Goal: Task Accomplishment & Management: Use online tool/utility

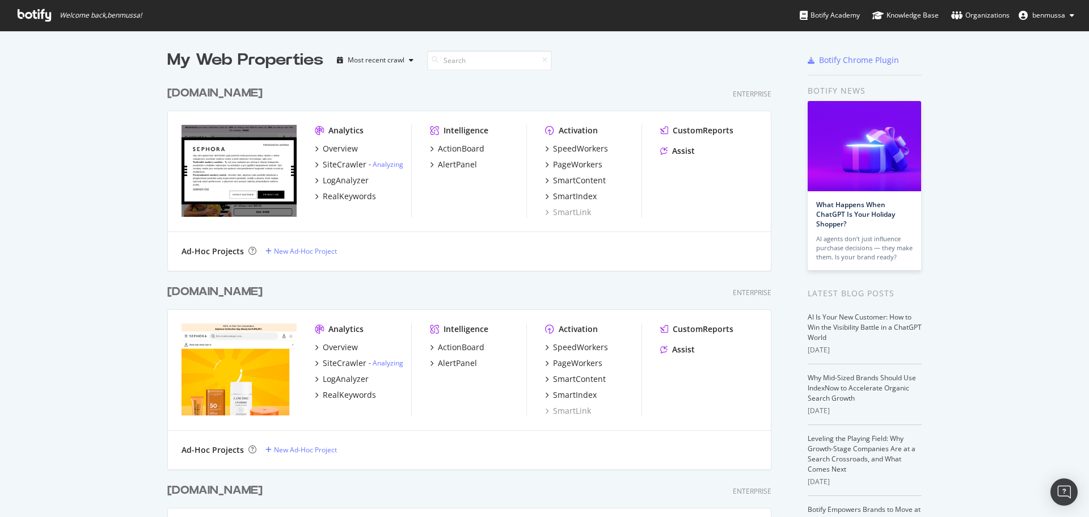
scroll to position [2789, 605]
click at [443, 62] on input at bounding box center [489, 60] width 125 height 20
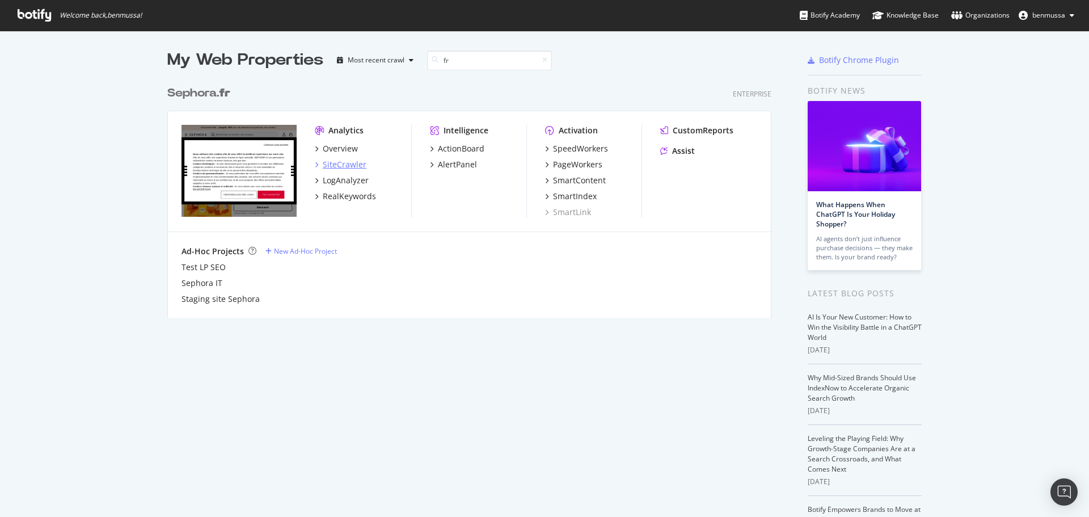
type input "fr"
click at [342, 166] on div "SiteCrawler" at bounding box center [345, 164] width 44 height 11
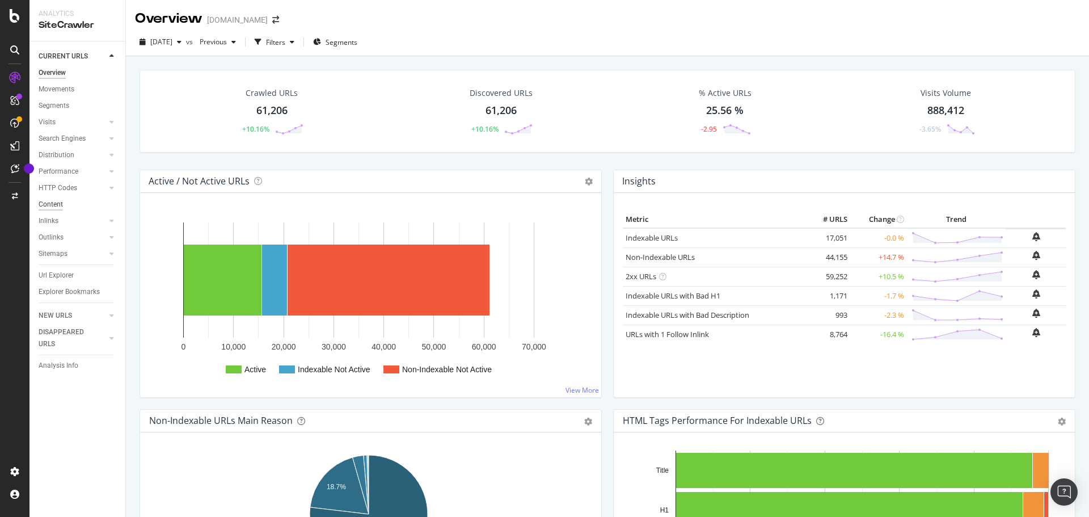
click at [52, 206] on div "Content" at bounding box center [51, 205] width 24 height 12
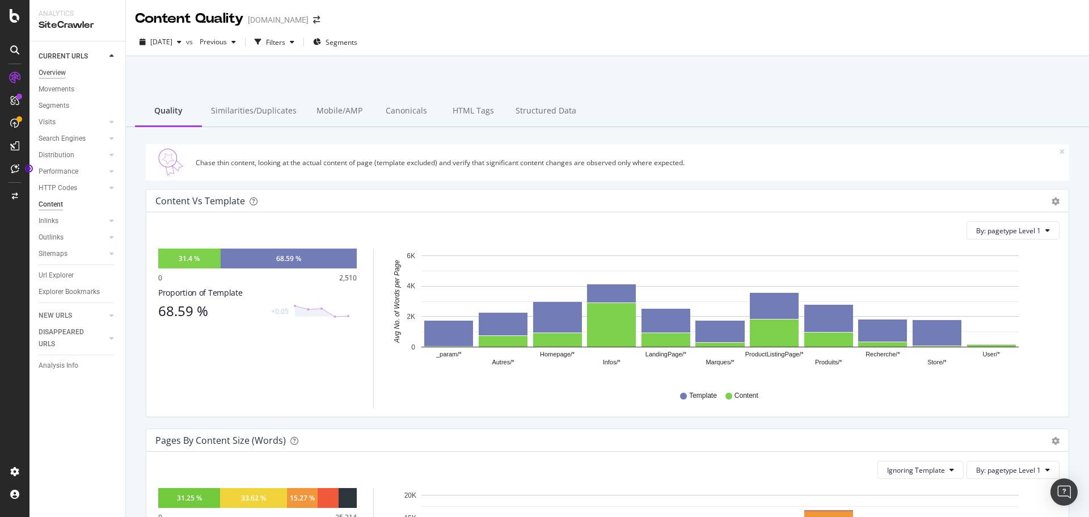
click at [50, 71] on div "Overview" at bounding box center [52, 73] width 27 height 12
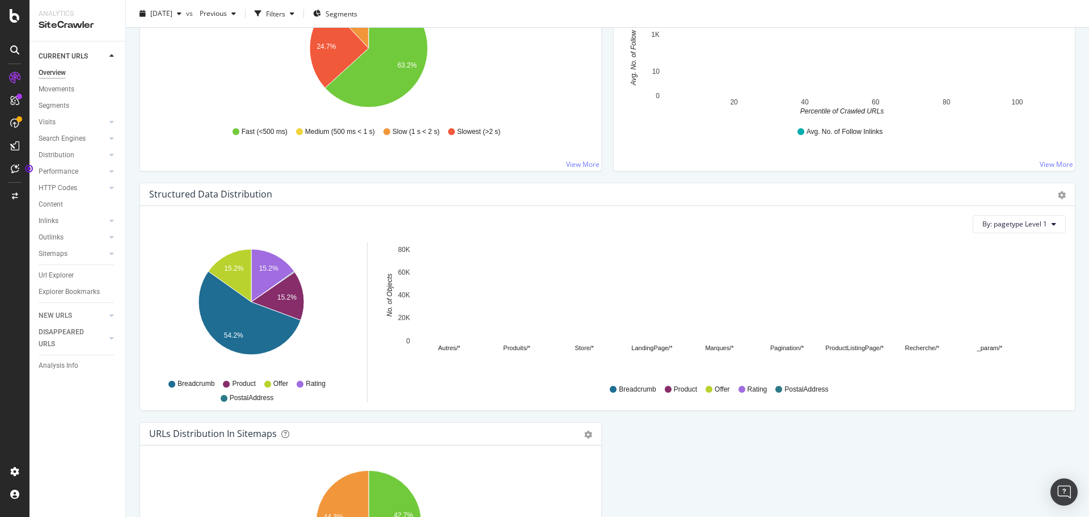
scroll to position [965, 0]
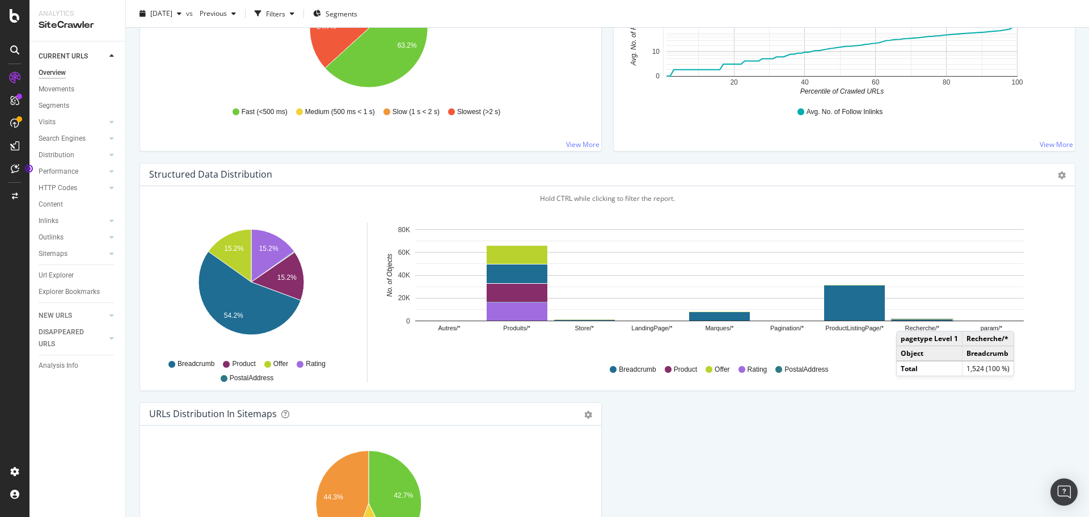
click at [908, 319] on rect "A chart." at bounding box center [922, 319] width 61 height 1
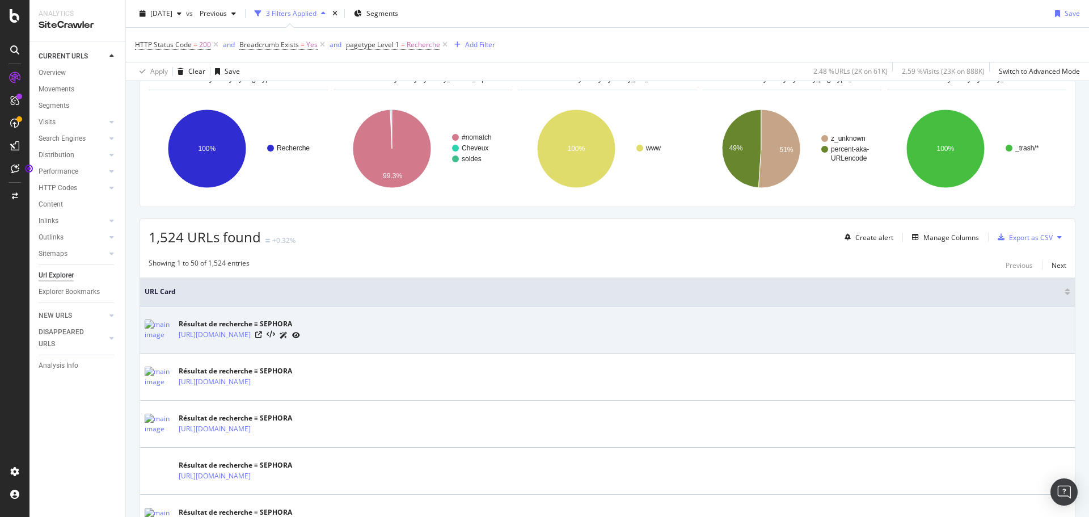
scroll to position [57, 0]
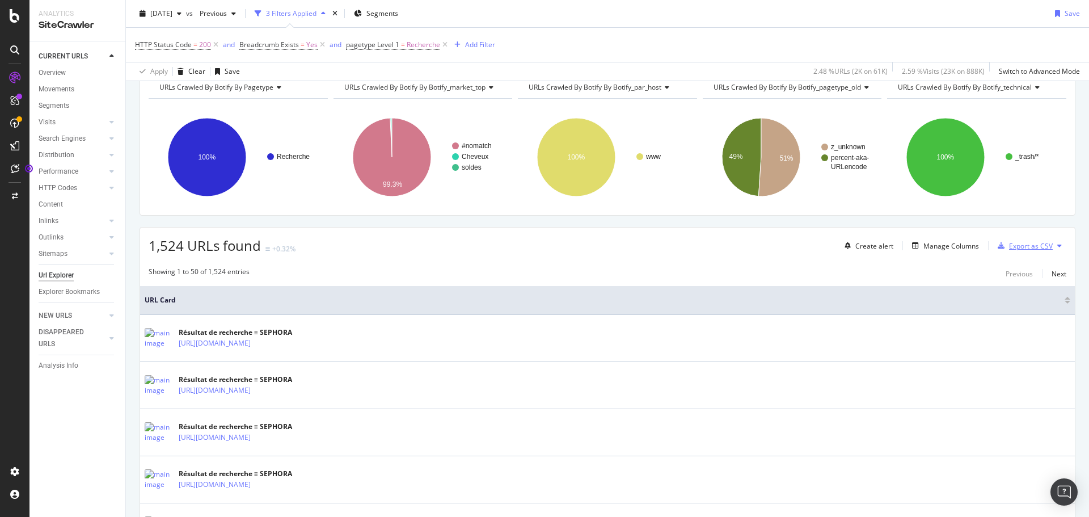
click at [1027, 247] on div "Export as CSV" at bounding box center [1031, 246] width 44 height 10
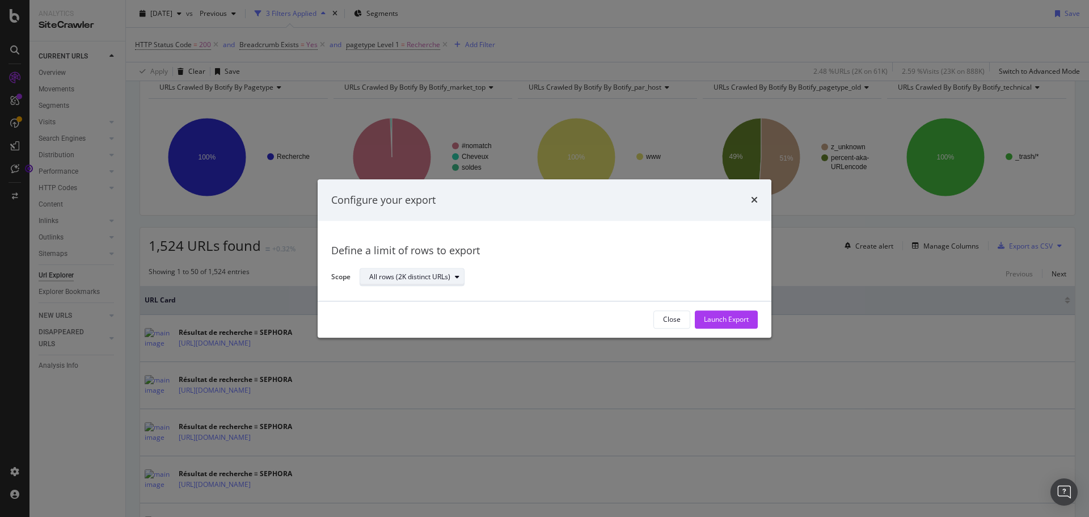
click at [449, 278] on div "All rows (2K distinct URLs)" at bounding box center [409, 277] width 81 height 7
click at [569, 259] on div "Define a limit of rows to export Scope All rows (2K distinct URLs)" at bounding box center [544, 261] width 427 height 53
click at [740, 316] on div "Launch Export" at bounding box center [726, 320] width 45 height 10
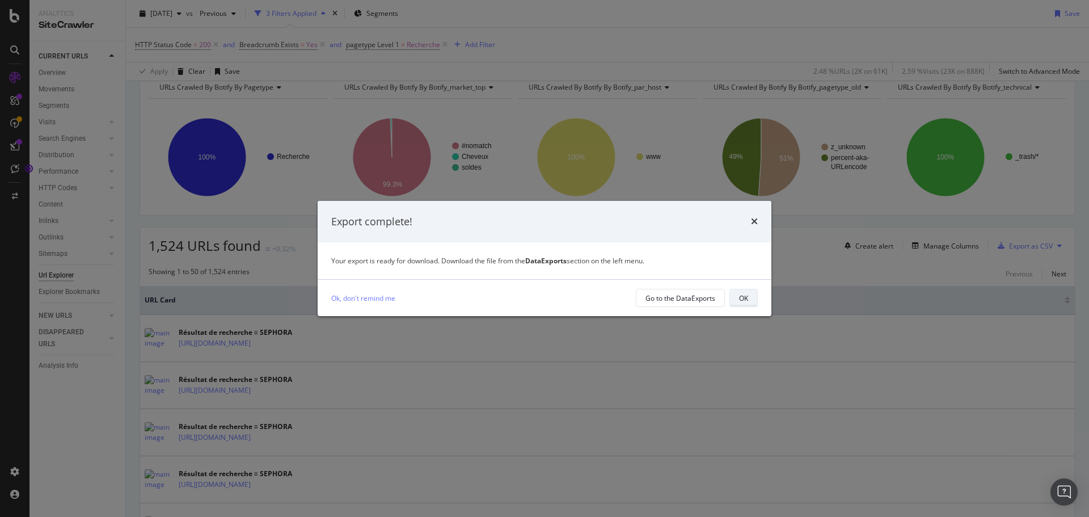
click at [749, 296] on button "OK" at bounding box center [744, 298] width 28 height 18
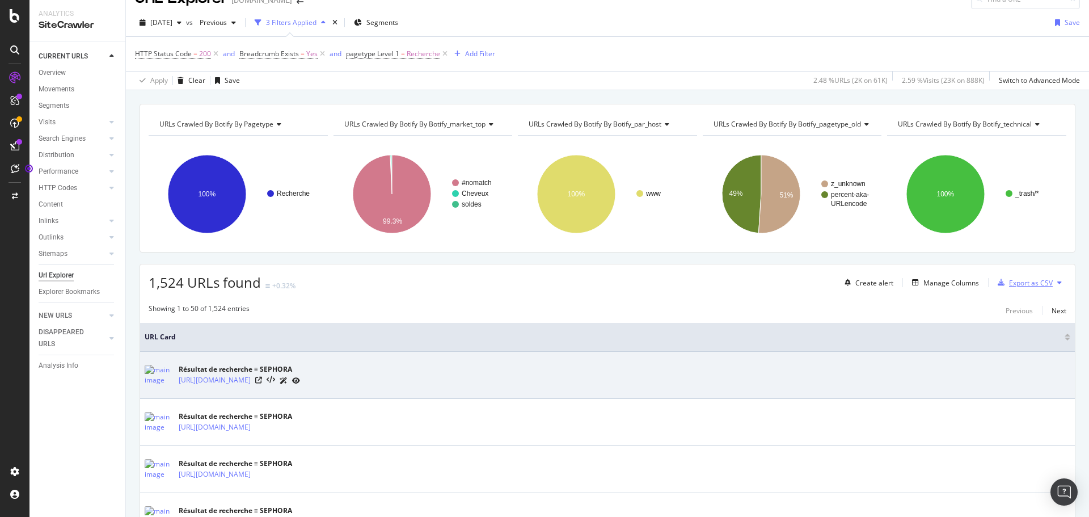
scroll to position [0, 0]
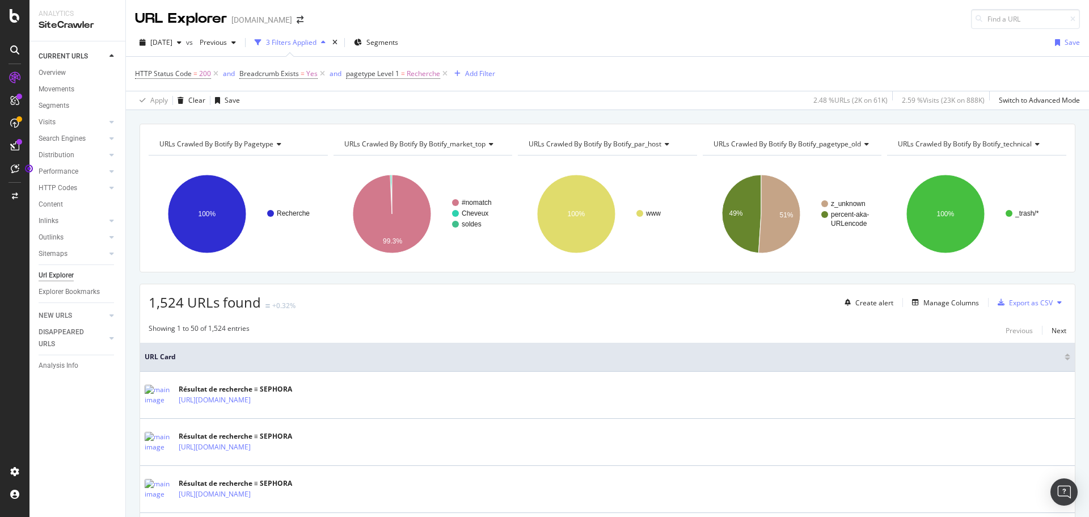
click at [263, 20] on div "[DOMAIN_NAME]" at bounding box center [261, 19] width 61 height 11
click at [292, 20] on span at bounding box center [300, 20] width 16 height 8
click at [297, 19] on icon "arrow-right-arrow-left" at bounding box center [300, 20] width 7 height 8
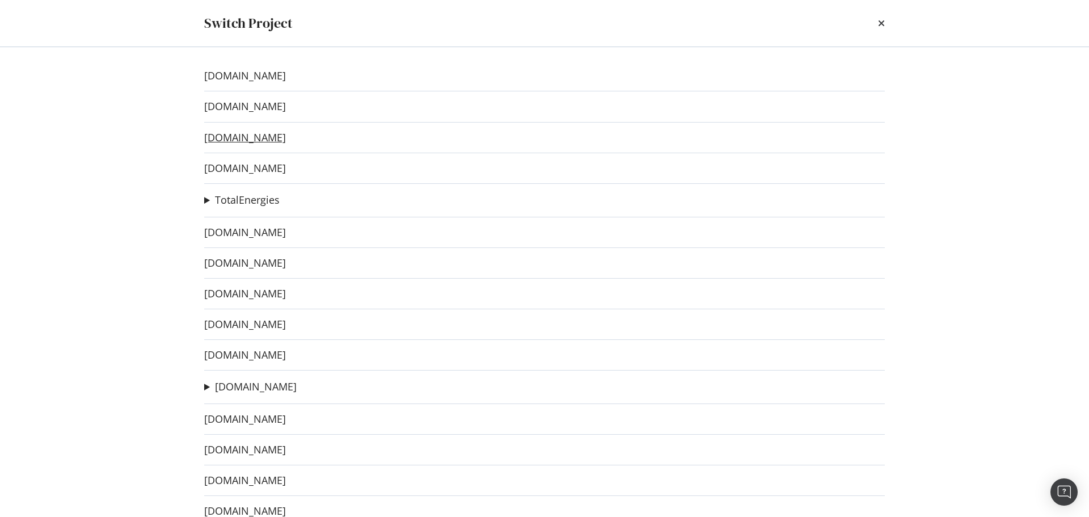
click at [268, 134] on link "[DOMAIN_NAME]" at bounding box center [245, 138] width 82 height 12
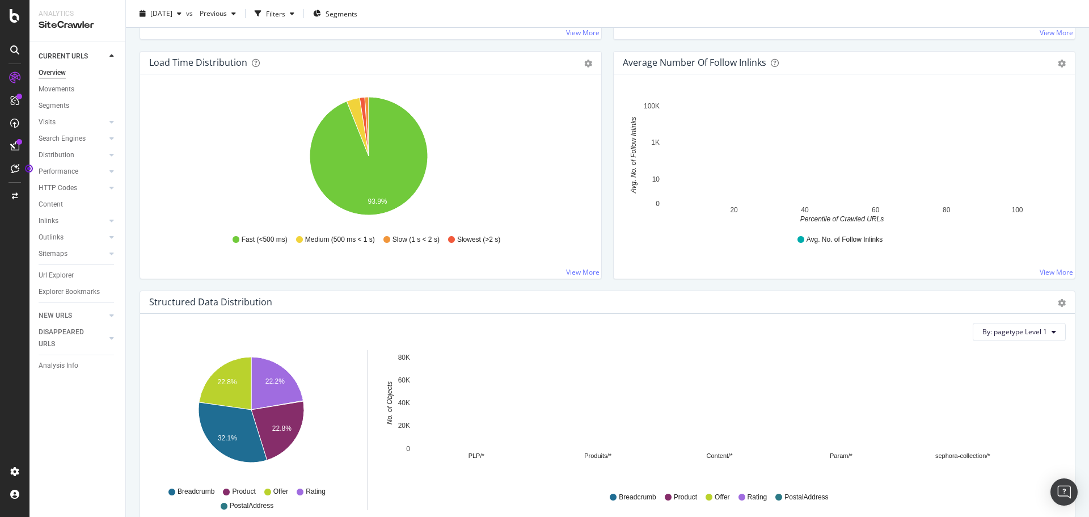
scroll to position [965, 0]
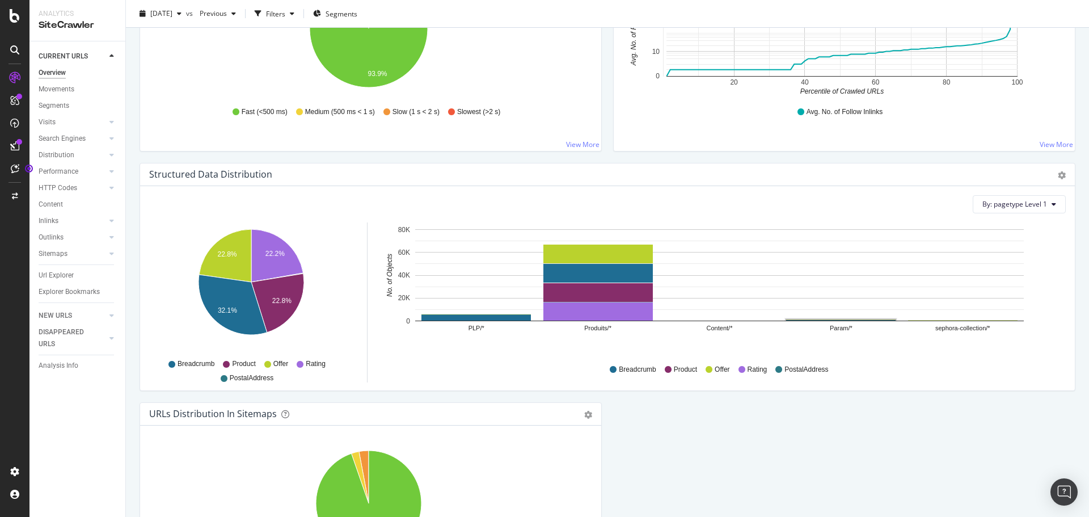
click at [845, 319] on rect "A chart." at bounding box center [841, 319] width 110 height 1
click at [847, 321] on rect "A chart." at bounding box center [719, 321] width 609 height 1
click at [846, 319] on rect "A chart." at bounding box center [841, 319] width 110 height 1
click at [844, 319] on rect "A chart." at bounding box center [841, 319] width 110 height 1
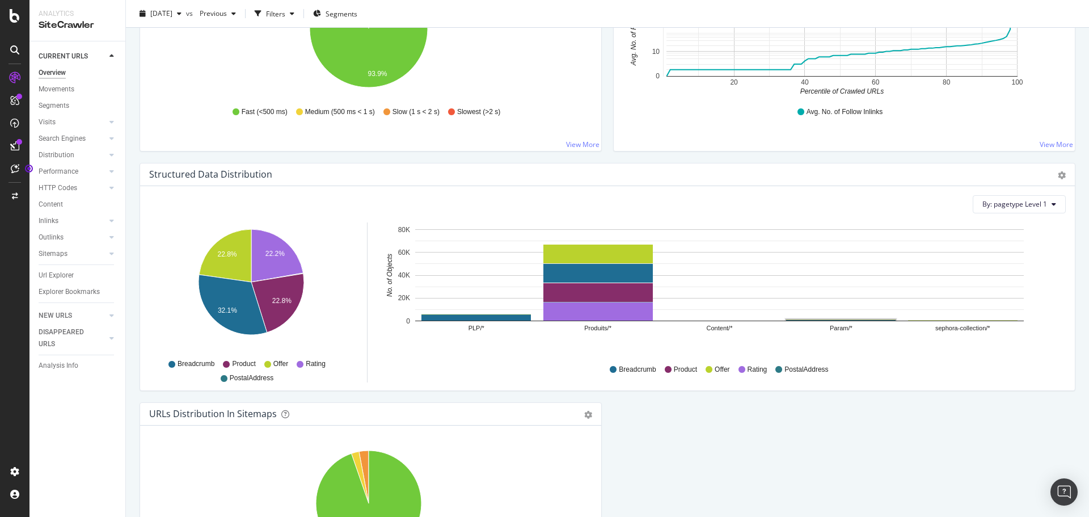
click at [844, 319] on rect "A chart." at bounding box center [841, 319] width 110 height 1
click at [841, 319] on rect "A chart." at bounding box center [841, 319] width 110 height 1
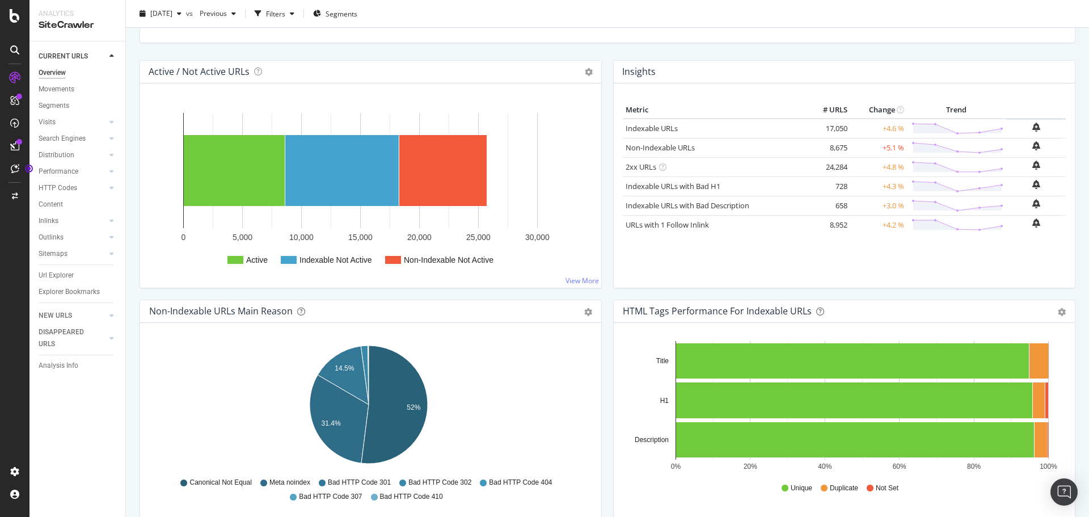
scroll to position [51, 0]
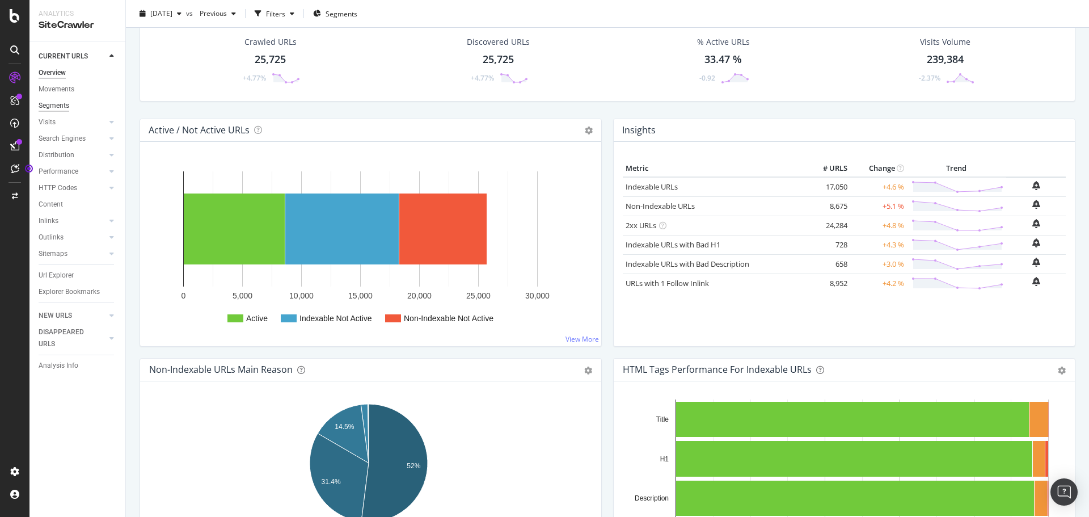
click at [57, 104] on div "Segments" at bounding box center [54, 106] width 31 height 12
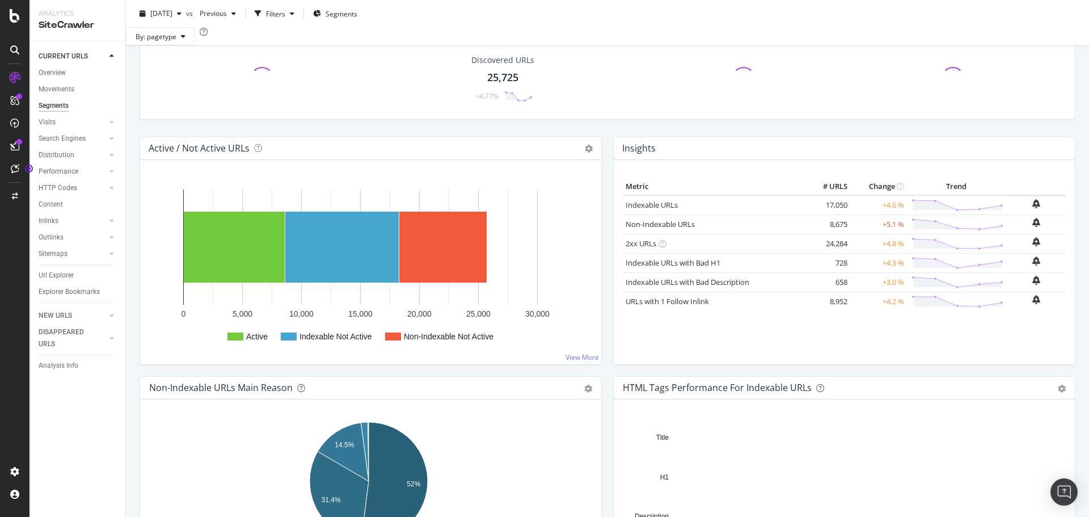
scroll to position [88, 0]
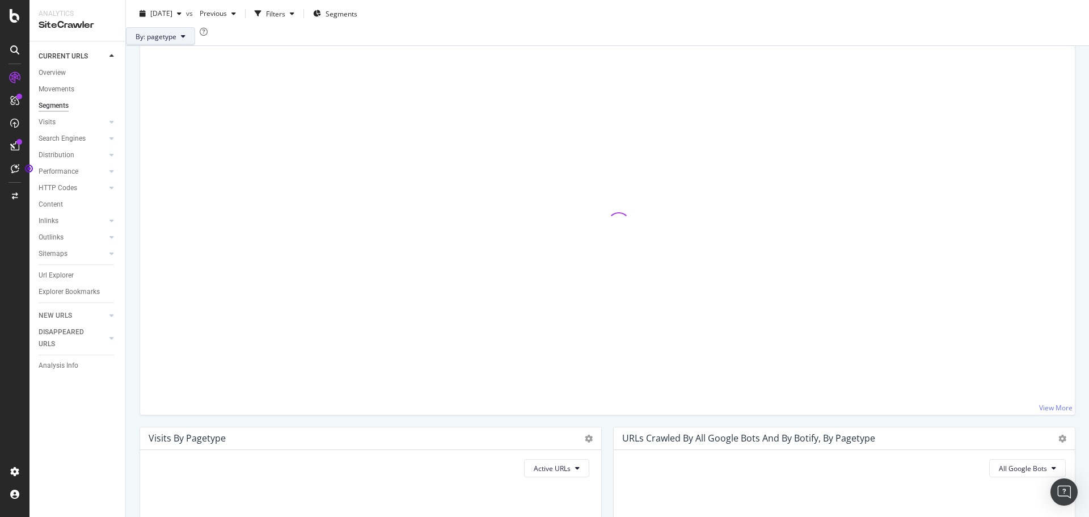
click at [176, 41] on span "By: pagetype" at bounding box center [156, 36] width 41 height 10
click at [315, 31] on div "By: pagetype" at bounding box center [607, 36] width 963 height 18
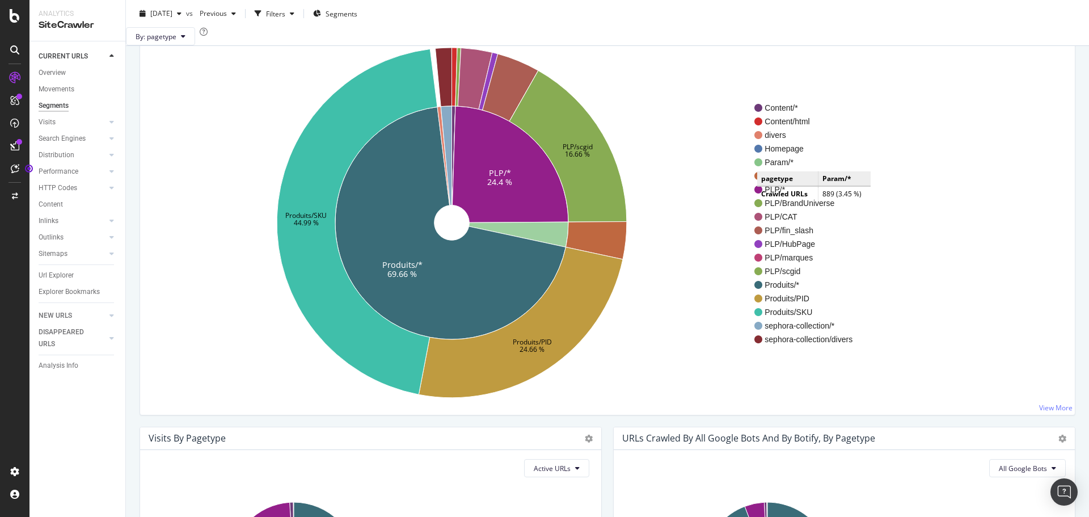
click at [769, 168] on span "Param/*" at bounding box center [809, 162] width 88 height 11
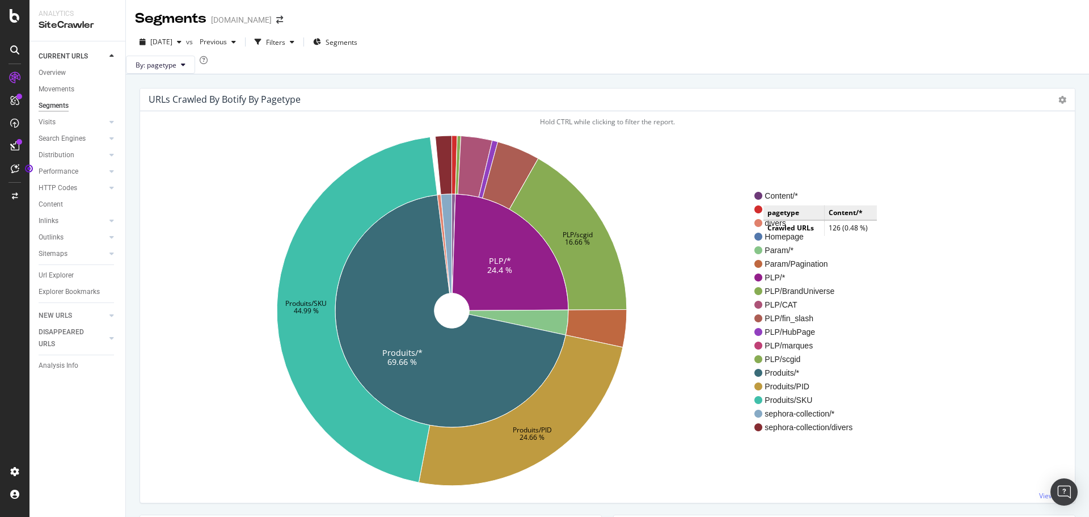
click at [775, 201] on span "Content/*" at bounding box center [809, 195] width 88 height 11
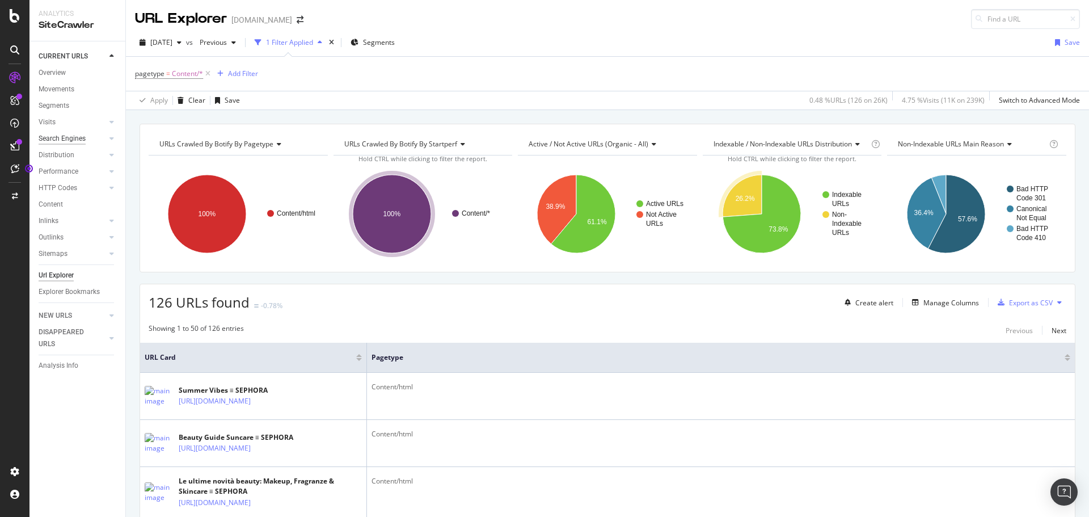
click at [54, 135] on div "Search Engines" at bounding box center [62, 139] width 47 height 12
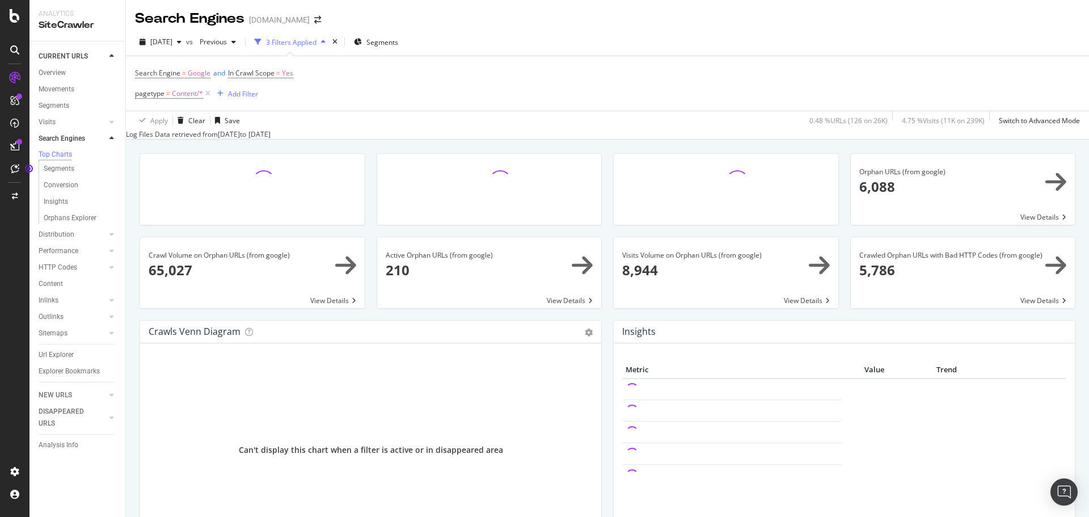
click at [53, 282] on div "Content" at bounding box center [51, 284] width 24 height 12
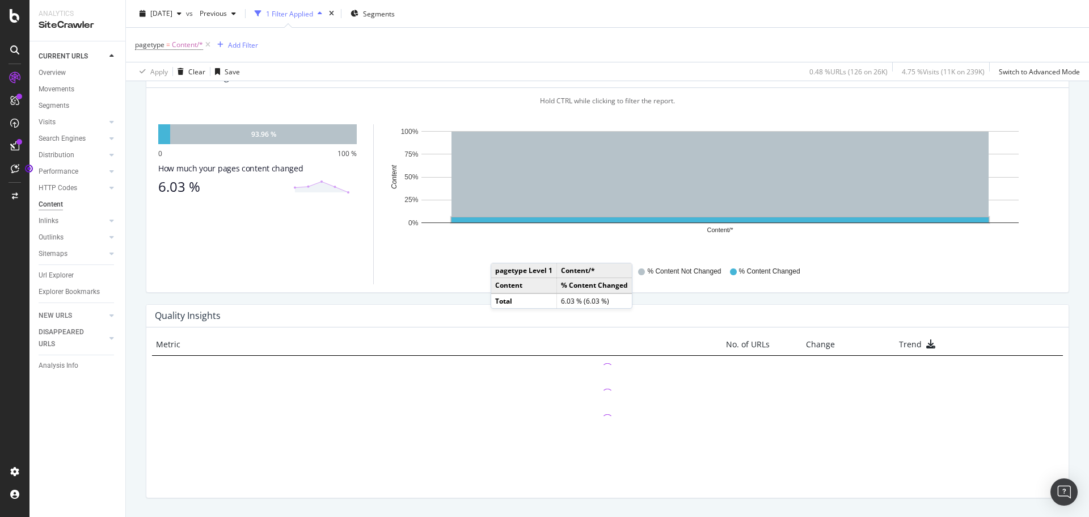
scroll to position [689, 0]
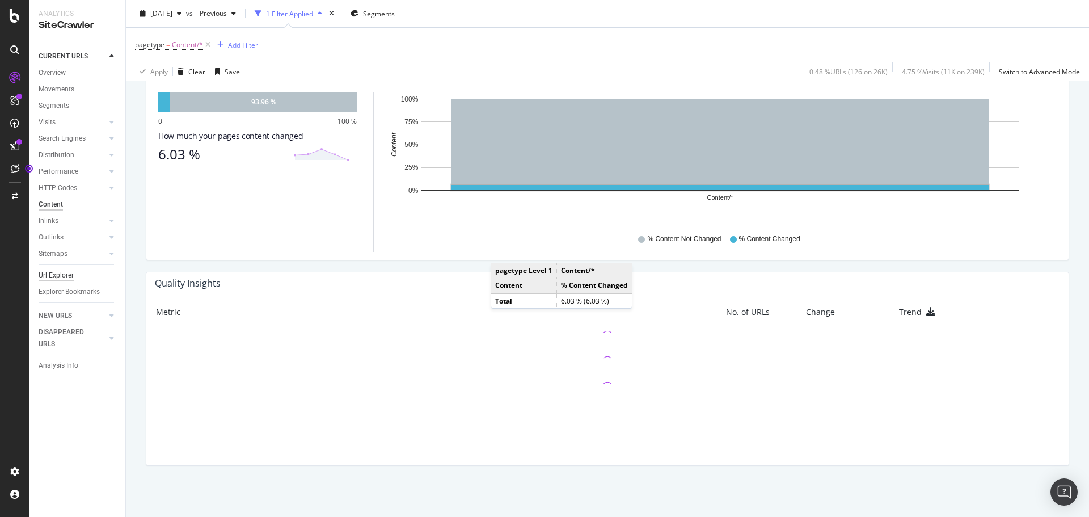
click at [53, 276] on div "Url Explorer" at bounding box center [56, 275] width 35 height 12
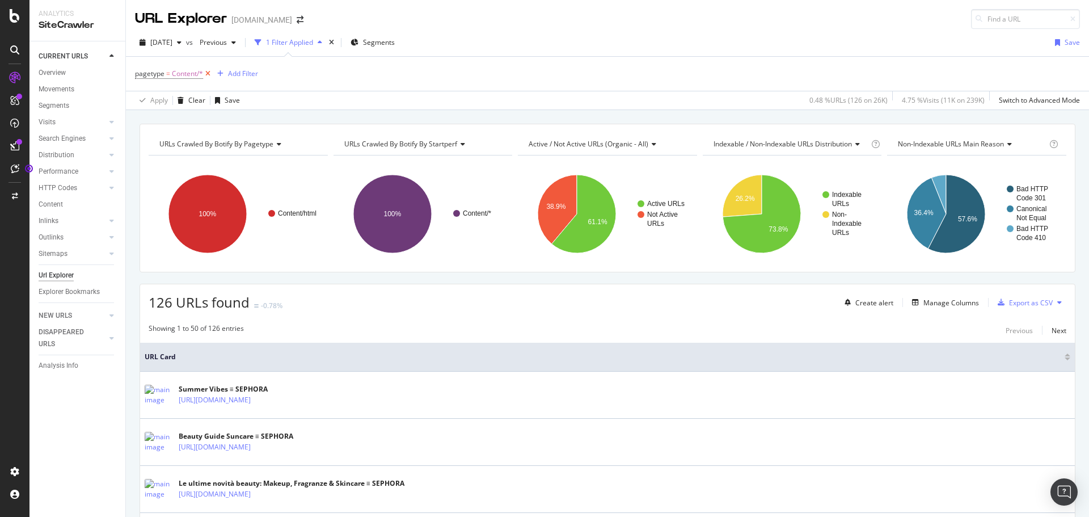
click at [205, 73] on icon at bounding box center [208, 73] width 10 height 11
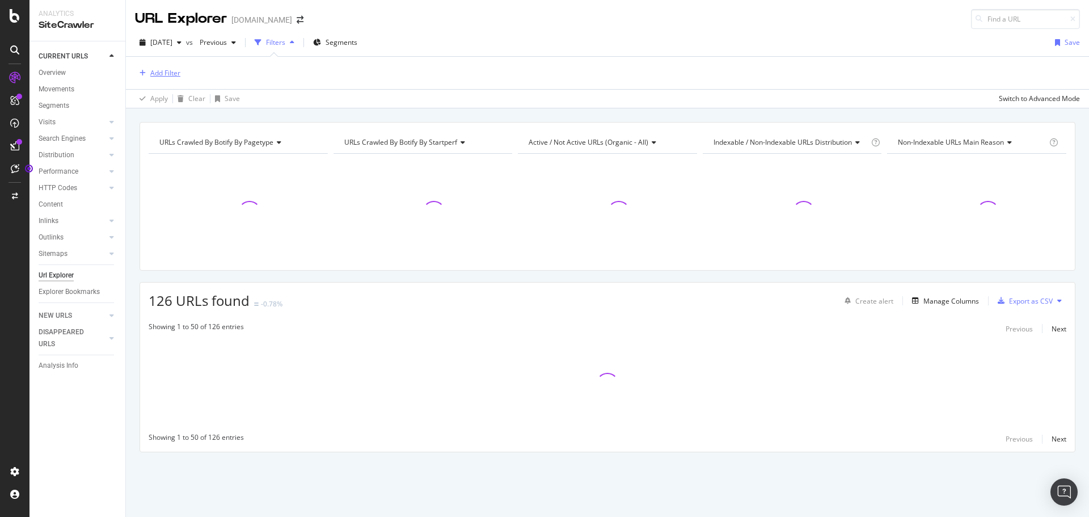
click at [165, 73] on div "Add Filter" at bounding box center [165, 73] width 30 height 10
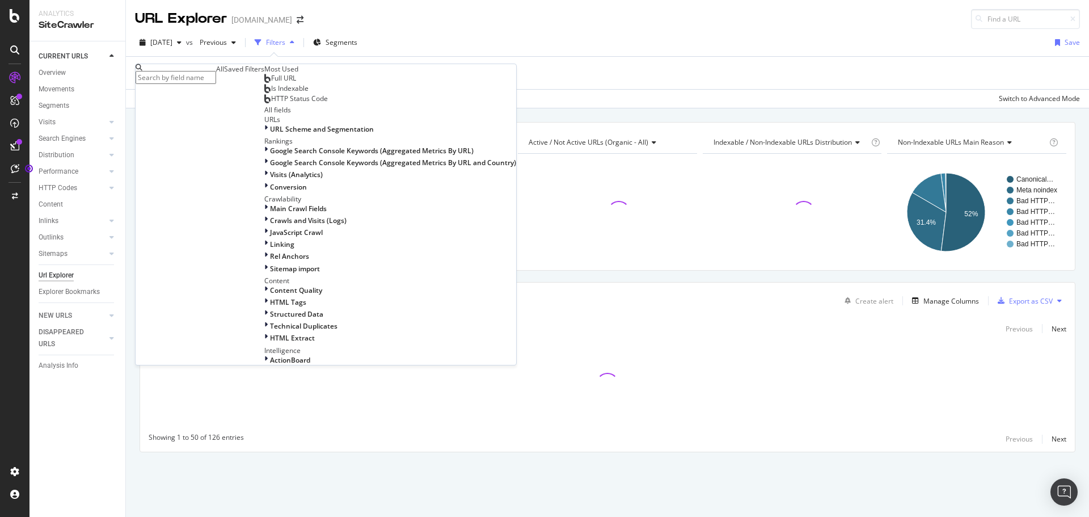
type input "https://www.sephora.fr/recherche/?q"
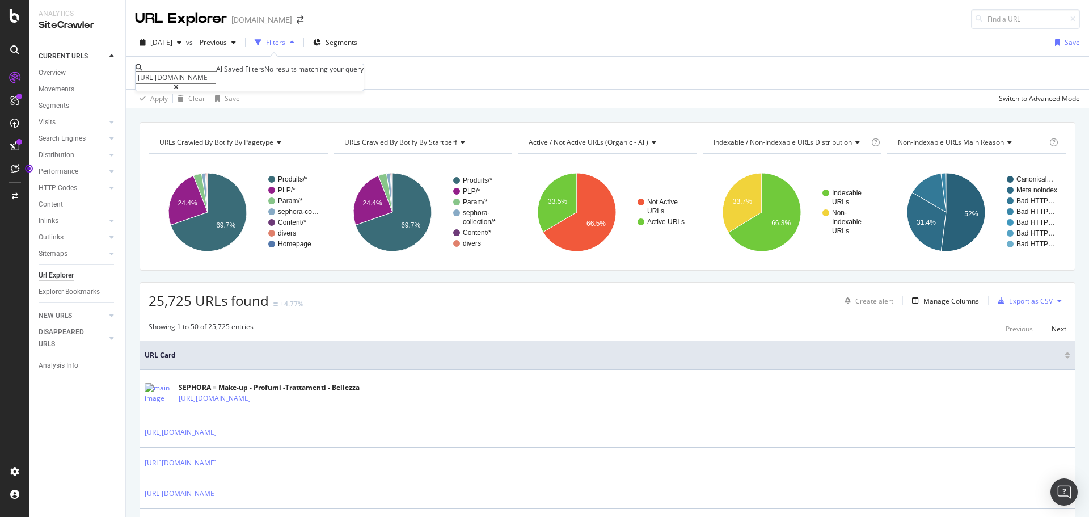
drag, startPoint x: 273, startPoint y: 75, endPoint x: 144, endPoint y: 74, distance: 129.9
click at [144, 74] on div "https://www.sephora.fr/recherche/?q" at bounding box center [176, 77] width 81 height 27
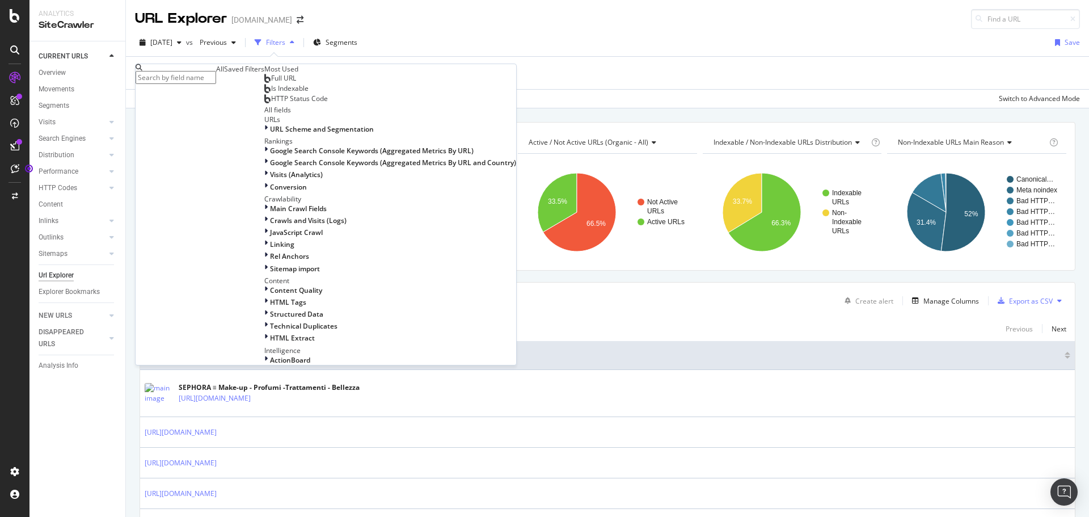
paste input "https://www.sephora.it/cerca/?q="
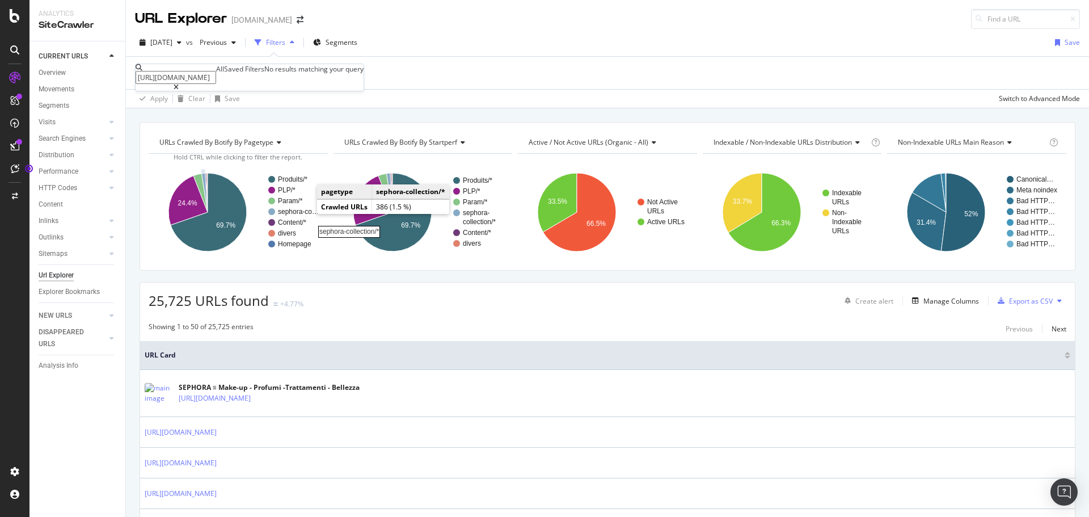
type input "https://www.sephora.it/cerca/?q="
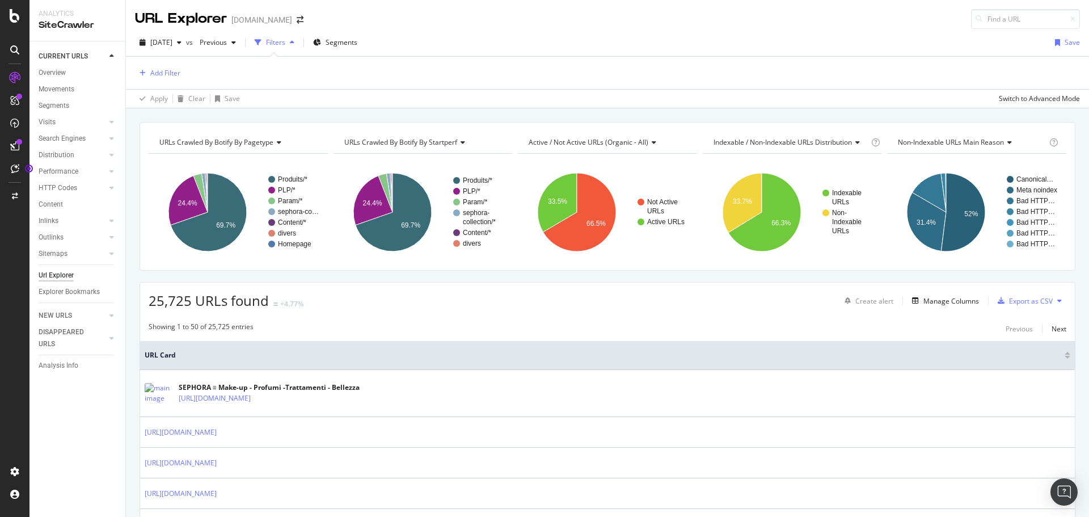
click at [402, 111] on div "URLs Crawled By Botify By pagetype Chart (by Value) Table Expand Export as CSV …" at bounding box center [607, 121] width 963 height 27
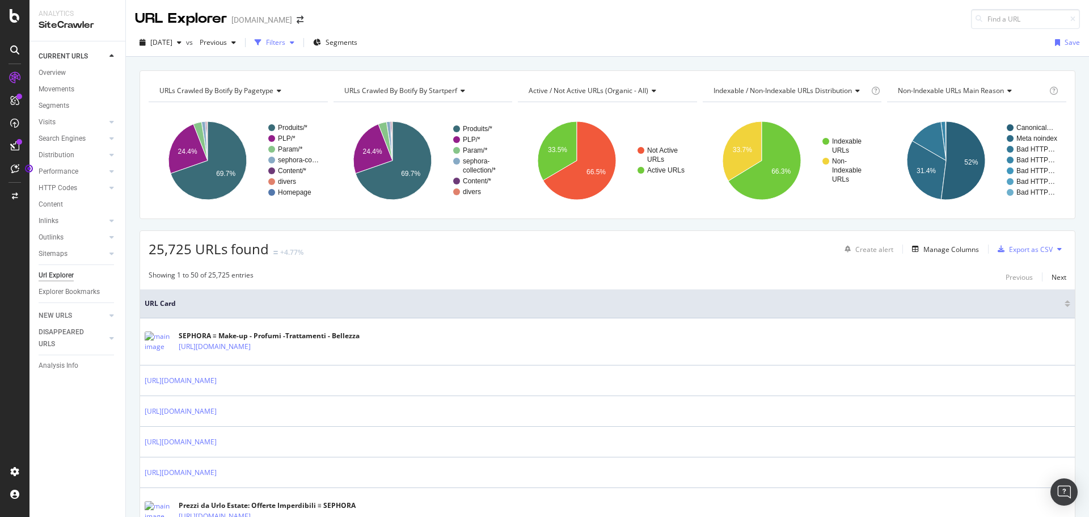
click at [285, 44] on div "Filters" at bounding box center [275, 42] width 19 height 10
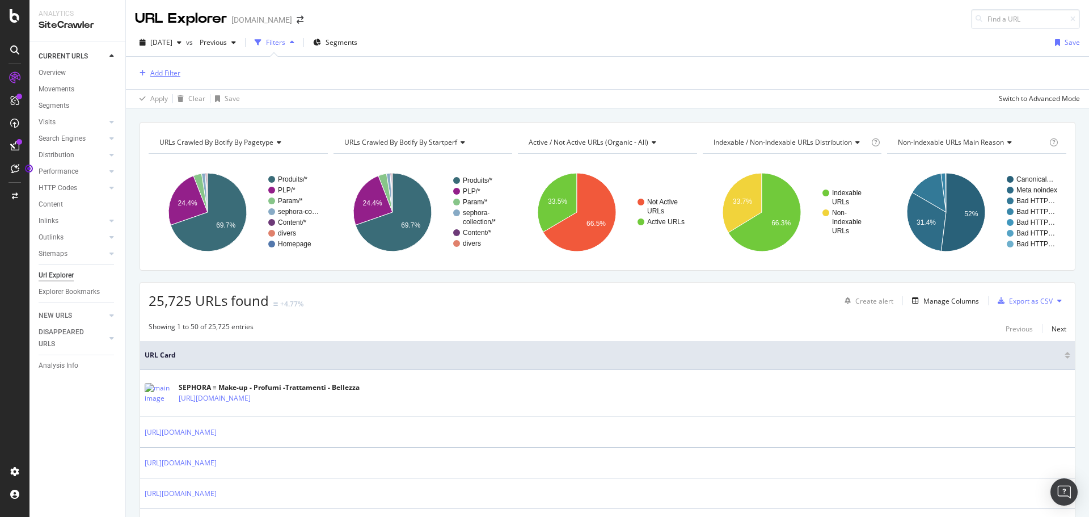
click at [151, 70] on div "Add Filter" at bounding box center [165, 73] width 30 height 10
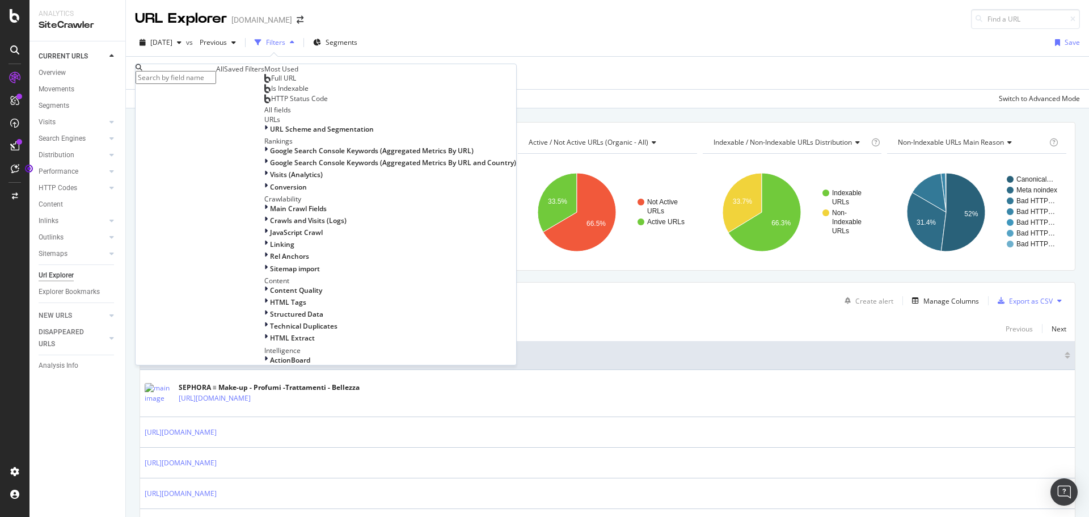
click at [271, 83] on span "Full URL" at bounding box center [283, 78] width 25 height 10
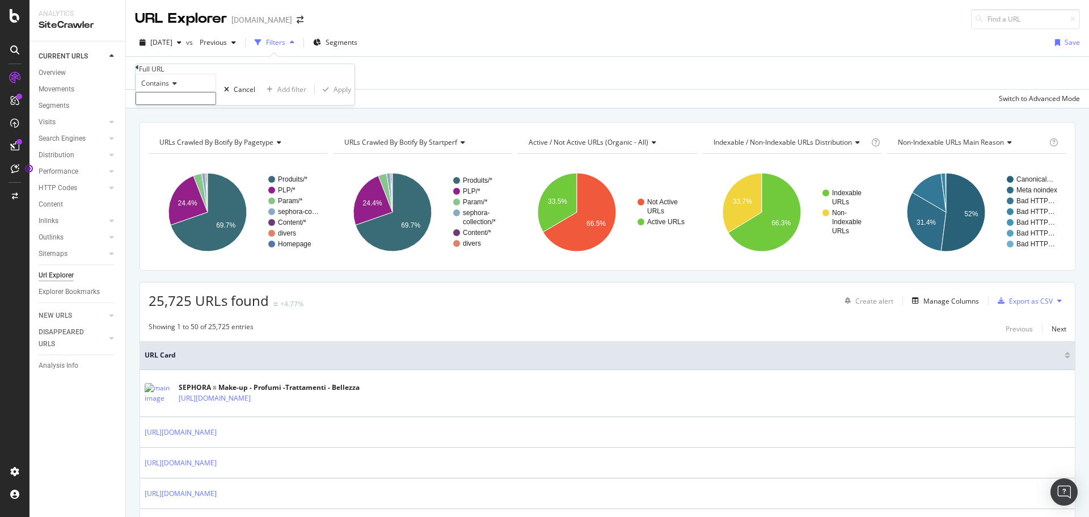
paste input "https://www.sephora.it/cerca/?q="
type input "https://www.sephora.it/cerca/?q="
click at [334, 98] on div "Apply" at bounding box center [343, 93] width 18 height 10
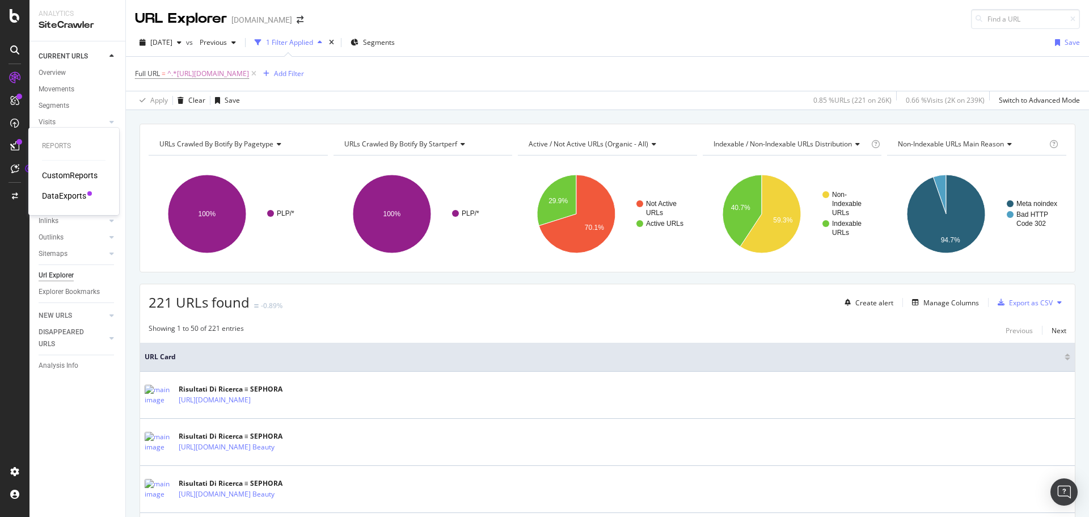
click at [64, 192] on div "DataExports" at bounding box center [64, 195] width 44 height 11
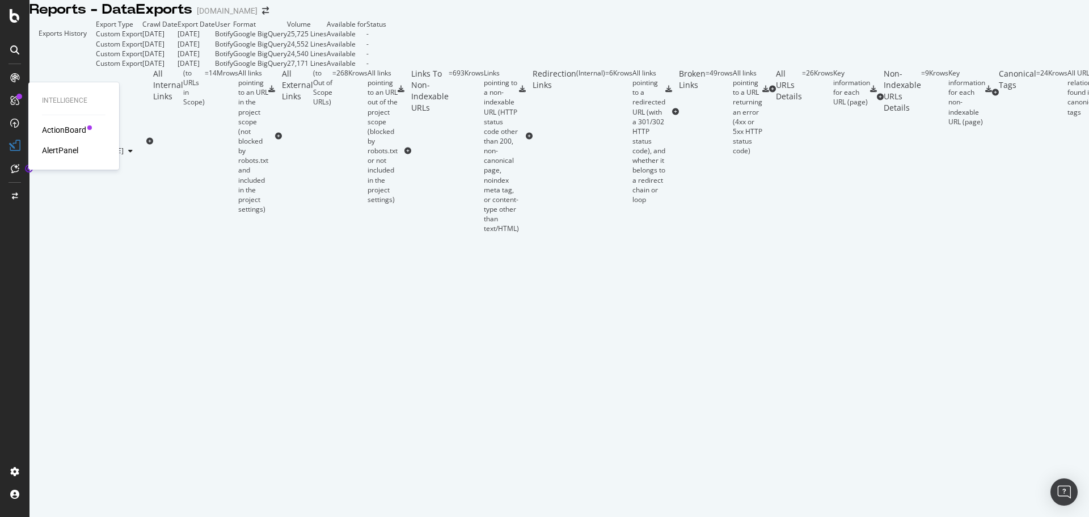
click at [66, 129] on div "ActionBoard" at bounding box center [64, 129] width 44 height 11
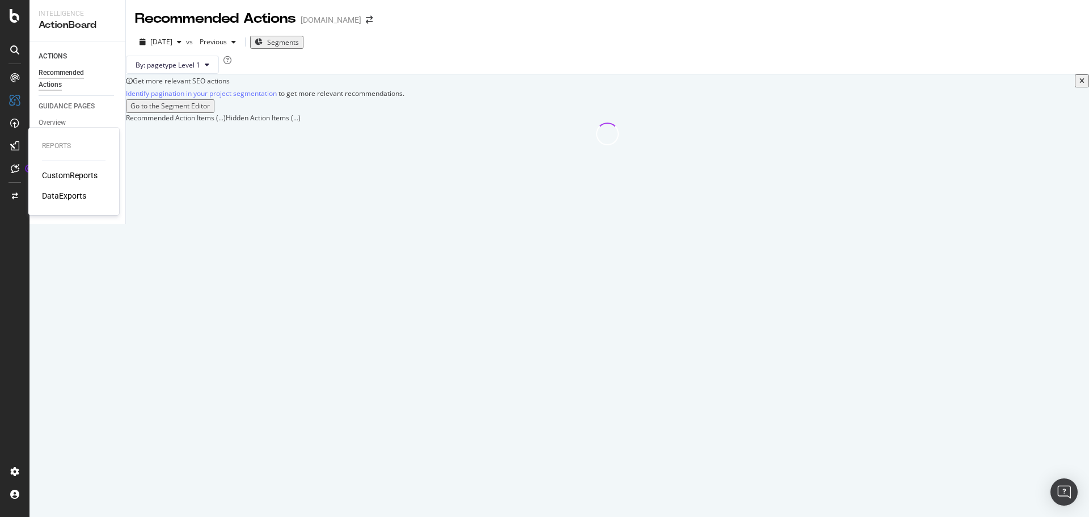
click at [77, 197] on div "DataExports" at bounding box center [64, 195] width 44 height 11
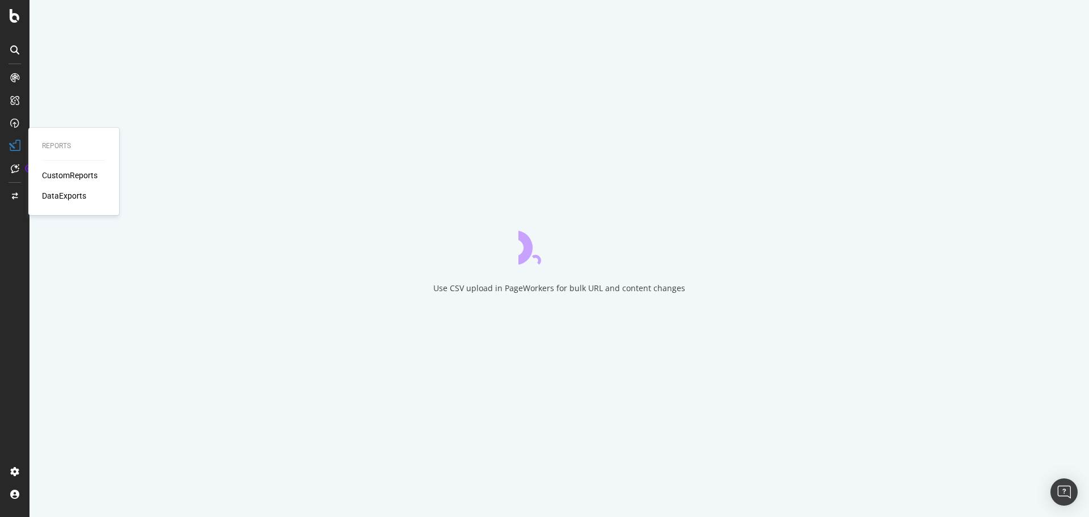
click at [57, 195] on div "DataExports" at bounding box center [64, 195] width 44 height 11
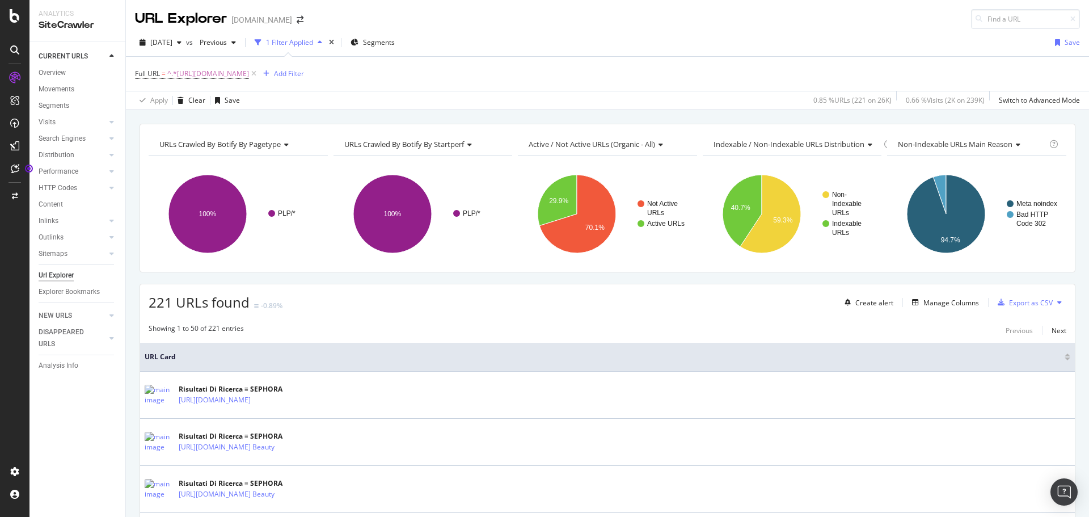
click at [1058, 301] on icon at bounding box center [1060, 302] width 5 height 7
click at [913, 337] on div "Showing 1 to 50 of 221 entries Previous Next" at bounding box center [607, 330] width 935 height 14
click at [1009, 305] on div "Export as CSV" at bounding box center [1031, 303] width 44 height 10
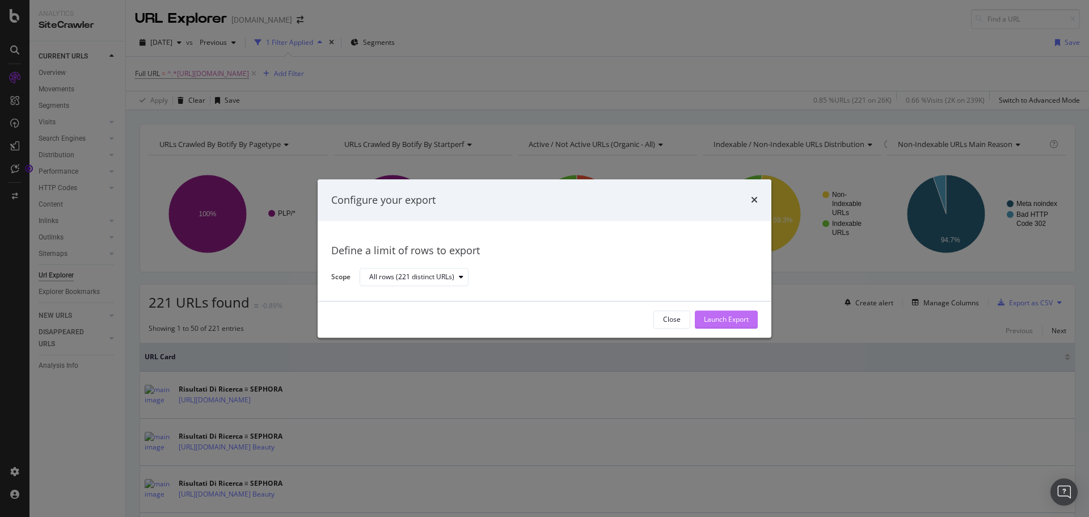
click at [718, 323] on div "Launch Export" at bounding box center [726, 320] width 45 height 10
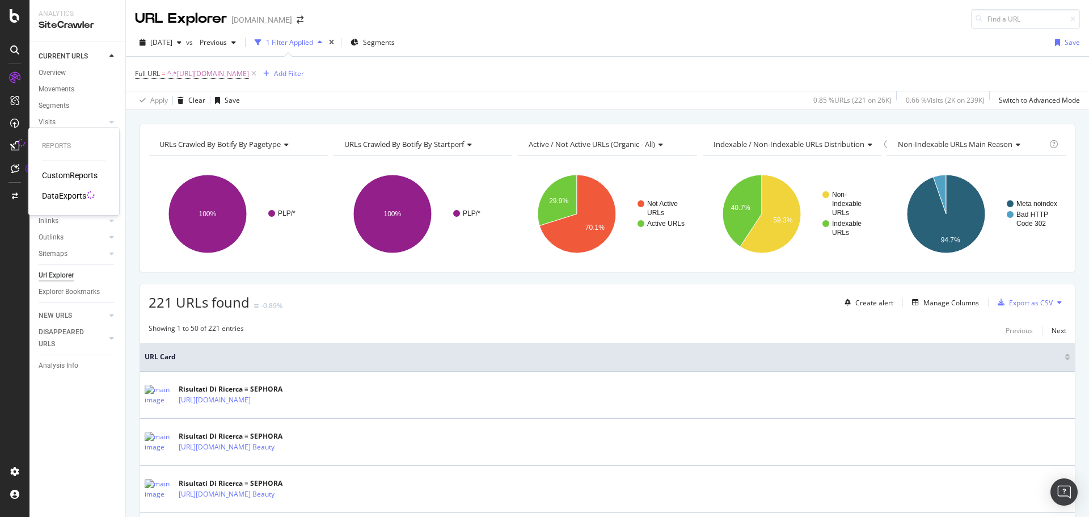
click at [83, 197] on div "DataExports" at bounding box center [64, 195] width 44 height 11
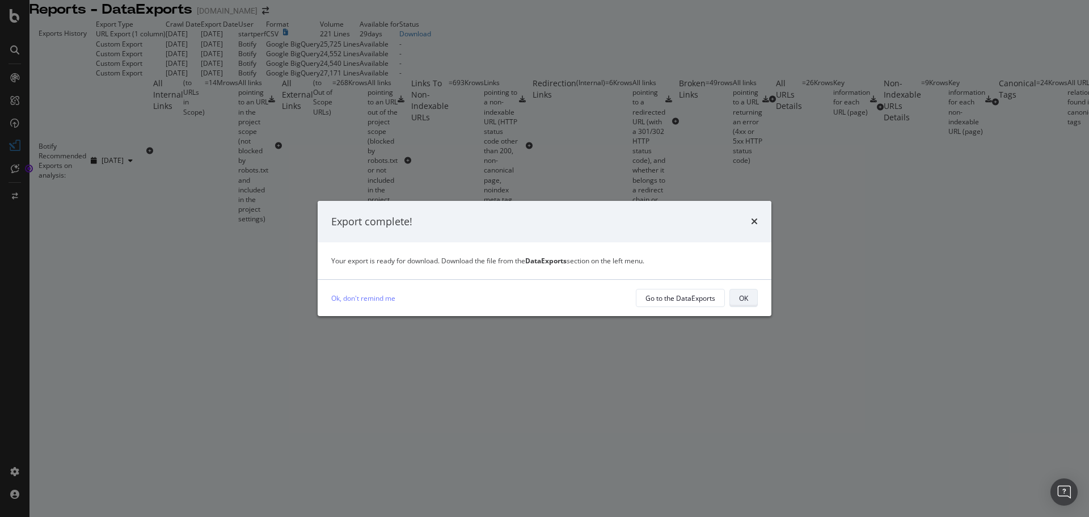
click at [745, 298] on div "OK" at bounding box center [743, 298] width 9 height 10
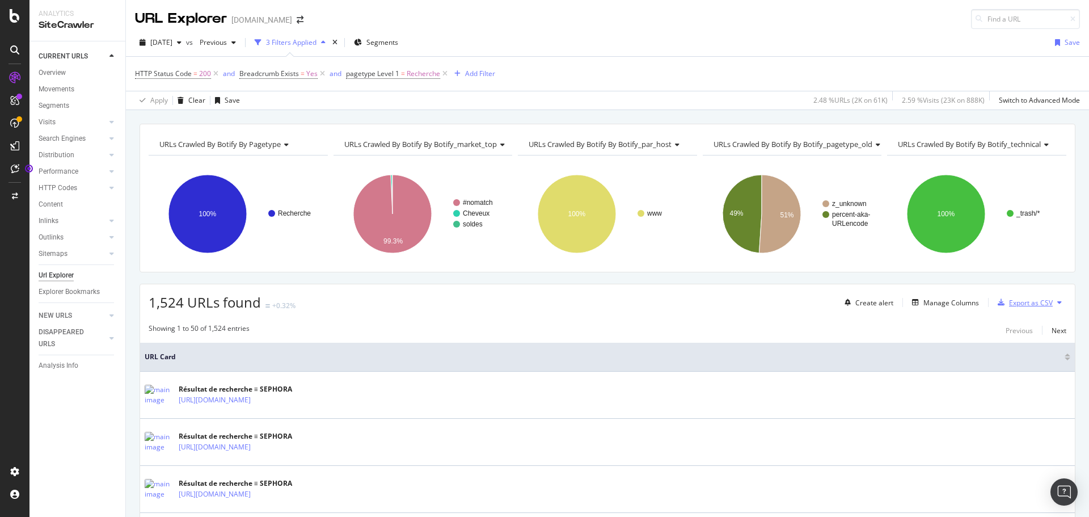
click at [1025, 298] on div "Export as CSV" at bounding box center [1031, 303] width 44 height 10
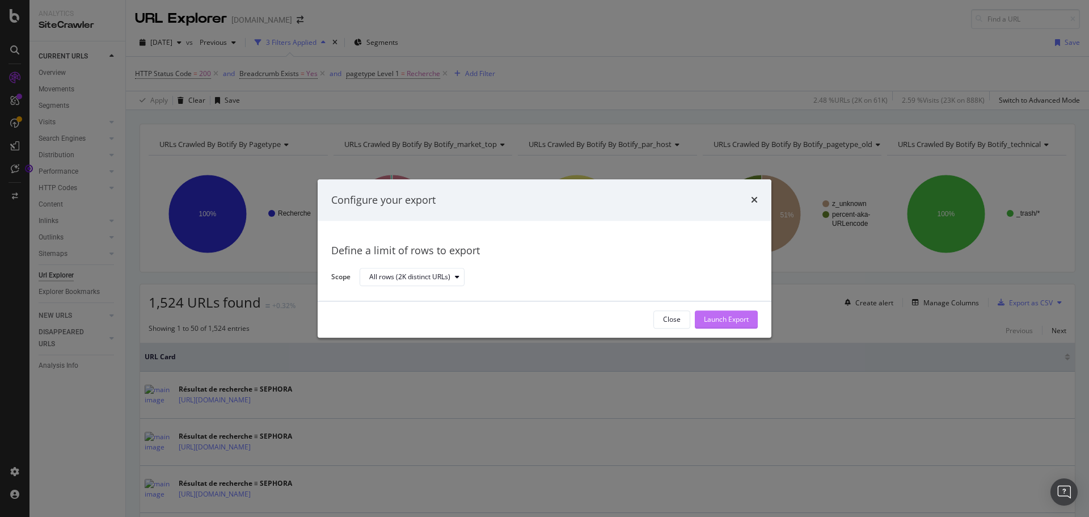
click at [733, 319] on div "Launch Export" at bounding box center [726, 320] width 45 height 10
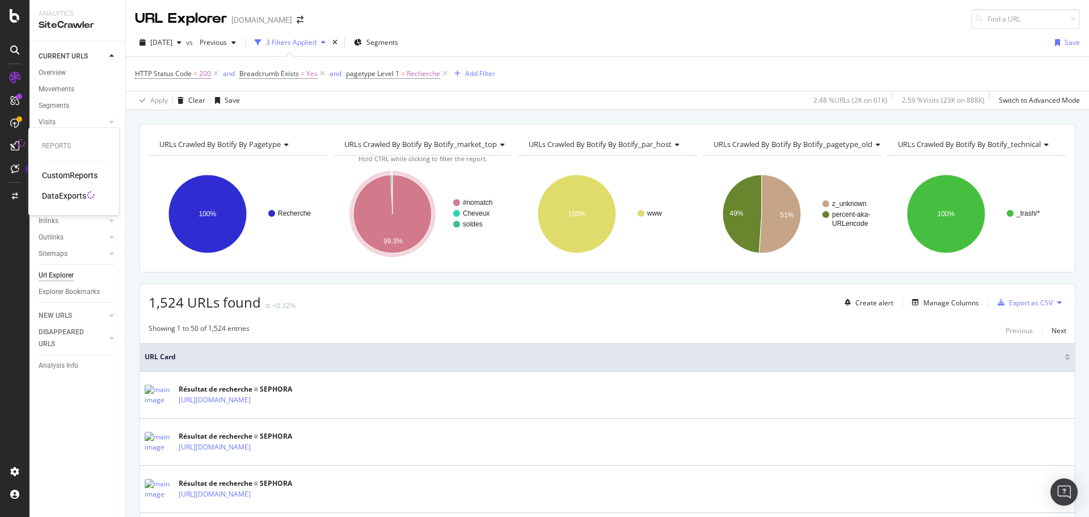
click at [51, 194] on div "DataExports" at bounding box center [64, 195] width 44 height 11
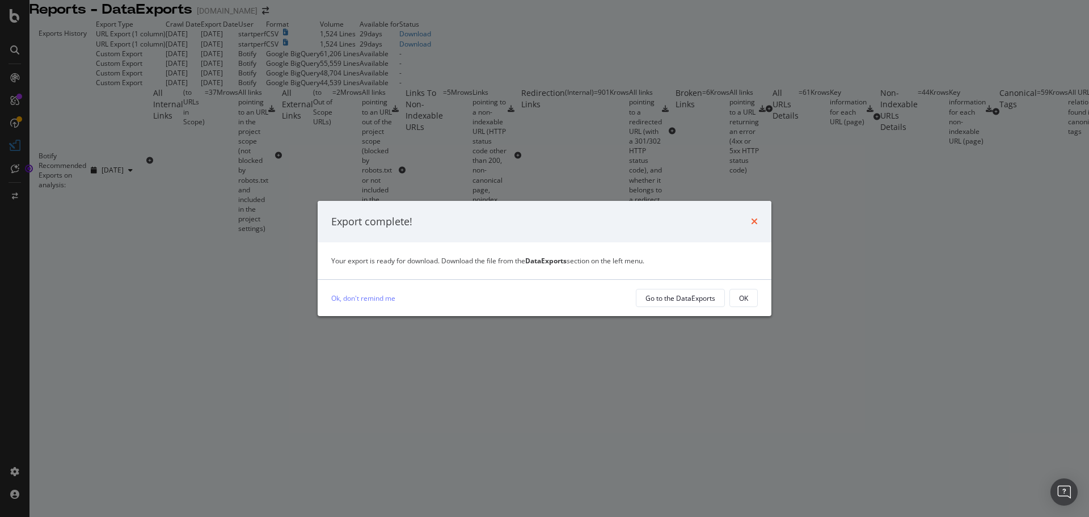
click at [752, 222] on icon "times" at bounding box center [754, 221] width 7 height 9
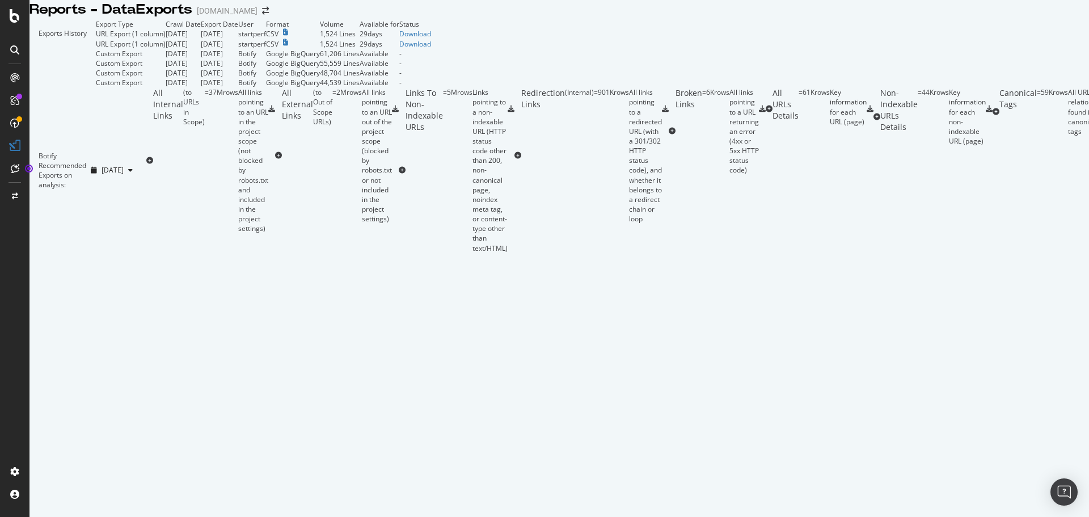
click at [241, 16] on div "[DOMAIN_NAME]" at bounding box center [227, 10] width 61 height 11
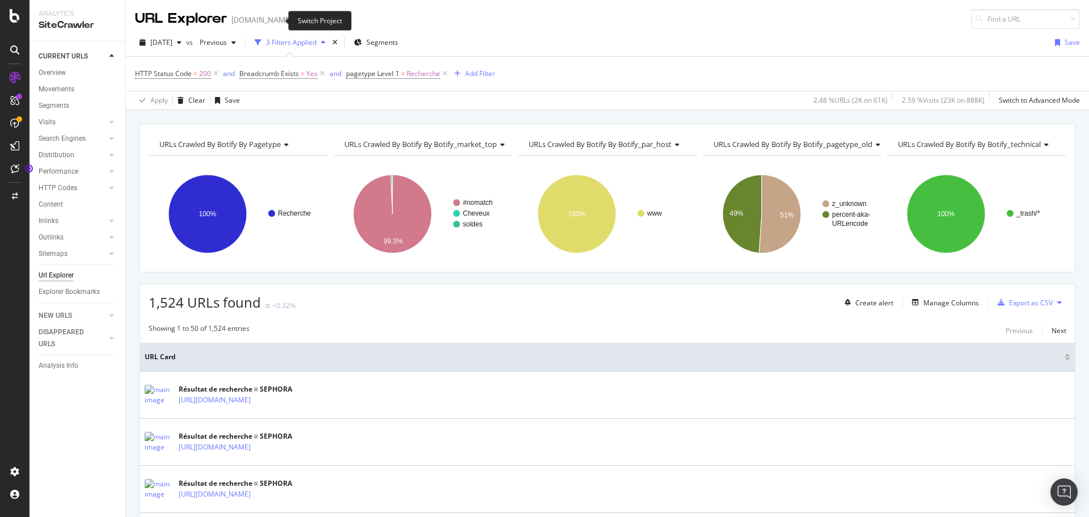
click at [297, 19] on icon "arrow-right-arrow-left" at bounding box center [300, 20] width 7 height 8
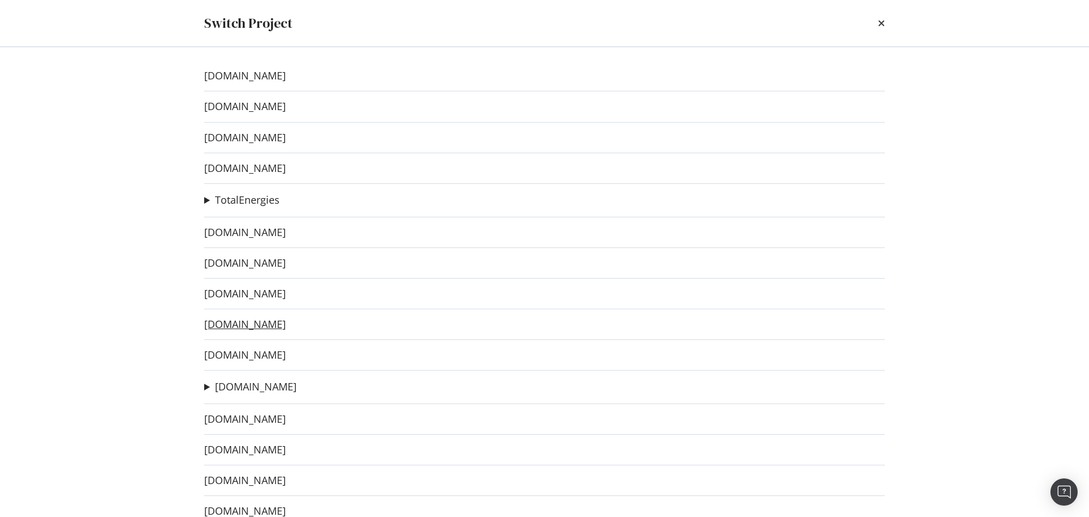
click at [275, 324] on link "[DOMAIN_NAME]" at bounding box center [245, 324] width 82 height 12
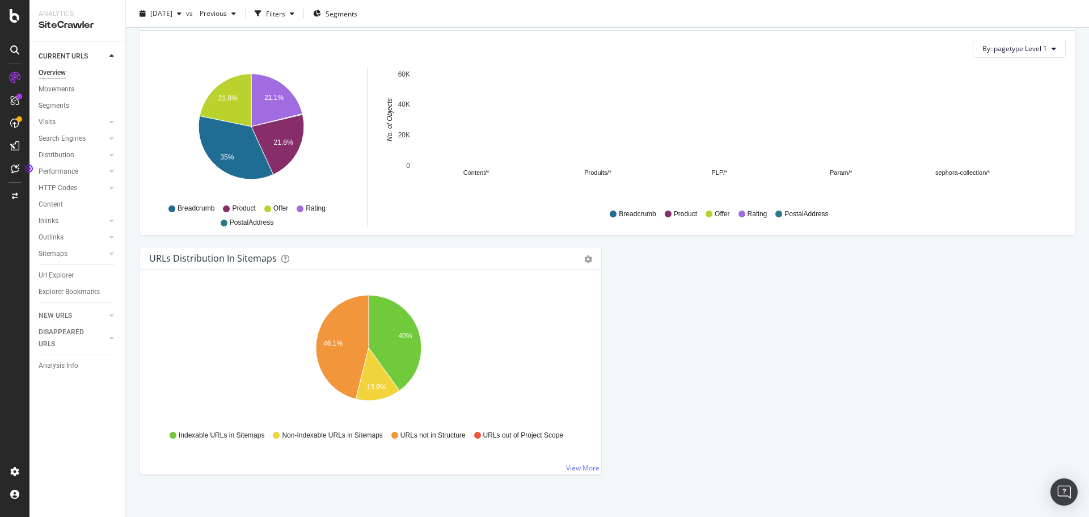
scroll to position [1129, 0]
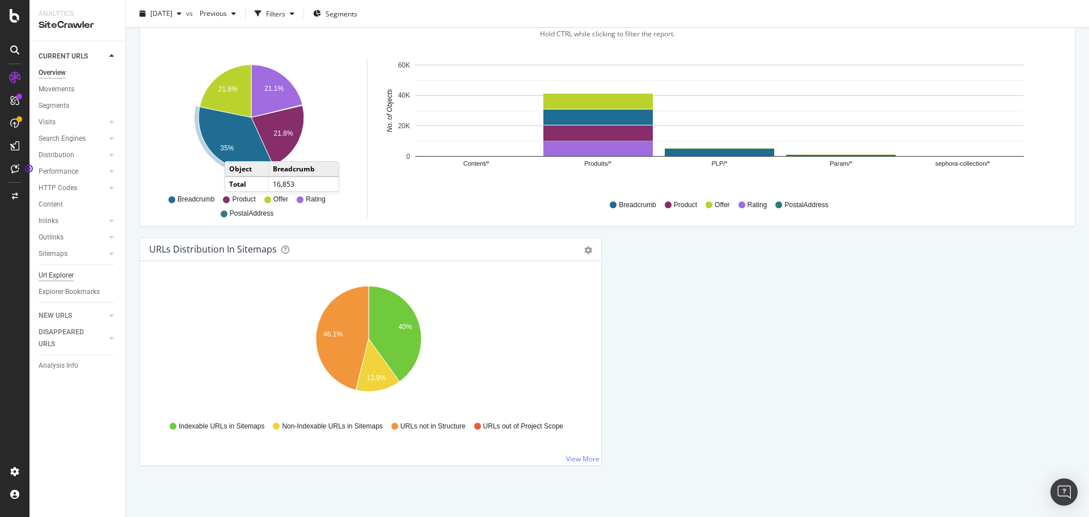
click at [69, 275] on div "Url Explorer" at bounding box center [56, 275] width 35 height 12
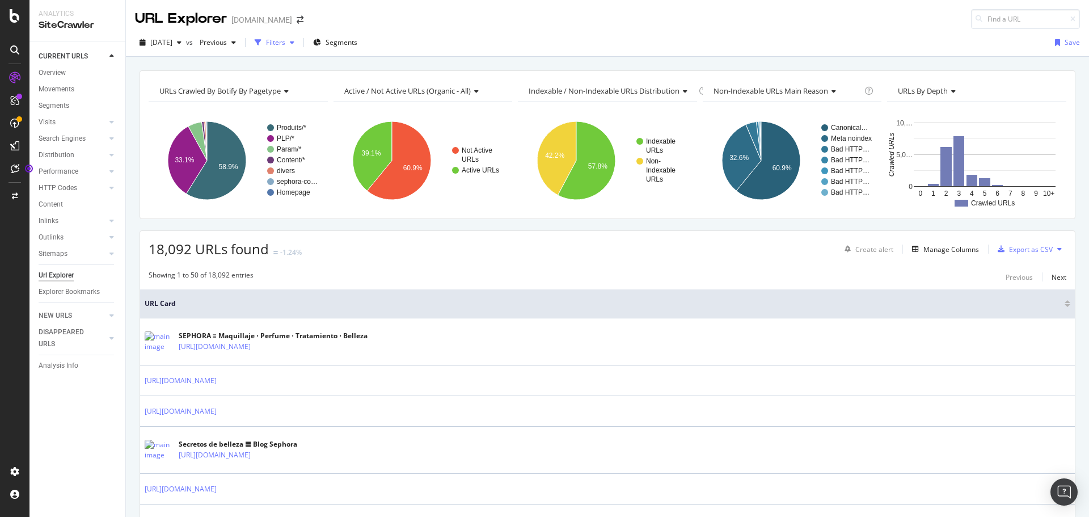
click at [299, 43] on div "button" at bounding box center [292, 42] width 14 height 7
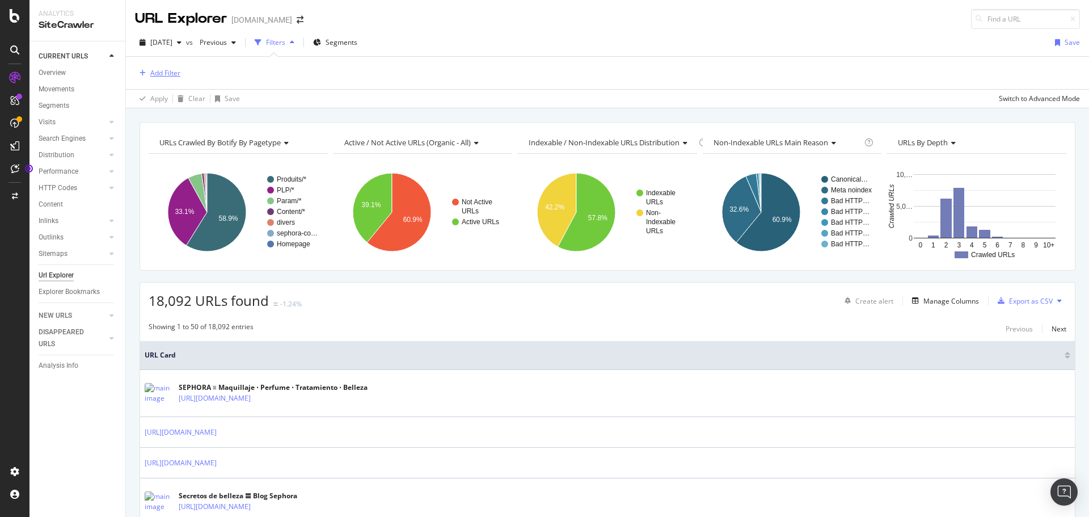
click at [164, 74] on div "Add Filter" at bounding box center [165, 73] width 30 height 10
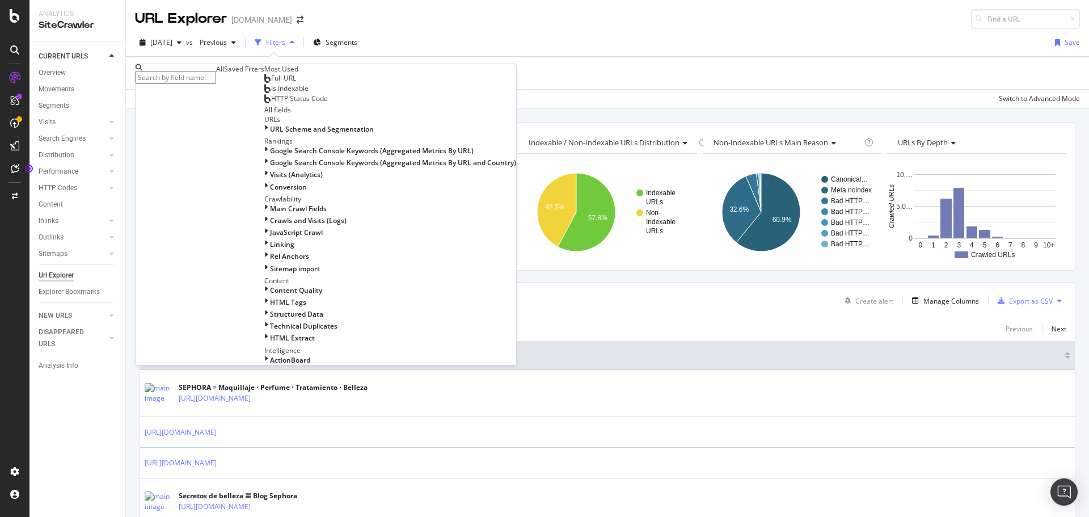
click at [271, 83] on span "Full URL" at bounding box center [283, 78] width 25 height 10
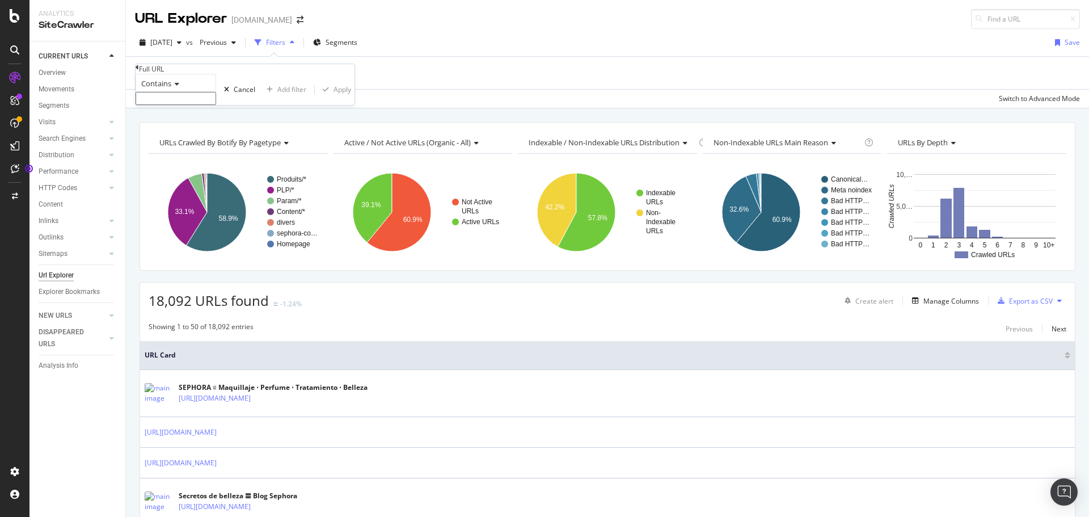
paste input "https://www.sephora.es/buscar/?q="
type input "https://www.sephora.es/buscar/?q="
click at [334, 98] on div "Apply" at bounding box center [343, 93] width 18 height 10
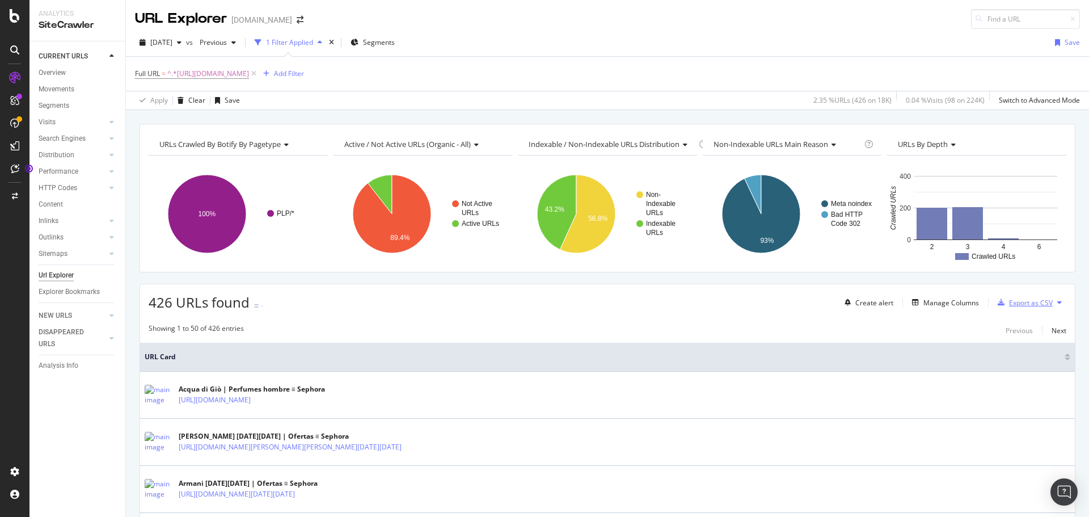
click at [1009, 299] on div "Export as CSV" at bounding box center [1031, 303] width 44 height 10
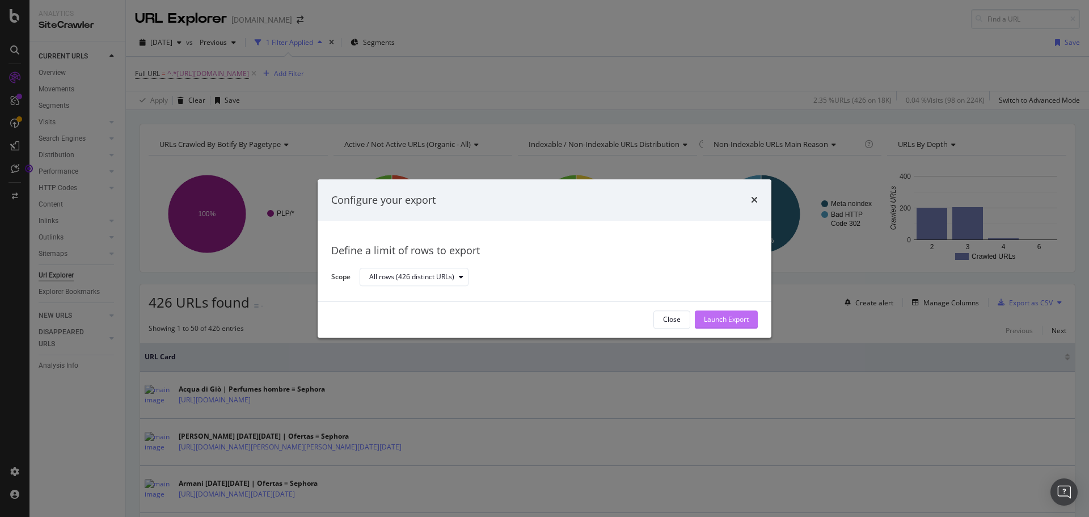
click at [708, 319] on div "Launch Export" at bounding box center [726, 320] width 45 height 10
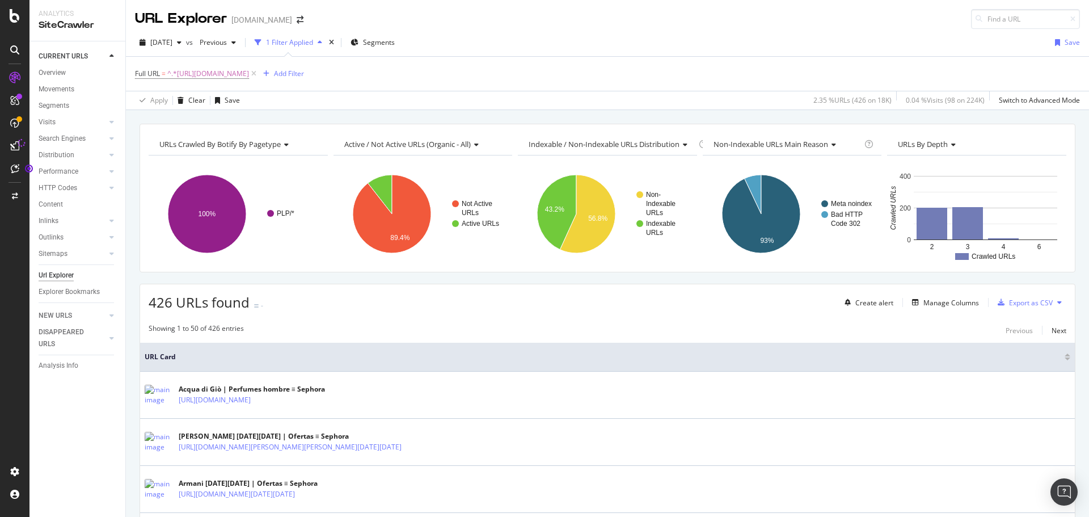
click at [536, 359] on span "URL Card" at bounding box center [603, 357] width 917 height 10
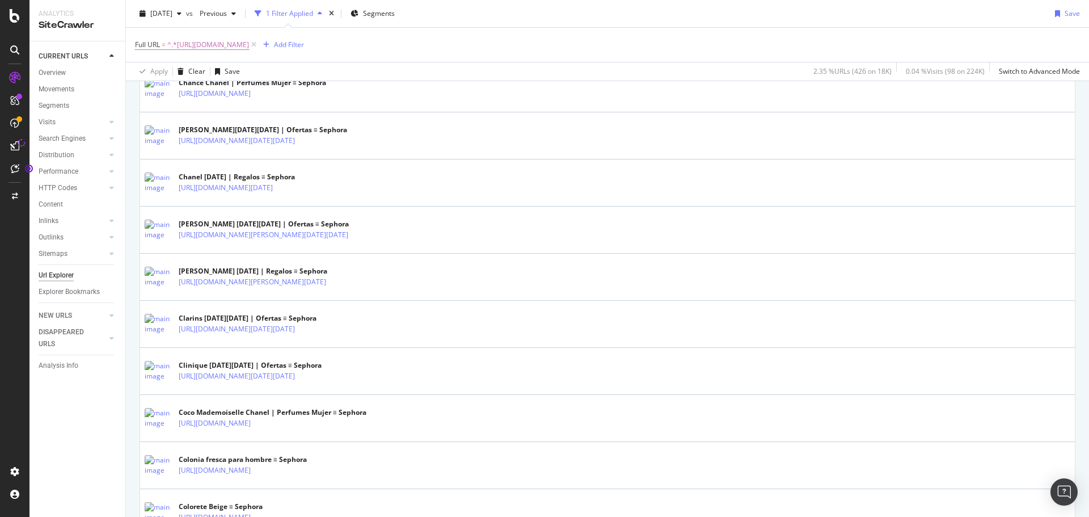
scroll to position [1135, 0]
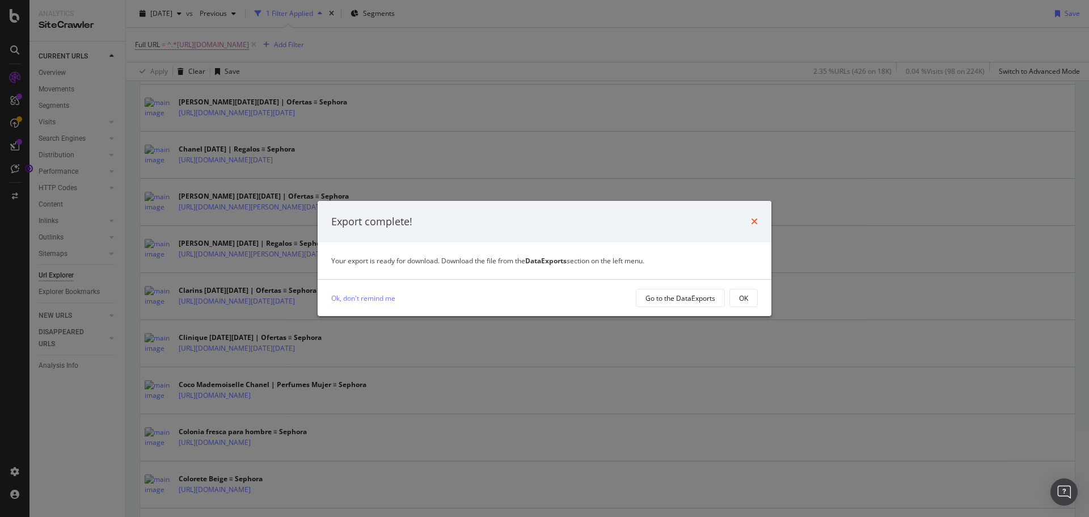
click at [756, 218] on icon "times" at bounding box center [754, 221] width 7 height 9
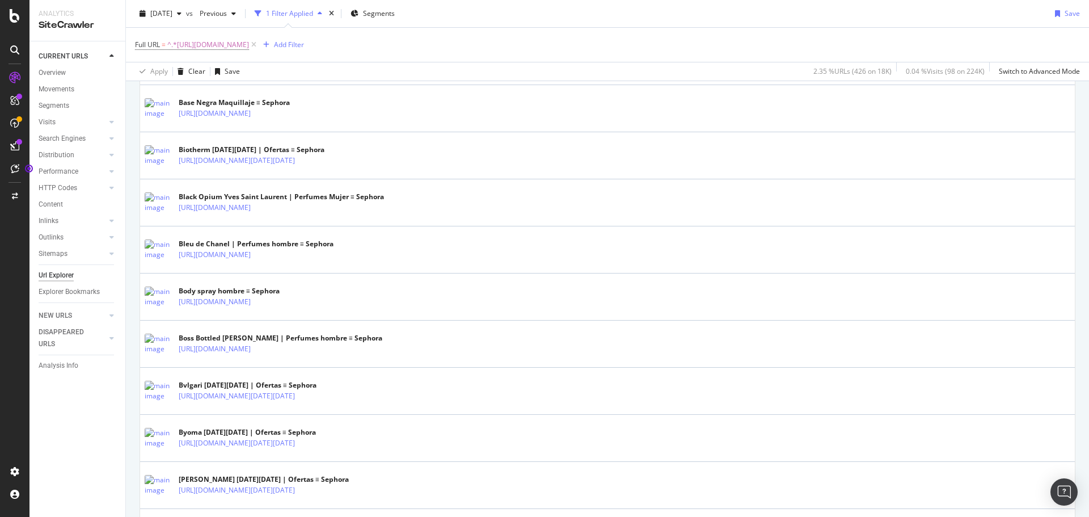
scroll to position [284, 0]
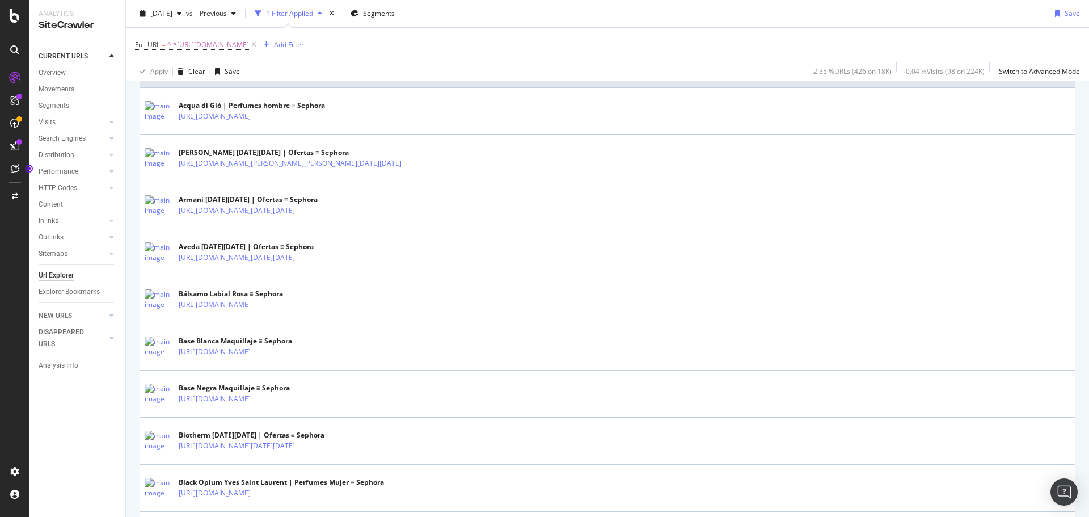
click at [269, 43] on icon "button" at bounding box center [266, 44] width 6 height 7
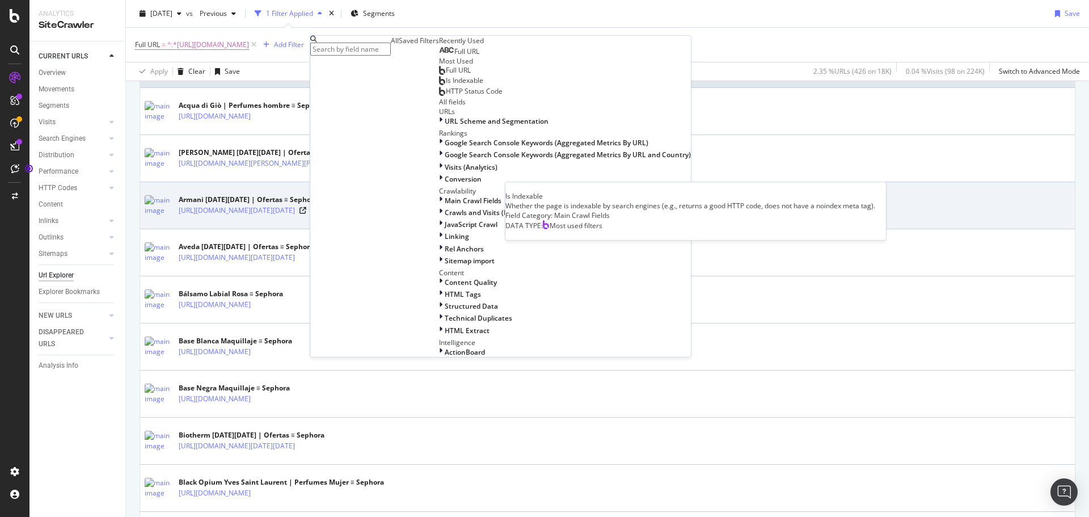
click at [439, 85] on div "Is Indexable" at bounding box center [461, 80] width 44 height 9
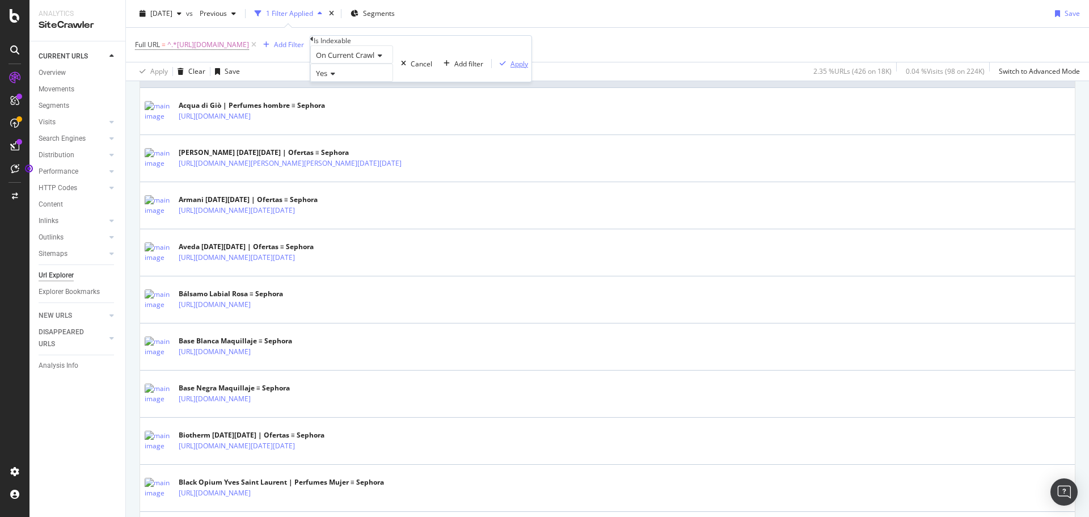
click at [511, 69] on div "Apply" at bounding box center [520, 64] width 18 height 10
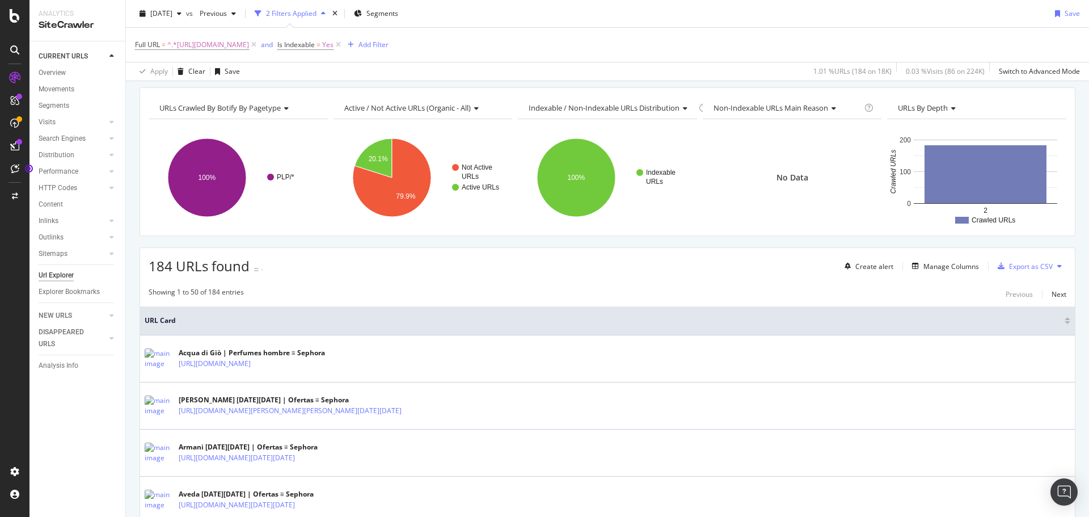
scroll to position [57, 0]
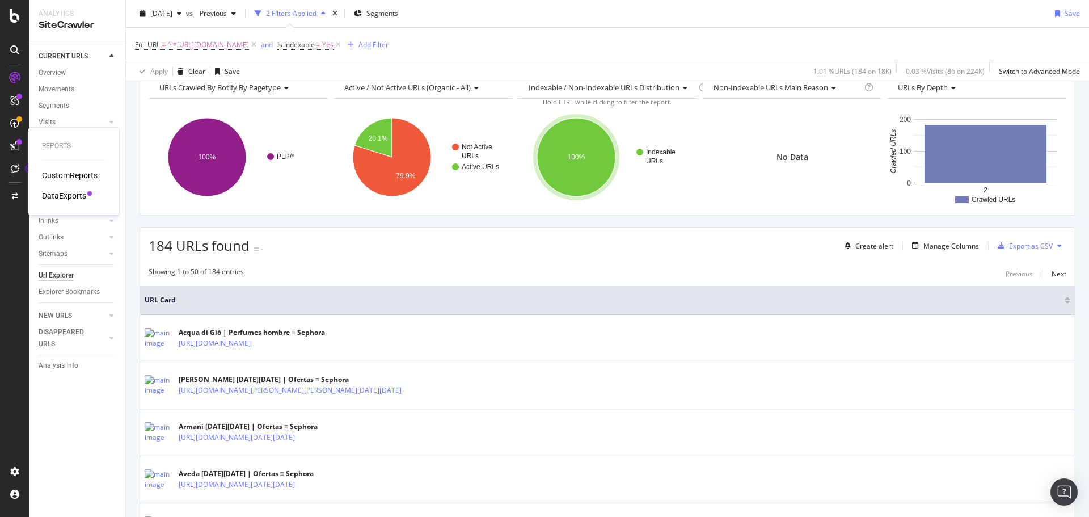
click at [66, 197] on div "DataExports" at bounding box center [64, 195] width 44 height 11
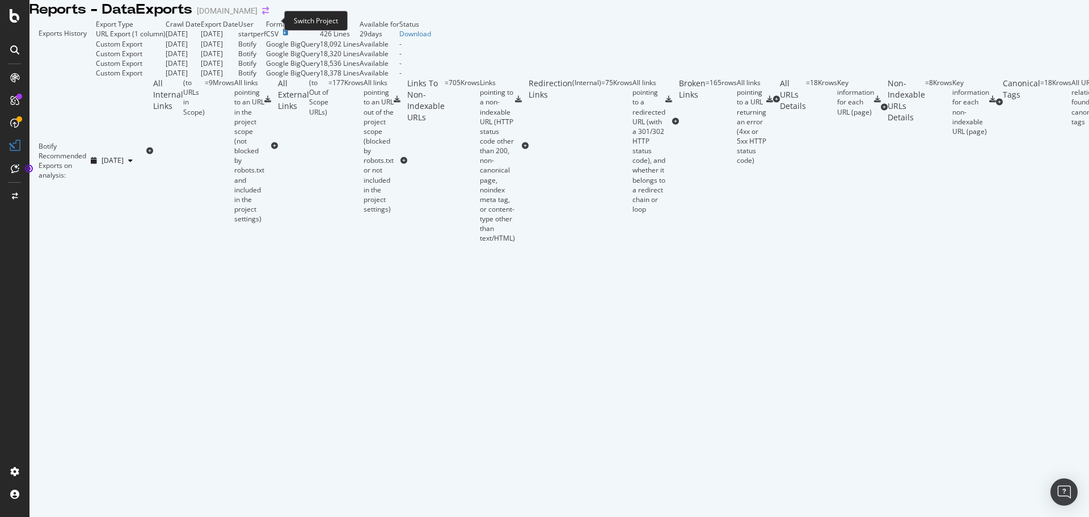
click at [269, 15] on icon "arrow-right-arrow-left" at bounding box center [265, 11] width 7 height 8
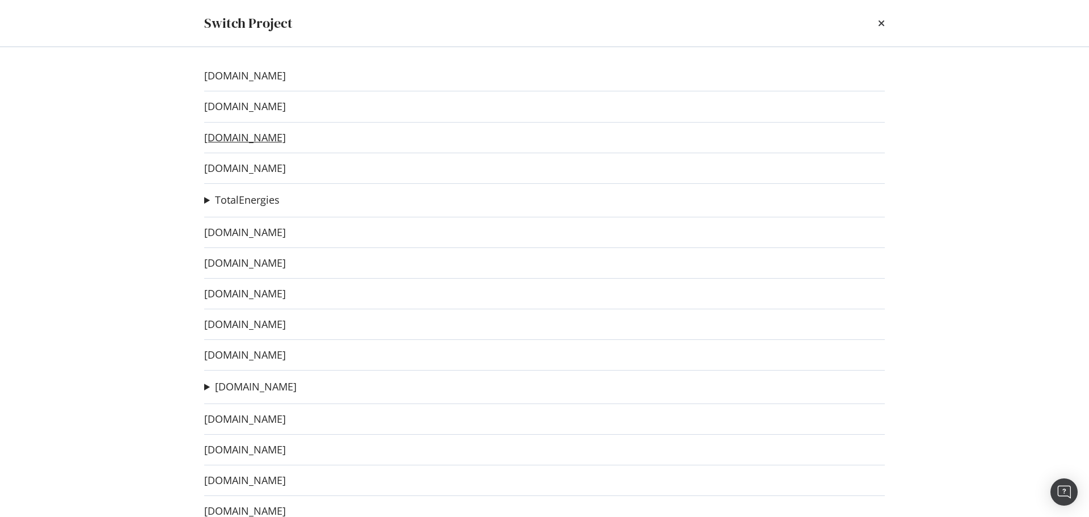
click at [262, 137] on link "[DOMAIN_NAME]" at bounding box center [245, 138] width 82 height 12
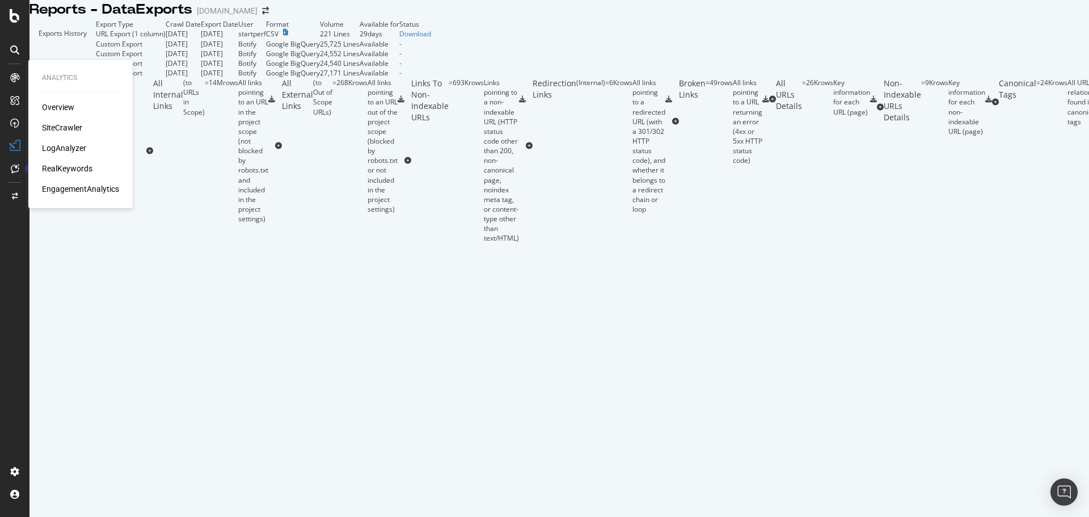
click at [57, 109] on div "Overview" at bounding box center [58, 107] width 32 height 11
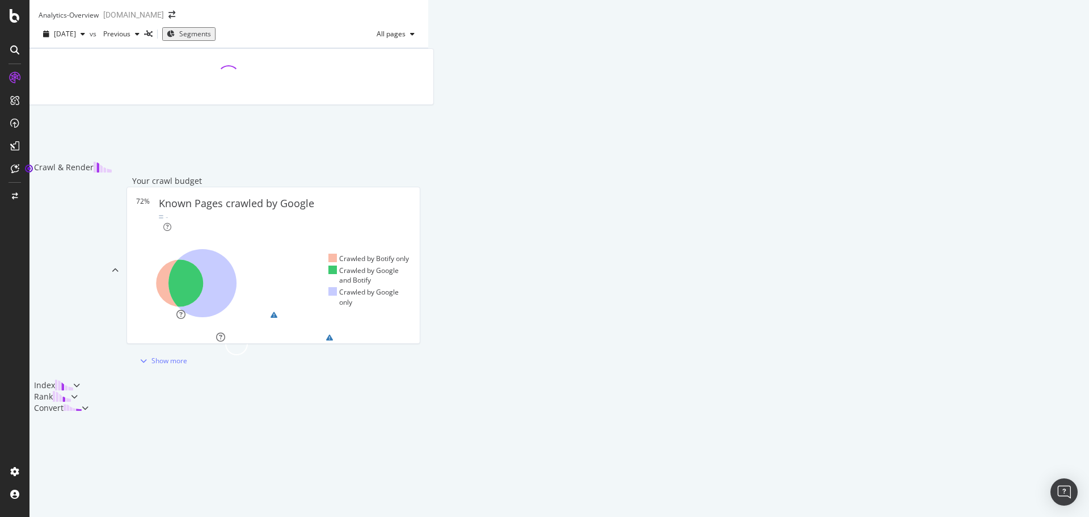
click at [137, 118] on div at bounding box center [229, 104] width 410 height 113
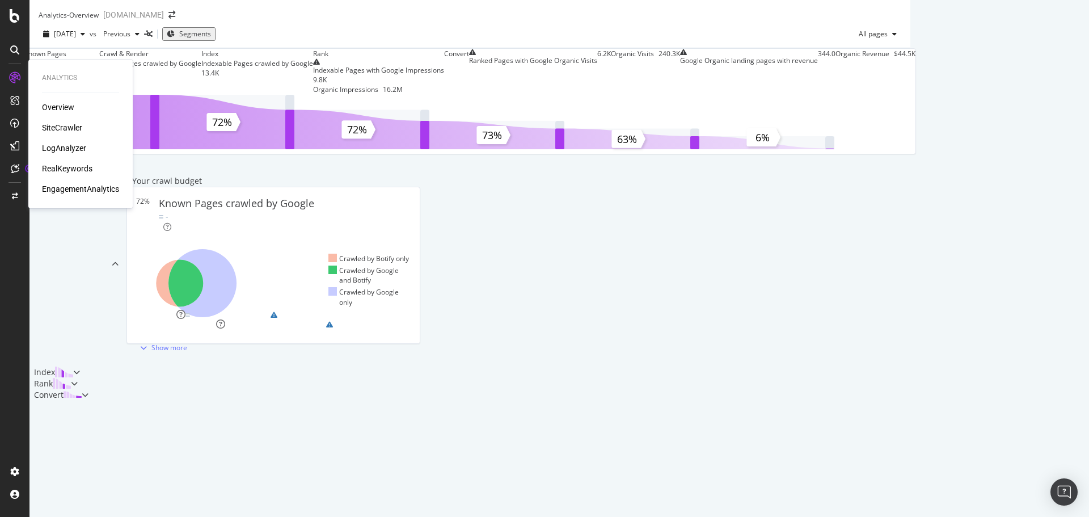
click at [57, 110] on div "Overview" at bounding box center [58, 107] width 32 height 11
click at [66, 125] on div "SiteCrawler" at bounding box center [62, 127] width 40 height 11
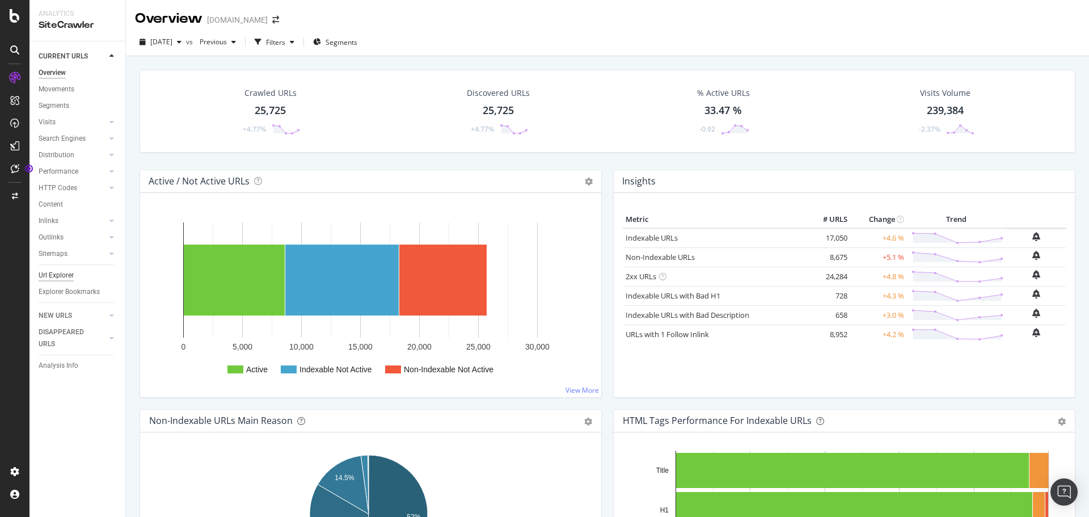
click at [64, 274] on div "Url Explorer" at bounding box center [56, 275] width 35 height 12
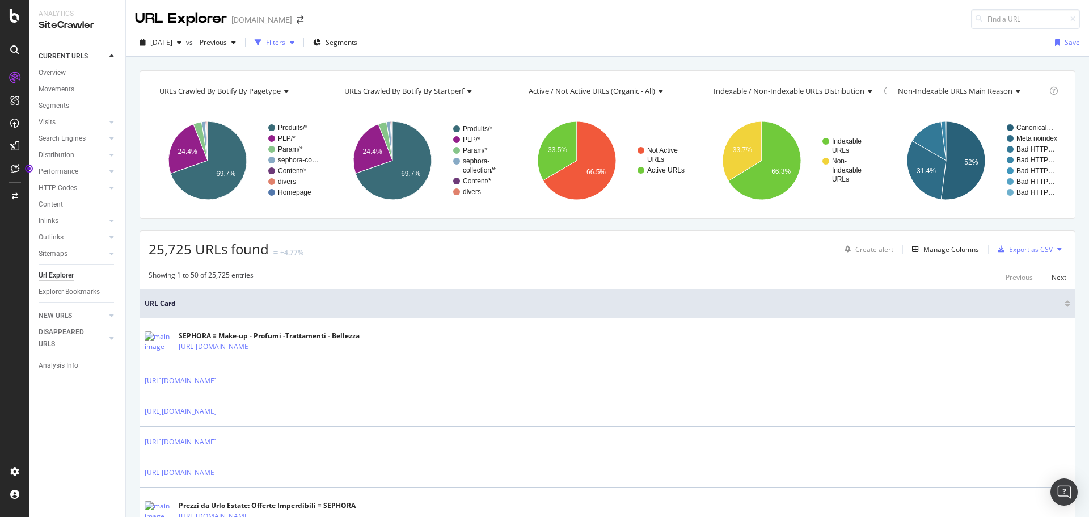
click at [285, 44] on div "Filters" at bounding box center [275, 42] width 19 height 10
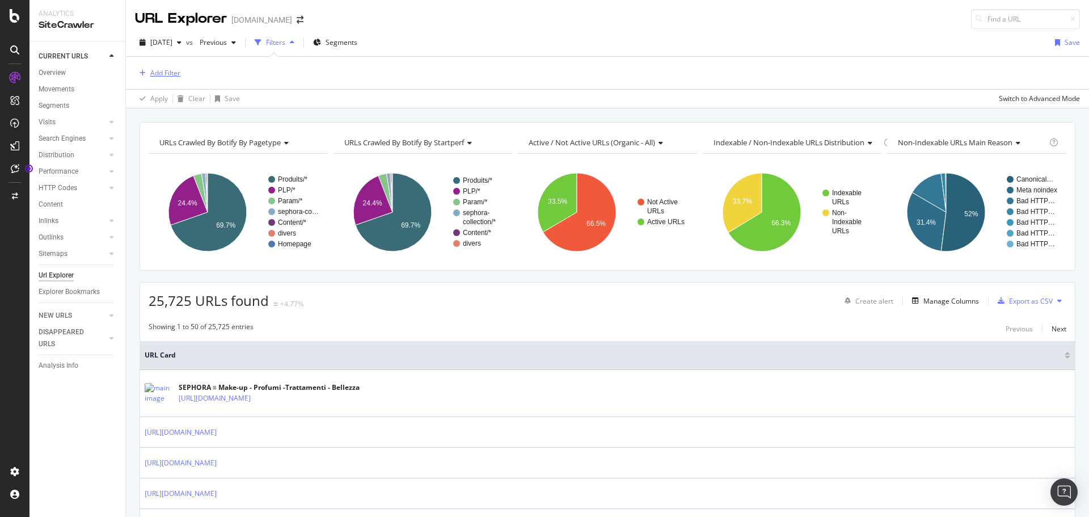
click at [166, 73] on div "Add Filter" at bounding box center [165, 73] width 30 height 10
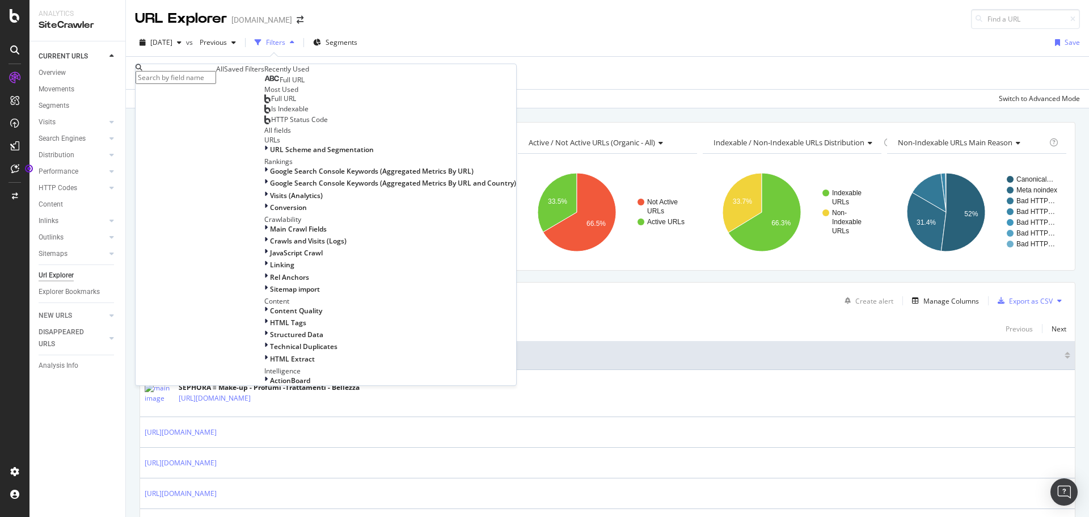
click at [271, 103] on span "Full URL" at bounding box center [283, 99] width 25 height 10
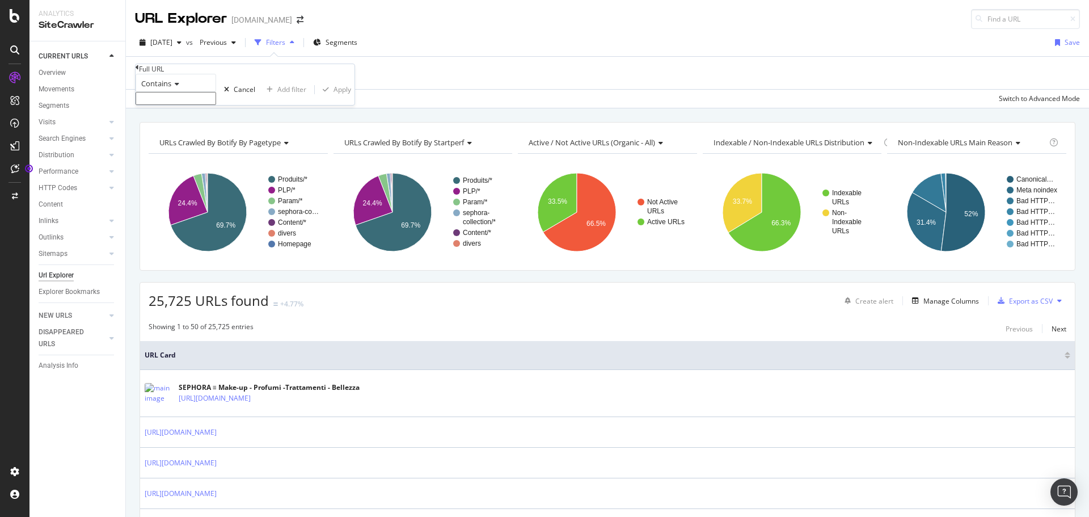
paste input "https://www.sephora.it/cerca/?q="
type input "https://www.sephora.it/cerca/?q="
click at [334, 98] on div "Apply" at bounding box center [343, 93] width 18 height 10
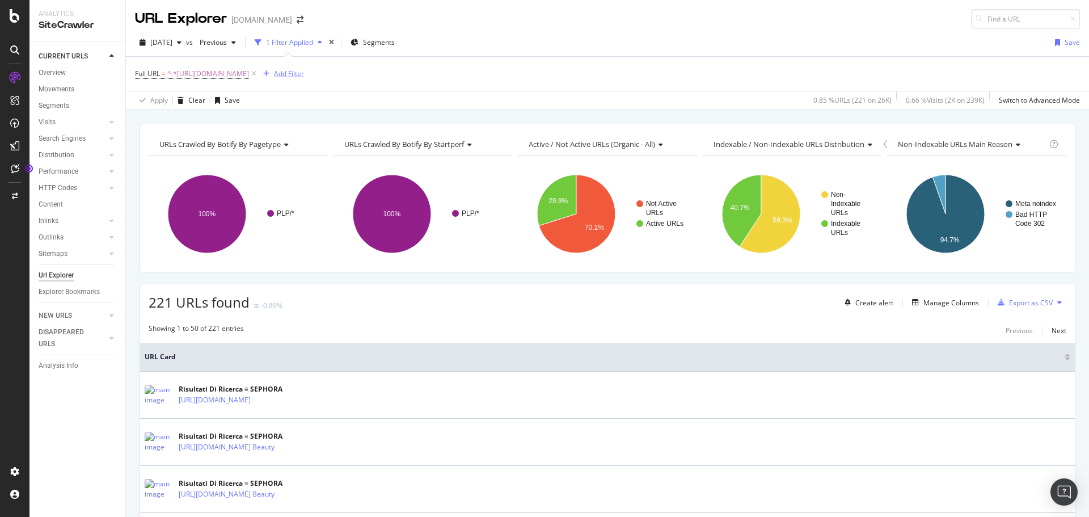
click at [304, 74] on div "Add Filter" at bounding box center [289, 74] width 30 height 10
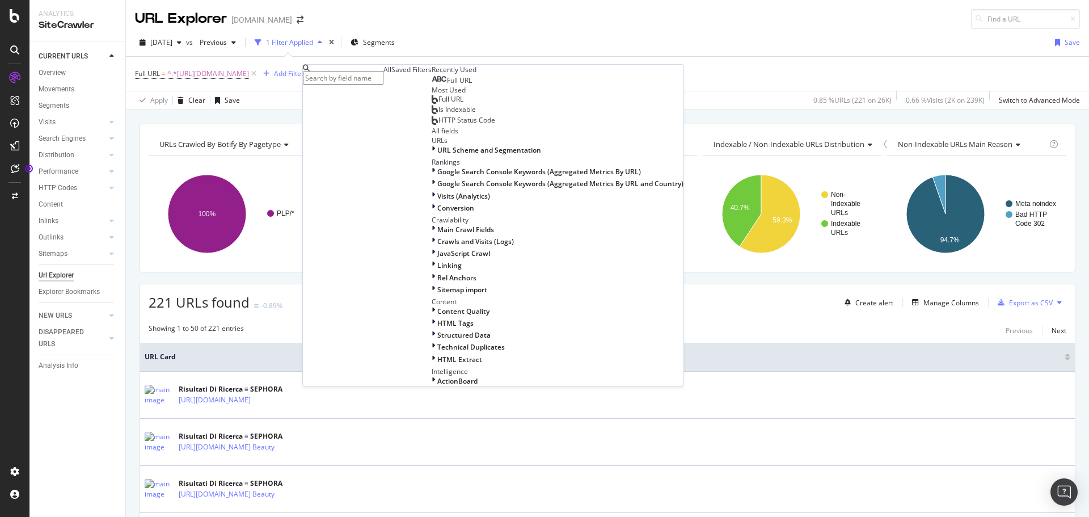
click at [439, 114] on span "Is Indexable" at bounding box center [457, 109] width 37 height 10
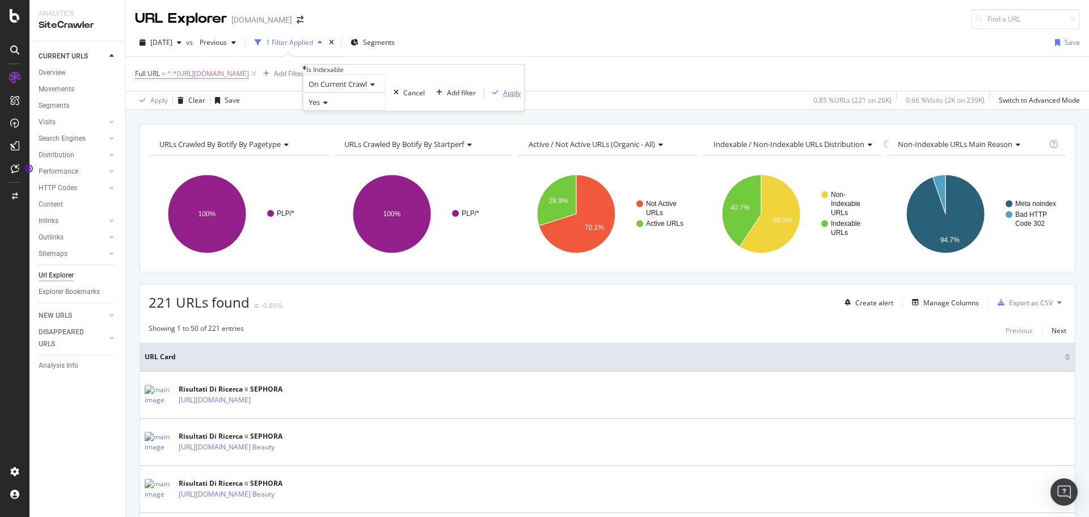
click at [488, 96] on div "button" at bounding box center [495, 92] width 15 height 7
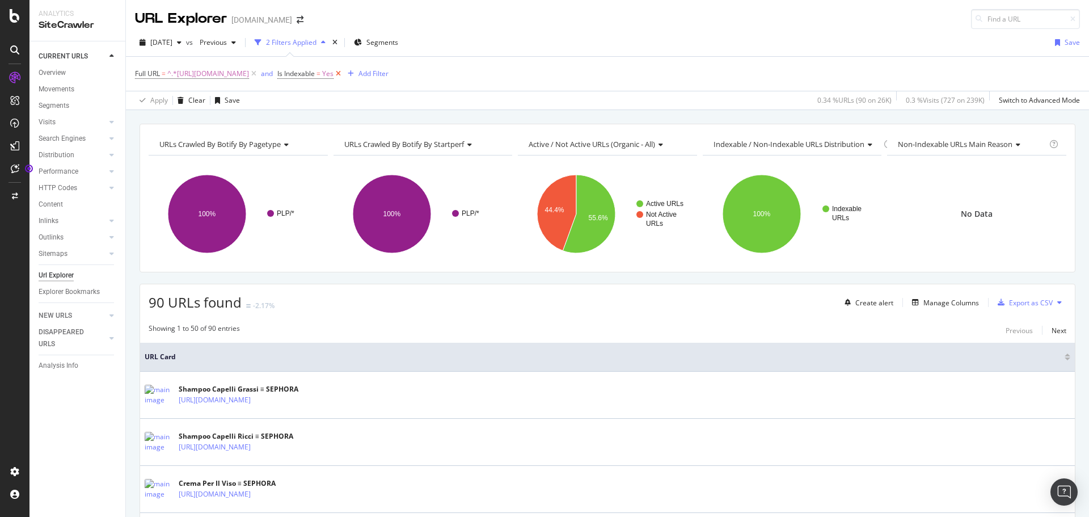
click at [343, 70] on icon at bounding box center [339, 73] width 10 height 11
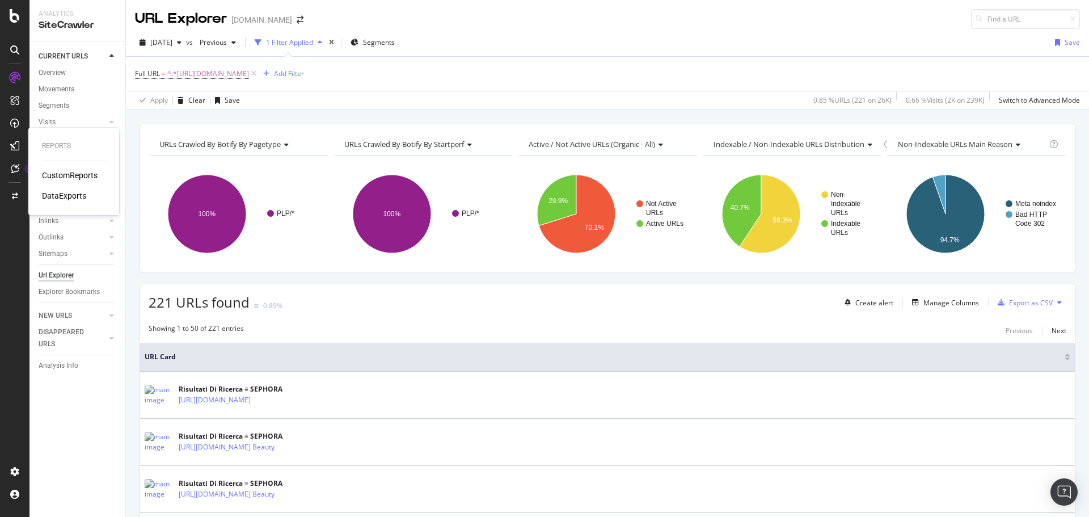
click at [65, 194] on div "DataExports" at bounding box center [64, 195] width 44 height 11
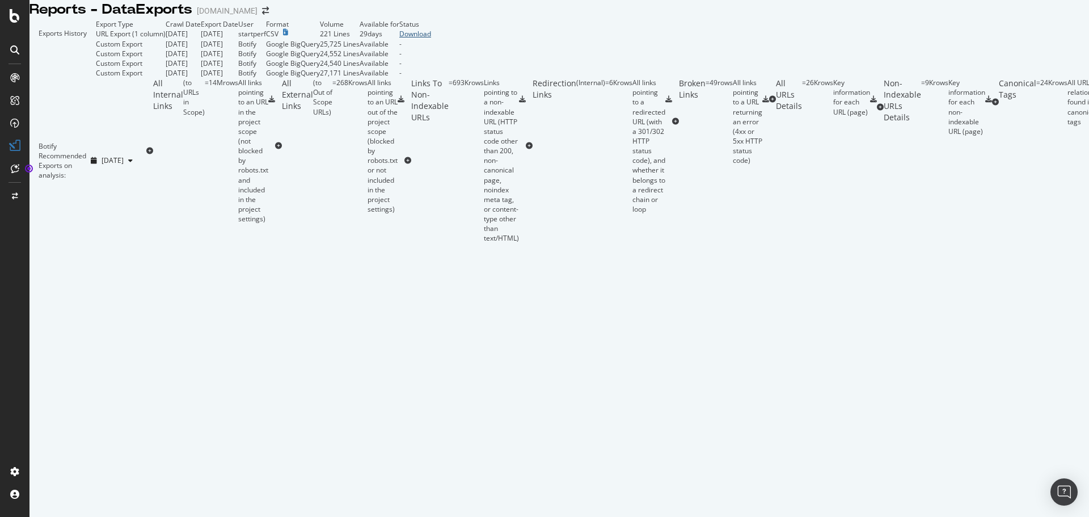
click at [431, 39] on div "Download" at bounding box center [415, 34] width 32 height 10
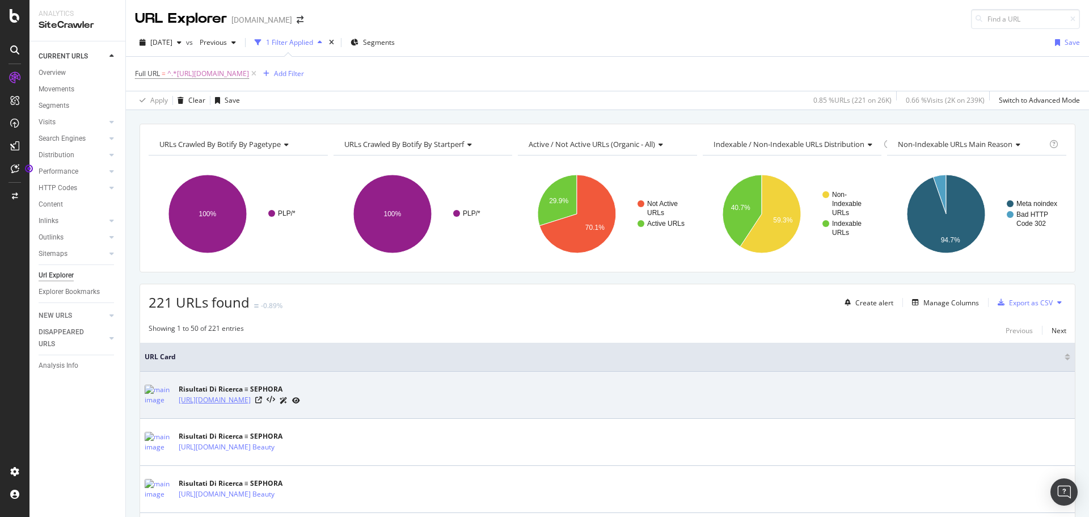
click at [251, 398] on link "[URL][DOMAIN_NAME]" at bounding box center [215, 399] width 72 height 11
click at [262, 401] on icon at bounding box center [258, 400] width 7 height 7
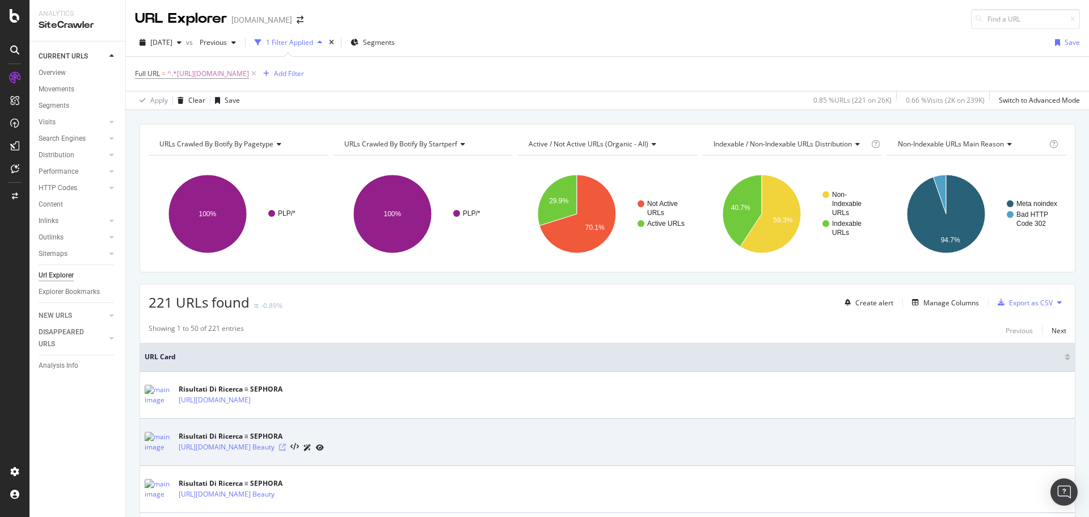
click at [286, 445] on icon at bounding box center [282, 447] width 7 height 7
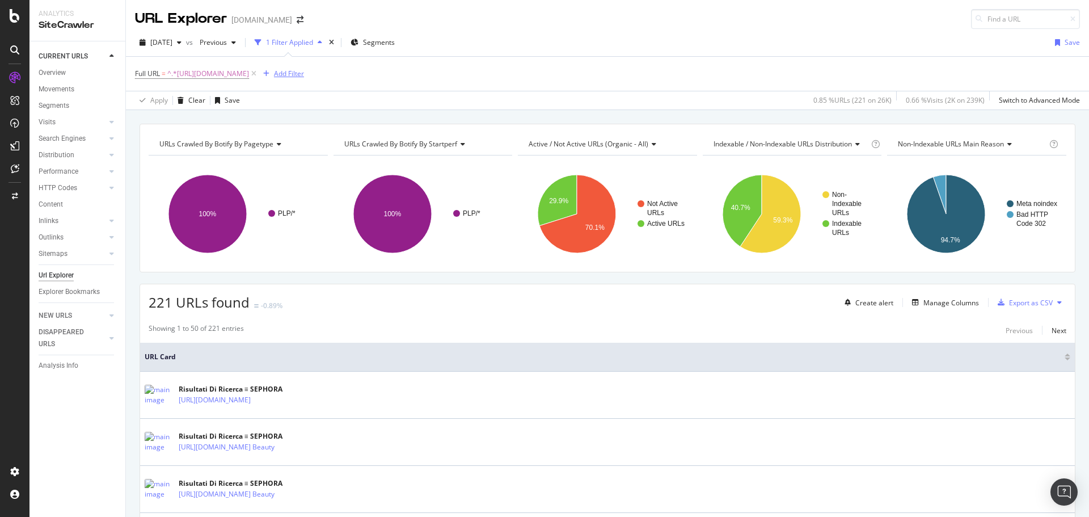
click at [304, 73] on div "Add Filter" at bounding box center [289, 74] width 30 height 10
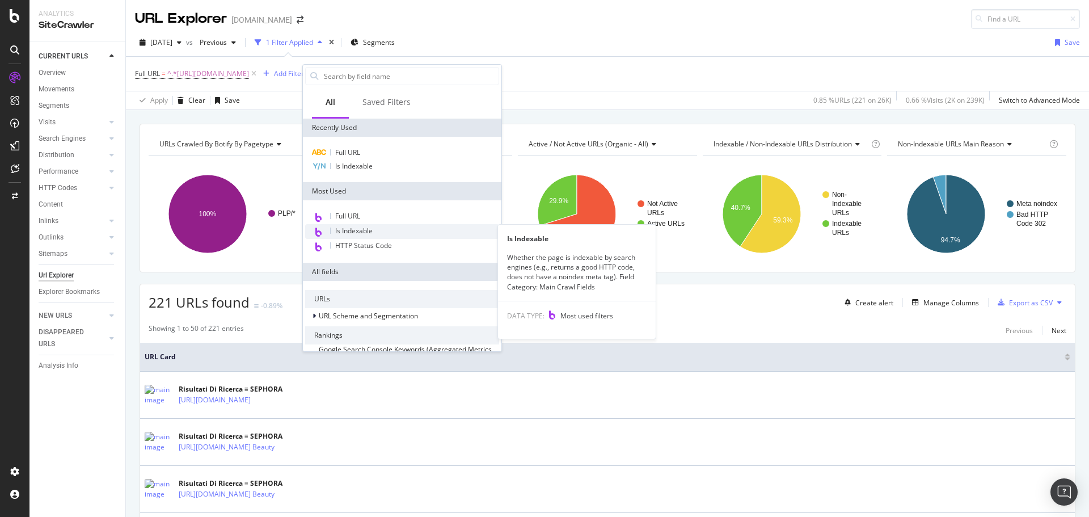
click at [361, 231] on span "Is Indexable" at bounding box center [353, 231] width 37 height 10
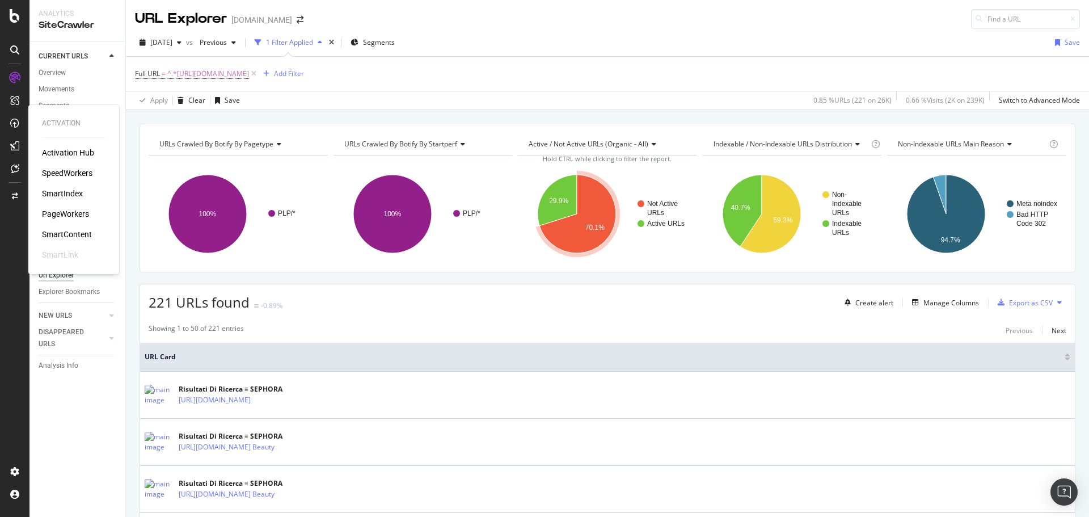
click at [83, 172] on div "SpeedWorkers" at bounding box center [67, 172] width 50 height 11
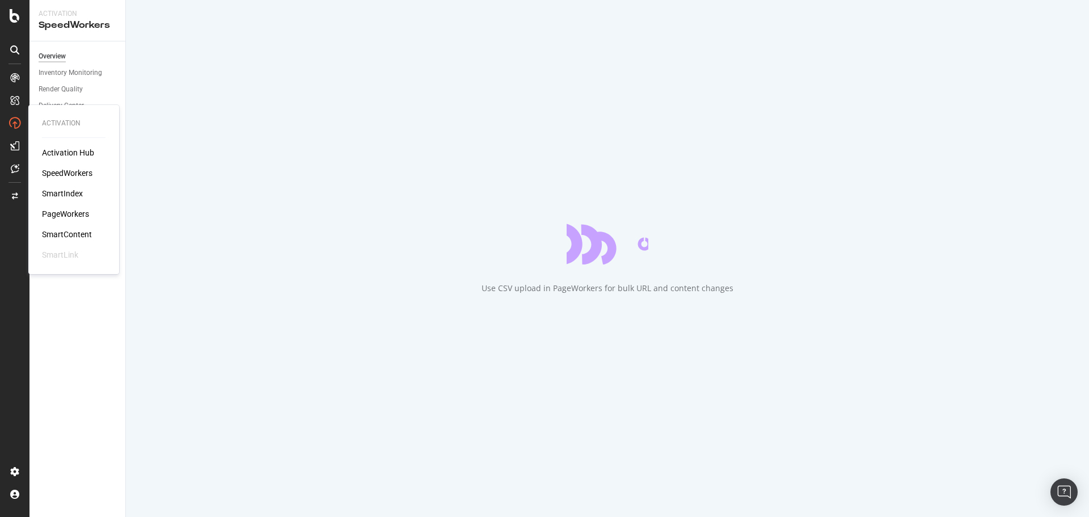
click at [66, 211] on div "PageWorkers" at bounding box center [65, 213] width 47 height 11
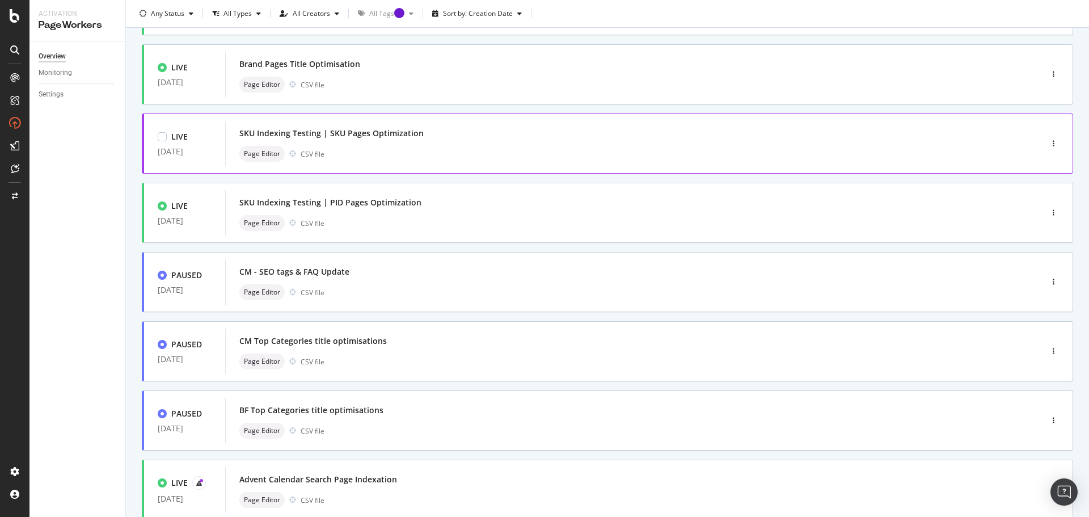
scroll to position [343, 0]
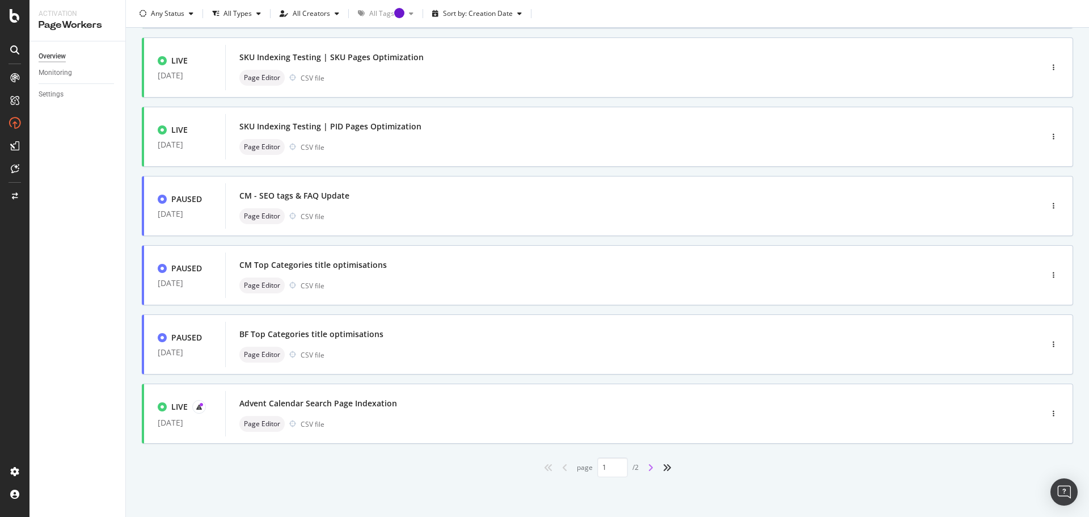
click at [649, 466] on icon "angle-right" at bounding box center [651, 467] width 6 height 9
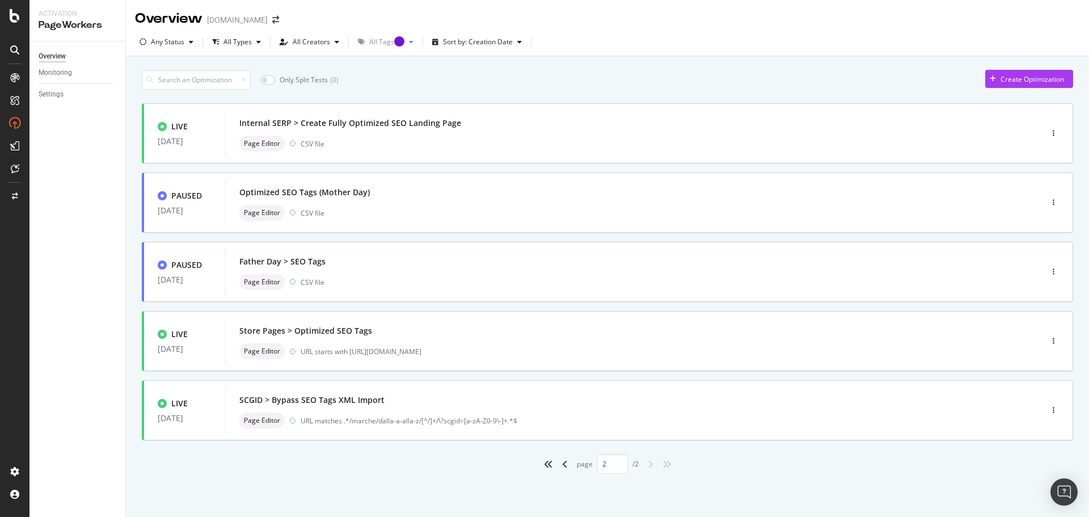
scroll to position [0, 0]
click at [562, 461] on icon "angle-left" at bounding box center [565, 464] width 6 height 9
type input "1"
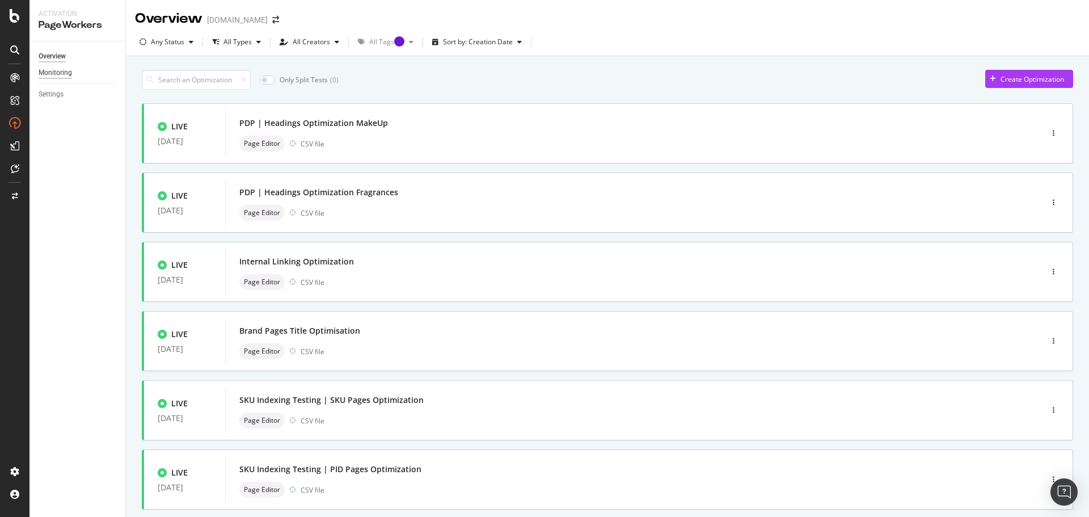
click at [44, 73] on div "Monitoring" at bounding box center [55, 73] width 33 height 12
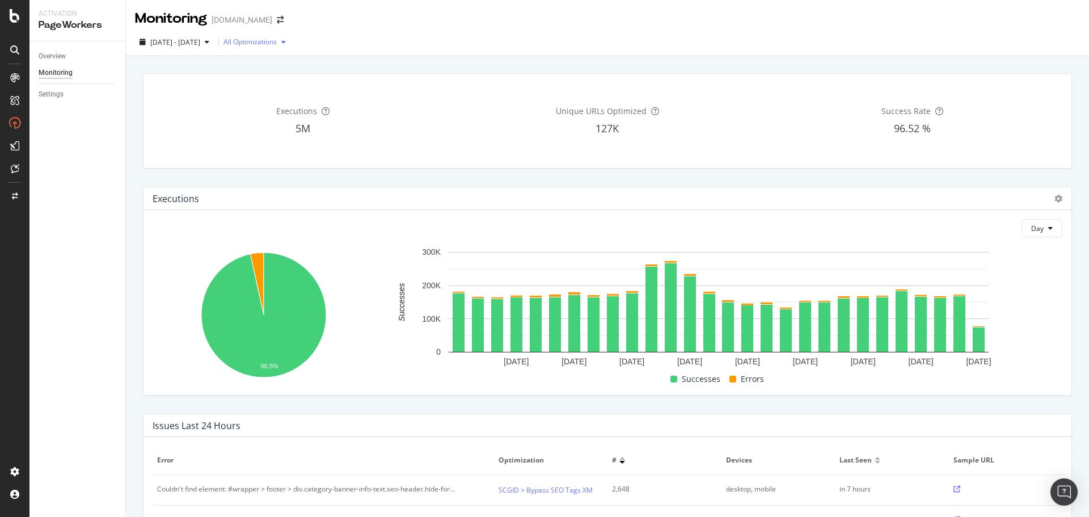
click at [277, 44] on div "All Optimizations" at bounding box center [250, 42] width 53 height 7
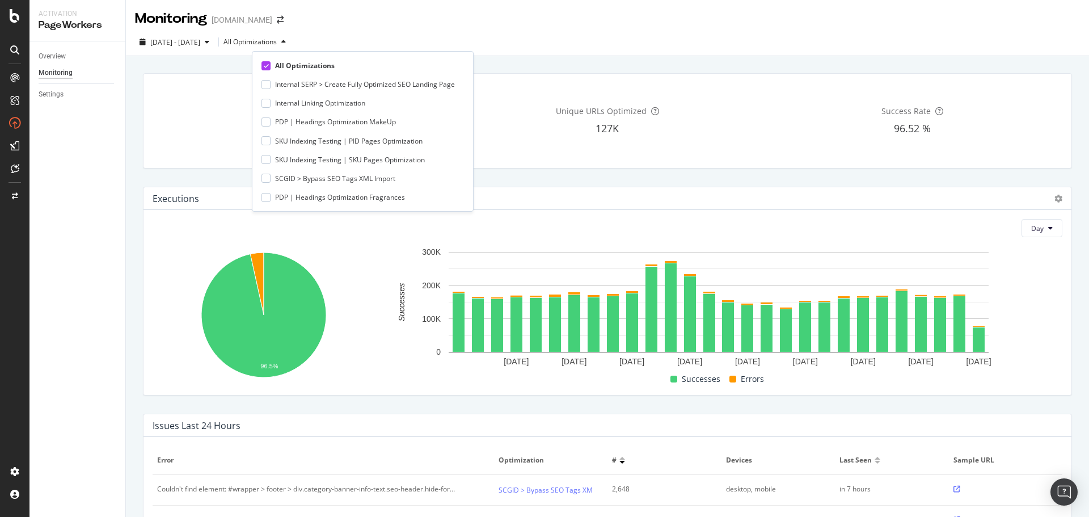
click at [506, 64] on div "Executions 5M Unique URLs Optimized 127K Success Rate 96.52 %" at bounding box center [607, 120] width 943 height 113
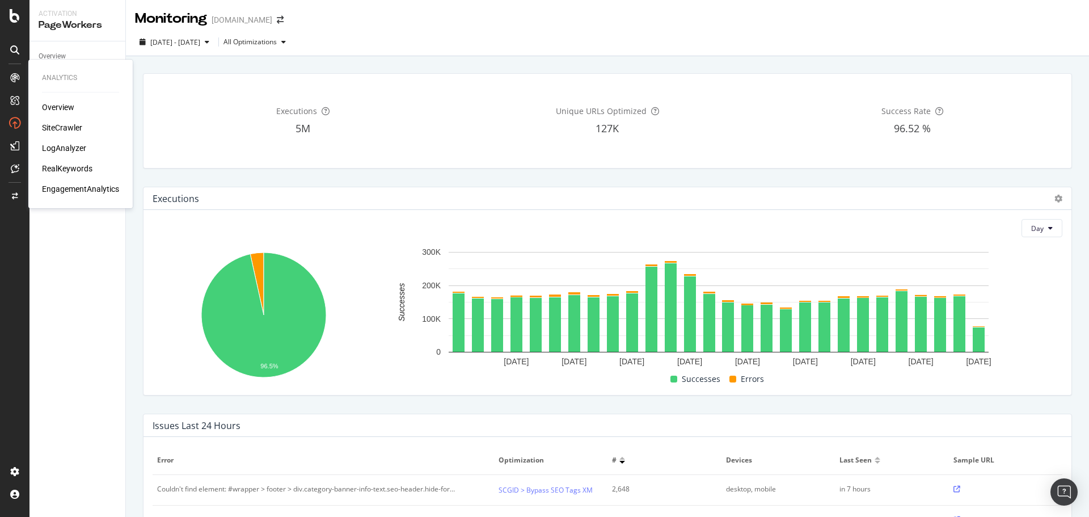
click at [48, 106] on div "Overview" at bounding box center [58, 107] width 32 height 11
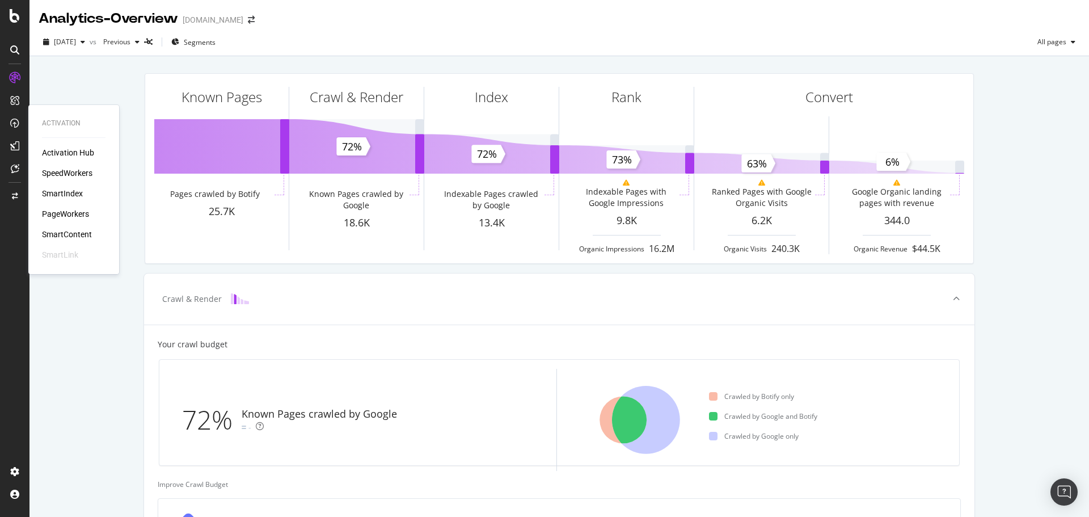
click at [75, 216] on div "PageWorkers" at bounding box center [65, 213] width 47 height 11
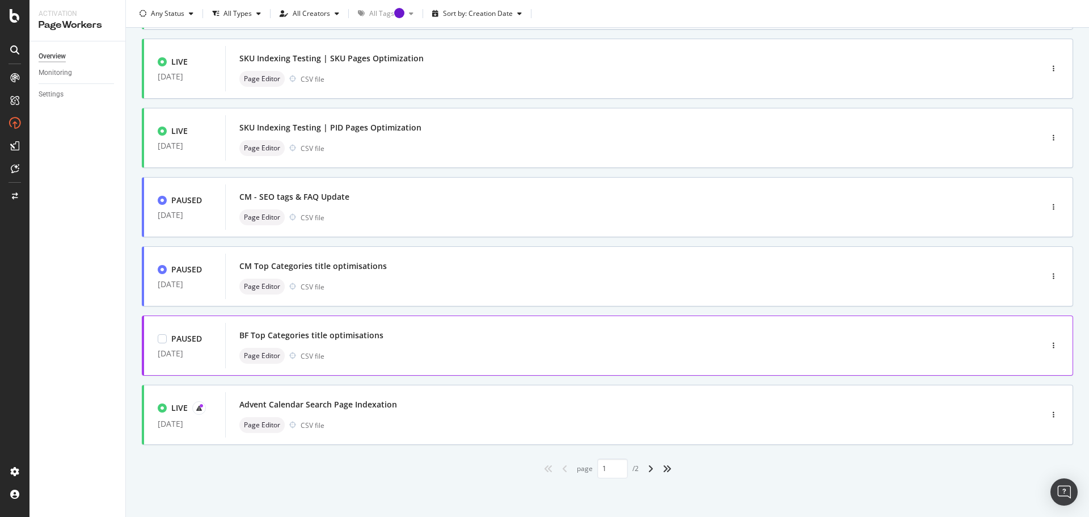
scroll to position [343, 0]
click at [648, 468] on icon "angle-right" at bounding box center [651, 467] width 6 height 9
type input "2"
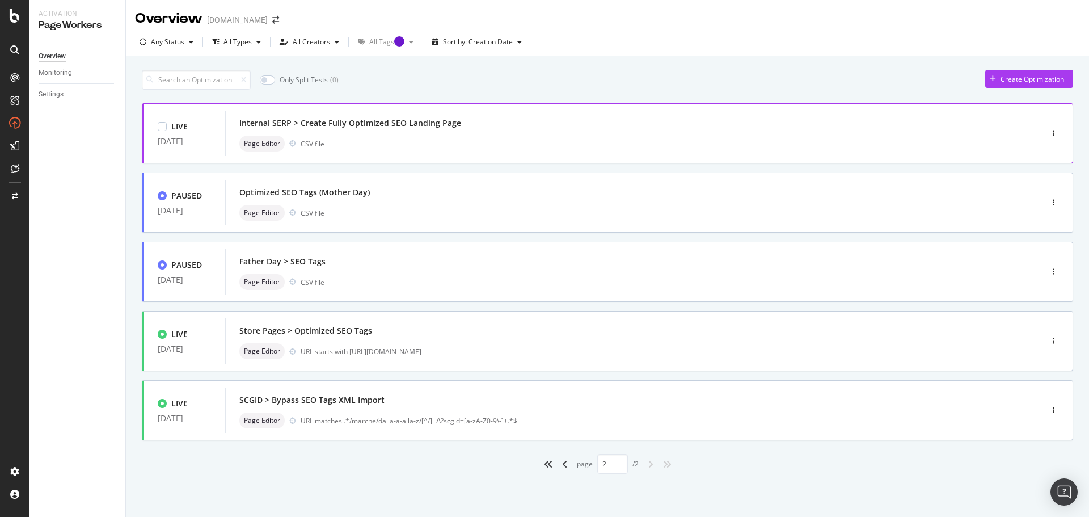
click at [442, 123] on div "Internal SERP > Create Fully Optimized SEO Landing Page" at bounding box center [350, 122] width 222 height 11
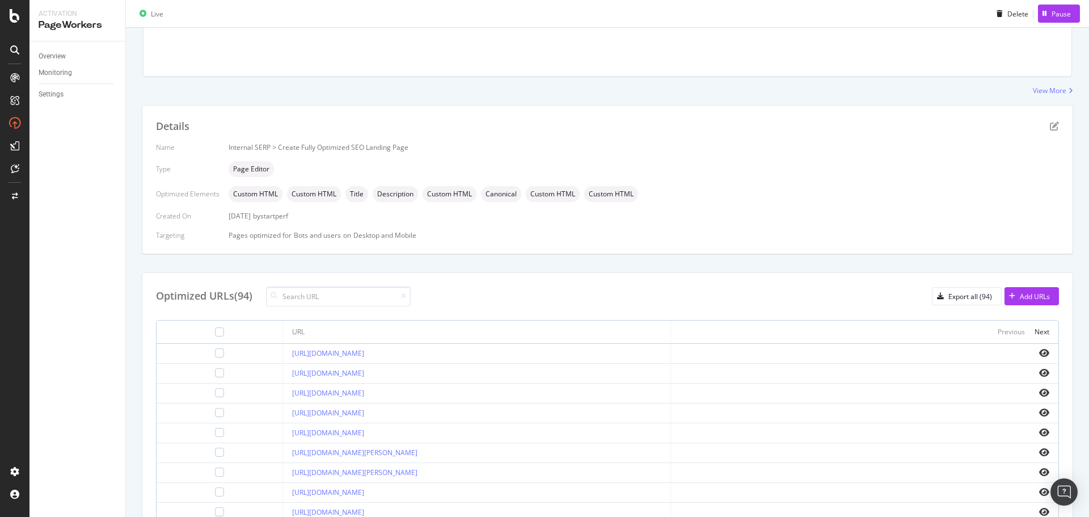
scroll to position [170, 0]
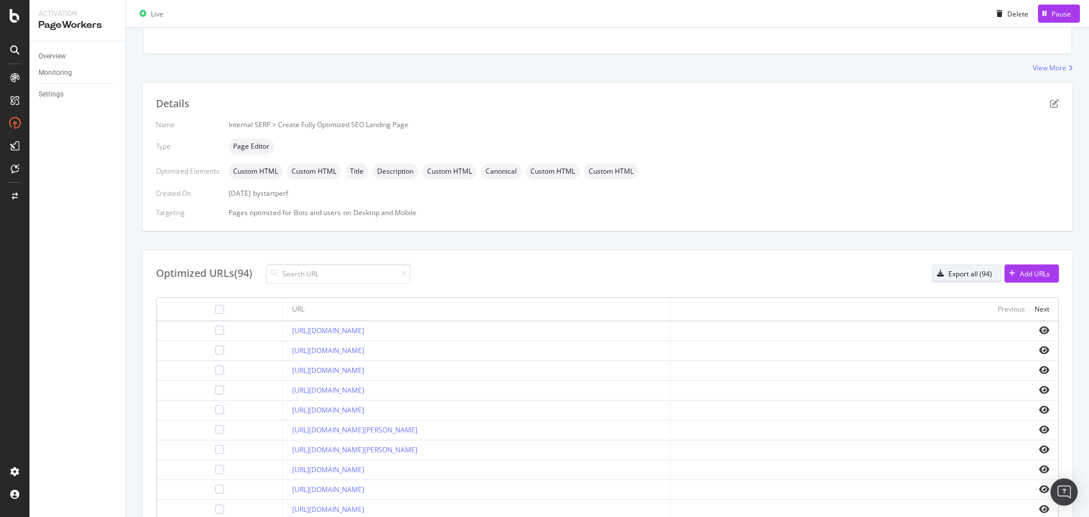
click at [975, 276] on div "Export all (94)" at bounding box center [971, 274] width 44 height 10
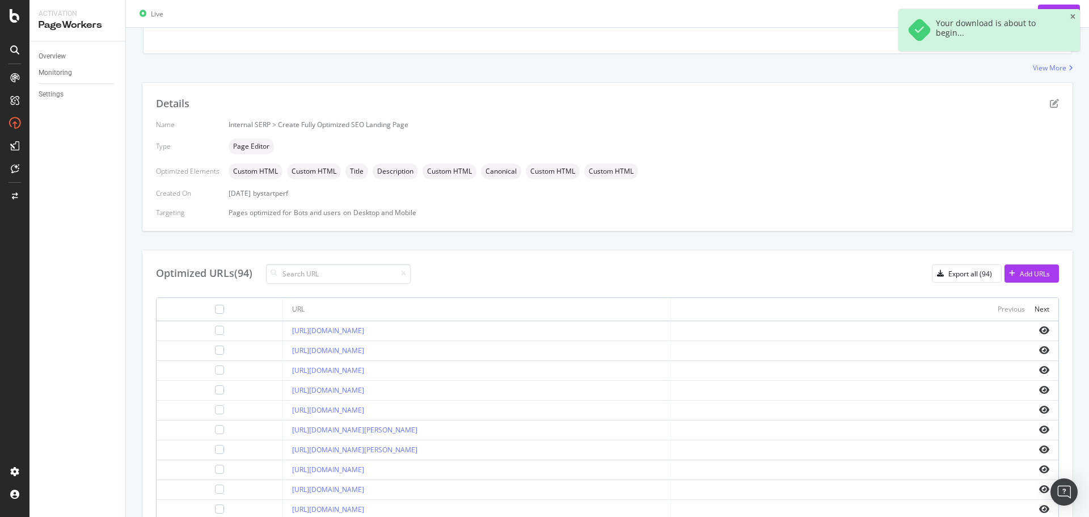
click at [597, 245] on div "Details Name Internal SERP > Create Fully Optimized SEO Landing Page Type Page …" at bounding box center [608, 357] width 932 height 551
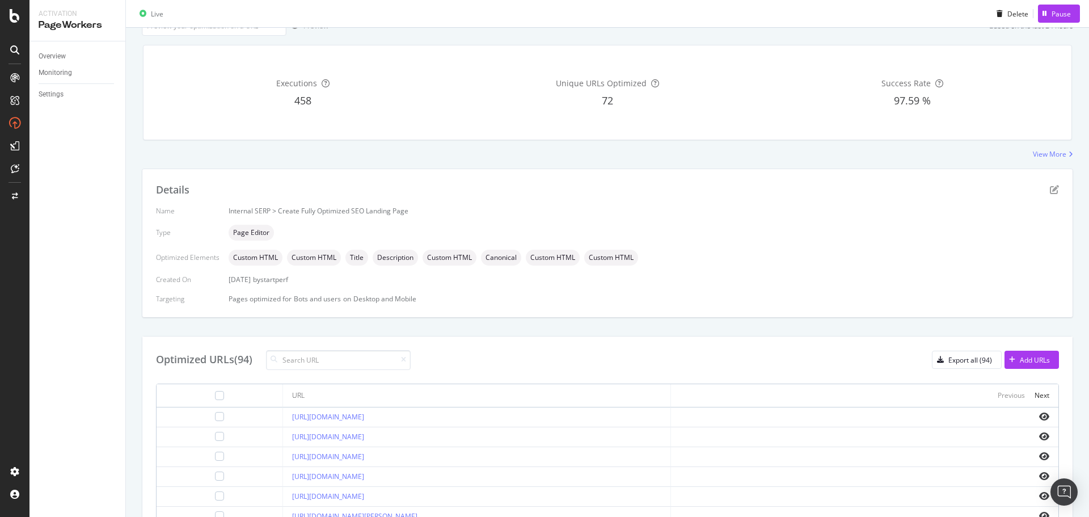
scroll to position [0, 0]
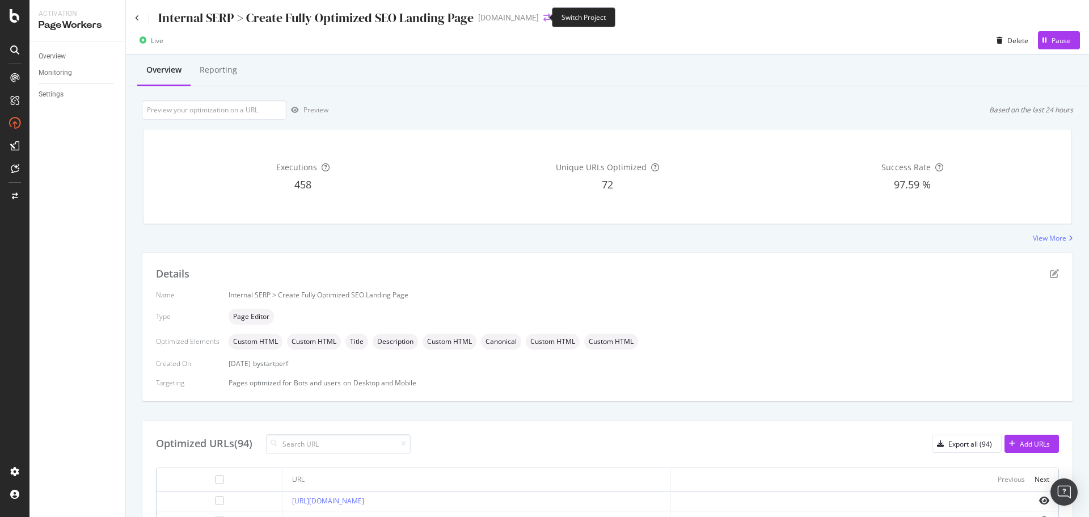
click at [544, 18] on icon "arrow-right-arrow-left" at bounding box center [547, 18] width 7 height 8
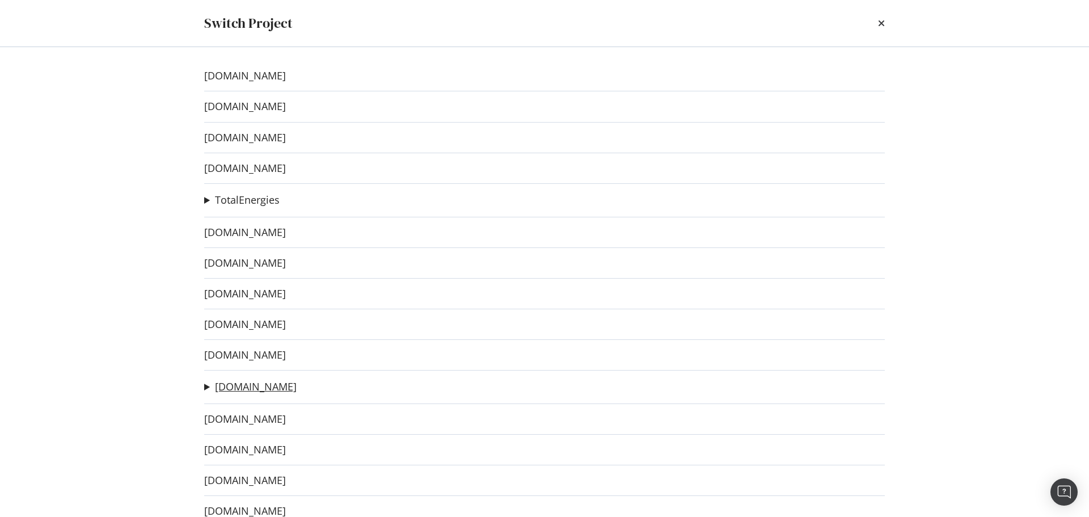
click at [260, 389] on link "[DOMAIN_NAME]" at bounding box center [256, 387] width 82 height 12
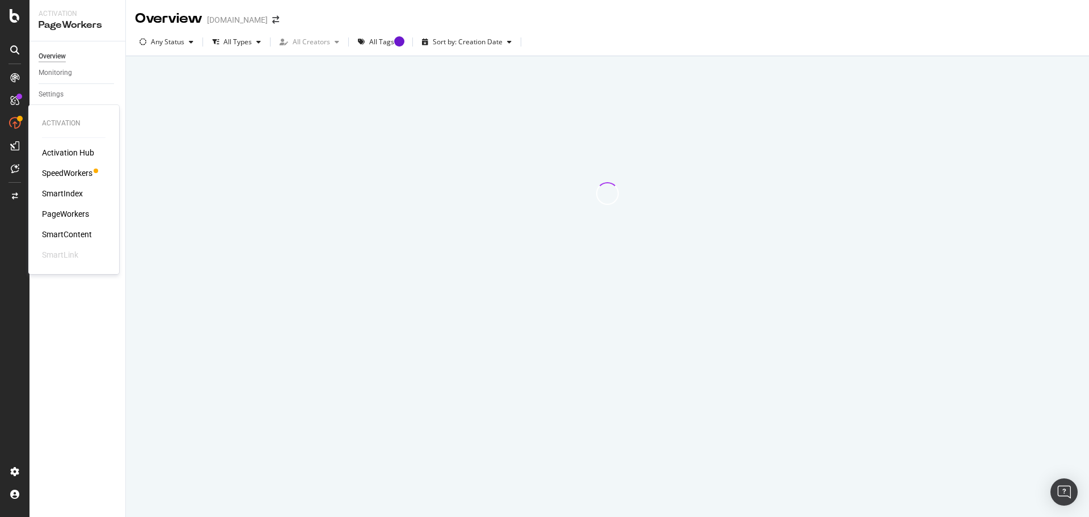
click at [61, 212] on div "PageWorkers" at bounding box center [65, 213] width 47 height 11
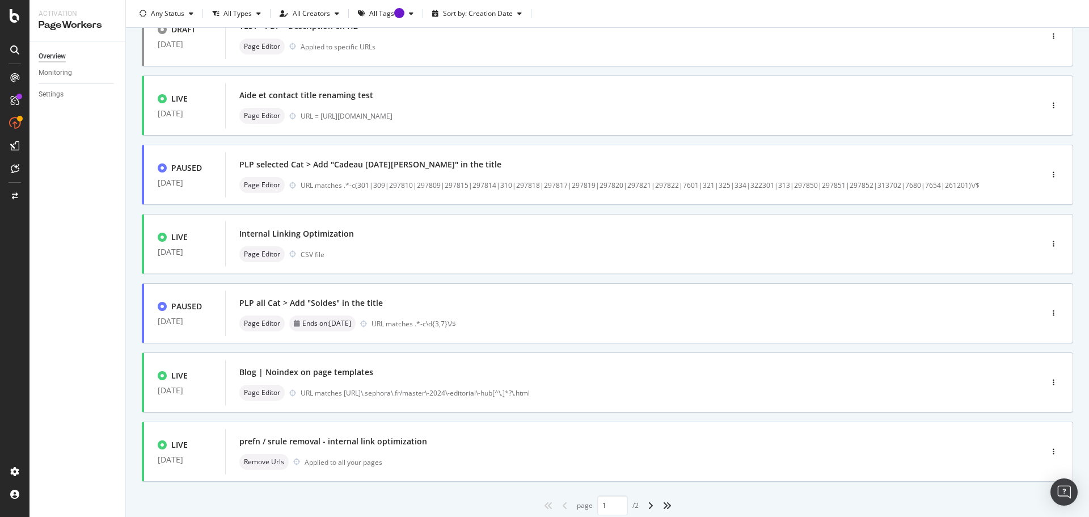
scroll to position [343, 0]
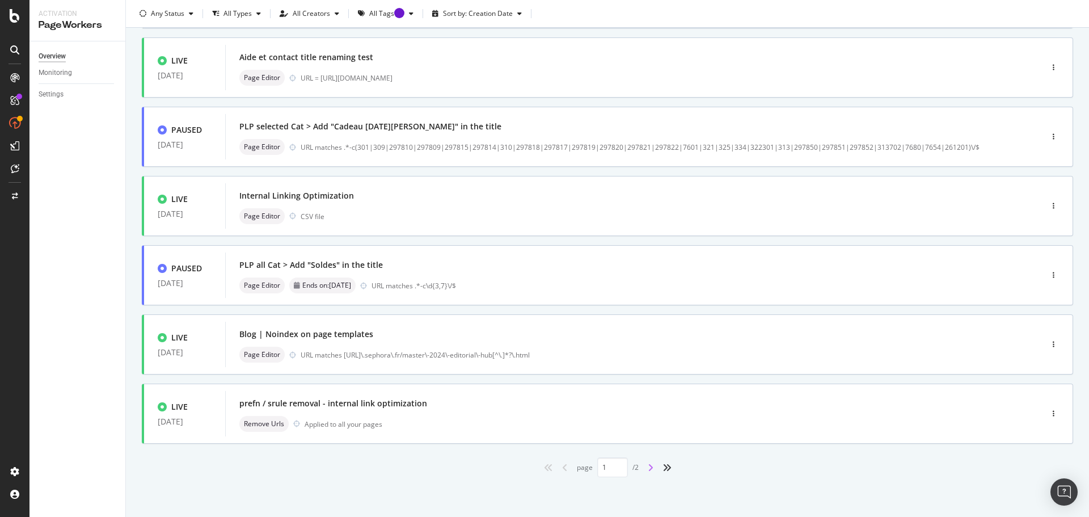
click at [648, 470] on icon "angle-right" at bounding box center [651, 467] width 6 height 9
type input "2"
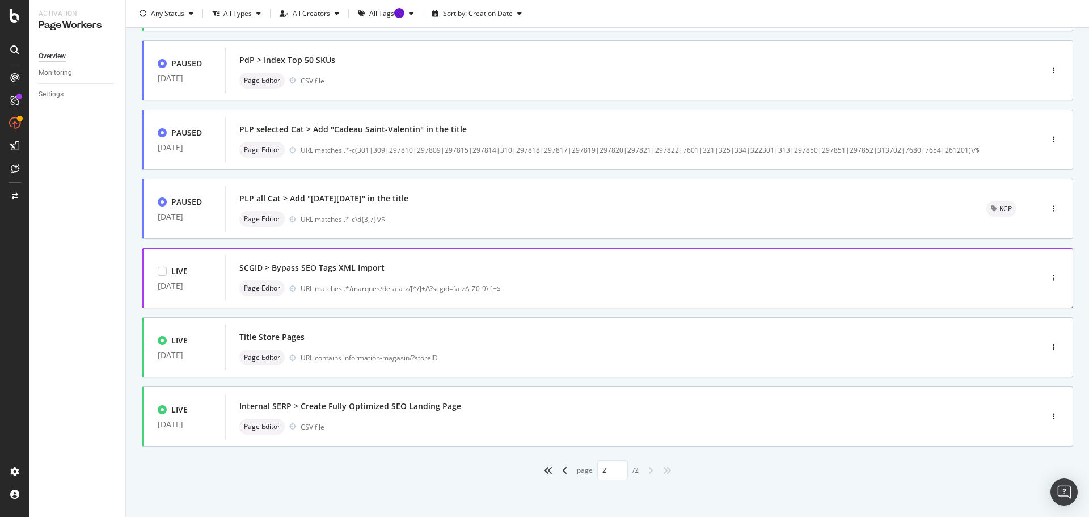
scroll to position [135, 0]
click at [423, 405] on div "Internal SERP > Create Fully Optimized SEO Landing Page" at bounding box center [350, 403] width 222 height 11
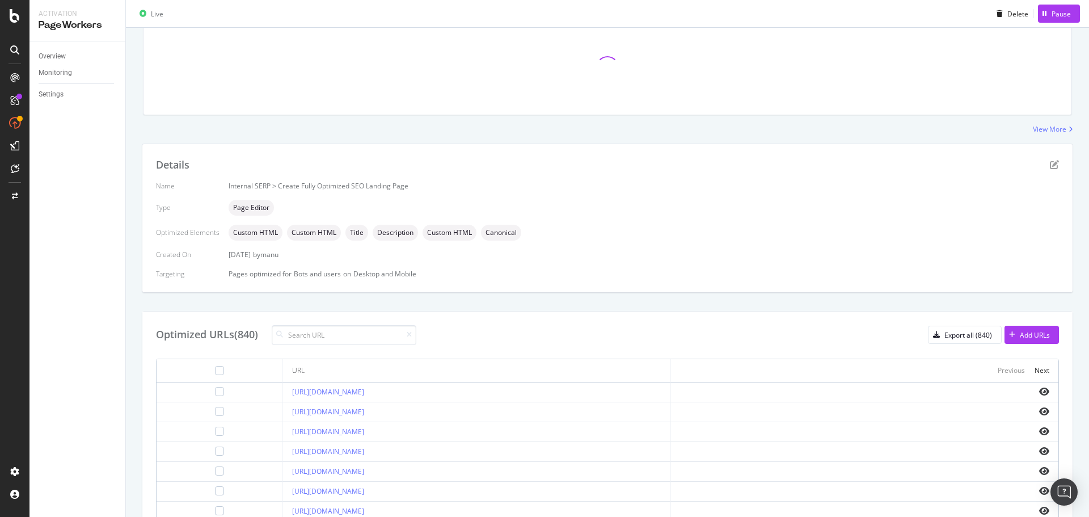
scroll to position [113, 0]
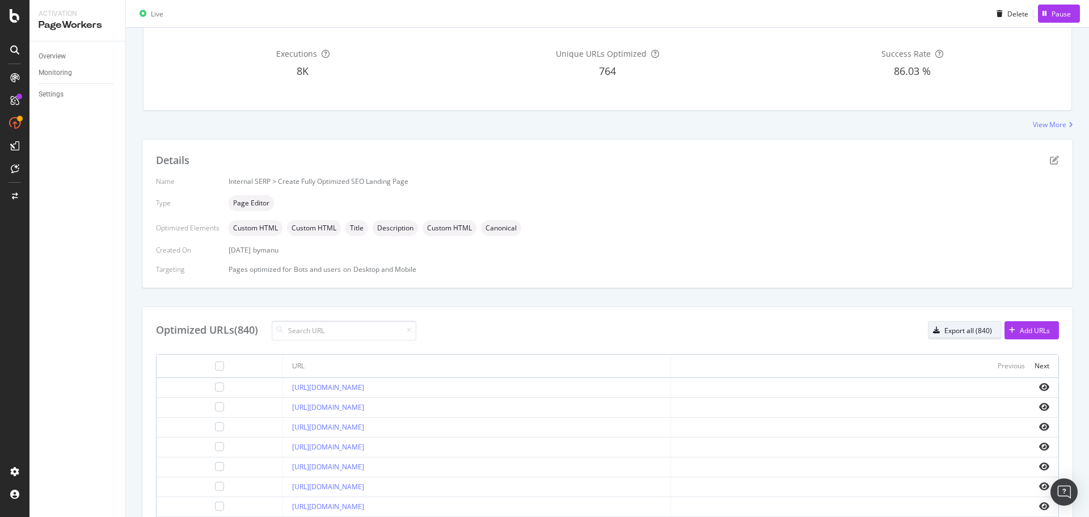
click at [961, 332] on div "Export all (840)" at bounding box center [969, 331] width 48 height 10
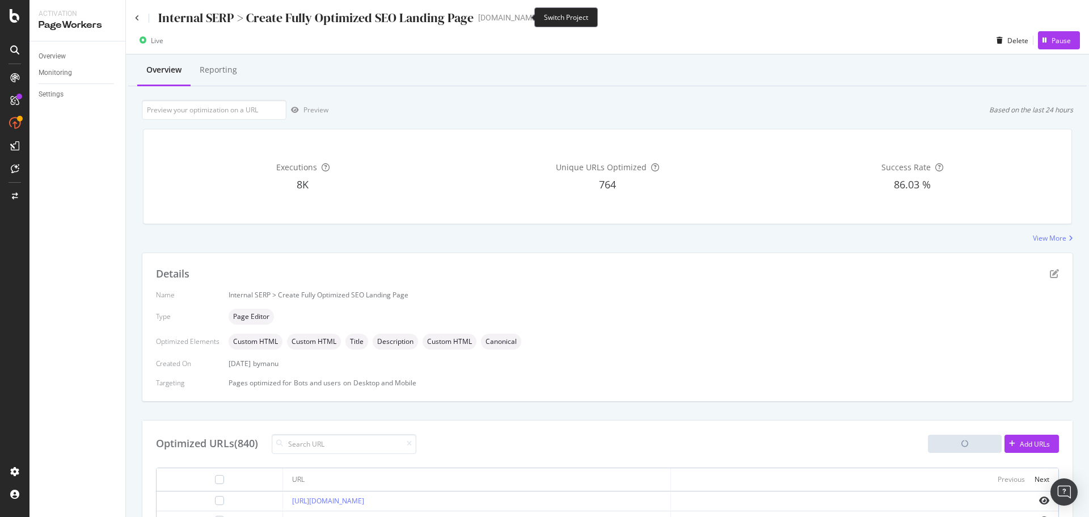
click at [544, 16] on icon "arrow-right-arrow-left" at bounding box center [547, 18] width 7 height 8
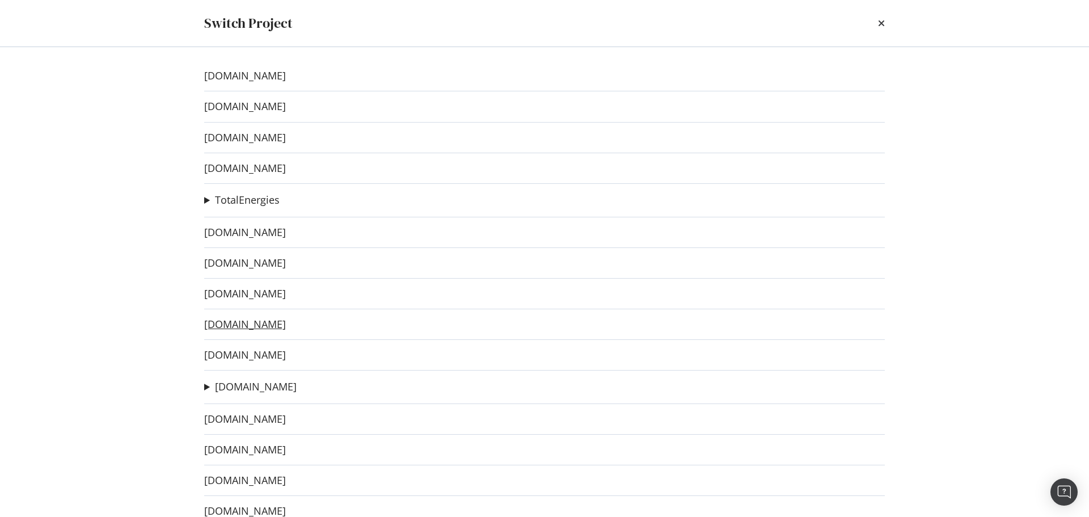
click at [276, 326] on link "[DOMAIN_NAME]" at bounding box center [245, 324] width 82 height 12
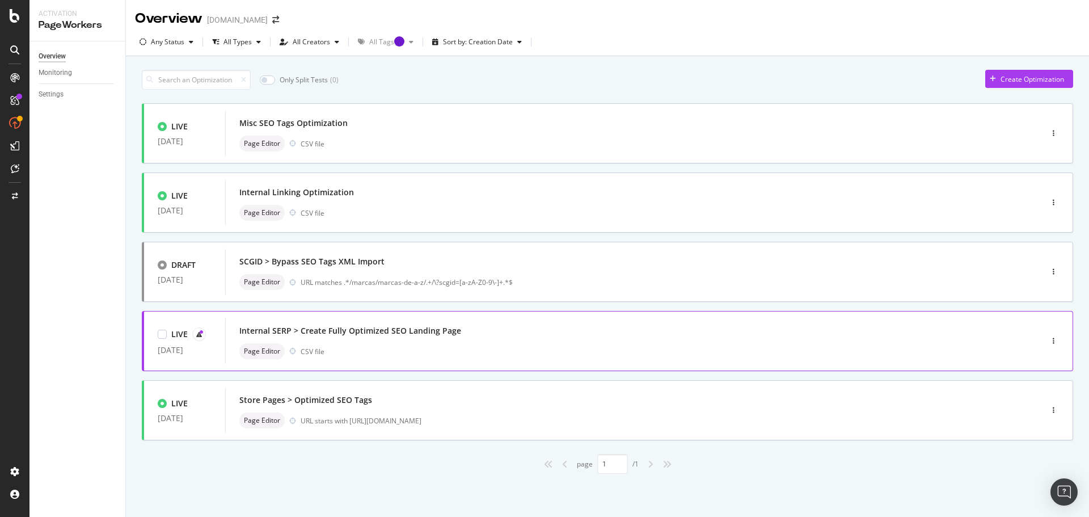
click at [443, 334] on div "Internal SERP > Create Fully Optimized SEO Landing Page" at bounding box center [350, 330] width 222 height 11
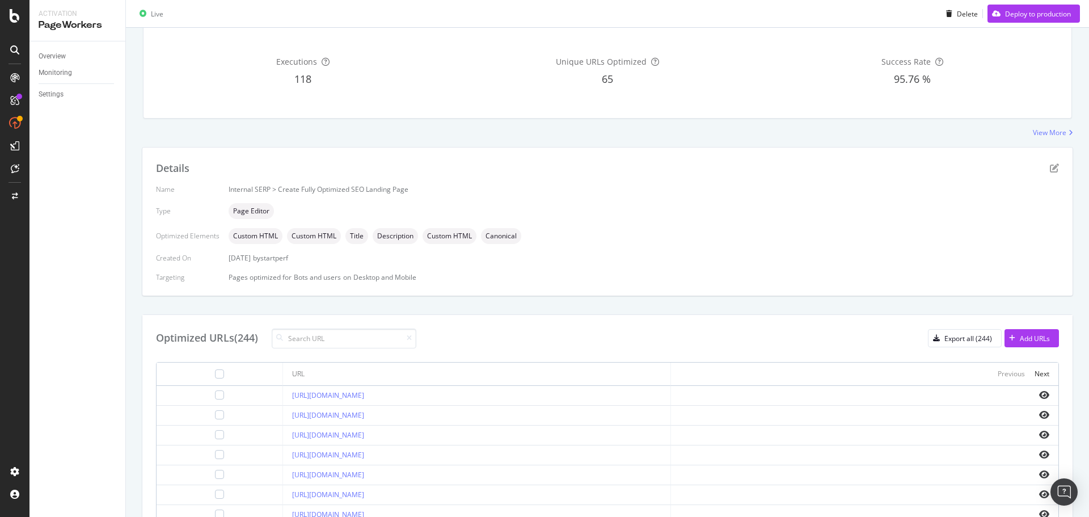
scroll to position [180, 0]
click at [934, 335] on div "button" at bounding box center [937, 336] width 16 height 7
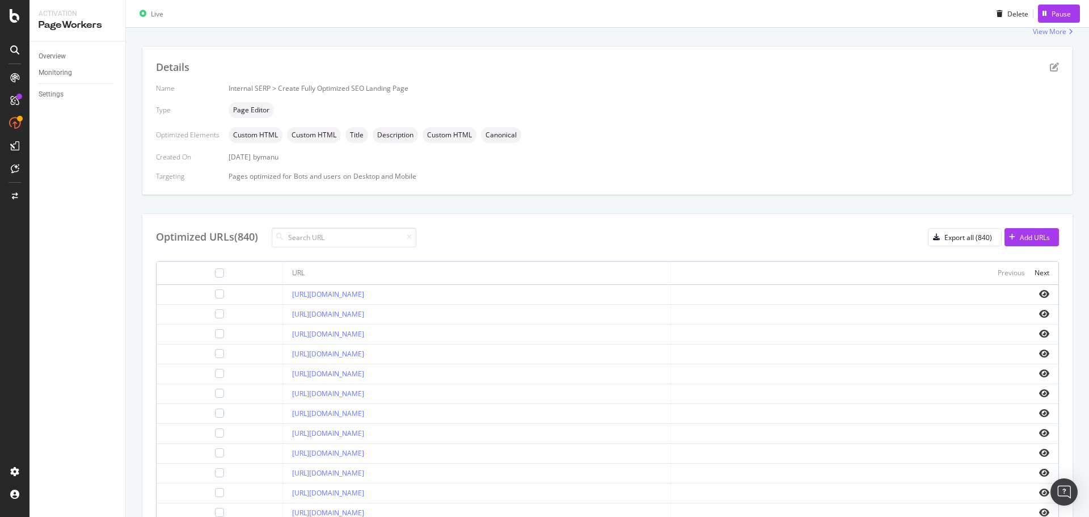
scroll to position [227, 0]
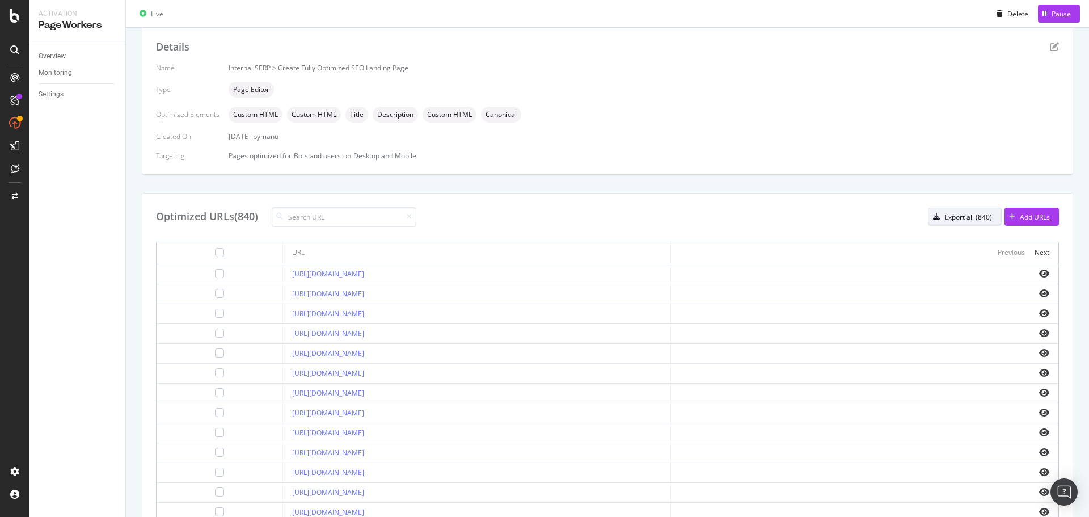
click at [945, 218] on div "Export all (840)" at bounding box center [969, 217] width 48 height 10
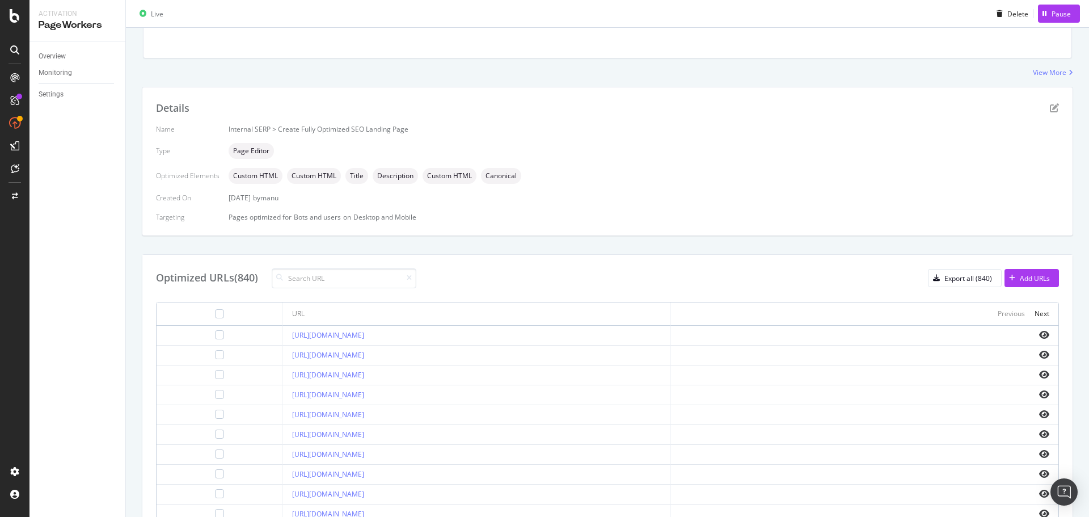
scroll to position [57, 0]
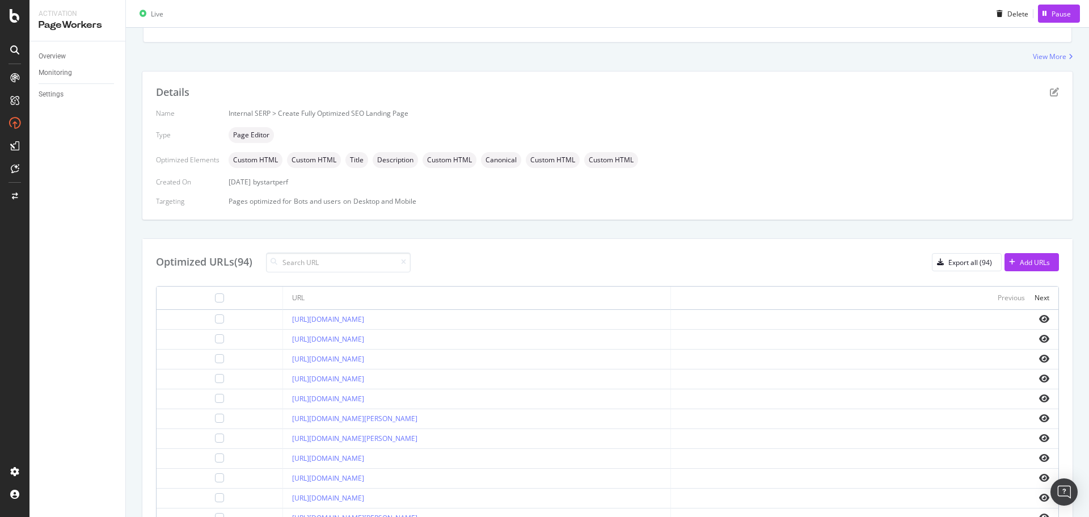
scroll to position [227, 0]
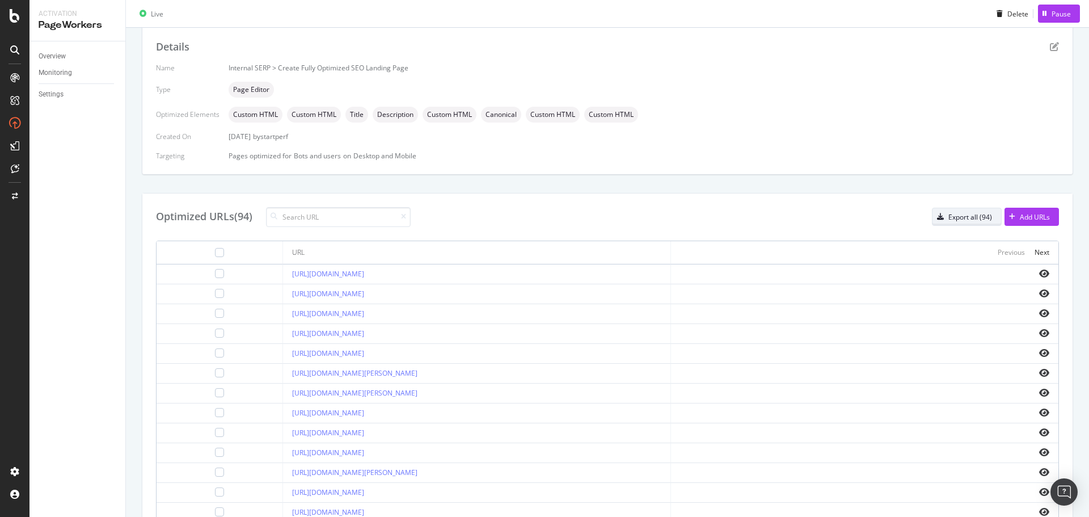
click at [965, 217] on div "Export all (94)" at bounding box center [971, 217] width 44 height 10
click at [938, 216] on div "button" at bounding box center [941, 216] width 16 height 7
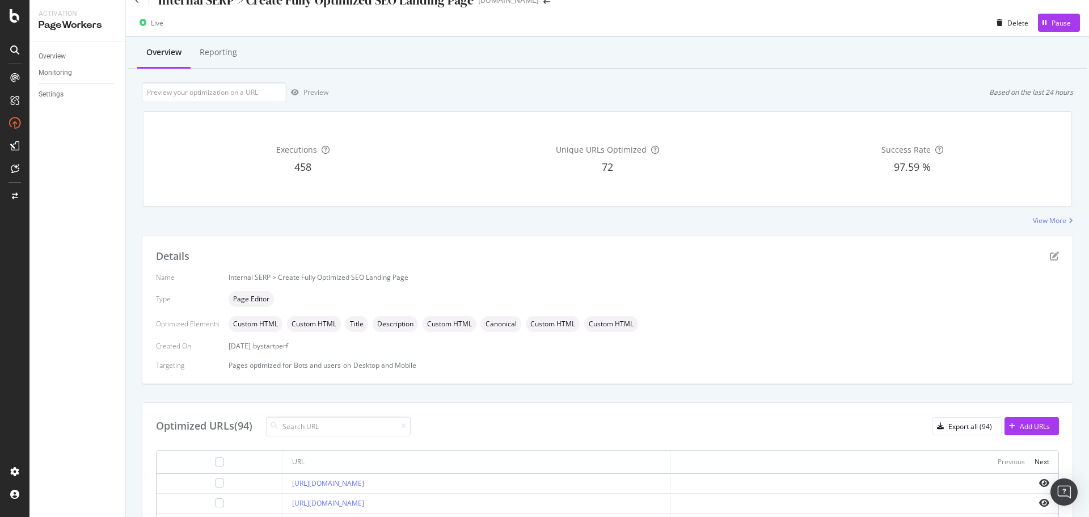
scroll to position [0, 0]
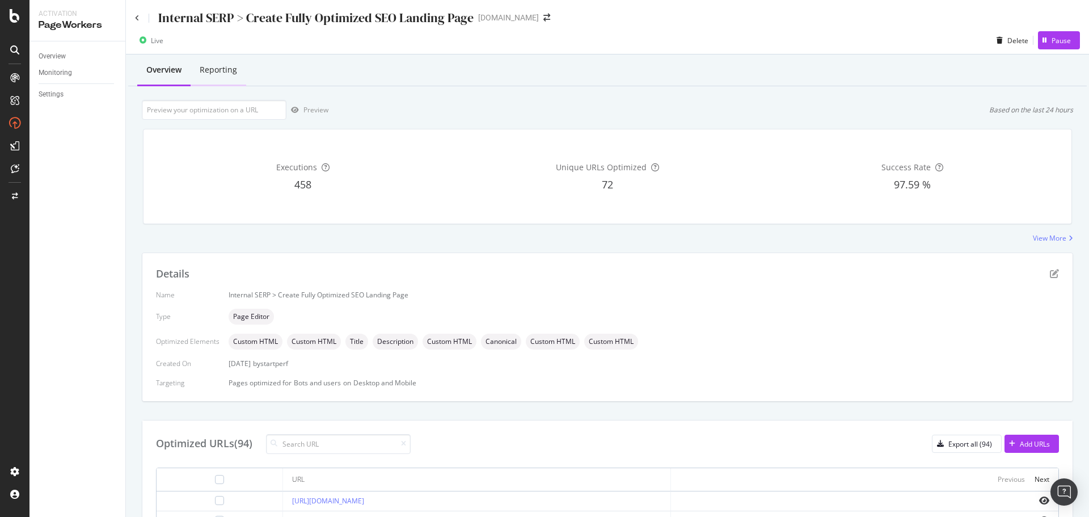
click at [214, 70] on div "Reporting" at bounding box center [218, 69] width 37 height 11
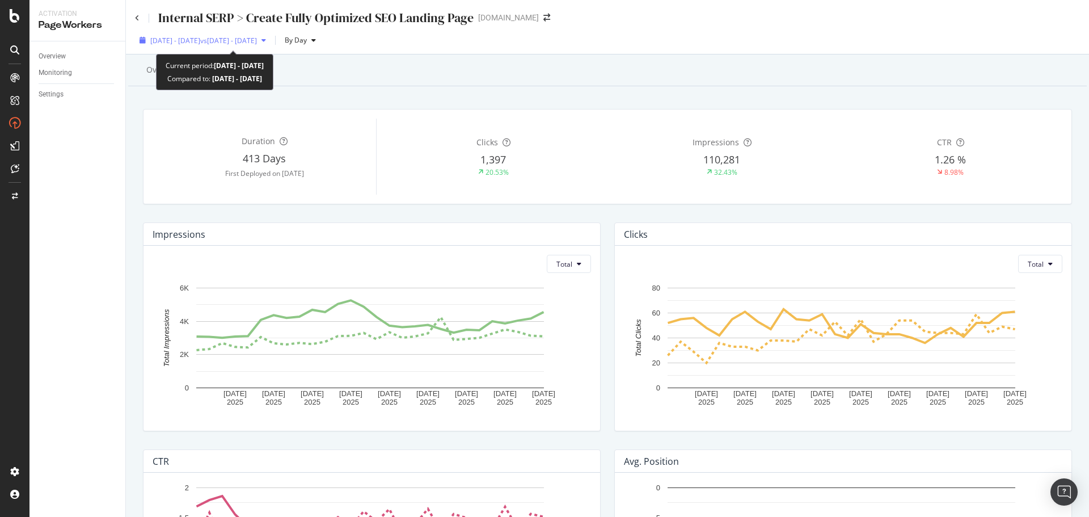
click at [271, 39] on div "button" at bounding box center [264, 40] width 14 height 7
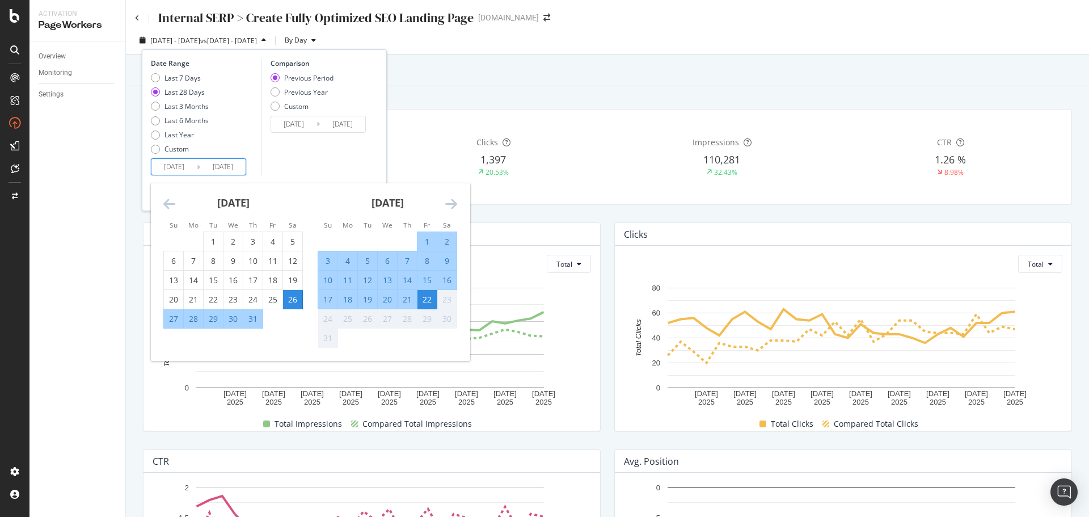
click at [171, 164] on input "[DATE]" at bounding box center [173, 167] width 45 height 16
click at [164, 199] on icon "Move backward to switch to the previous month." at bounding box center [169, 204] width 12 height 14
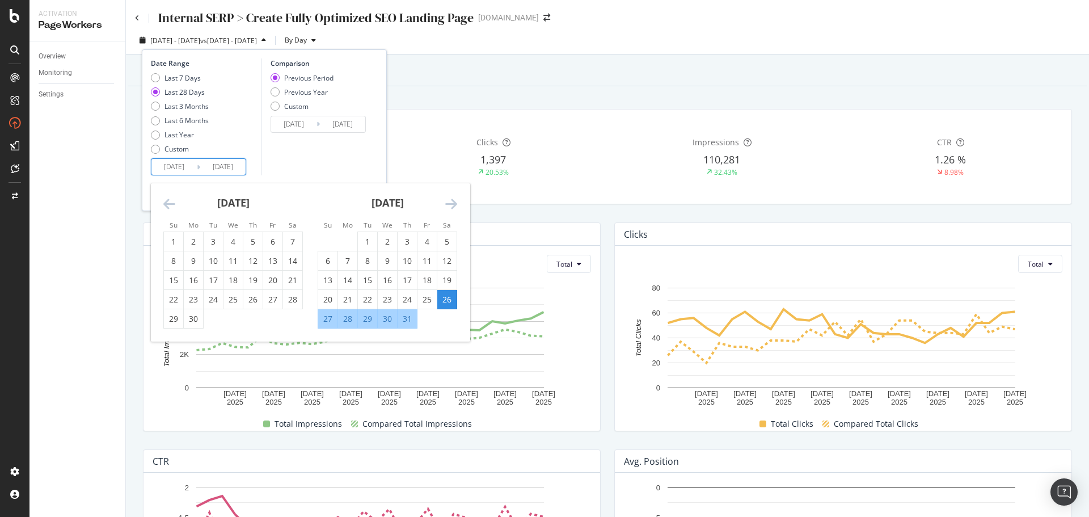
click at [164, 199] on icon "Move backward to switch to the previous month." at bounding box center [169, 204] width 12 height 14
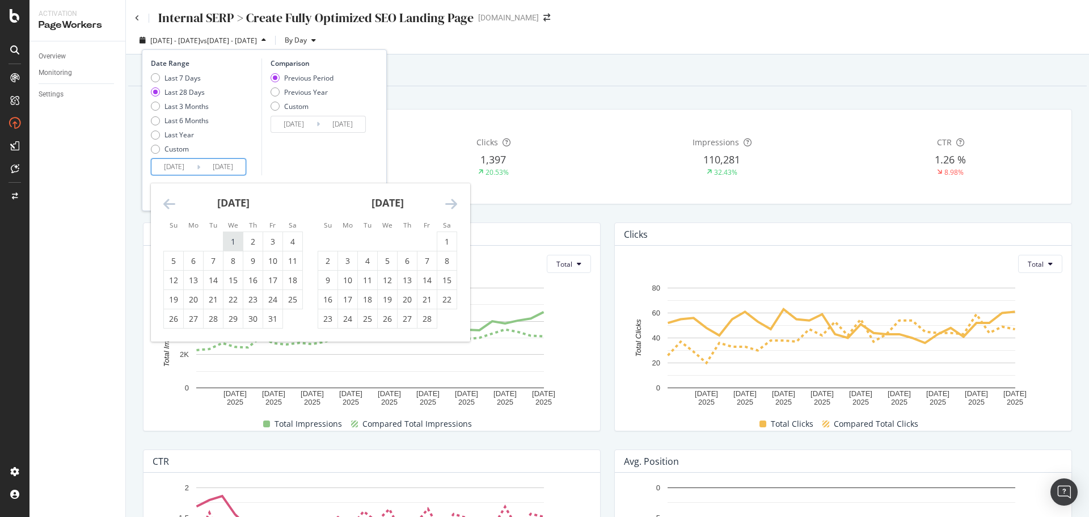
click at [233, 245] on div "1" at bounding box center [233, 241] width 19 height 11
type input "[DATE]"
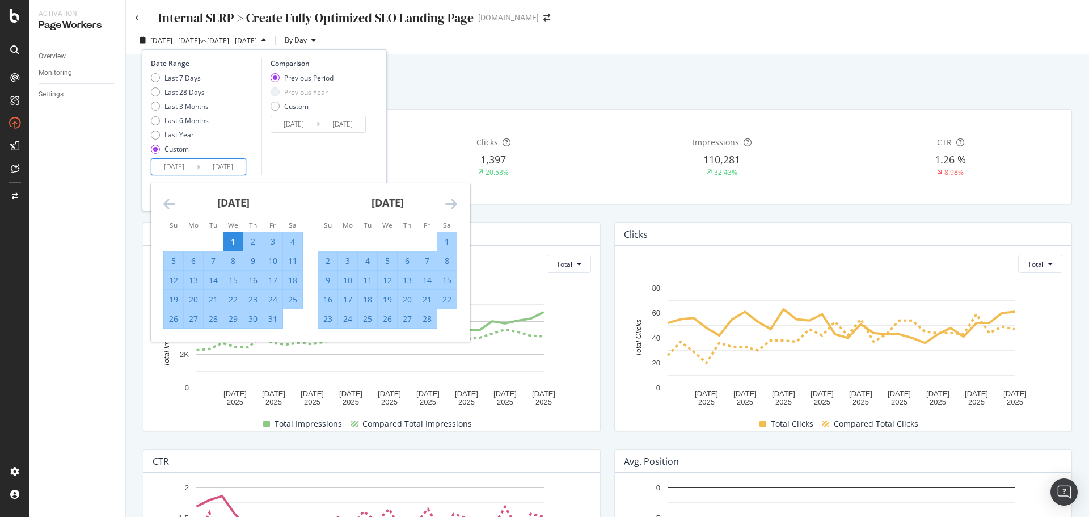
click at [454, 201] on icon "Move forward to switch to the next month." at bounding box center [451, 204] width 12 height 14
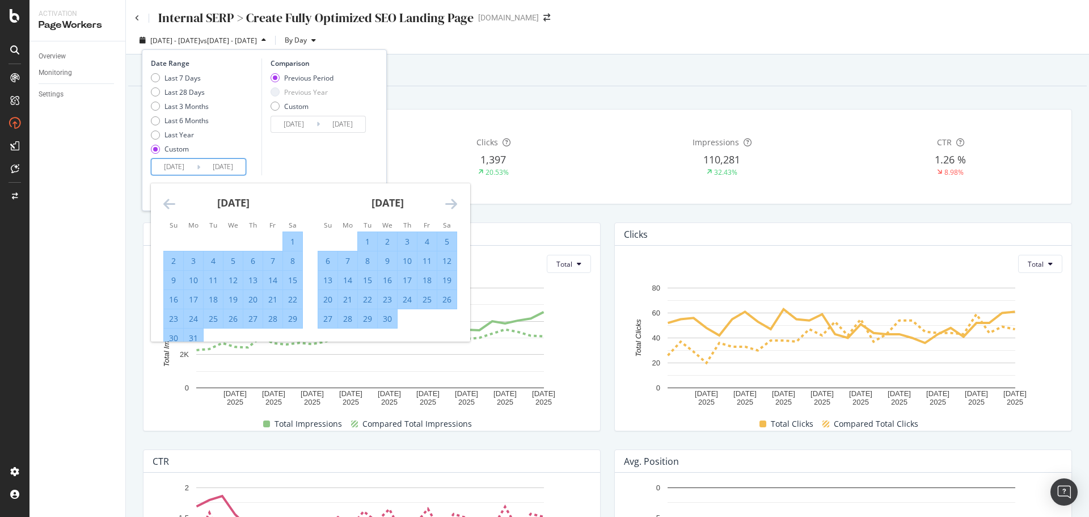
click at [454, 201] on icon "Move forward to switch to the next month." at bounding box center [451, 204] width 12 height 14
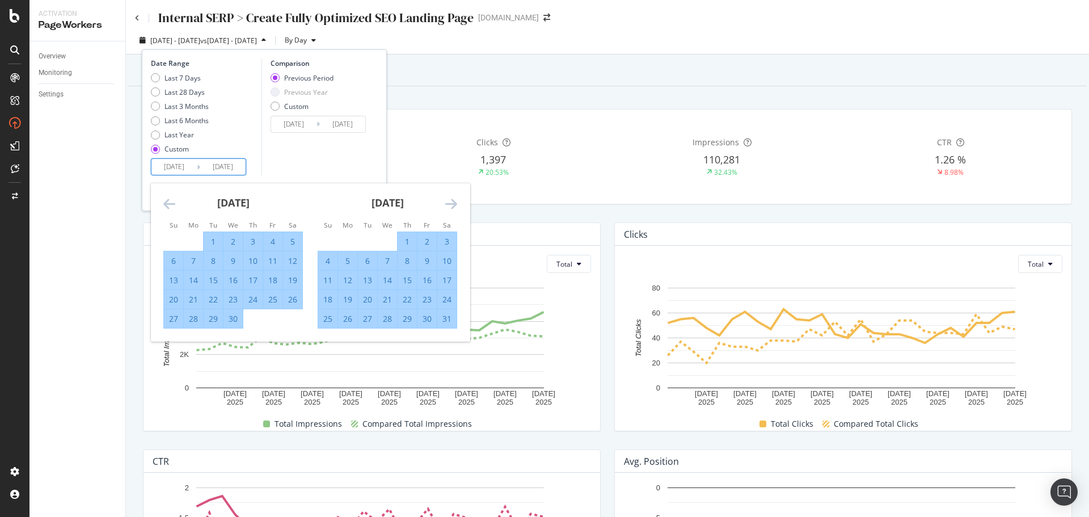
click at [454, 201] on icon "Move forward to switch to the next month." at bounding box center [451, 204] width 12 height 14
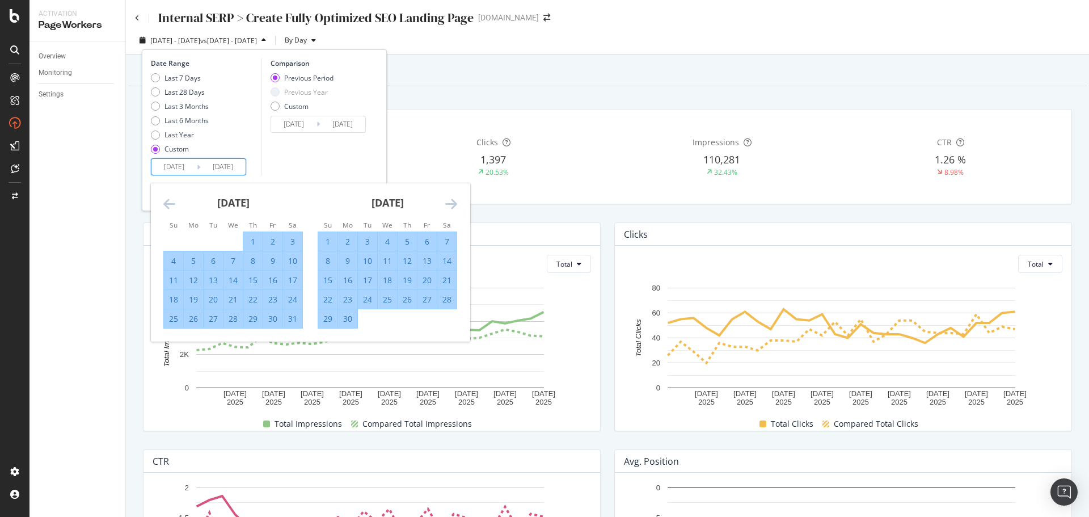
click at [454, 201] on icon "Move forward to switch to the next month." at bounding box center [451, 204] width 12 height 14
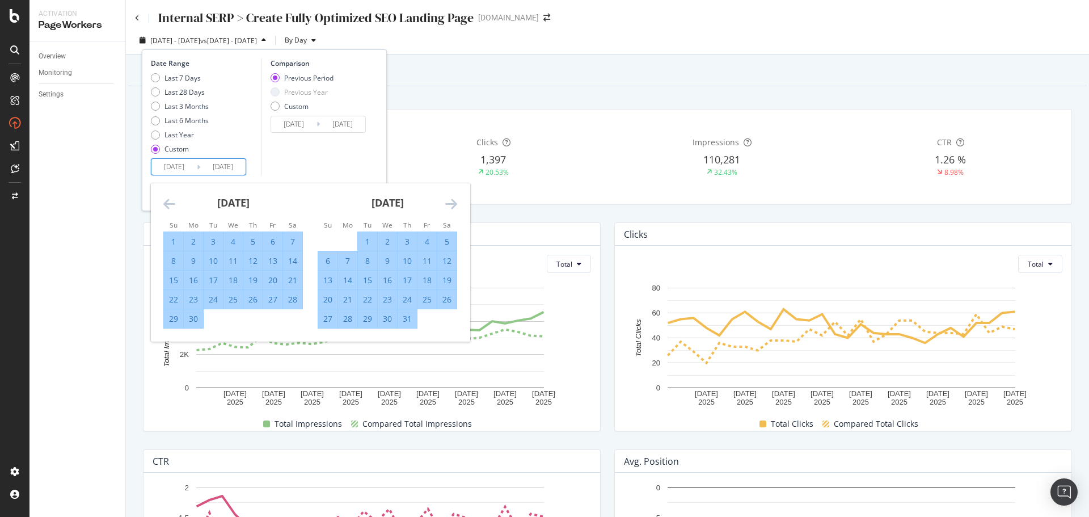
click at [454, 201] on icon "Move forward to switch to the next month." at bounding box center [451, 204] width 12 height 14
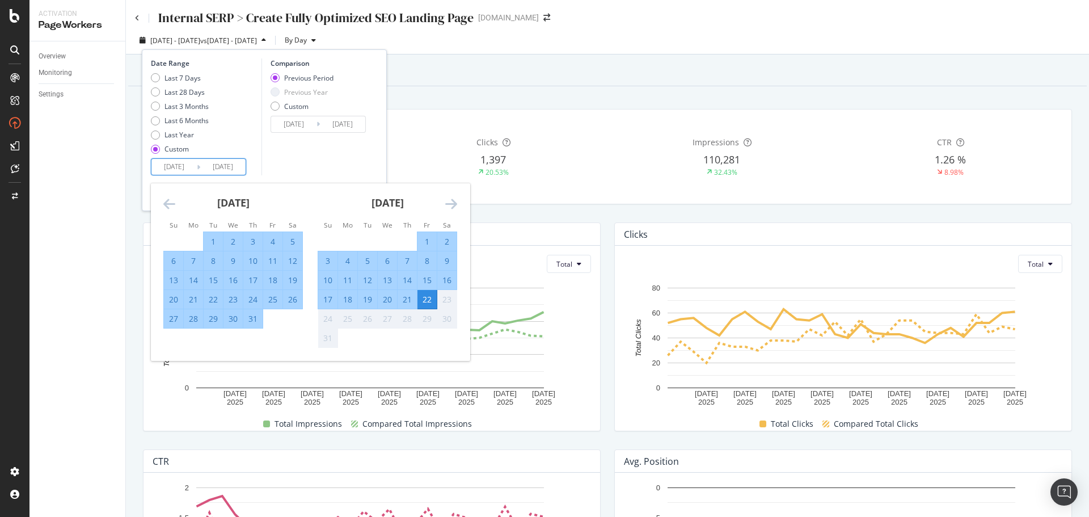
click at [422, 298] on div "22" at bounding box center [427, 299] width 19 height 11
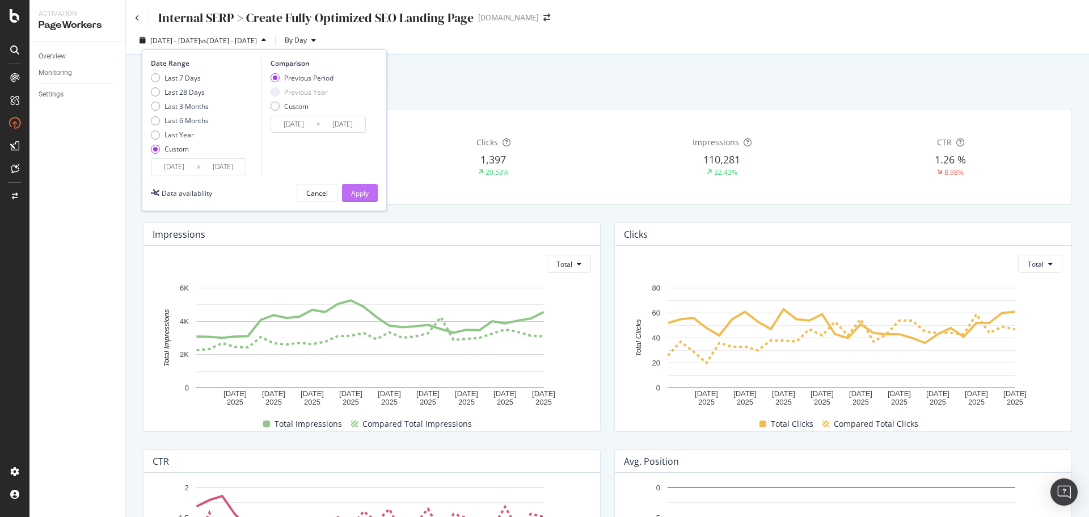
click at [368, 195] on div "Apply" at bounding box center [360, 193] width 18 height 10
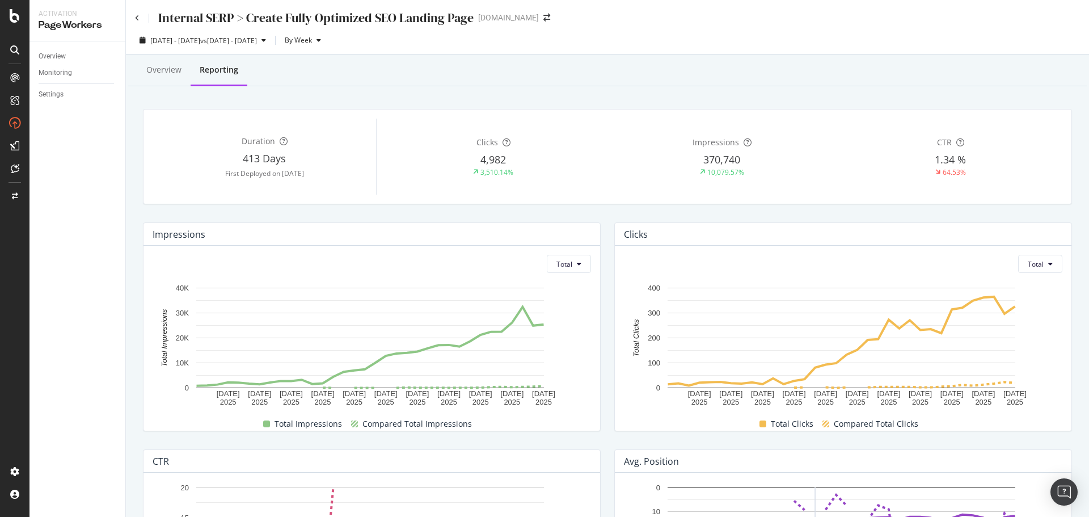
click at [526, 19] on div "[DOMAIN_NAME]" at bounding box center [508, 17] width 61 height 11
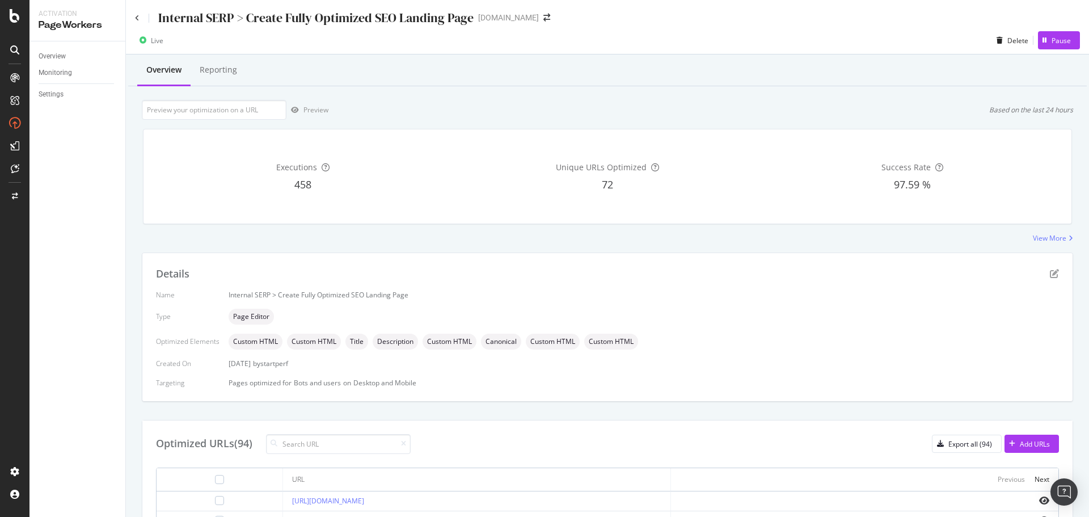
click at [519, 18] on div "[DOMAIN_NAME]" at bounding box center [508, 17] width 61 height 11
click at [545, 15] on span at bounding box center [547, 18] width 16 height 8
click at [544, 15] on icon "arrow-right-arrow-left" at bounding box center [547, 18] width 7 height 8
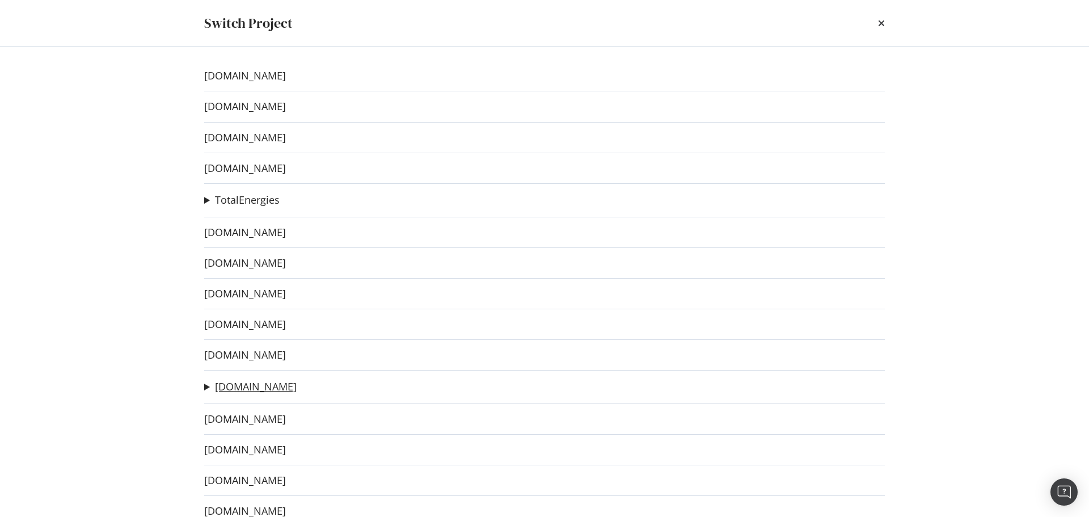
click at [246, 388] on link "[DOMAIN_NAME]" at bounding box center [256, 387] width 82 height 12
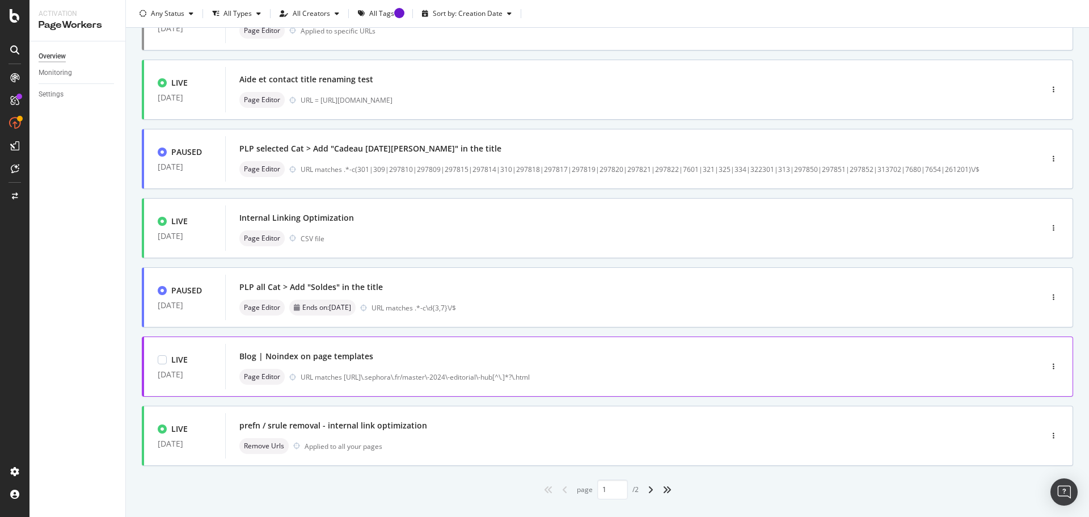
scroll to position [343, 0]
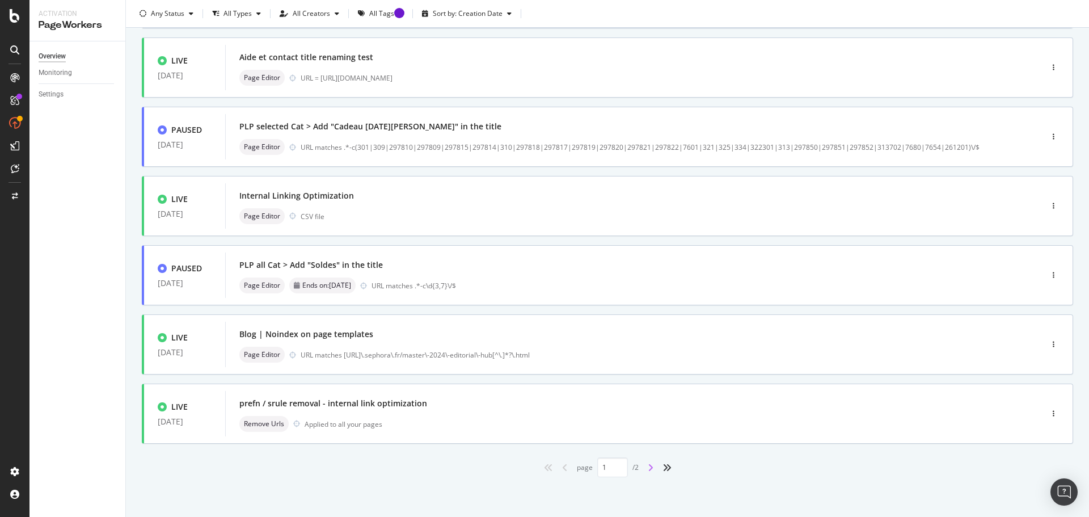
click at [648, 463] on icon "angle-right" at bounding box center [651, 467] width 6 height 9
type input "2"
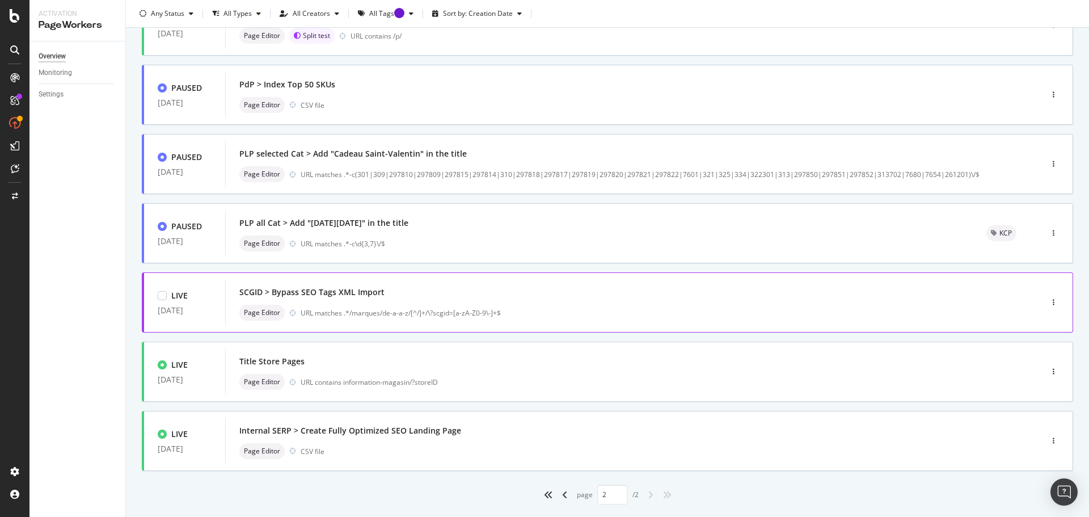
scroll to position [135, 0]
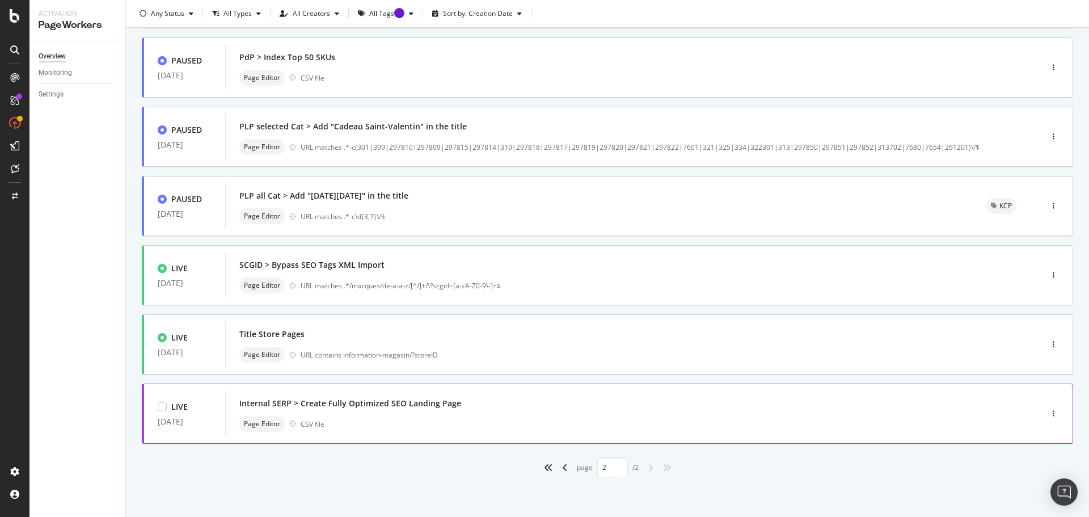
click at [436, 402] on div "Internal SERP > Create Fully Optimized SEO Landing Page" at bounding box center [350, 403] width 222 height 11
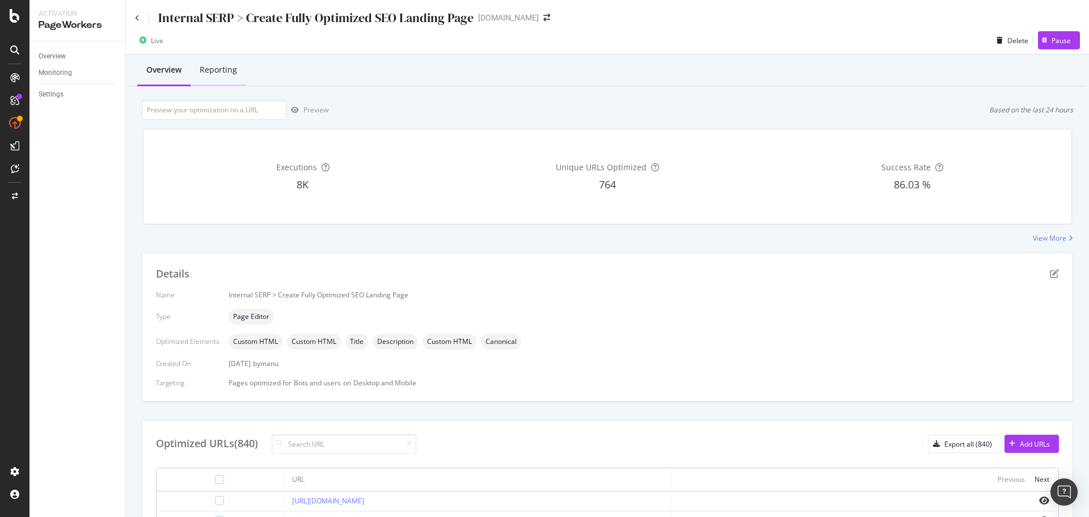
click at [224, 64] on div "Reporting" at bounding box center [219, 70] width 56 height 31
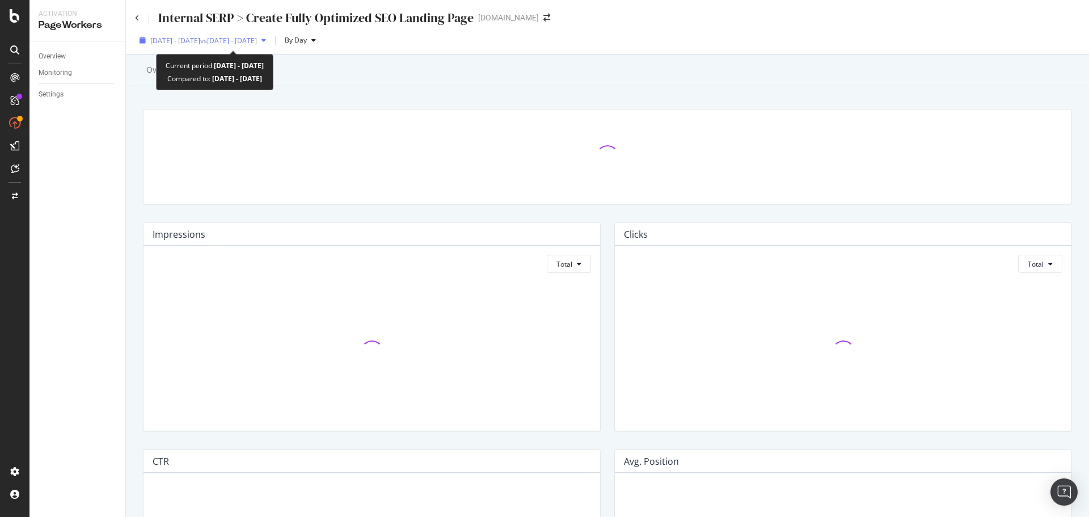
click at [271, 37] on div "button" at bounding box center [264, 40] width 14 height 7
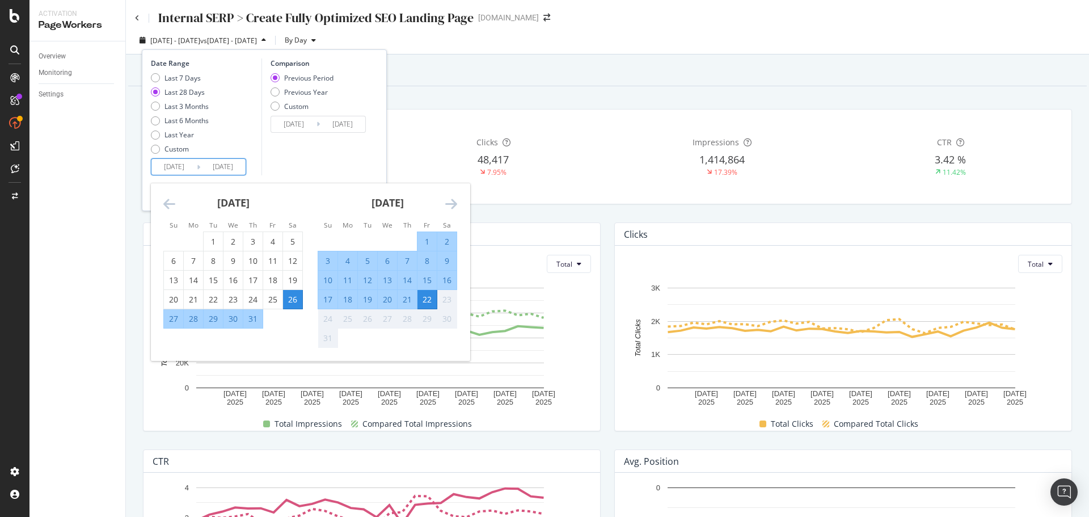
click at [213, 169] on input "[DATE]" at bounding box center [222, 167] width 45 height 16
click at [172, 199] on icon "Move backward to switch to the previous month." at bounding box center [169, 204] width 12 height 14
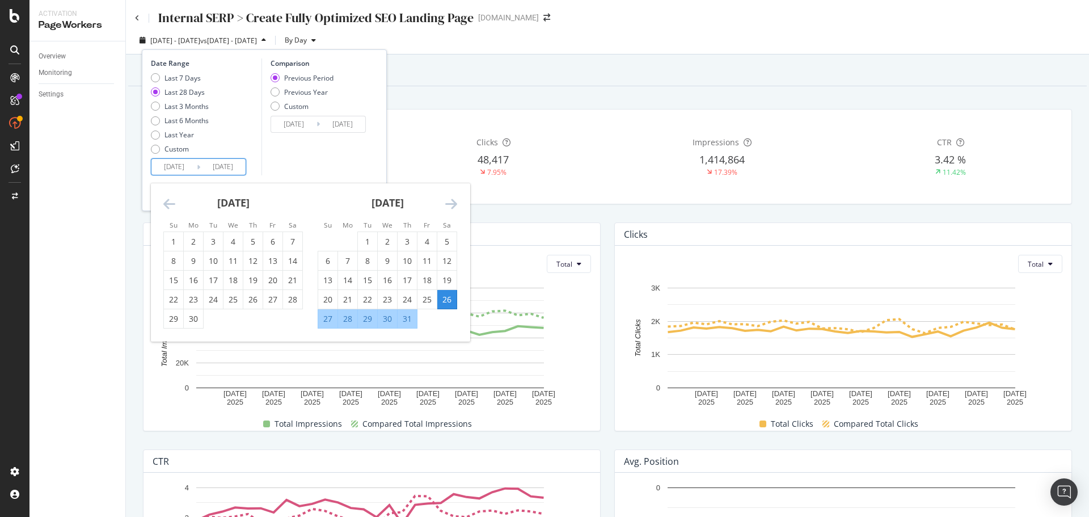
click at [172, 199] on icon "Move backward to switch to the previous month." at bounding box center [169, 204] width 12 height 14
click at [171, 200] on icon "Move backward to switch to the previous month." at bounding box center [169, 204] width 12 height 14
click at [165, 206] on icon "Move backward to switch to the previous month." at bounding box center [169, 204] width 12 height 14
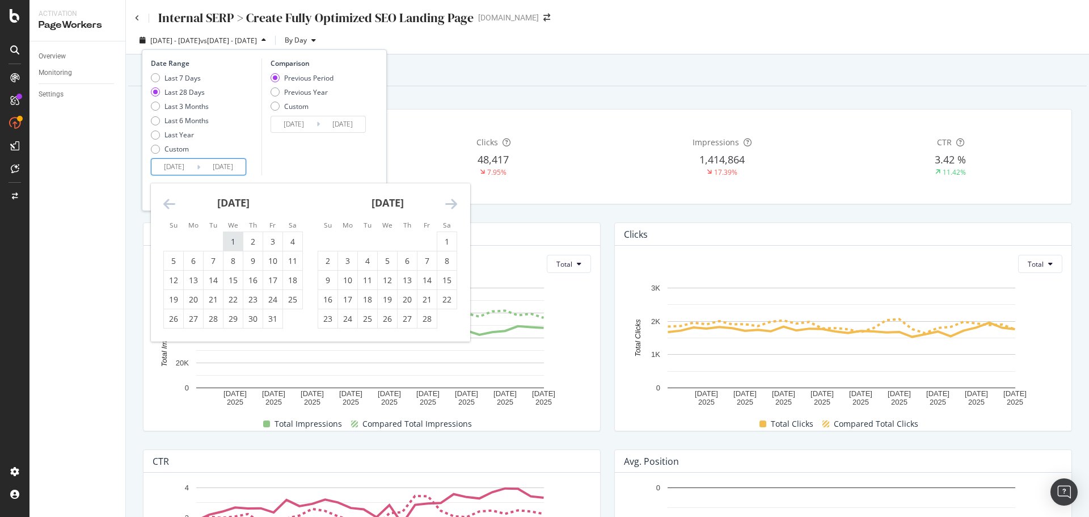
click at [227, 234] on div "1" at bounding box center [233, 241] width 19 height 19
type input "[DATE]"
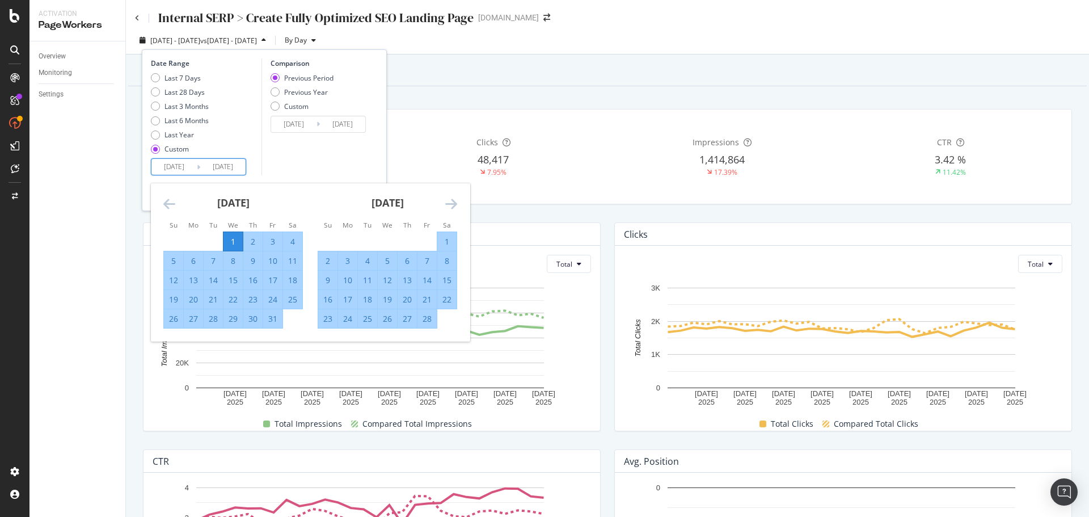
click at [441, 203] on div "[DATE]" at bounding box center [388, 207] width 140 height 48
click at [445, 200] on icon "Move forward to switch to the next month." at bounding box center [451, 204] width 12 height 14
click at [447, 201] on icon "Move forward to switch to the next month." at bounding box center [451, 204] width 12 height 14
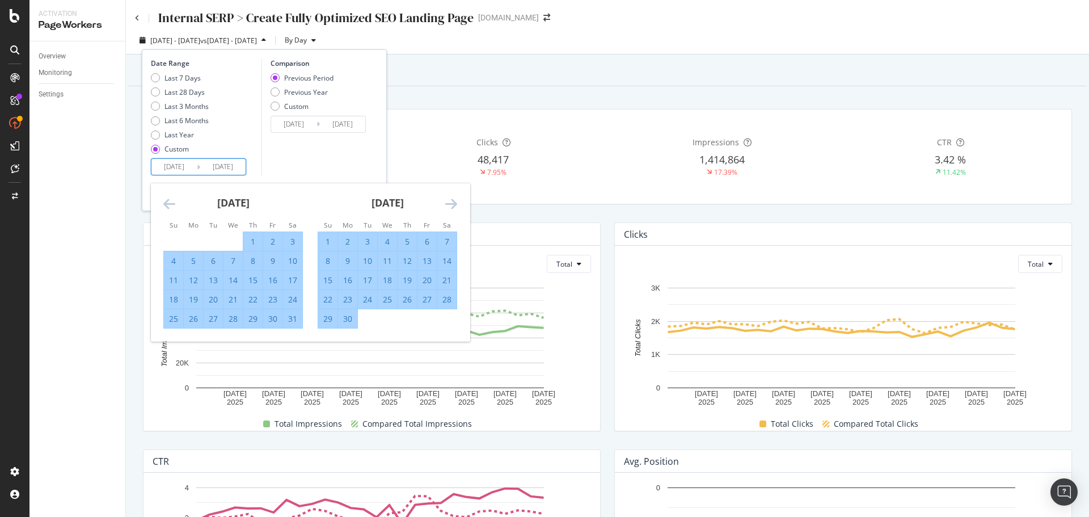
click at [447, 201] on icon "Move forward to switch to the next month." at bounding box center [451, 204] width 12 height 14
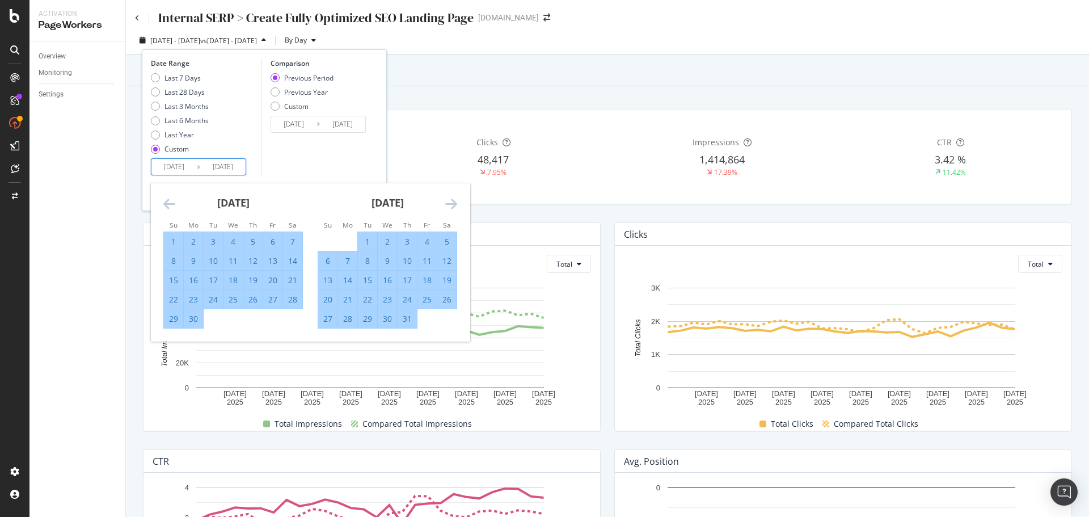
click at [447, 201] on icon "Move forward to switch to the next month." at bounding box center [451, 204] width 12 height 14
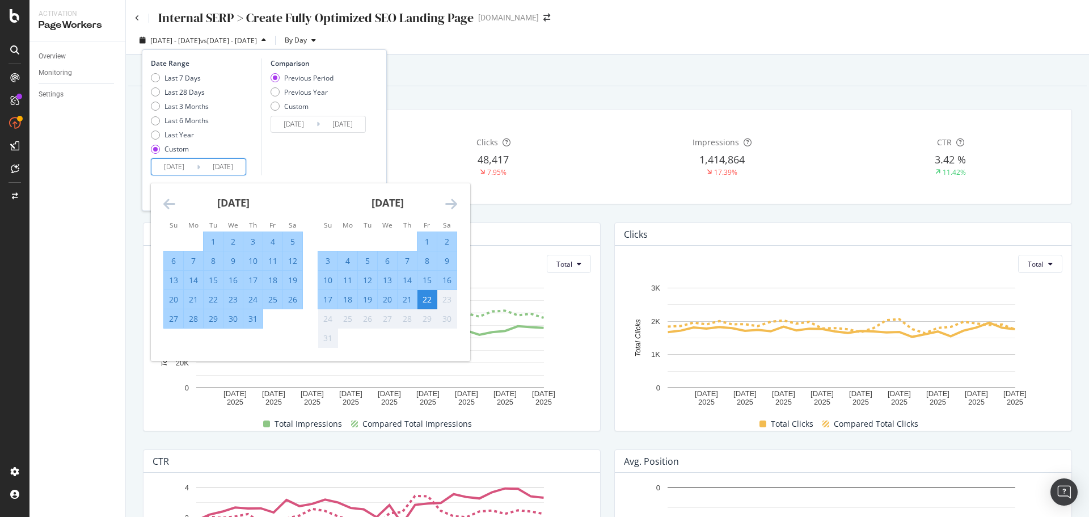
click at [427, 298] on div "22" at bounding box center [427, 299] width 19 height 11
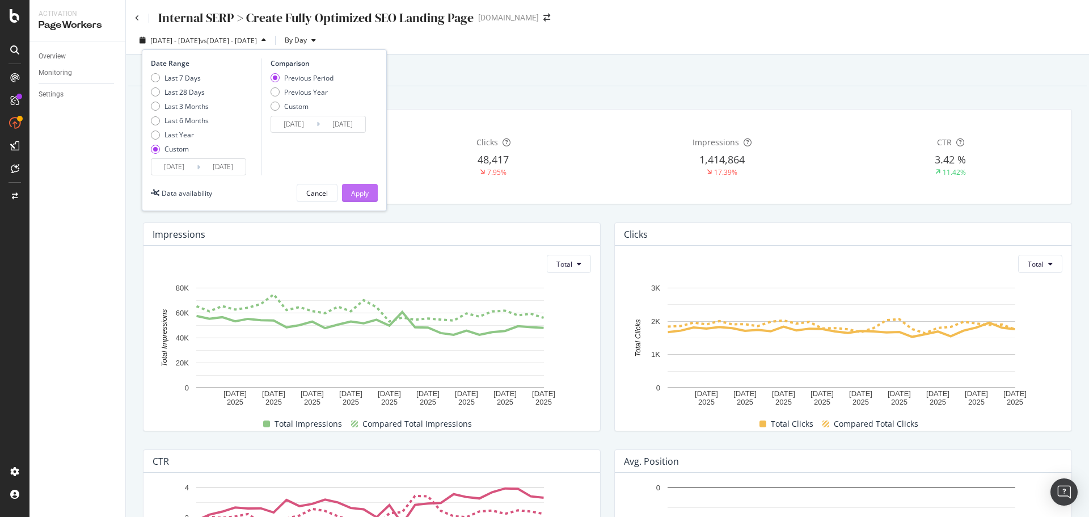
click at [365, 197] on div "Apply" at bounding box center [360, 193] width 18 height 10
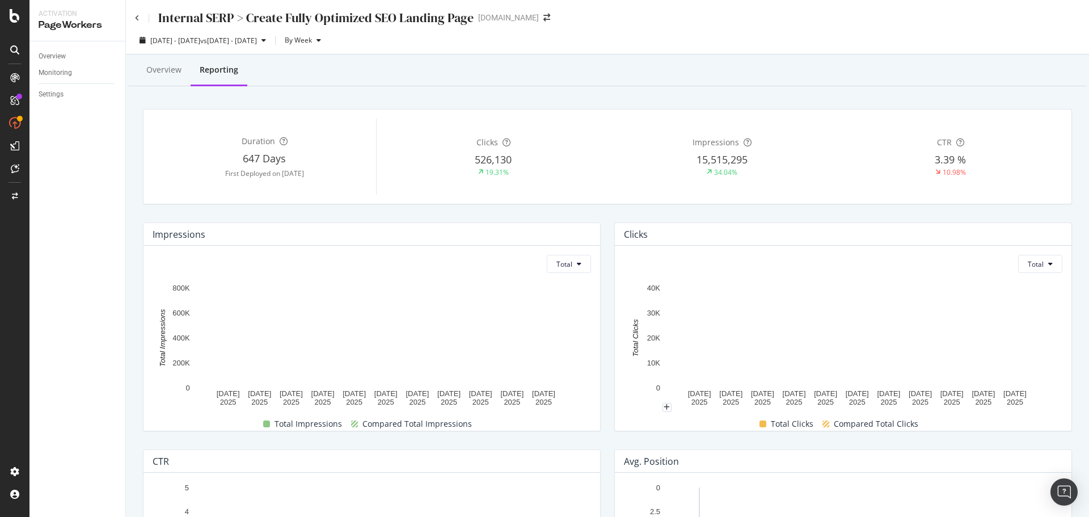
click at [509, 18] on div "[DOMAIN_NAME]" at bounding box center [508, 17] width 61 height 11
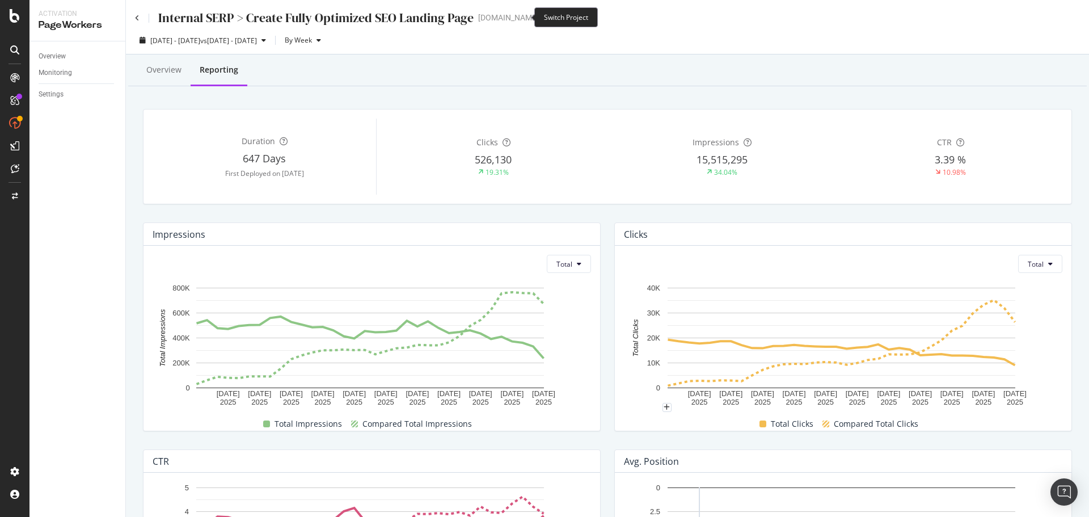
click at [544, 15] on icon "arrow-right-arrow-left" at bounding box center [547, 18] width 7 height 8
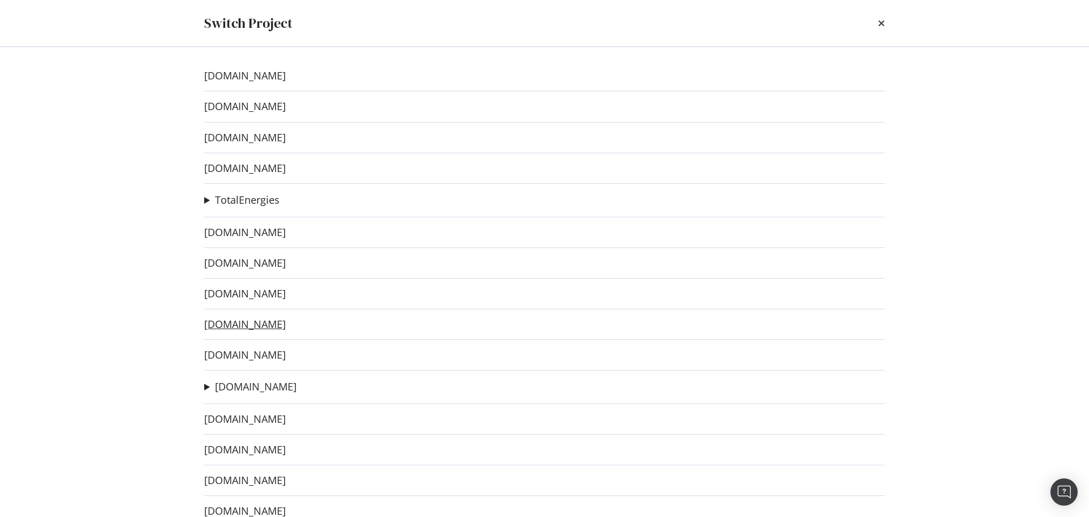
click at [279, 322] on link "[DOMAIN_NAME]" at bounding box center [245, 324] width 82 height 12
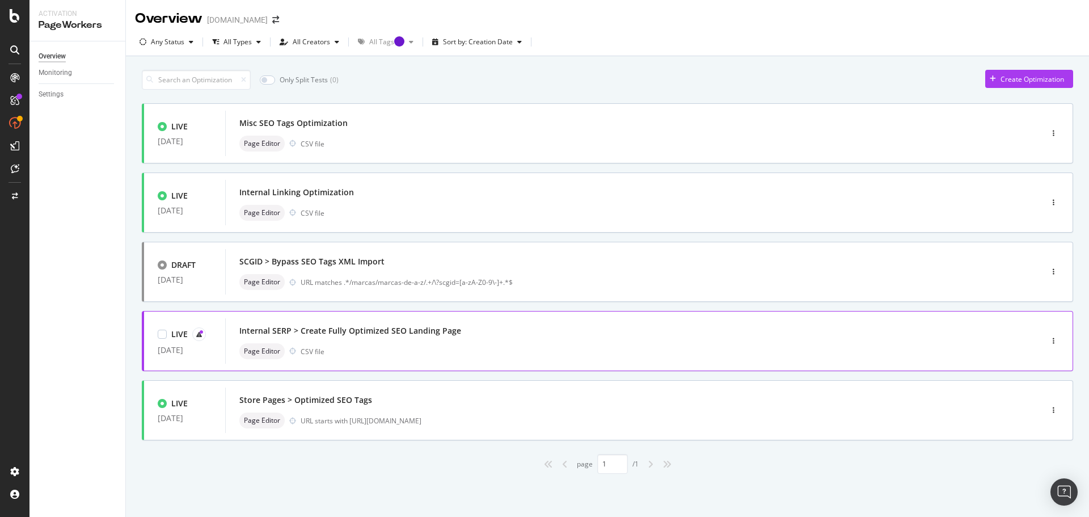
click at [389, 331] on div "Internal SERP > Create Fully Optimized SEO Landing Page" at bounding box center [350, 330] width 222 height 11
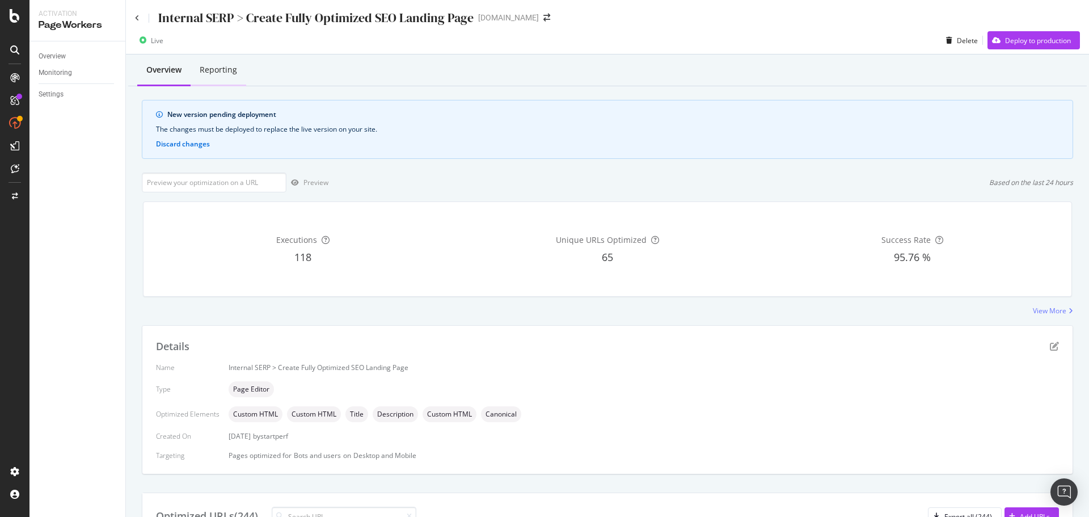
click at [227, 69] on div "Reporting" at bounding box center [218, 69] width 37 height 11
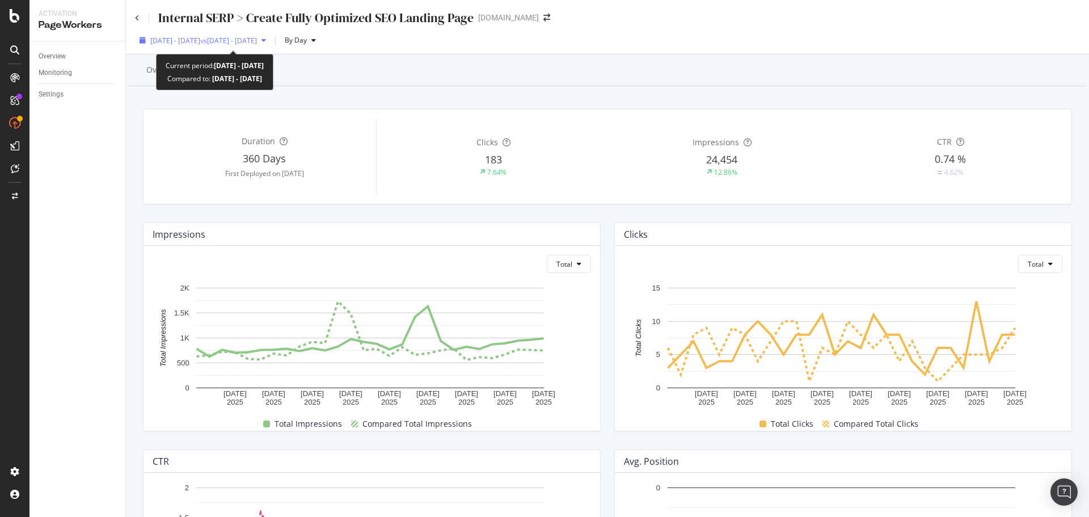
click at [271, 42] on div "button" at bounding box center [264, 40] width 14 height 7
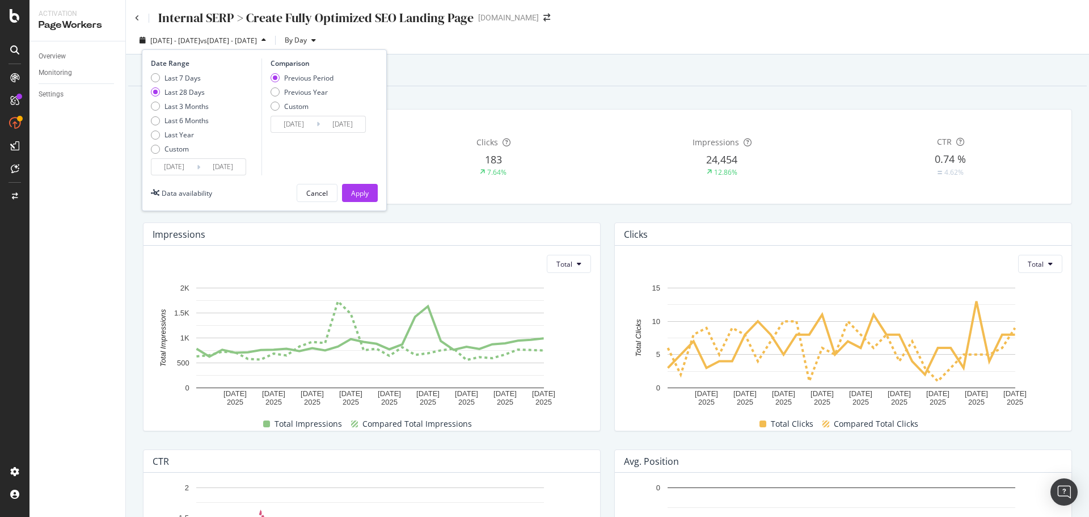
click at [197, 168] on icon at bounding box center [198, 167] width 3 height 11
click at [193, 163] on input "[DATE]" at bounding box center [173, 167] width 45 height 16
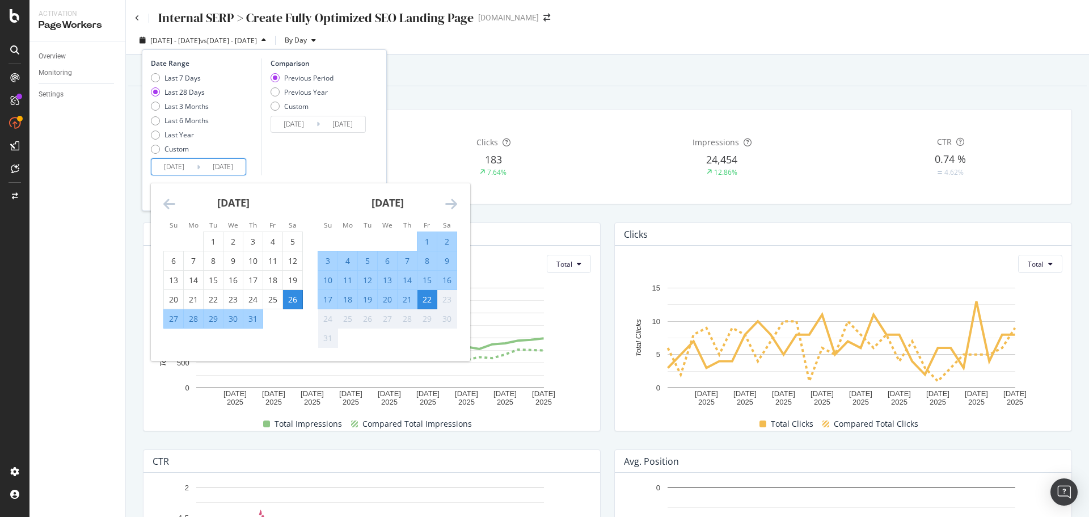
click at [162, 203] on div "[DATE] 1 2 3 4 5 6 7 8 9 10 11 12 13 14 15 16 17 18 19 20 21 22 23 24 25 26 27 …" at bounding box center [233, 255] width 154 height 145
click at [168, 206] on icon "Move backward to switch to the previous month." at bounding box center [169, 204] width 12 height 14
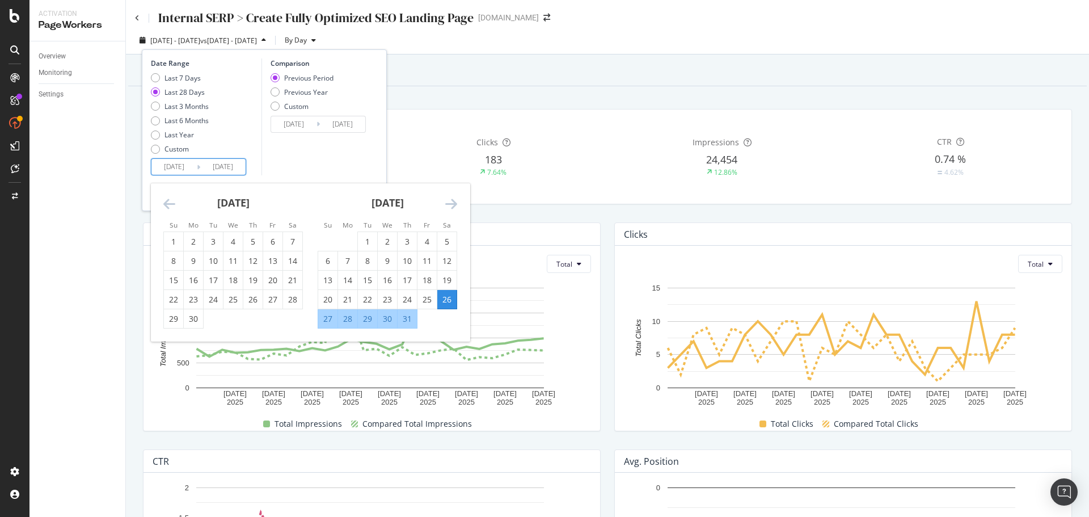
click at [168, 206] on icon "Move backward to switch to the previous month." at bounding box center [169, 204] width 12 height 14
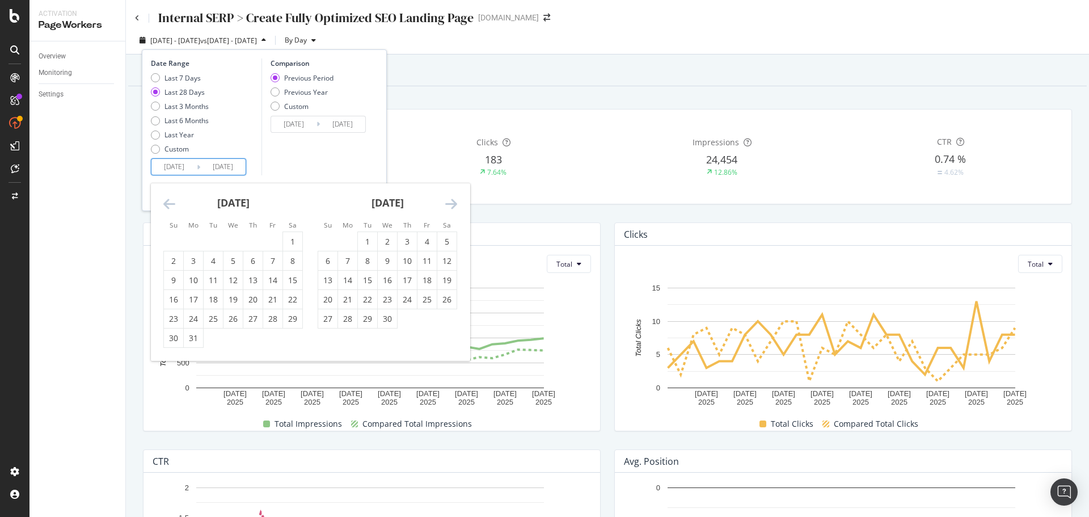
click at [168, 206] on icon "Move backward to switch to the previous month." at bounding box center [169, 204] width 12 height 14
click at [166, 205] on icon "Move backward to switch to the previous month." at bounding box center [169, 204] width 12 height 14
click at [384, 244] on div "1" at bounding box center [387, 241] width 19 height 11
type input "[DATE]"
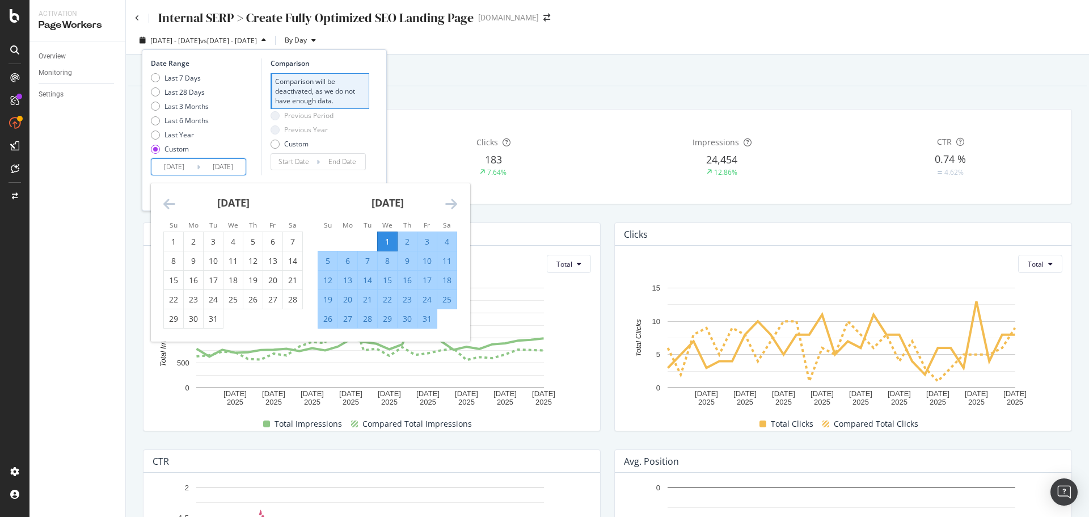
click at [453, 202] on icon "Move forward to switch to the next month." at bounding box center [451, 204] width 12 height 14
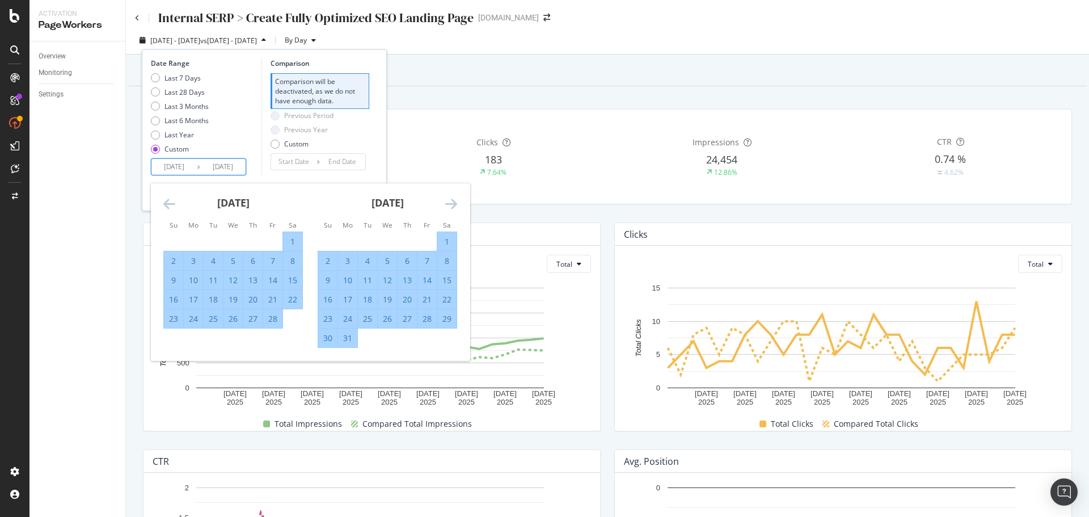
click at [453, 202] on icon "Move forward to switch to the next month." at bounding box center [451, 204] width 12 height 14
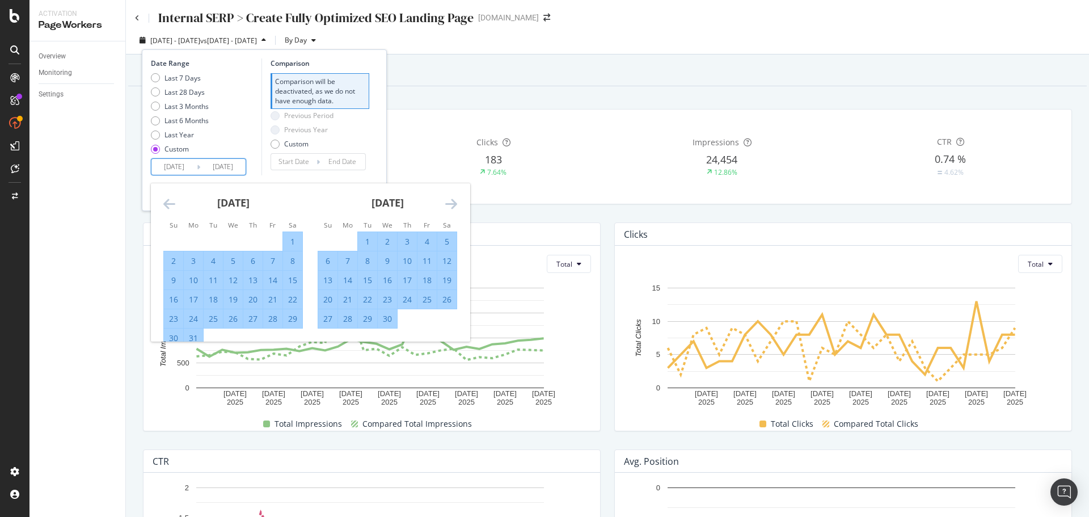
click at [452, 202] on icon "Move forward to switch to the next month." at bounding box center [451, 204] width 12 height 14
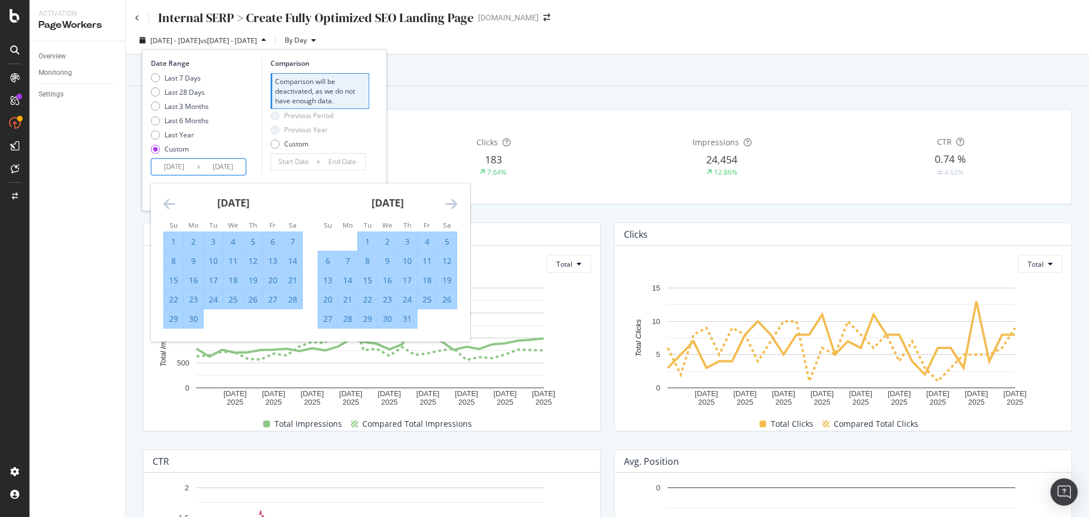
click at [452, 202] on icon "Move forward to switch to the next month." at bounding box center [451, 204] width 12 height 14
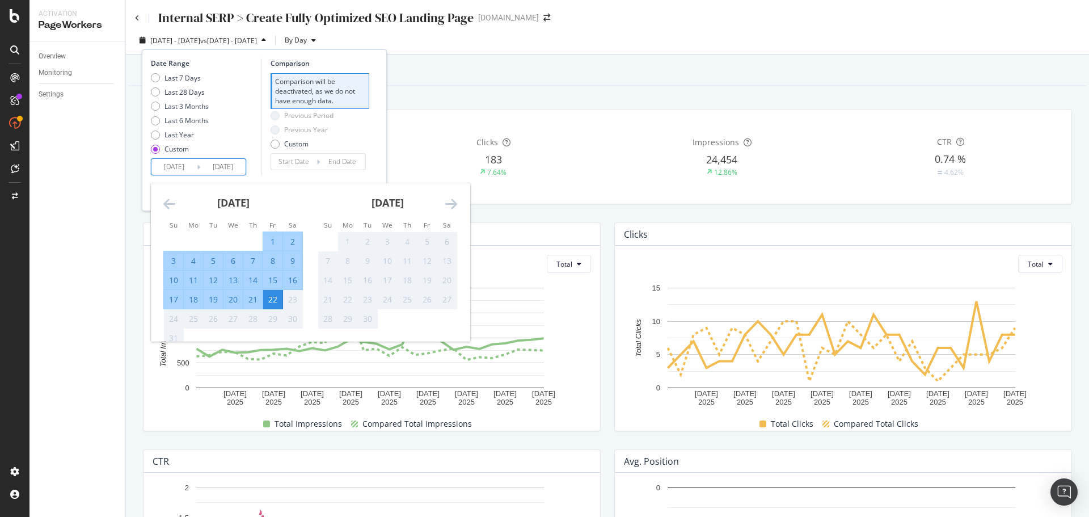
click at [452, 202] on icon "Move forward to switch to the next month." at bounding box center [451, 204] width 12 height 14
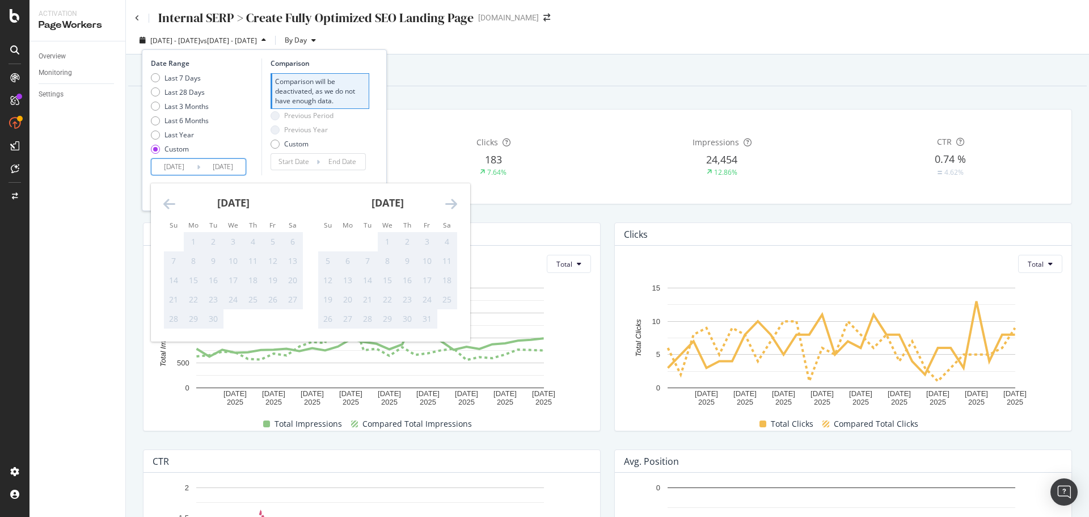
click at [167, 204] on icon "Move backward to switch to the previous month." at bounding box center [169, 204] width 12 height 14
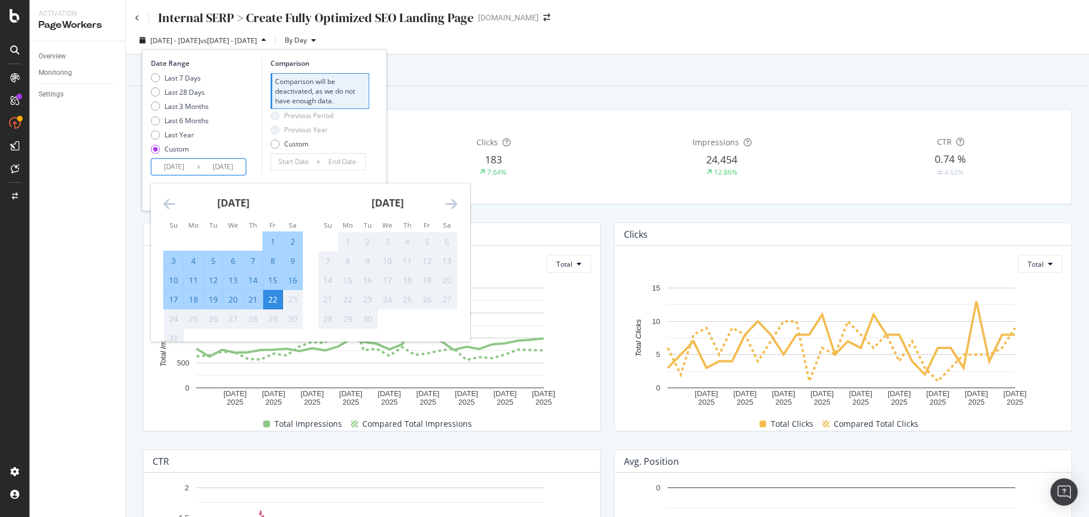
click at [269, 300] on div "22" at bounding box center [272, 299] width 19 height 11
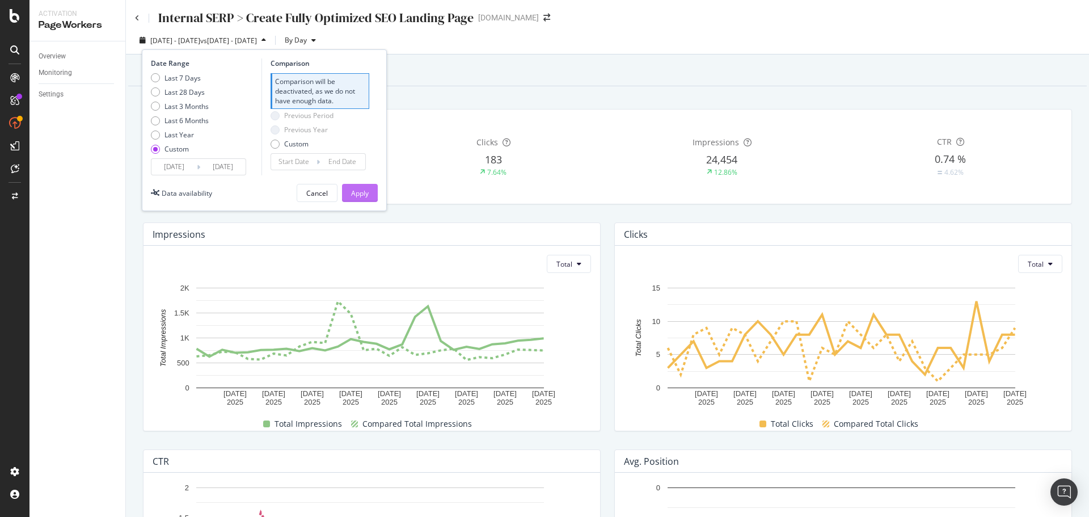
click at [370, 188] on button "Apply" at bounding box center [360, 193] width 36 height 18
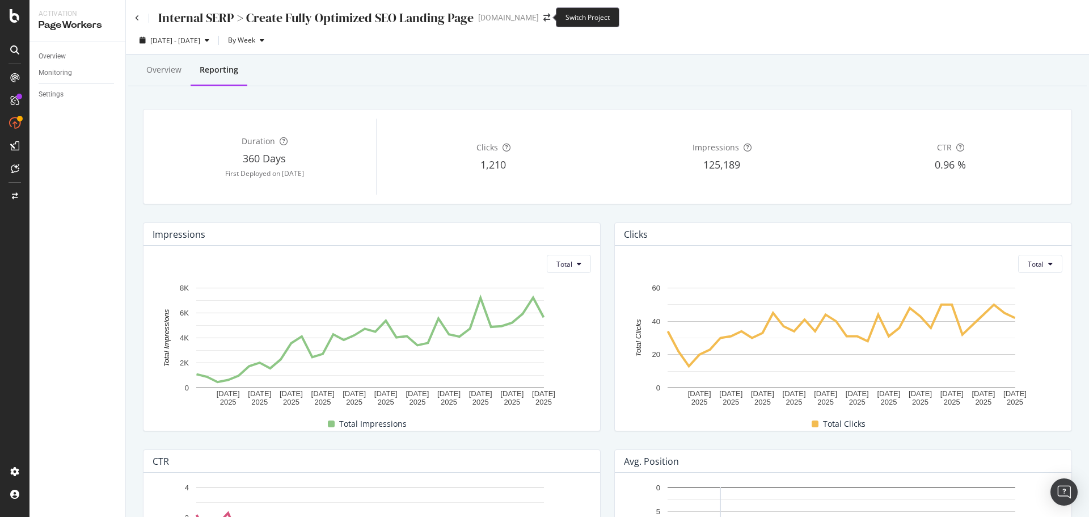
click at [539, 17] on span at bounding box center [547, 18] width 16 height 8
click at [544, 16] on icon "arrow-right-arrow-left" at bounding box center [547, 18] width 7 height 8
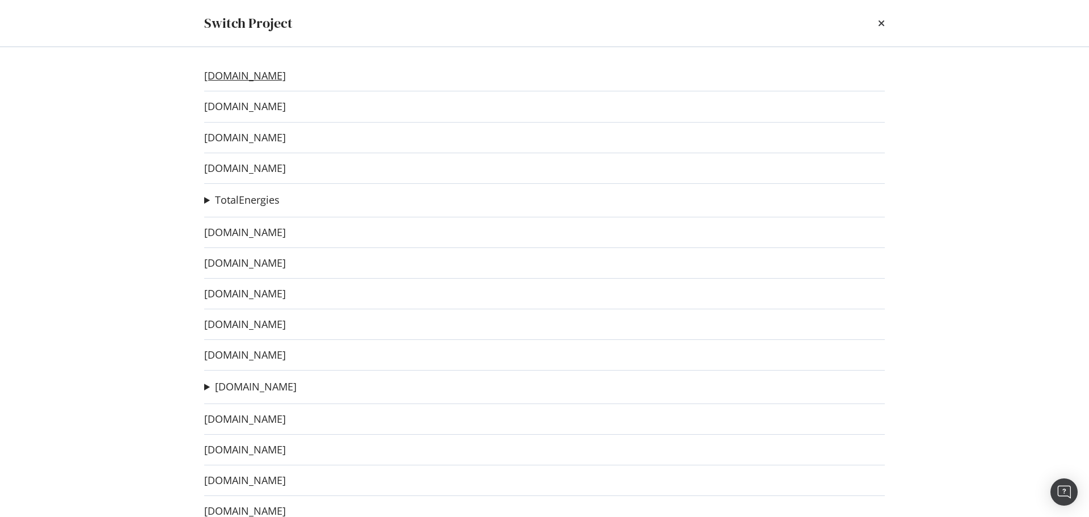
click at [262, 75] on link "[DOMAIN_NAME]" at bounding box center [245, 76] width 82 height 12
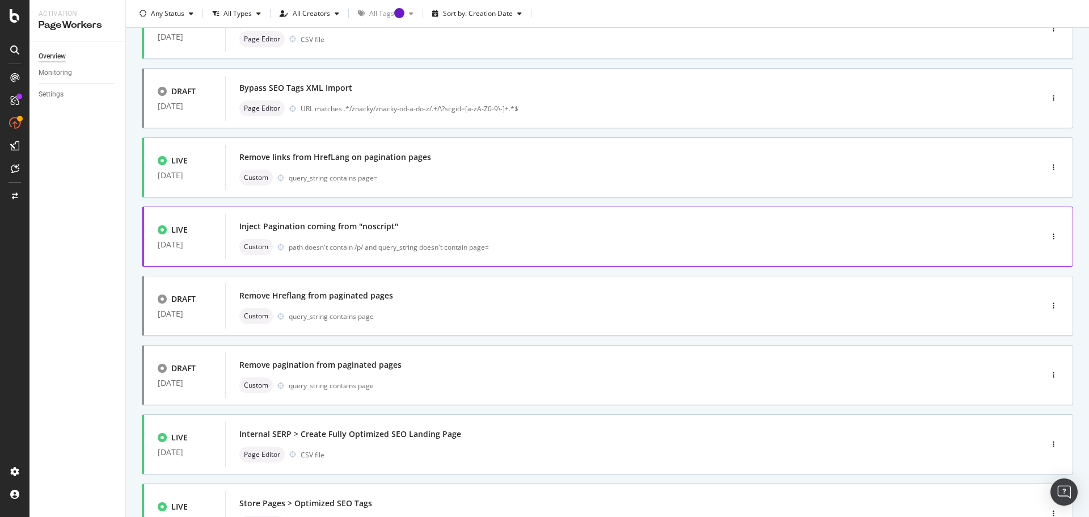
scroll to position [227, 0]
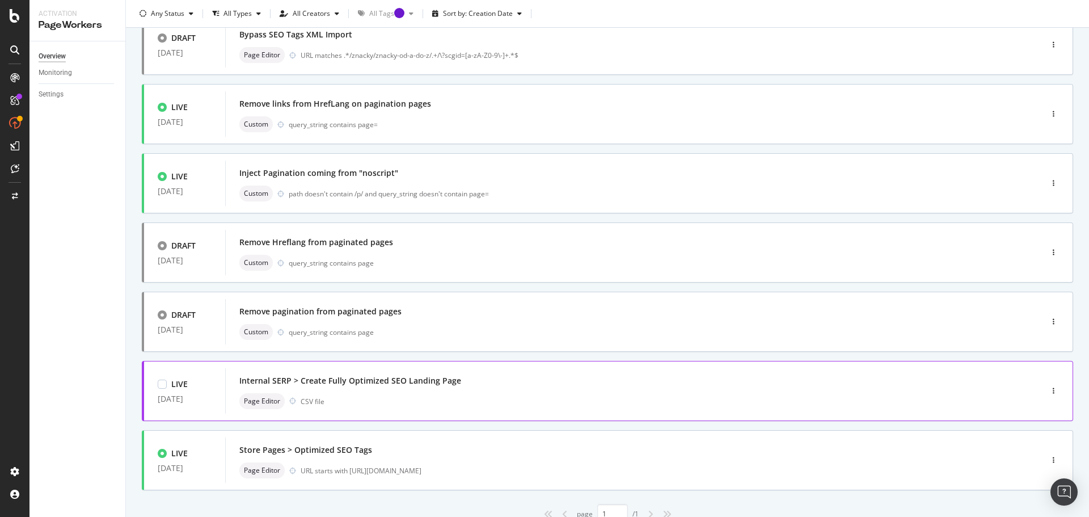
click at [399, 383] on div "Internal SERP > Create Fully Optimized SEO Landing Page" at bounding box center [350, 380] width 222 height 11
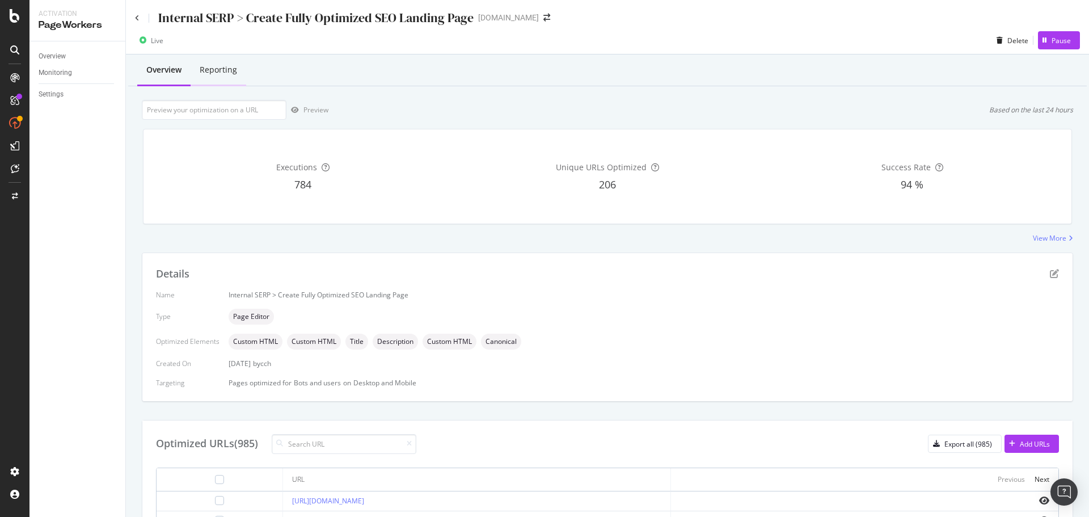
click at [226, 71] on div "Reporting" at bounding box center [218, 69] width 37 height 11
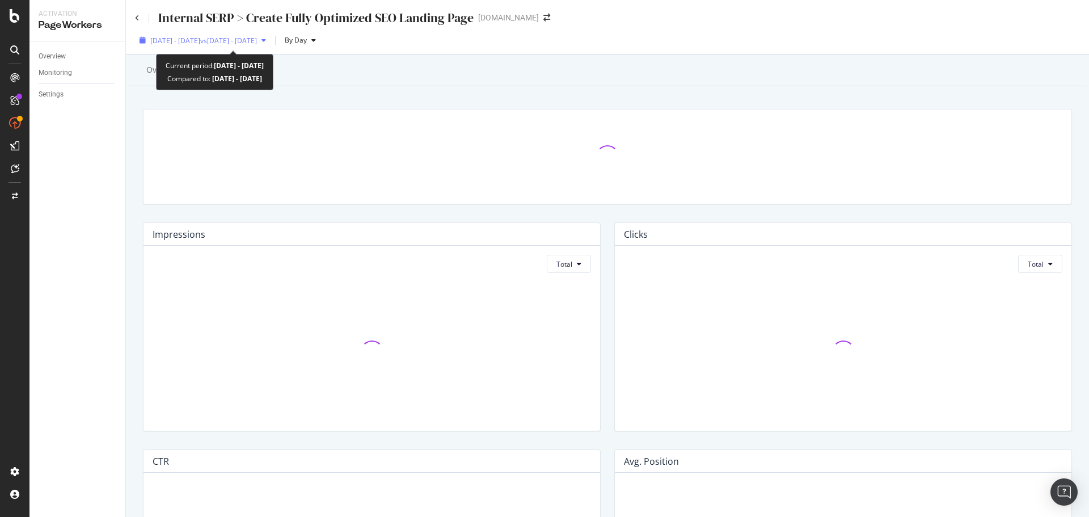
click at [257, 41] on span "vs [DATE] - [DATE]" at bounding box center [228, 41] width 57 height 10
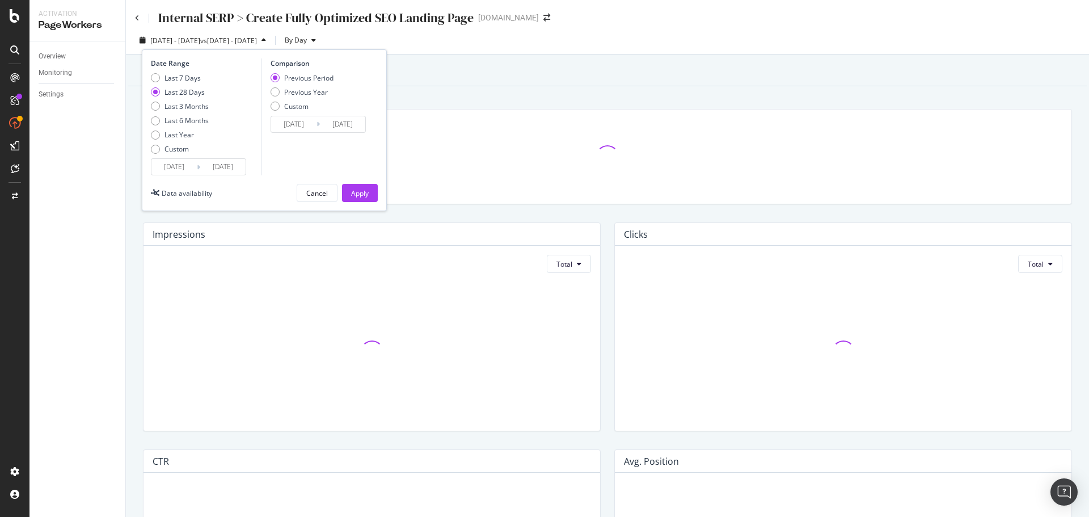
click at [197, 168] on icon at bounding box center [198, 167] width 3 height 11
click at [170, 166] on input "[DATE]" at bounding box center [173, 167] width 45 height 16
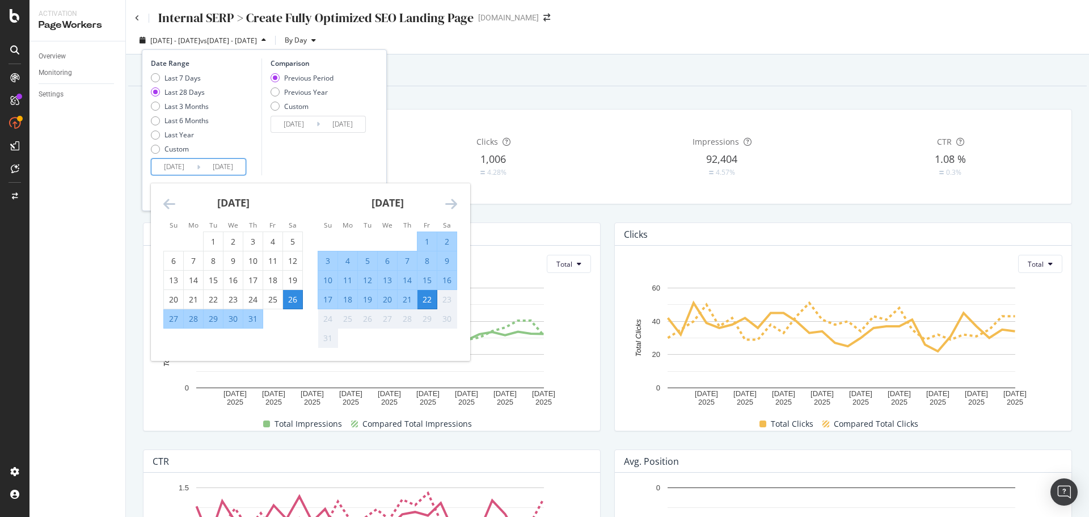
click at [162, 204] on div "[DATE] 1 2 3 4 5 6 7 8 9 10 11 12 13 14 15 16 17 18 19 20 21 22 23 24 25 26 27 …" at bounding box center [233, 255] width 154 height 145
click at [165, 205] on icon "Move backward to switch to the previous month." at bounding box center [169, 204] width 12 height 14
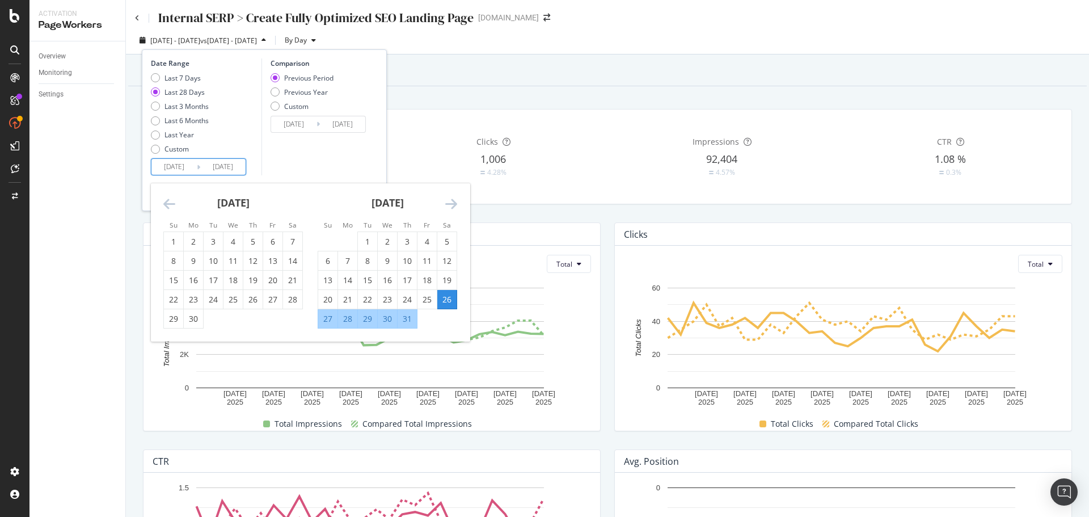
click at [165, 205] on icon "Move backward to switch to the previous month." at bounding box center [169, 204] width 12 height 14
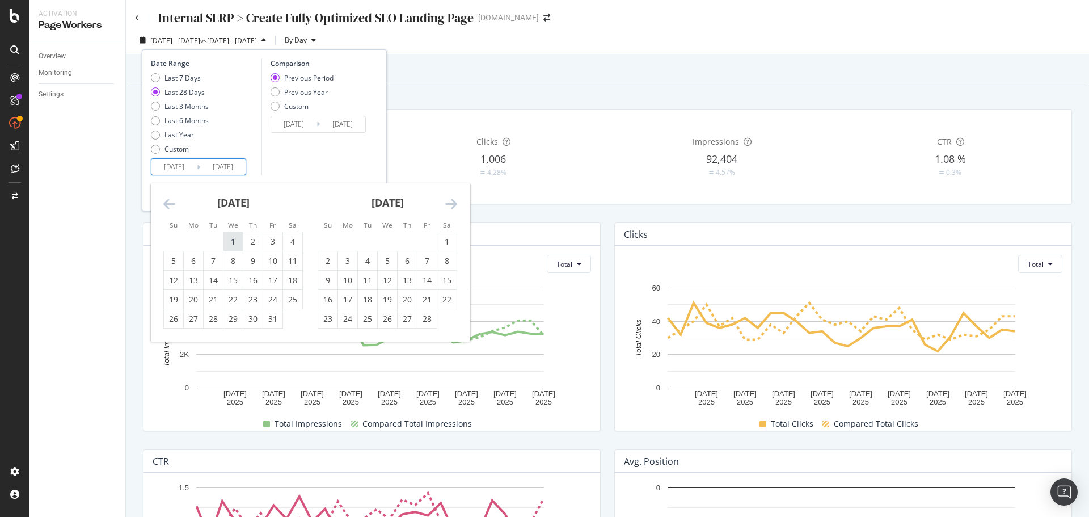
click at [235, 243] on div "1" at bounding box center [233, 241] width 19 height 11
type input "[DATE]"
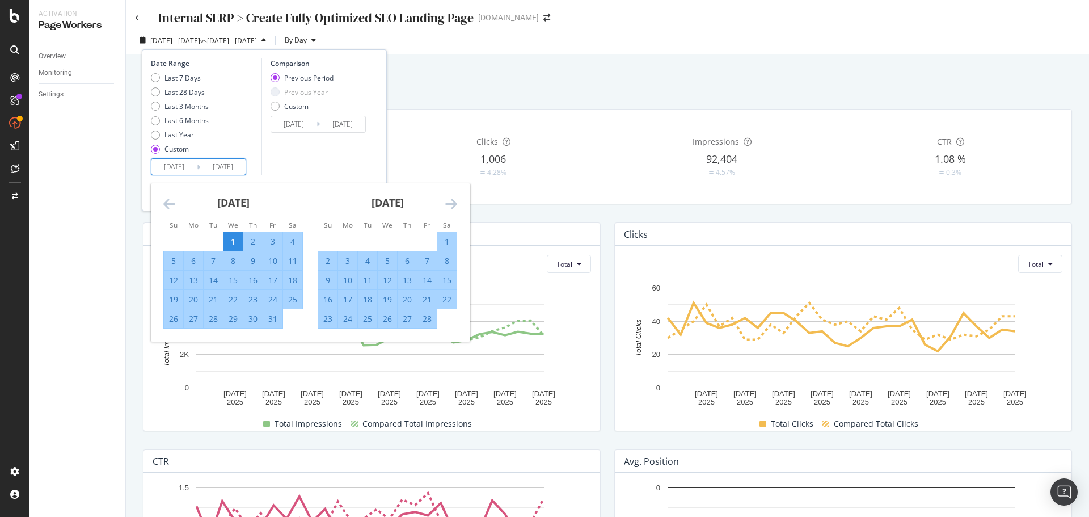
click at [450, 205] on icon "Move forward to switch to the next month." at bounding box center [451, 204] width 12 height 14
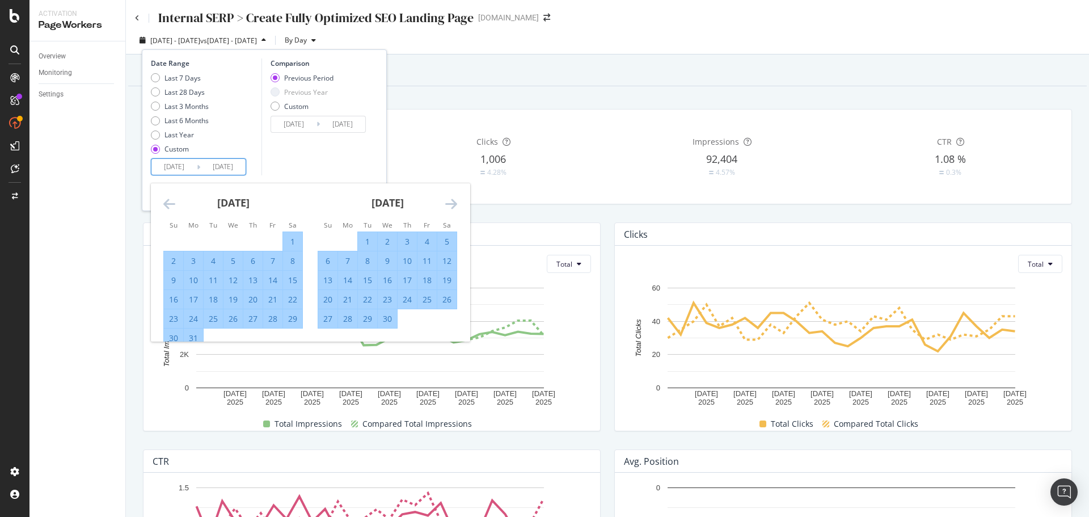
click at [450, 205] on icon "Move forward to switch to the next month." at bounding box center [451, 204] width 12 height 14
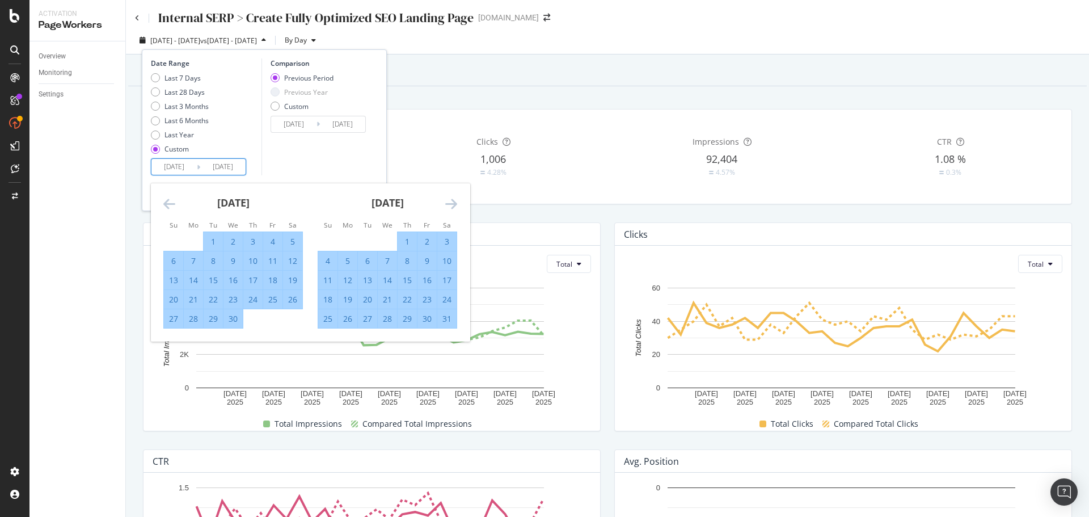
click at [450, 205] on icon "Move forward to switch to the next month." at bounding box center [451, 204] width 12 height 14
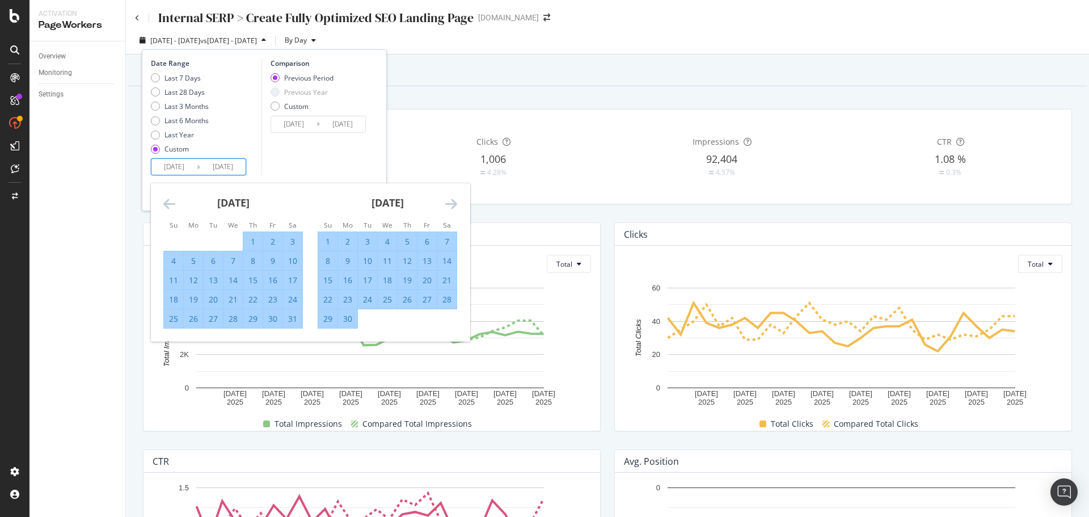
click at [450, 205] on icon "Move forward to switch to the next month." at bounding box center [451, 204] width 12 height 14
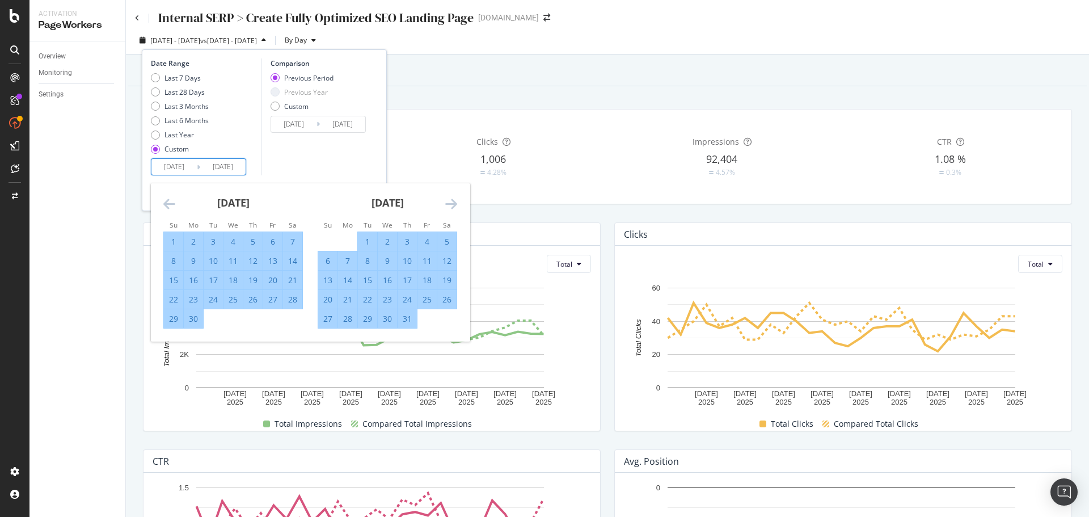
click at [450, 205] on icon "Move forward to switch to the next month." at bounding box center [451, 204] width 12 height 14
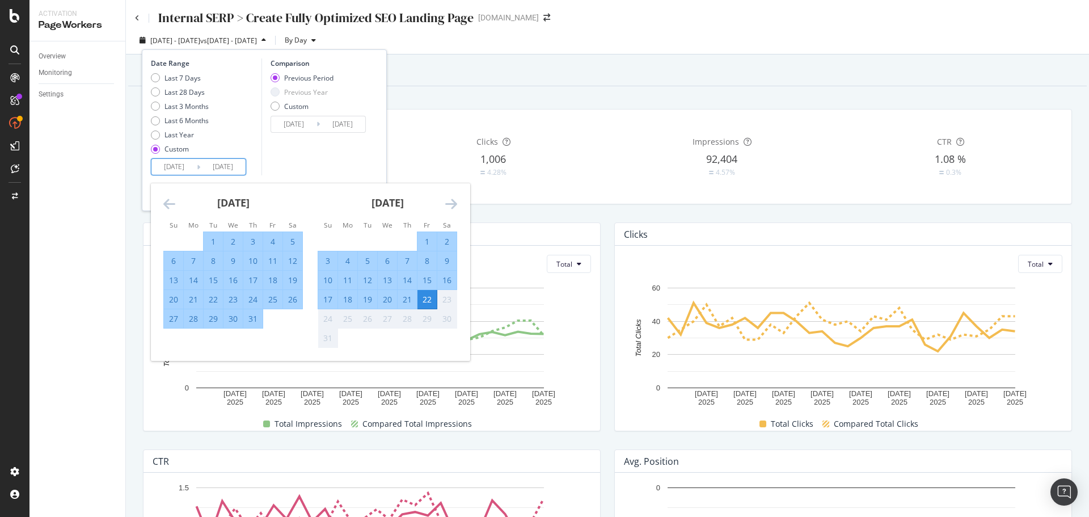
click at [423, 298] on div "22" at bounding box center [427, 299] width 19 height 11
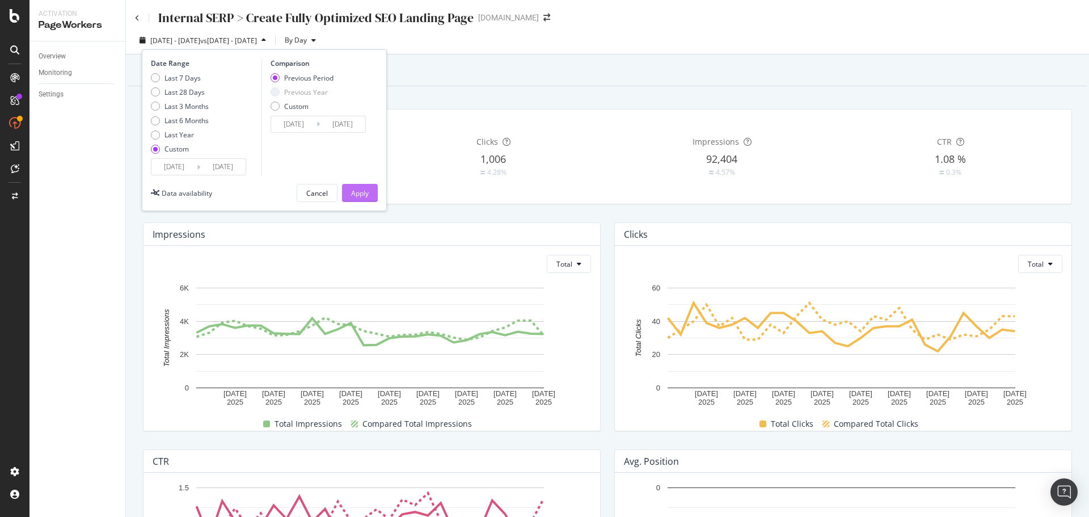
click at [351, 197] on div "Apply" at bounding box center [360, 193] width 18 height 10
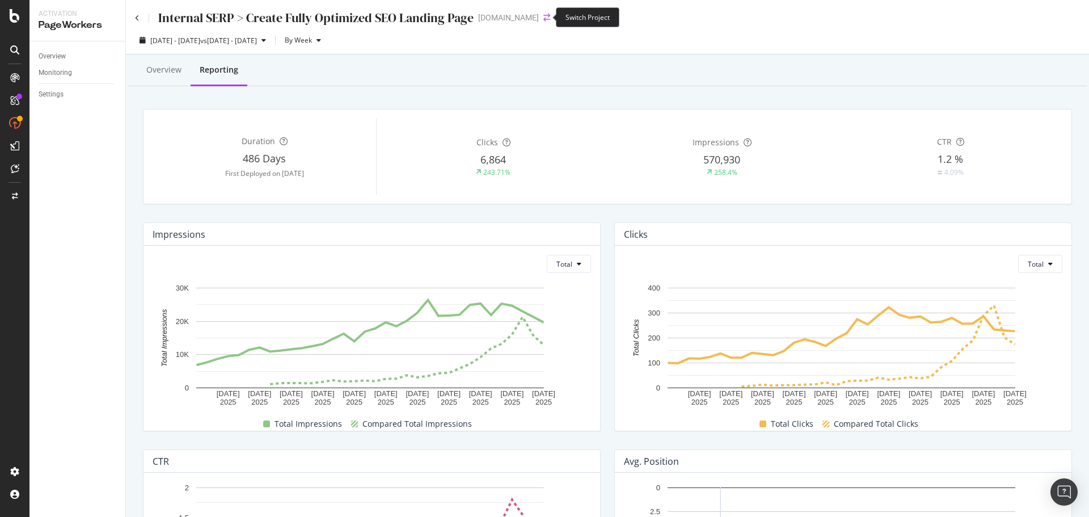
click at [545, 16] on icon "arrow-right-arrow-left" at bounding box center [547, 18] width 7 height 8
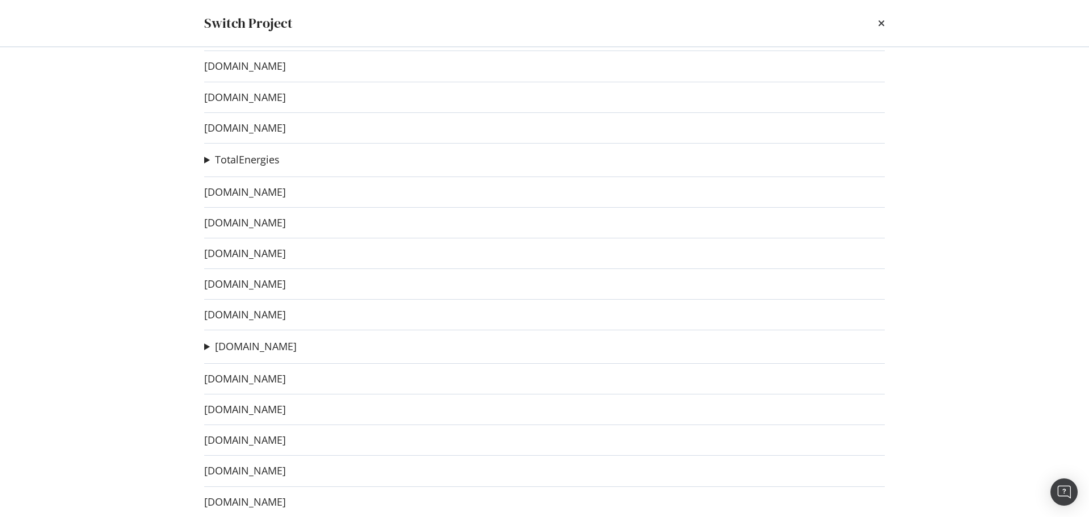
scroll to position [57, 0]
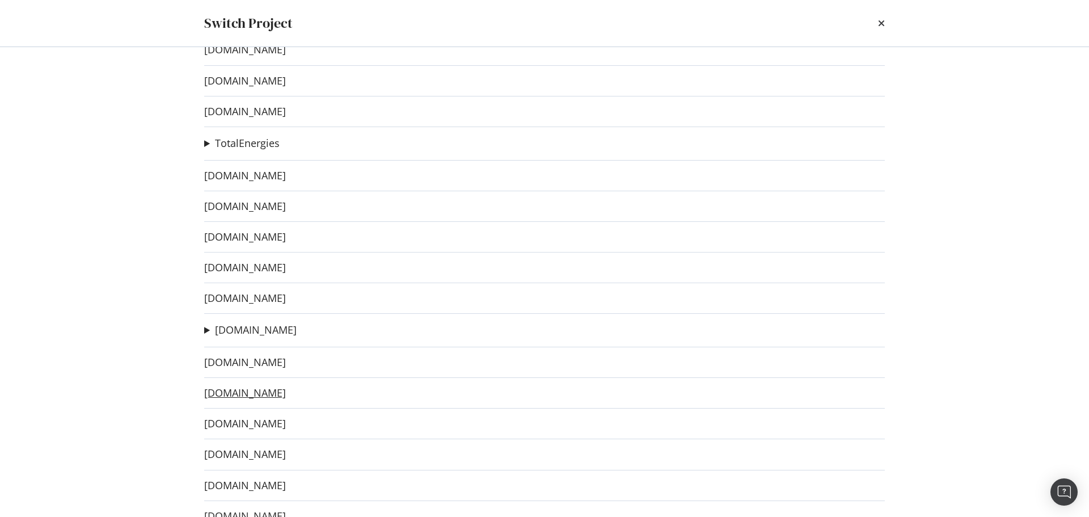
click at [274, 394] on link "[DOMAIN_NAME]" at bounding box center [245, 393] width 82 height 12
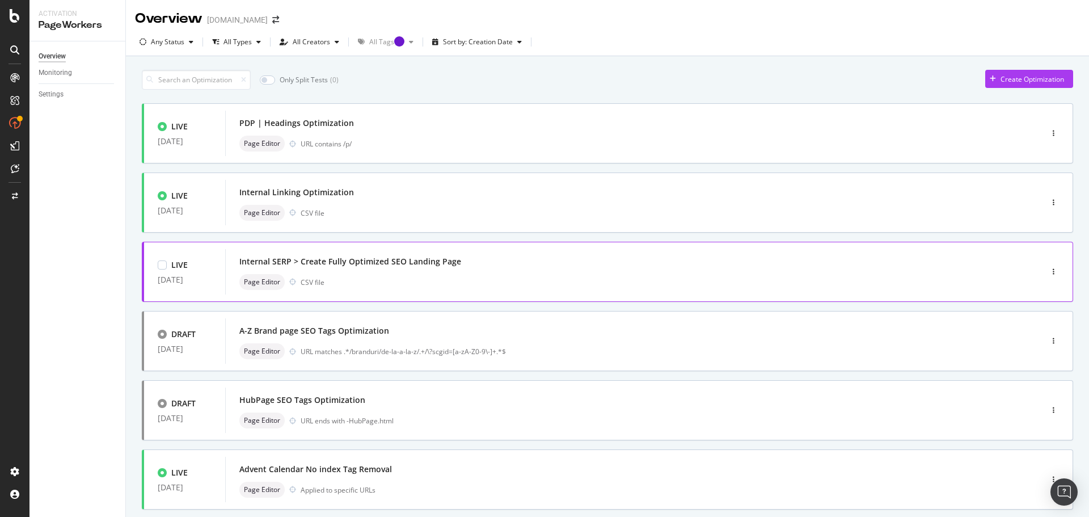
click at [433, 264] on div "Internal SERP > Create Fully Optimized SEO Landing Page" at bounding box center [350, 261] width 222 height 11
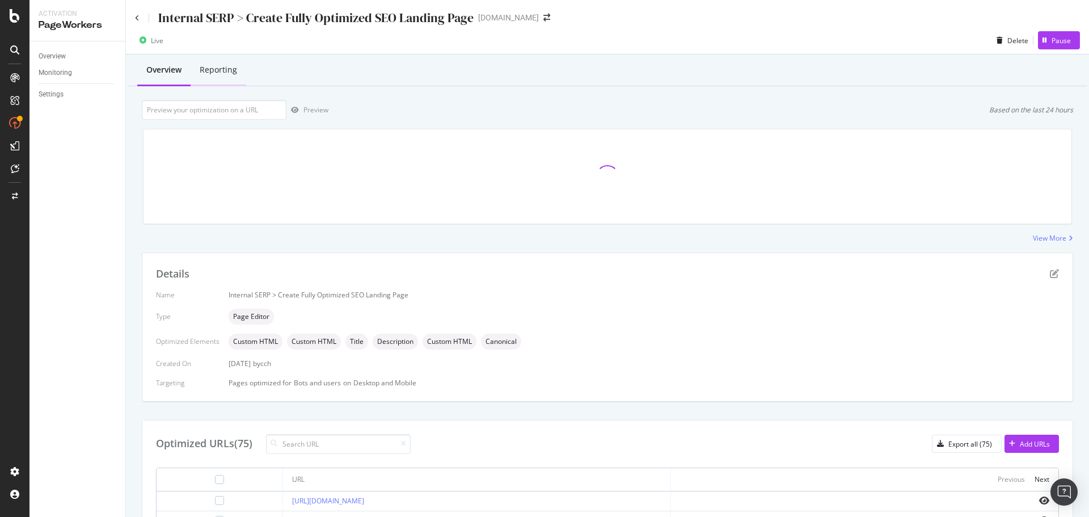
click at [222, 68] on div "Reporting" at bounding box center [218, 69] width 37 height 11
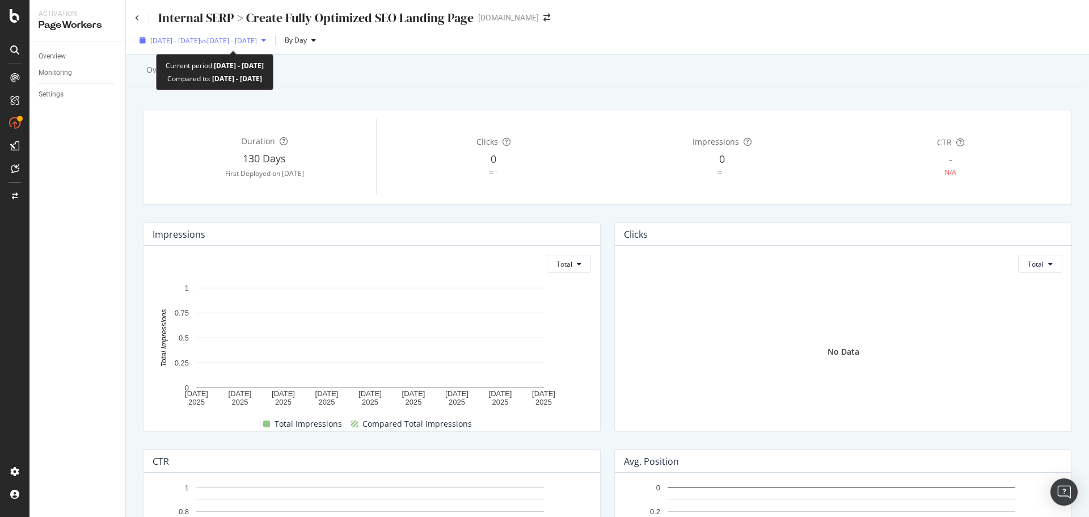
click at [271, 38] on div "button" at bounding box center [264, 40] width 14 height 7
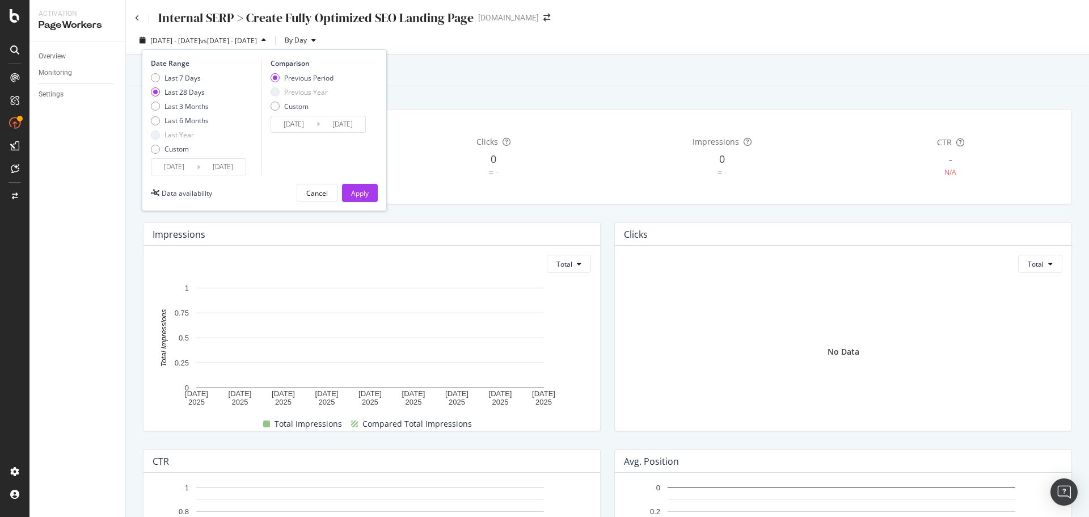
click at [214, 167] on input "[DATE]" at bounding box center [222, 167] width 45 height 16
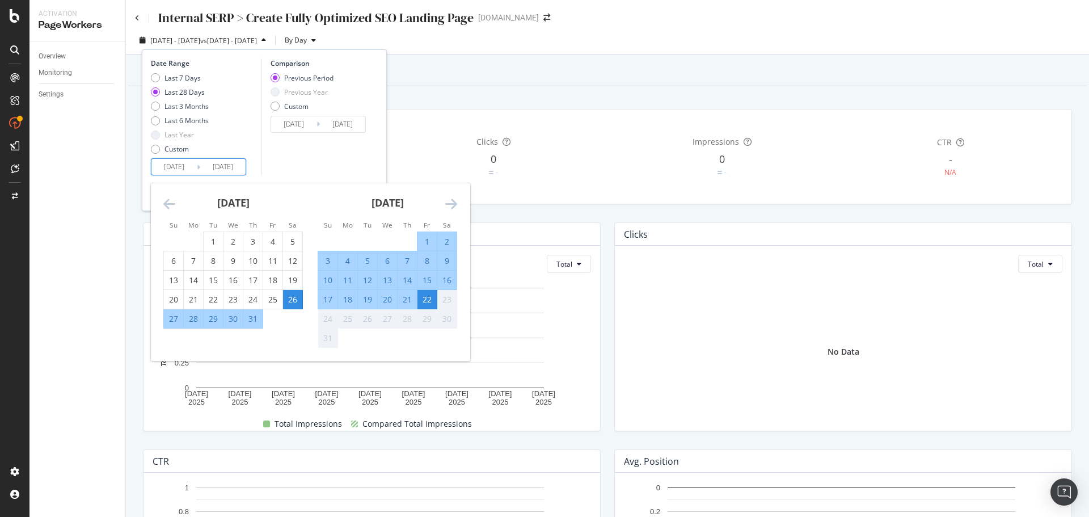
click at [171, 204] on icon "Move backward to switch to the previous month." at bounding box center [169, 204] width 12 height 14
click at [171, 203] on icon "Move backward to switch to the previous month." at bounding box center [169, 204] width 12 height 14
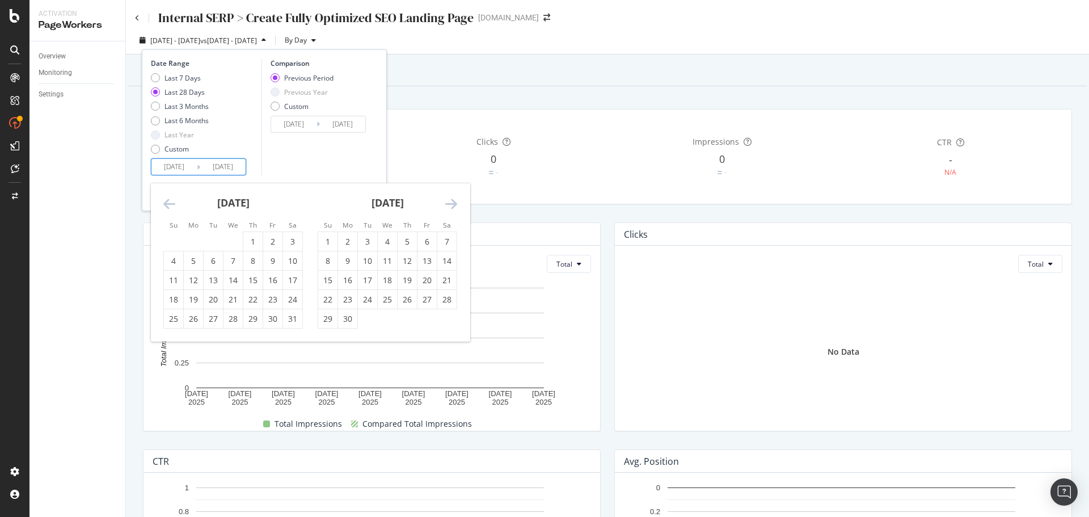
click at [171, 203] on icon "Move backward to switch to the previous month." at bounding box center [169, 204] width 12 height 14
click at [235, 242] on div "1" at bounding box center [233, 241] width 19 height 11
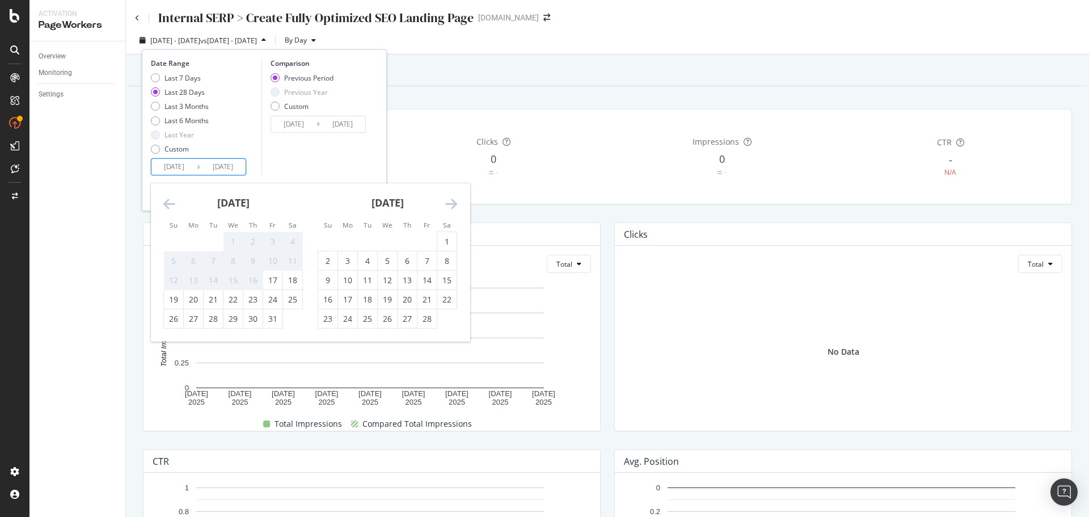
click at [566, 214] on div "Impressions Total [DATE] [DATE] [DATE] [DATE] [DATE] [DATE] [DATE] [DATE] [DATE…" at bounding box center [371, 326] width 471 height 227
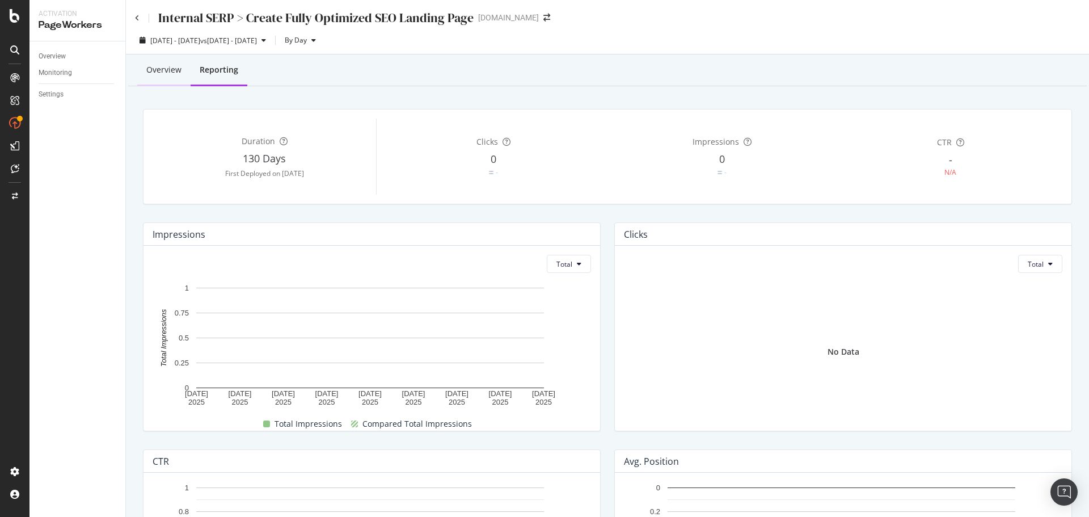
click at [175, 69] on div "Overview" at bounding box center [163, 69] width 35 height 11
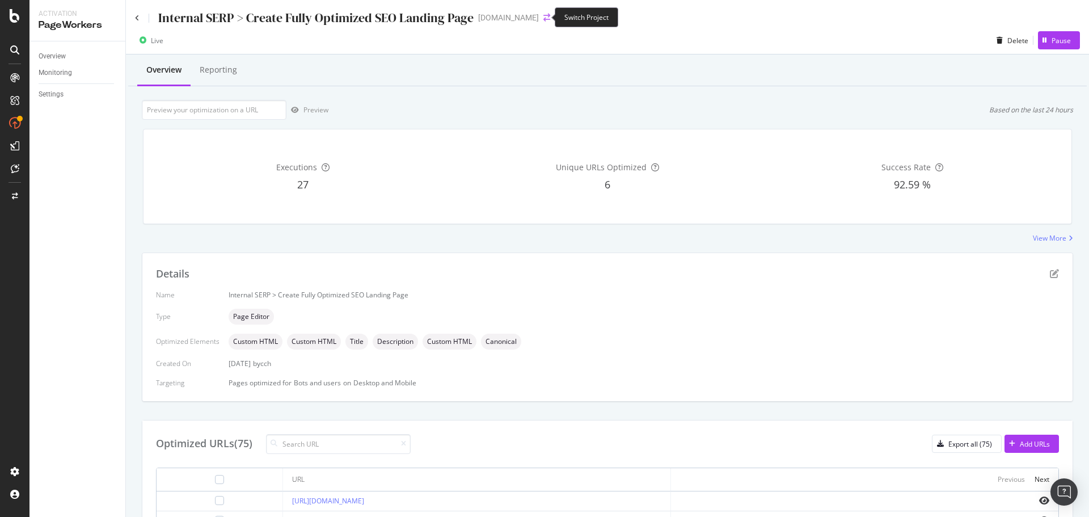
click at [544, 14] on icon "arrow-right-arrow-left" at bounding box center [547, 18] width 7 height 8
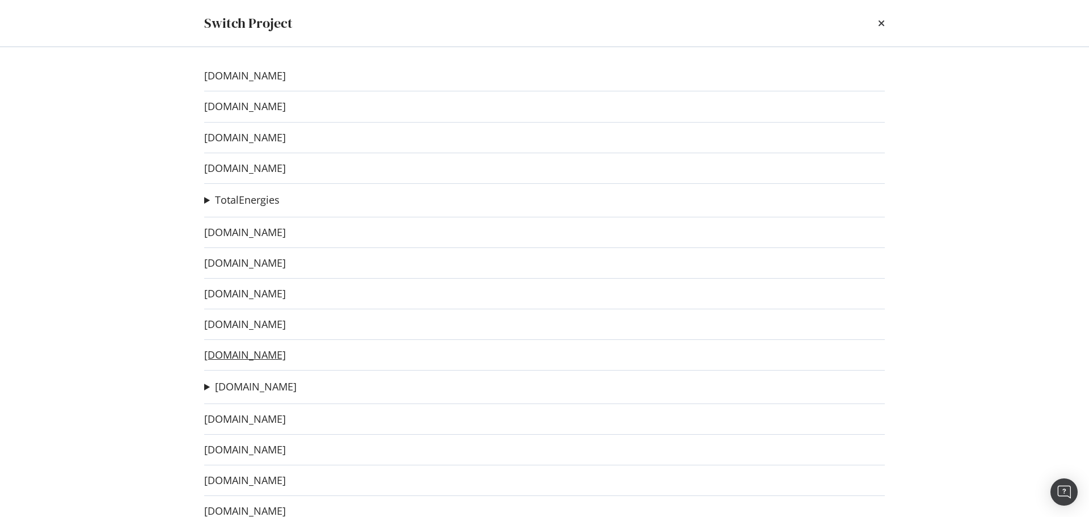
click at [270, 359] on link "[DOMAIN_NAME]" at bounding box center [245, 355] width 82 height 12
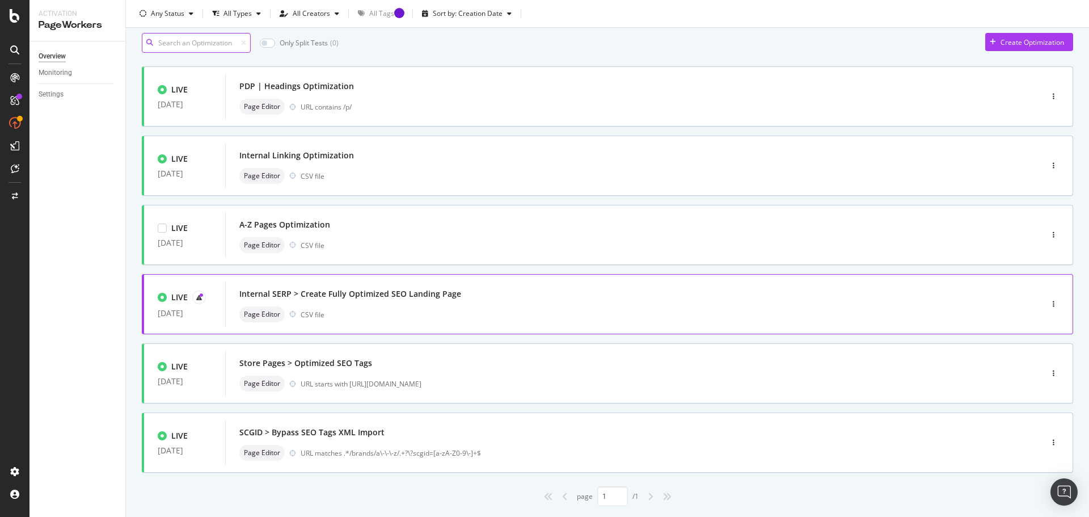
scroll to position [57, 0]
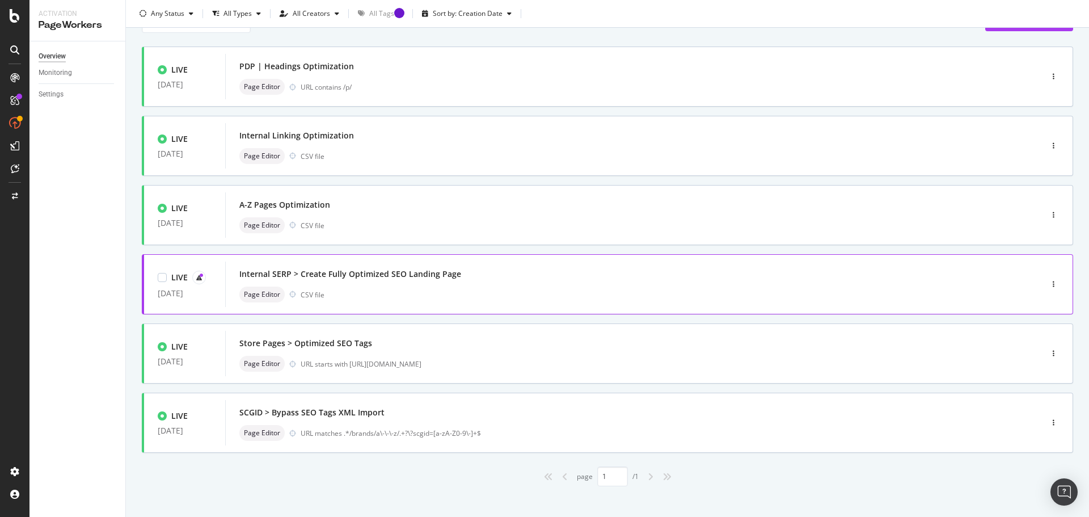
click at [432, 276] on div "Internal SERP > Create Fully Optimized SEO Landing Page" at bounding box center [350, 273] width 222 height 11
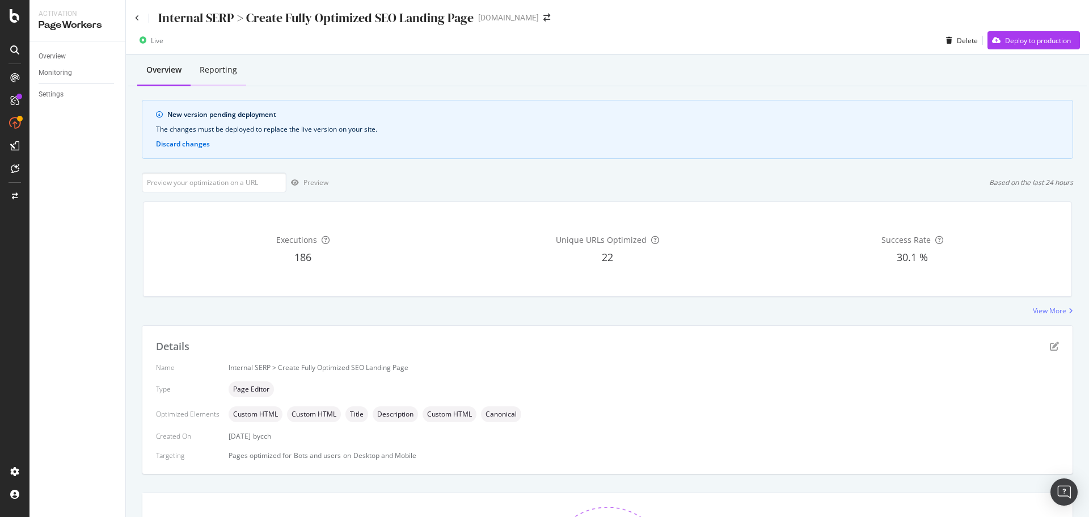
click at [217, 71] on div "Reporting" at bounding box center [218, 69] width 37 height 11
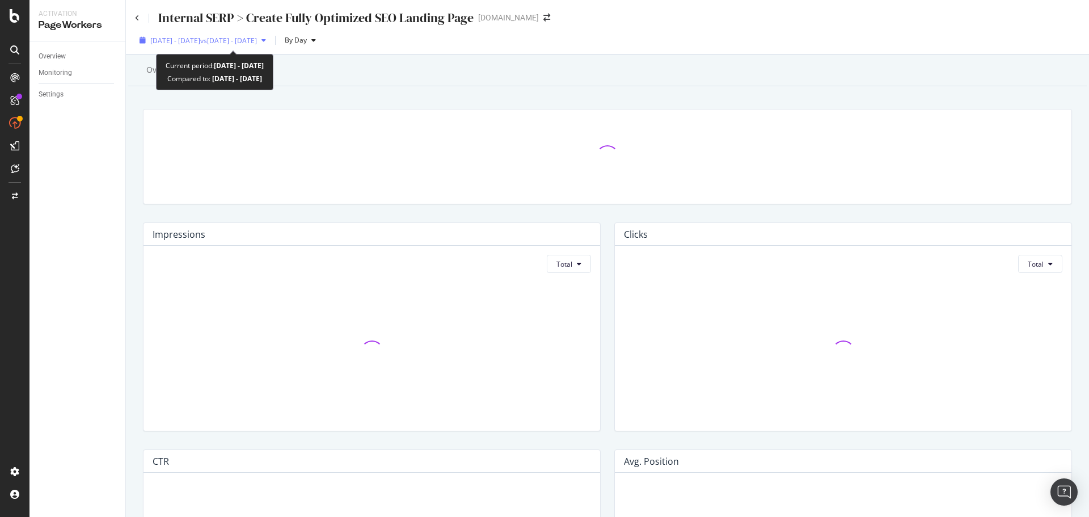
click at [257, 39] on span "vs [DATE] - [DATE]" at bounding box center [228, 41] width 57 height 10
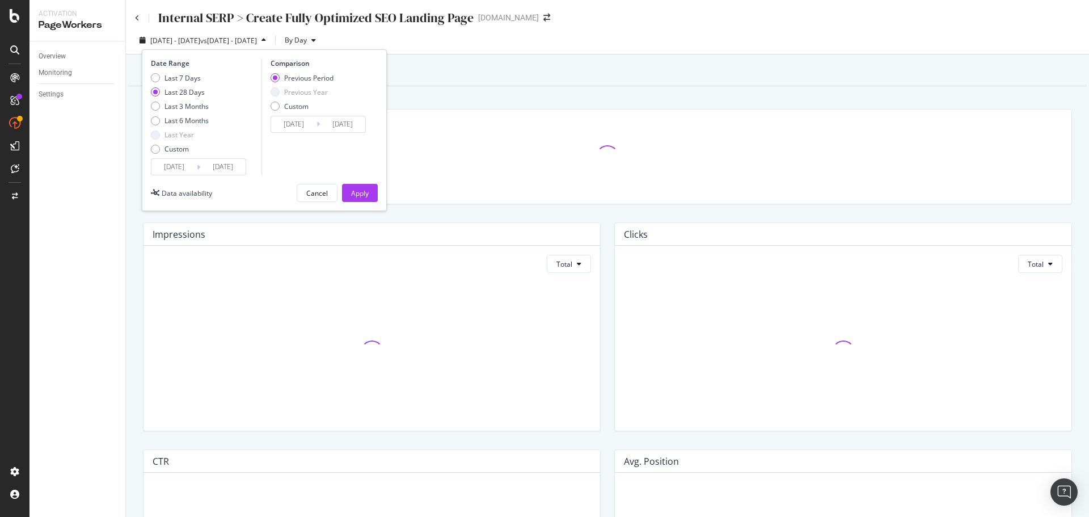
click at [184, 167] on input "[DATE]" at bounding box center [173, 167] width 45 height 16
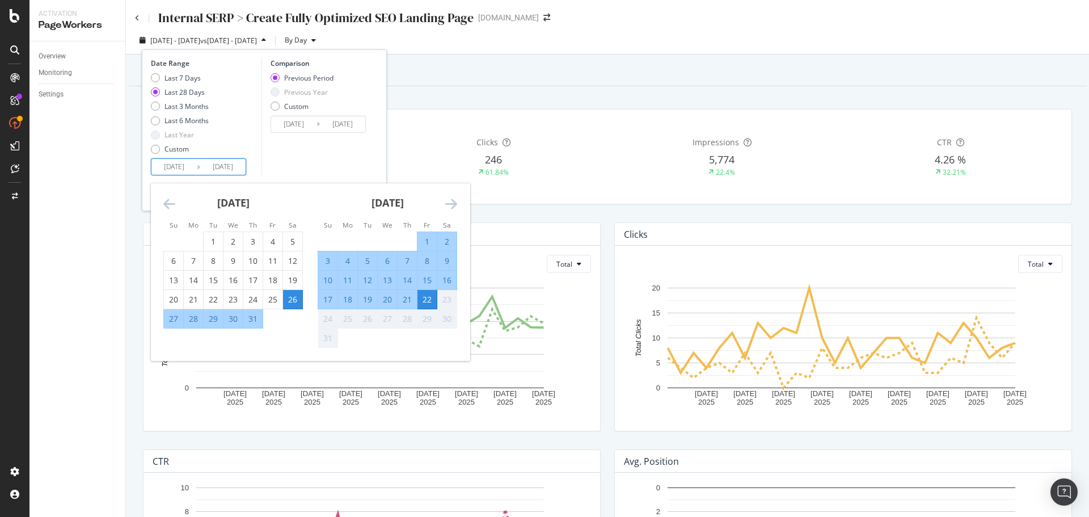
click at [165, 199] on icon "Move backward to switch to the previous month." at bounding box center [169, 204] width 12 height 14
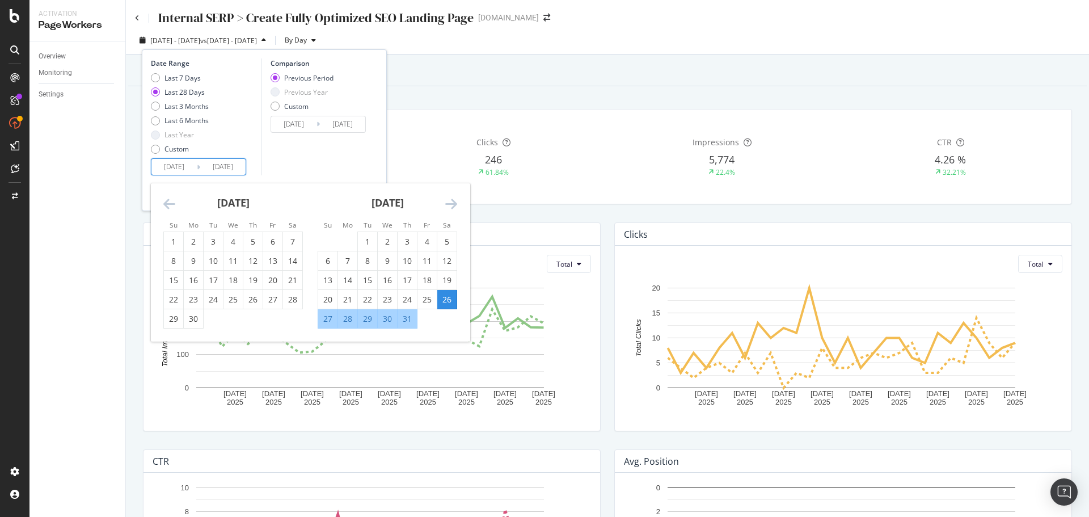
click at [166, 199] on icon "Move backward to switch to the previous month." at bounding box center [169, 204] width 12 height 14
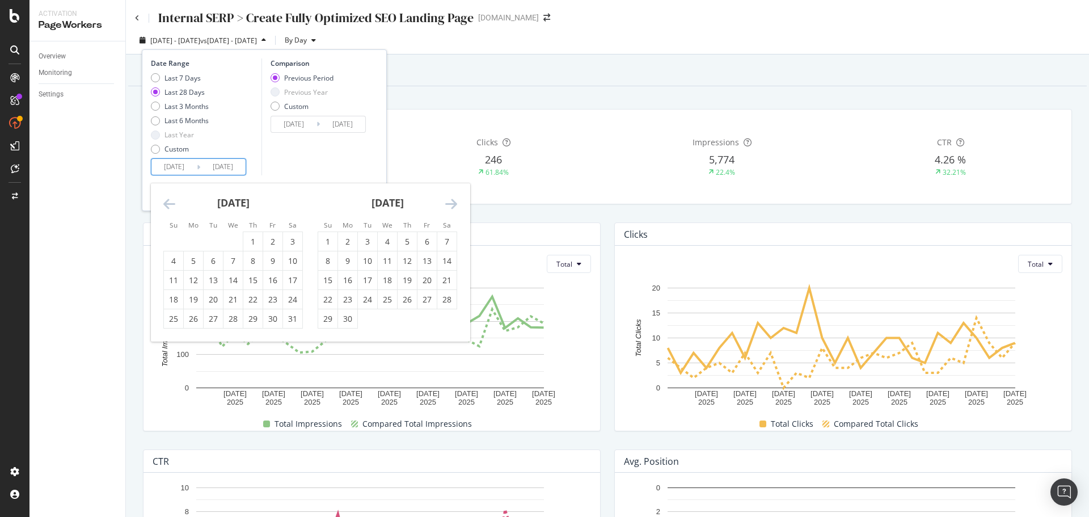
click at [166, 199] on icon "Move backward to switch to the previous month." at bounding box center [169, 204] width 12 height 14
click at [168, 207] on icon "Move backward to switch to the previous month." at bounding box center [169, 204] width 12 height 14
click at [237, 241] on div "1" at bounding box center [233, 241] width 19 height 11
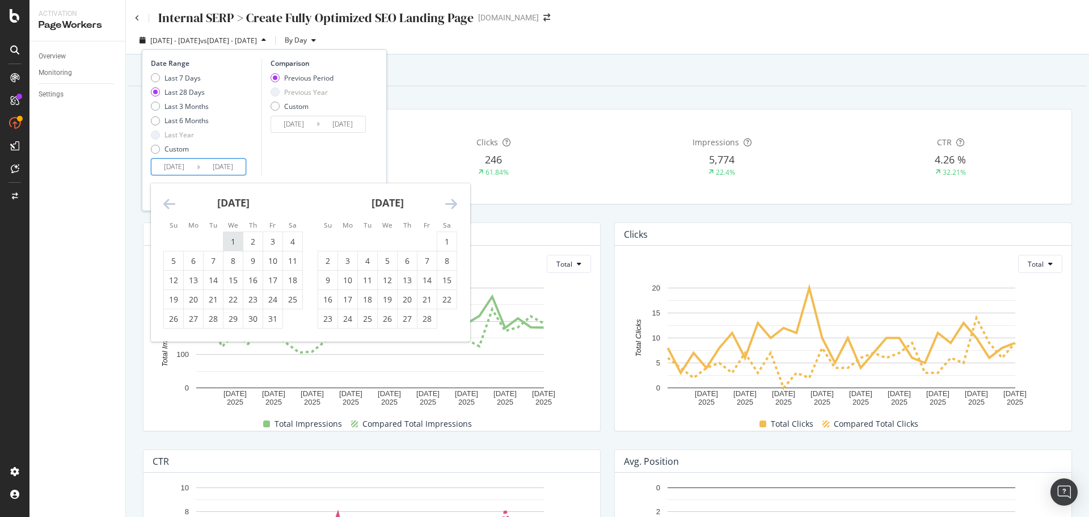
type input "[DATE]"
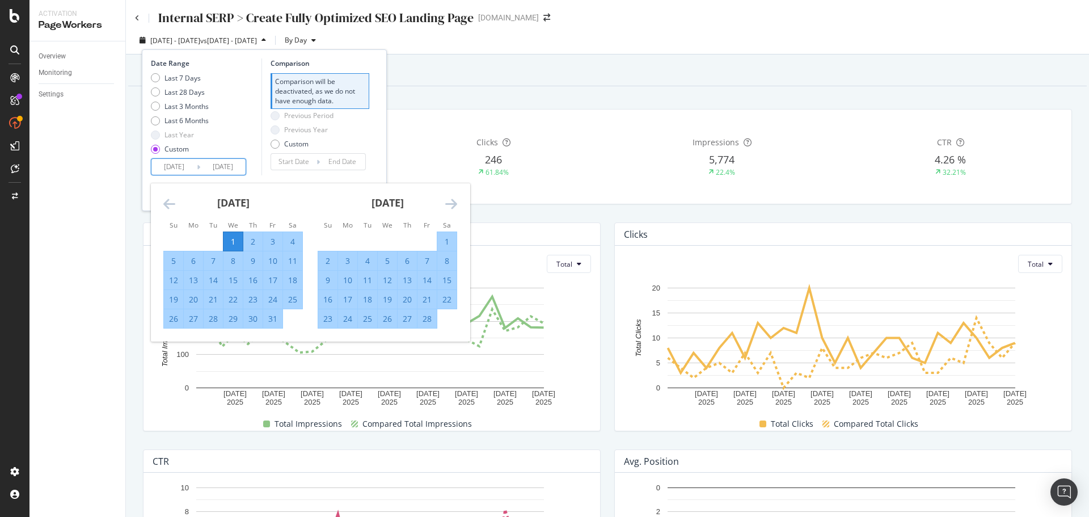
click at [450, 202] on icon "Move forward to switch to the next month." at bounding box center [451, 204] width 12 height 14
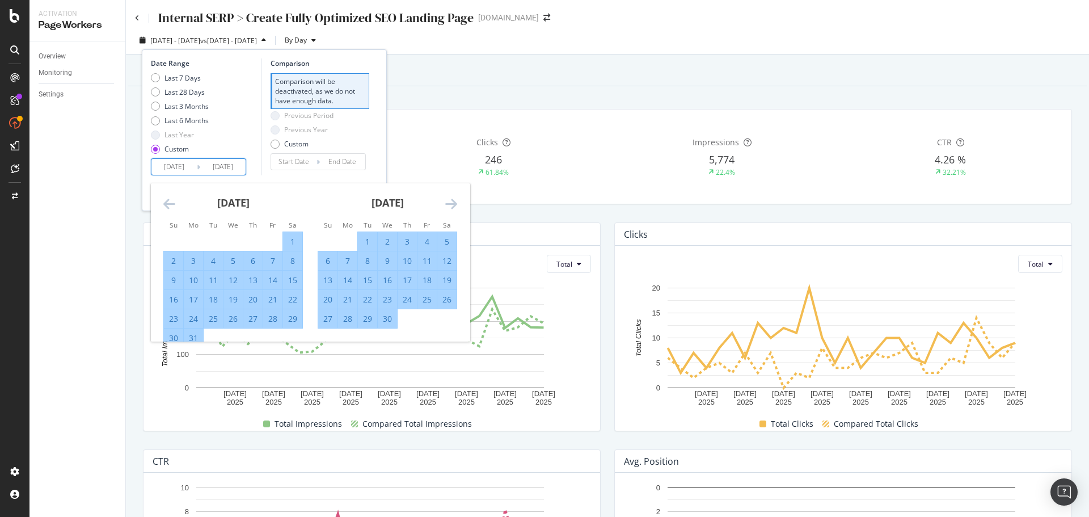
click at [450, 202] on icon "Move forward to switch to the next month." at bounding box center [451, 204] width 12 height 14
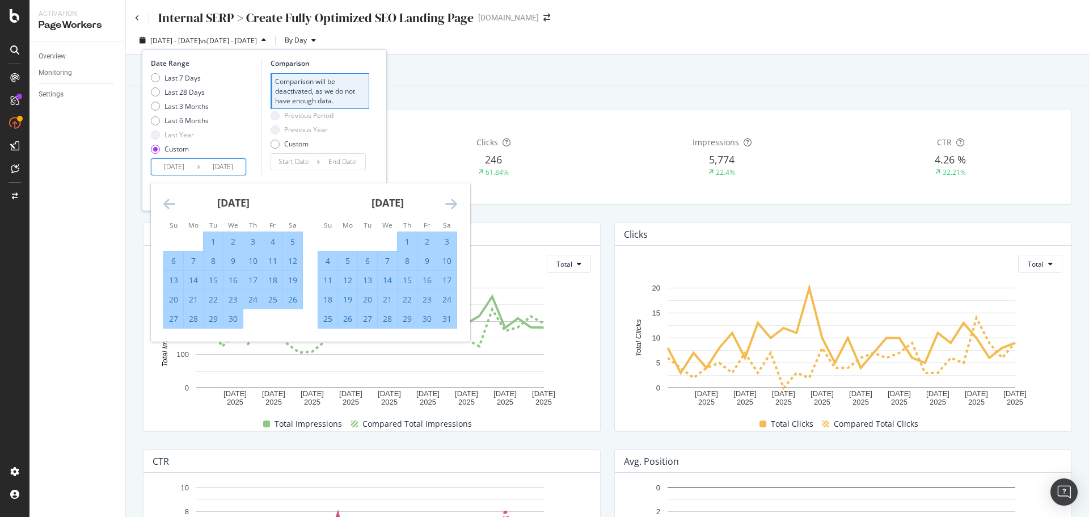
click at [450, 202] on icon "Move forward to switch to the next month." at bounding box center [451, 204] width 12 height 14
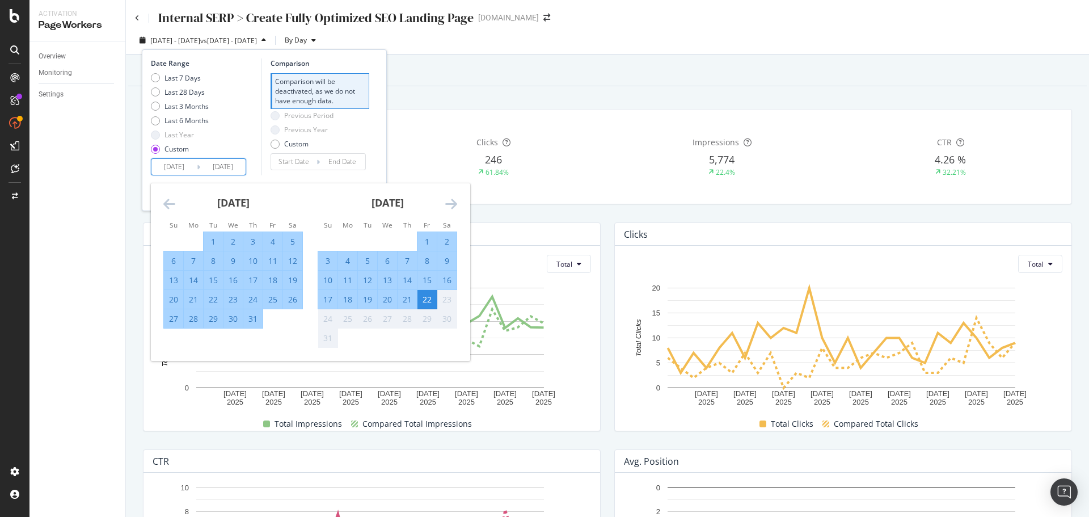
click at [450, 202] on icon "Move forward to switch to the next month." at bounding box center [451, 204] width 12 height 14
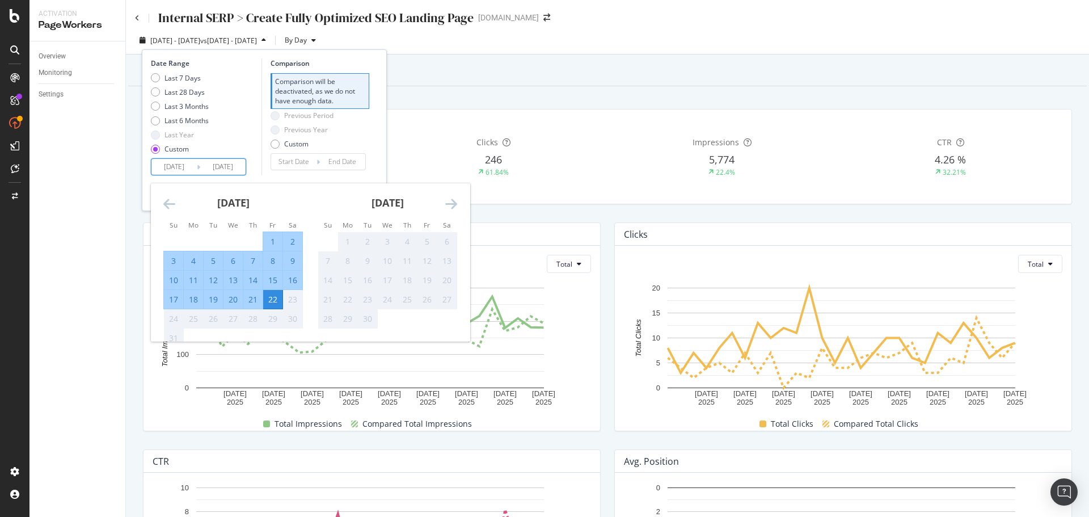
click at [270, 295] on div "22" at bounding box center [272, 299] width 19 height 11
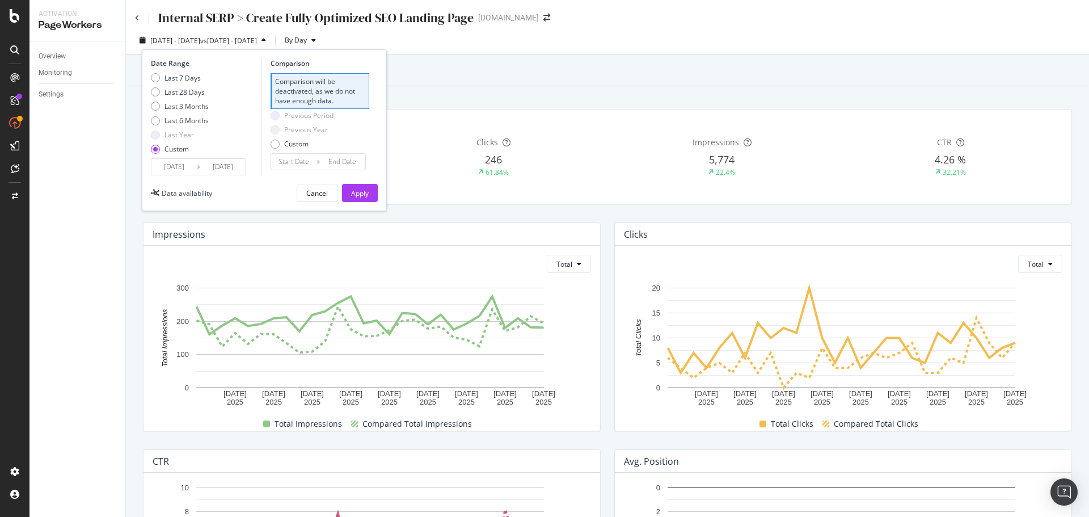
click at [506, 207] on div "Duration 251 Days First Deployed on [DATE] Clicks 246 61.84% Impressions 5,774 …" at bounding box center [607, 156] width 943 height 113
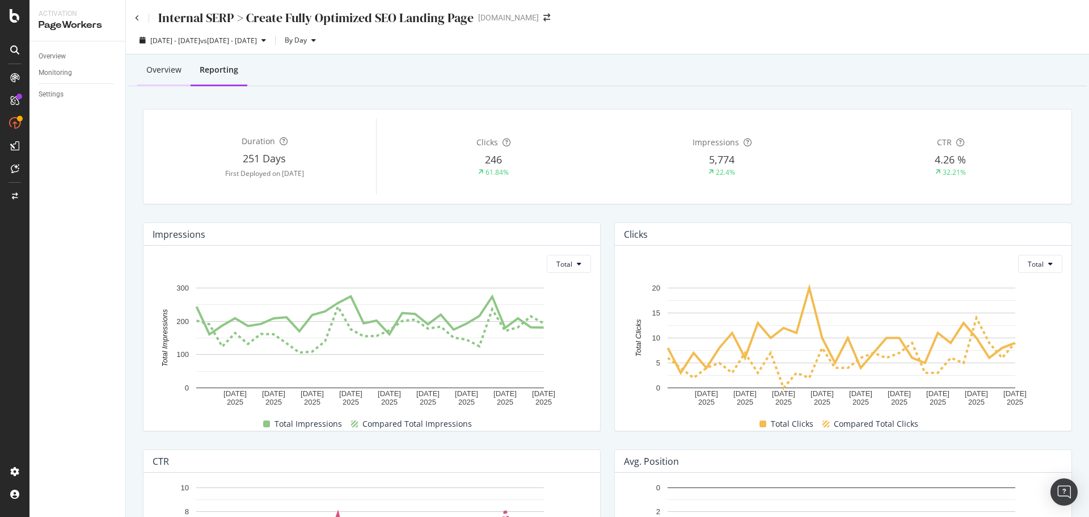
click at [172, 64] on div "Overview" at bounding box center [163, 70] width 53 height 31
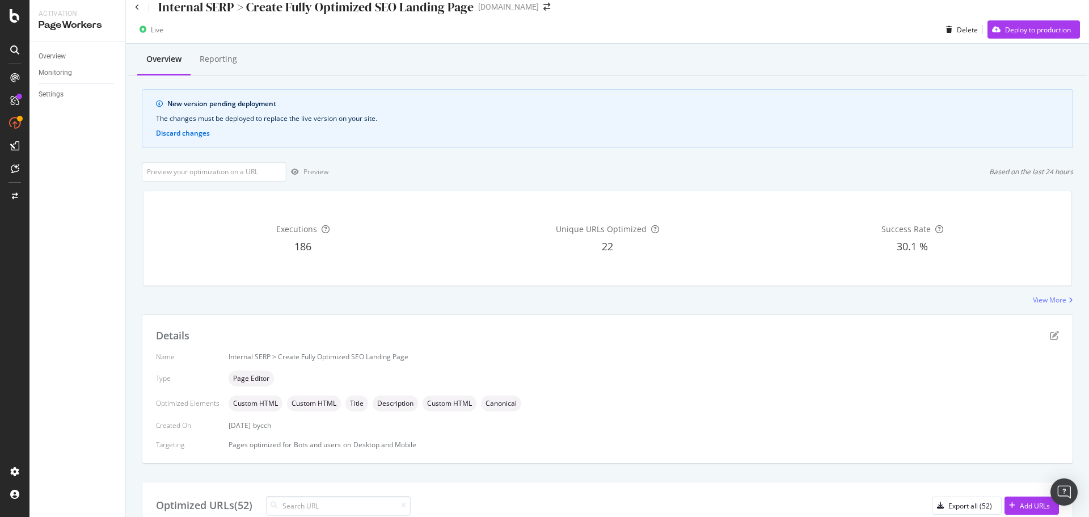
scroll to position [10, 0]
click at [544, 6] on icon "arrow-right-arrow-left" at bounding box center [547, 8] width 7 height 8
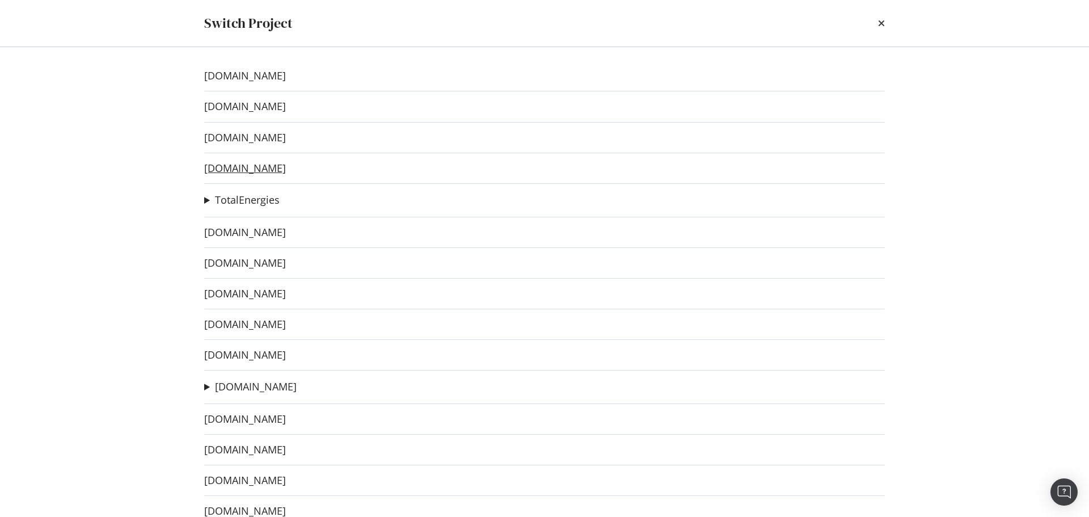
click at [262, 165] on link "[DOMAIN_NAME]" at bounding box center [245, 168] width 82 height 12
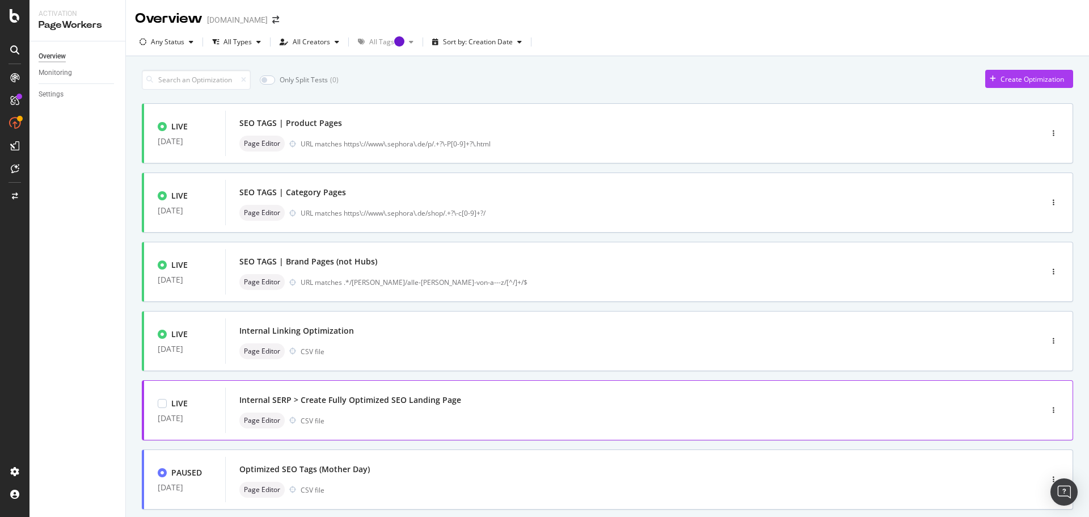
click at [418, 398] on div "Internal SERP > Create Fully Optimized SEO Landing Page" at bounding box center [350, 399] width 222 height 11
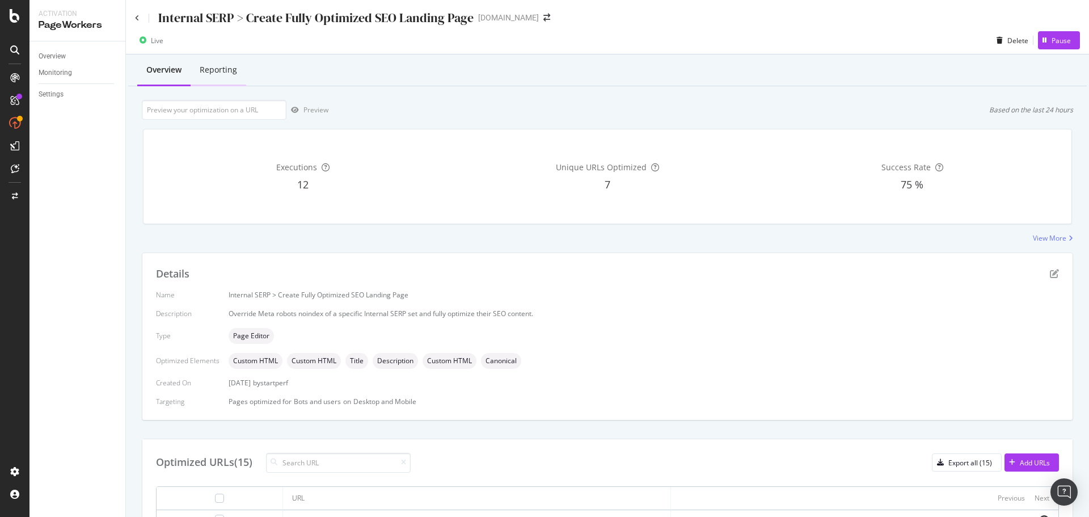
click at [227, 66] on div "Reporting" at bounding box center [218, 69] width 37 height 11
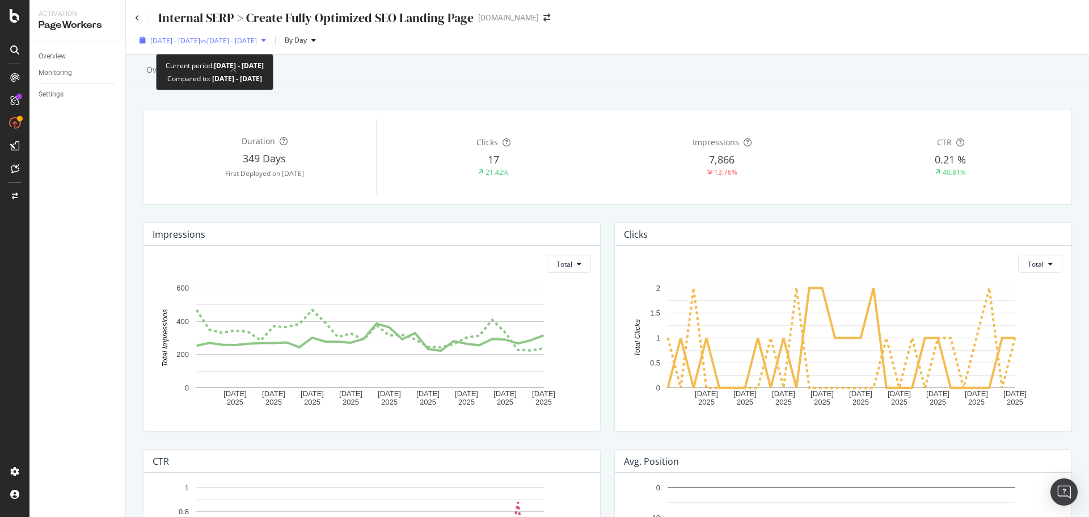
click at [257, 41] on span "vs [DATE] - [DATE]" at bounding box center [228, 41] width 57 height 10
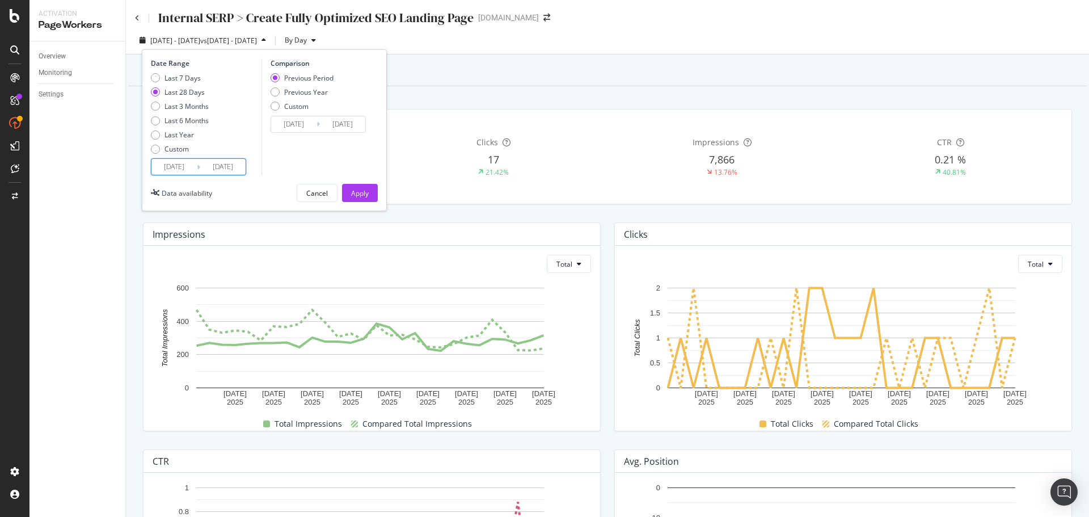
click at [179, 164] on input "[DATE]" at bounding box center [173, 167] width 45 height 16
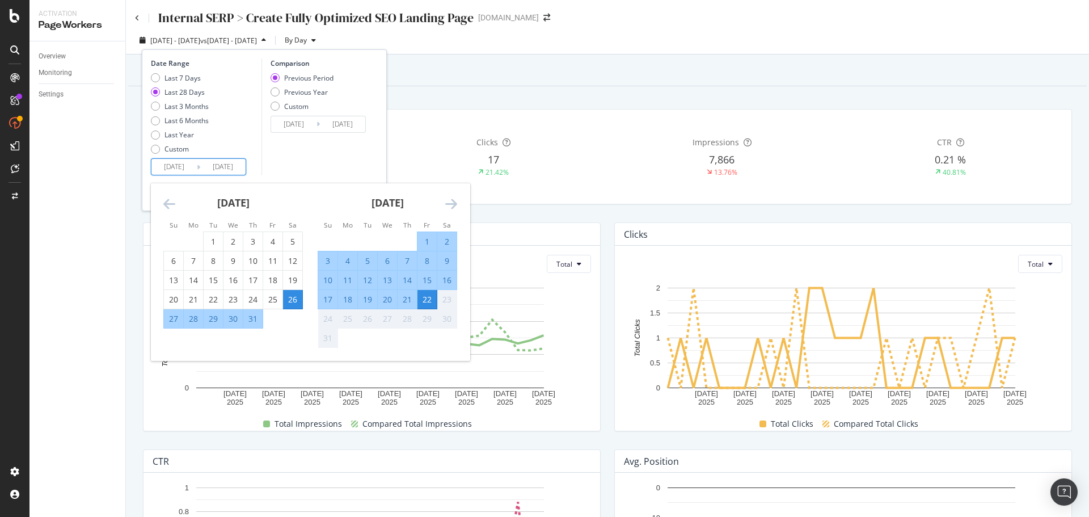
click at [176, 203] on div "[DATE]" at bounding box center [233, 207] width 140 height 48
click at [175, 203] on icon "Move backward to switch to the previous month." at bounding box center [169, 204] width 12 height 14
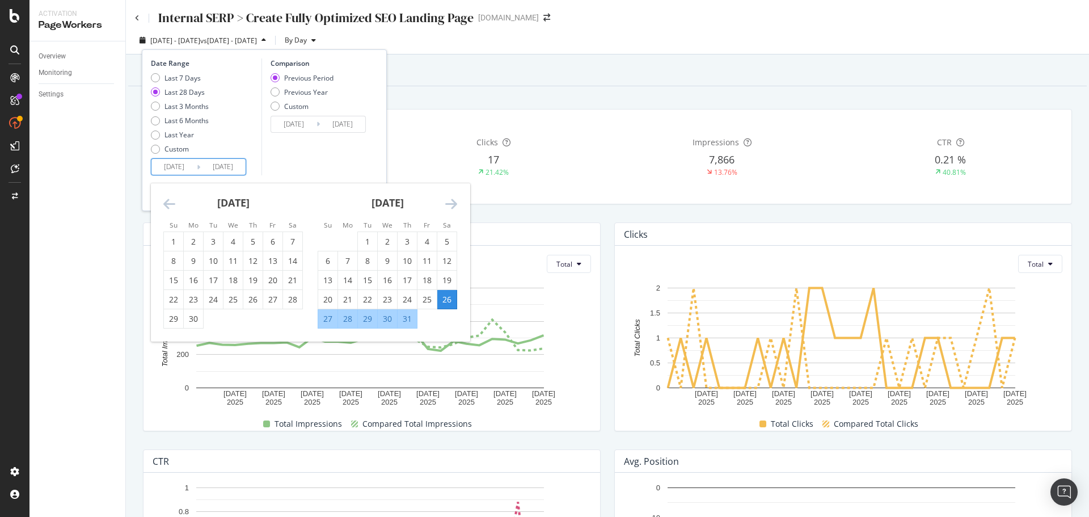
click at [175, 203] on icon "Move backward to switch to the previous month." at bounding box center [169, 204] width 12 height 14
click at [174, 203] on icon "Move backward to switch to the previous month." at bounding box center [169, 204] width 12 height 14
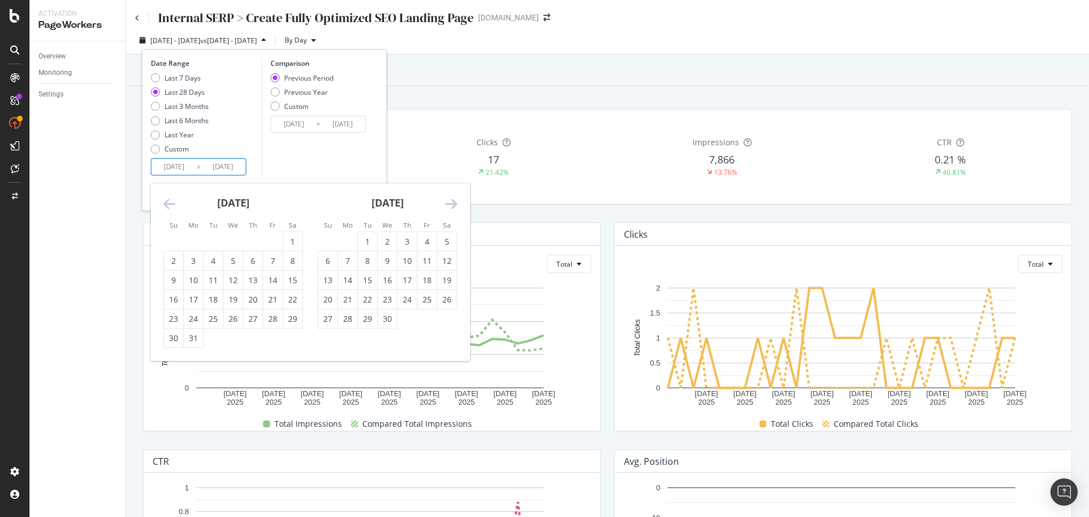
click at [174, 203] on icon "Move backward to switch to the previous month." at bounding box center [169, 204] width 12 height 14
click at [175, 203] on div "[DATE] 1 2 3 4 5 6 7 8 9 10 11 12 13 14 15 16 17 18 19 20 21 22 23 24 25 26 27 …" at bounding box center [310, 262] width 319 height 158
click at [169, 200] on icon "Move backward to switch to the previous month." at bounding box center [169, 204] width 12 height 14
click at [234, 237] on div "1" at bounding box center [233, 241] width 19 height 11
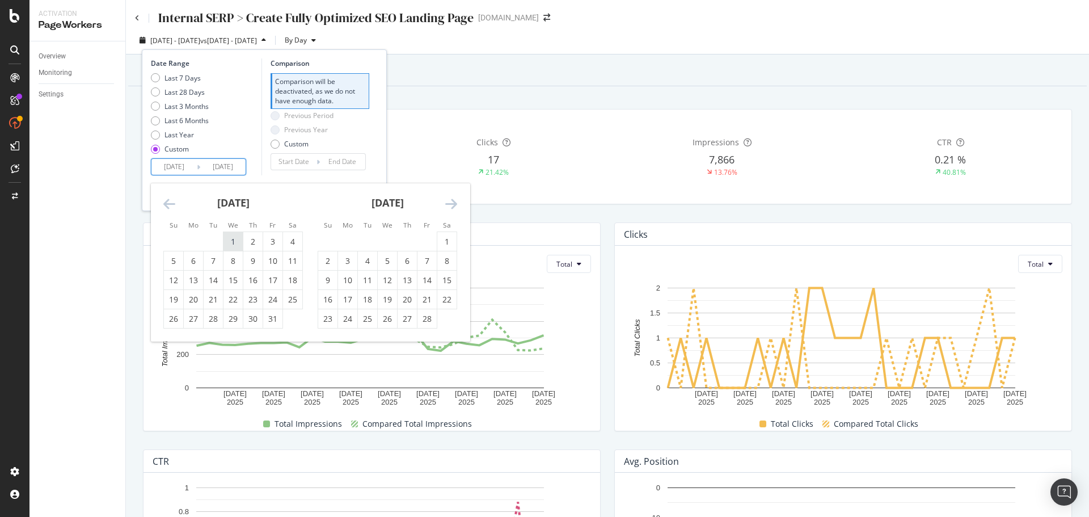
type input "[DATE]"
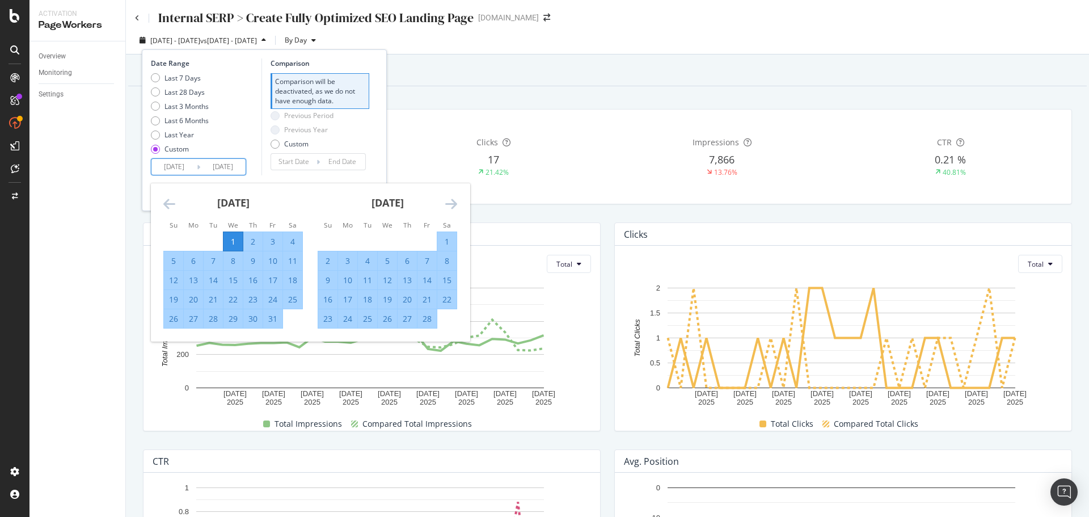
click at [456, 207] on icon "Move forward to switch to the next month." at bounding box center [451, 204] width 12 height 14
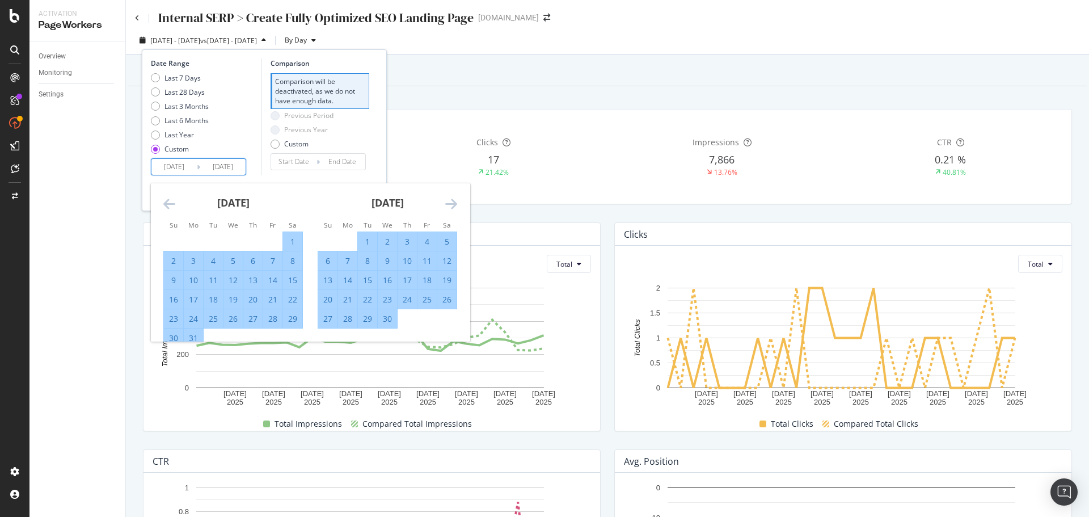
click at [456, 207] on icon "Move forward to switch to the next month." at bounding box center [451, 204] width 12 height 14
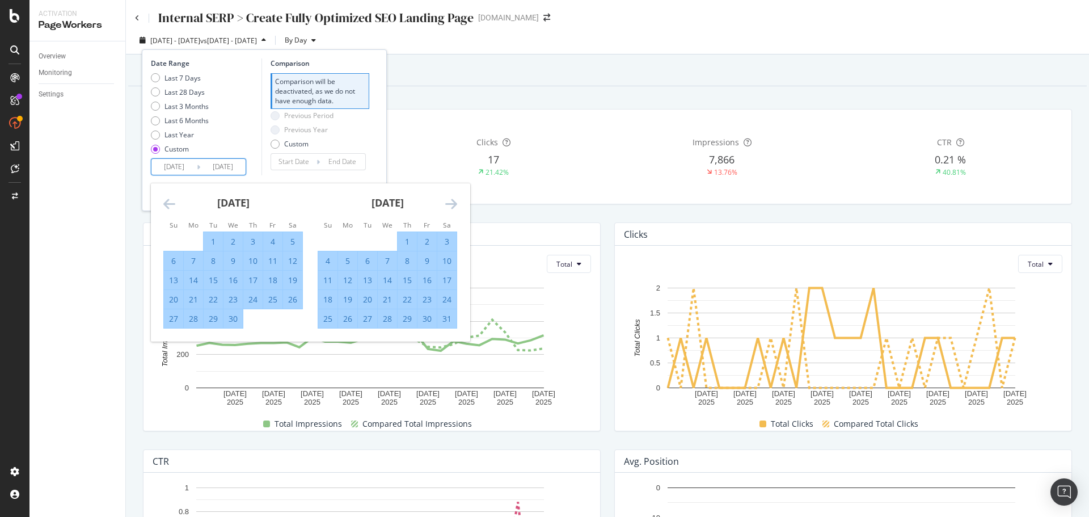
click at [456, 207] on icon "Move forward to switch to the next month." at bounding box center [451, 204] width 12 height 14
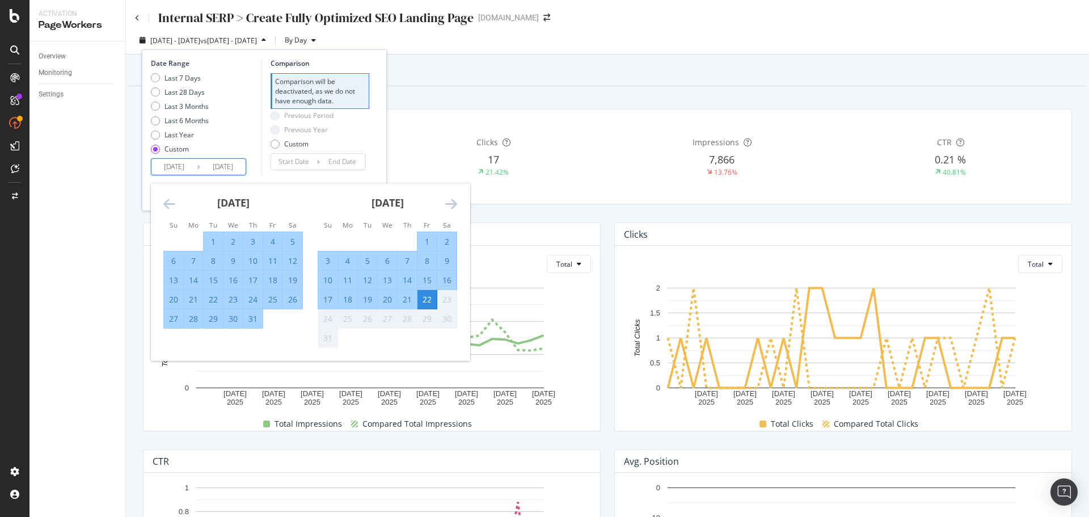
click at [422, 301] on div "22" at bounding box center [427, 299] width 19 height 11
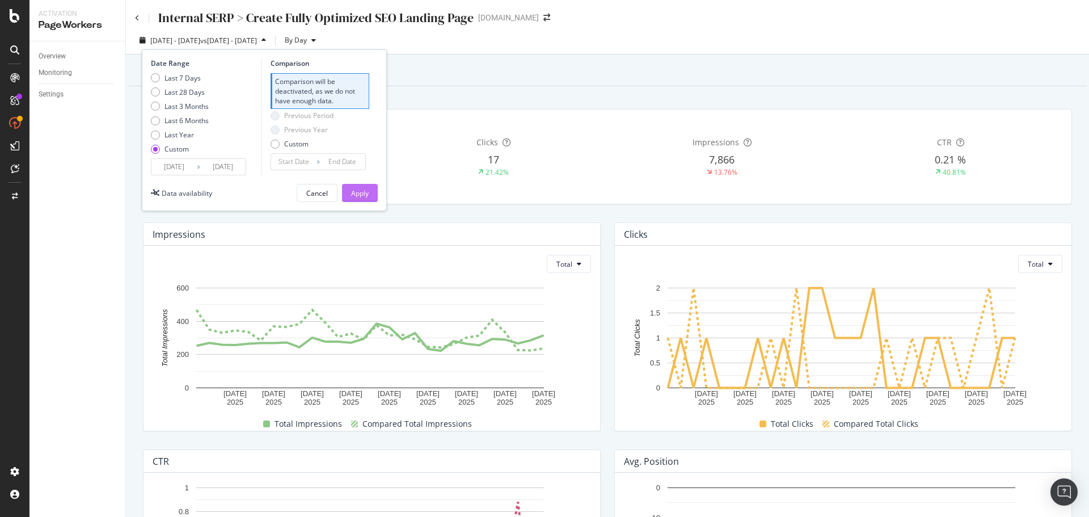
click at [366, 196] on div "Apply" at bounding box center [360, 193] width 18 height 10
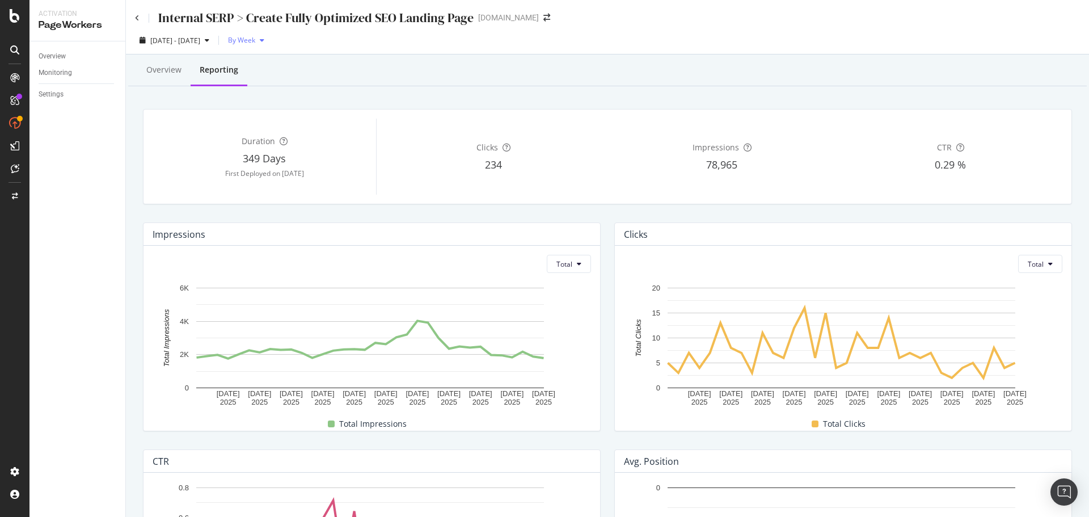
click at [264, 37] on icon "button" at bounding box center [262, 40] width 5 height 7
click at [544, 16] on icon "arrow-right-arrow-left" at bounding box center [547, 18] width 7 height 8
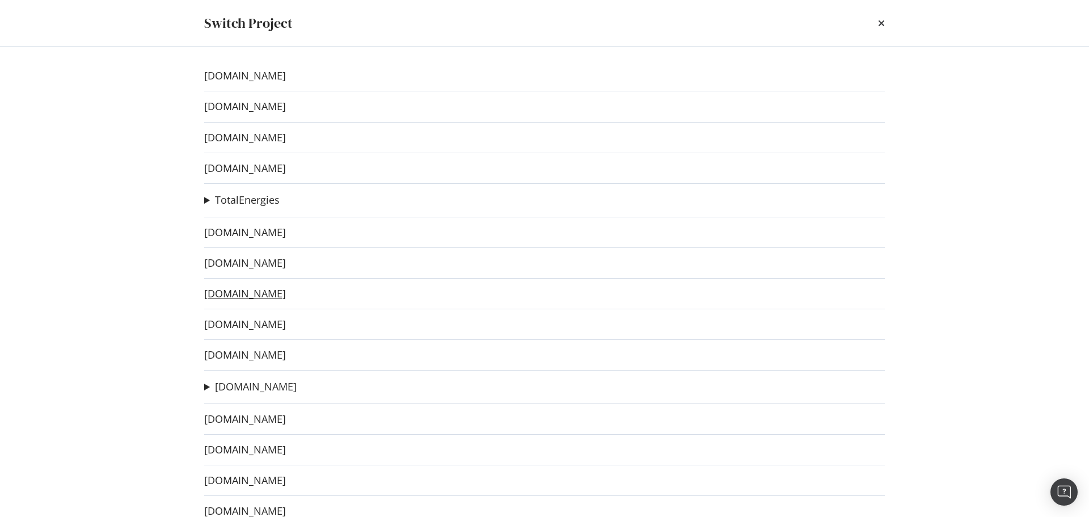
click at [259, 297] on link "[DOMAIN_NAME]" at bounding box center [245, 294] width 82 height 12
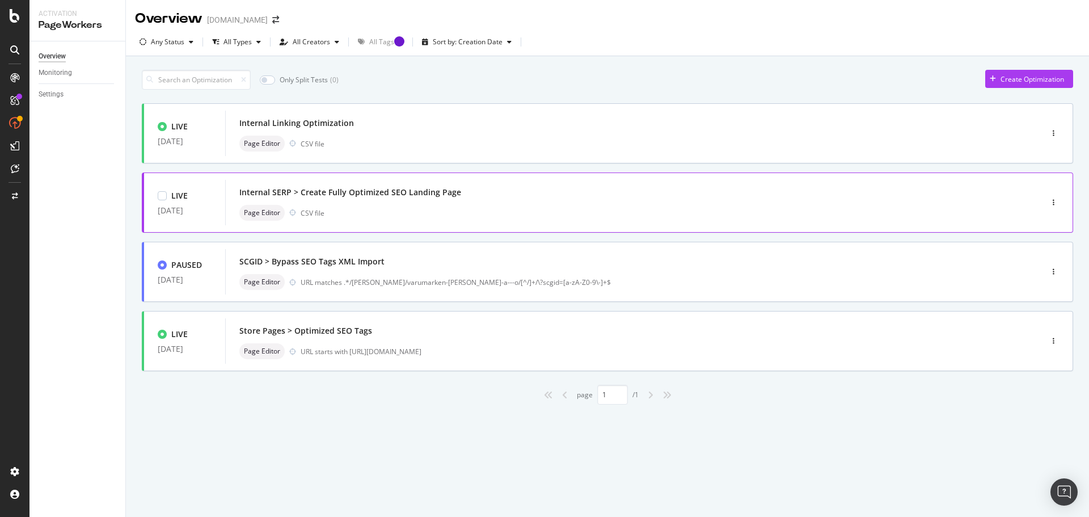
click at [378, 192] on div "Internal SERP > Create Fully Optimized SEO Landing Page" at bounding box center [350, 192] width 222 height 11
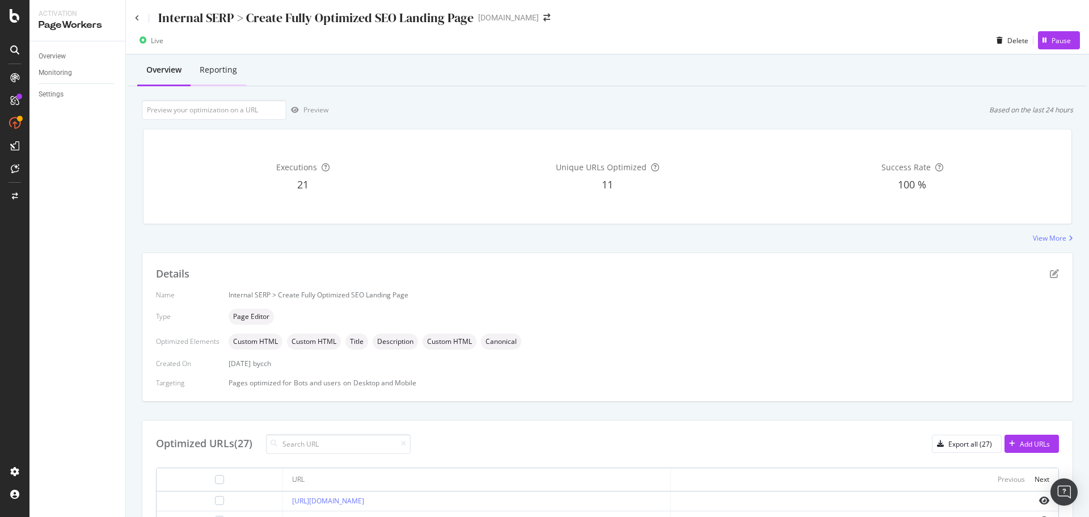
click at [221, 72] on div "Reporting" at bounding box center [218, 69] width 37 height 11
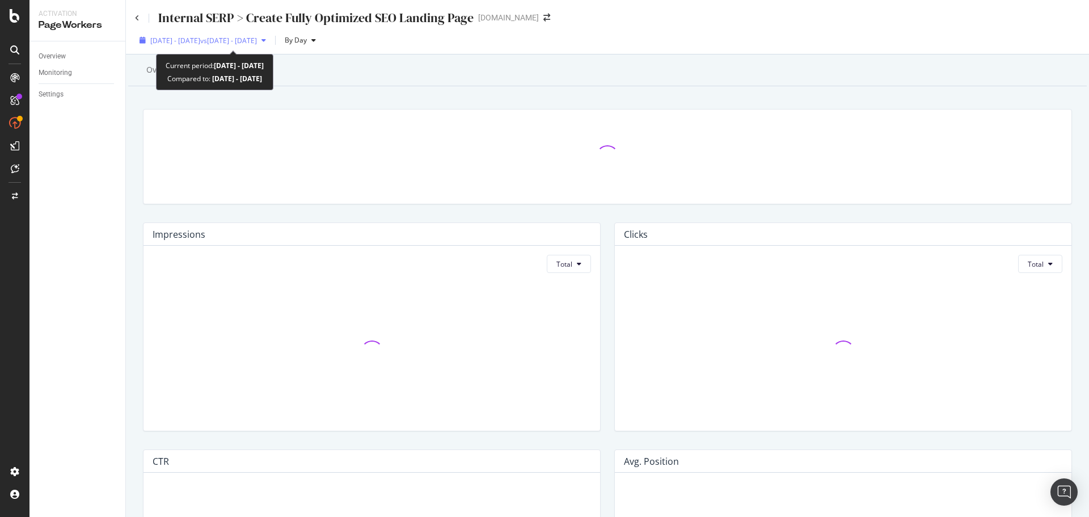
click at [246, 36] on span "vs [DATE] - [DATE]" at bounding box center [228, 41] width 57 height 10
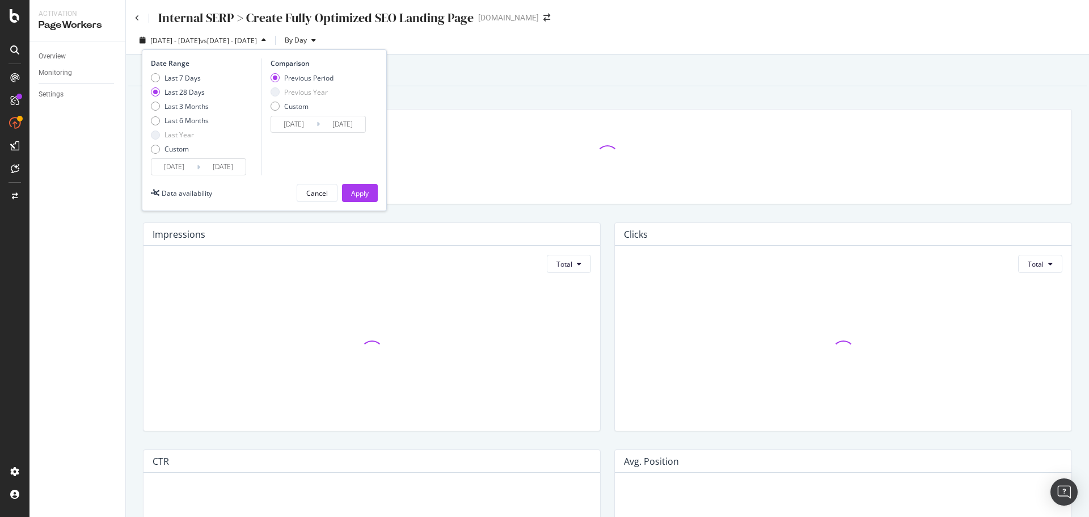
click at [205, 162] on input "[DATE]" at bounding box center [222, 167] width 45 height 16
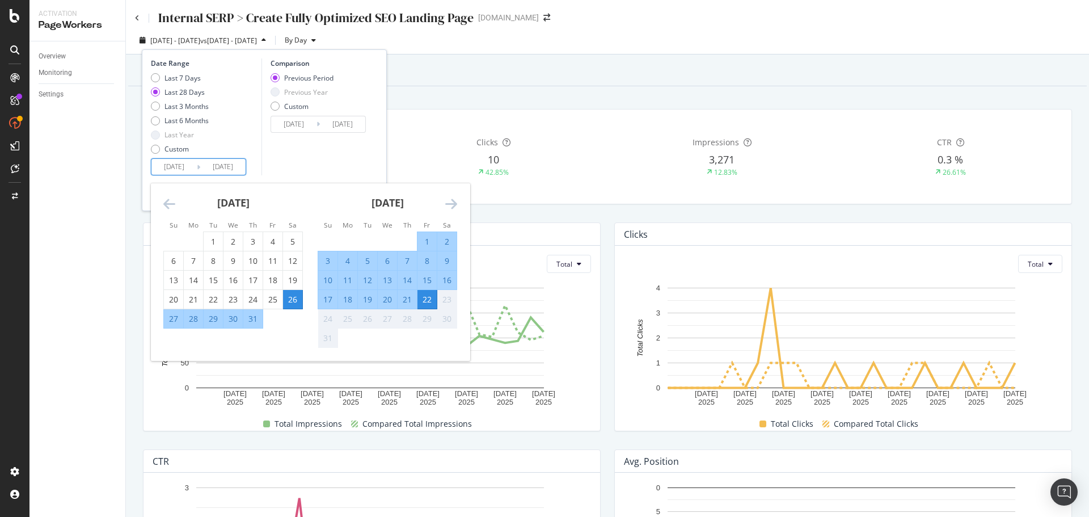
click at [170, 203] on icon "Move backward to switch to the previous month." at bounding box center [169, 204] width 12 height 14
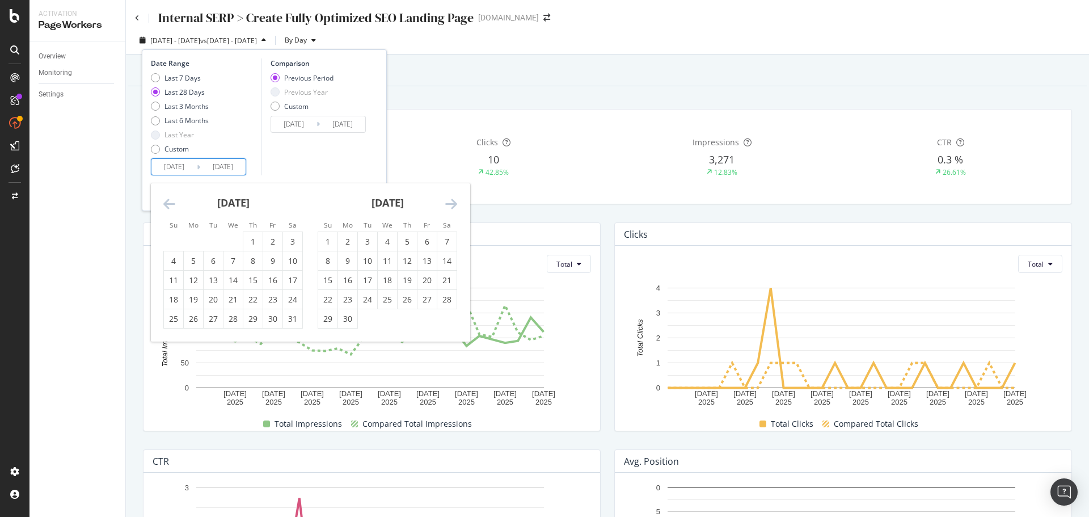
click at [170, 203] on icon "Move backward to switch to the previous month." at bounding box center [169, 204] width 12 height 14
click at [233, 244] on div "1" at bounding box center [233, 241] width 19 height 11
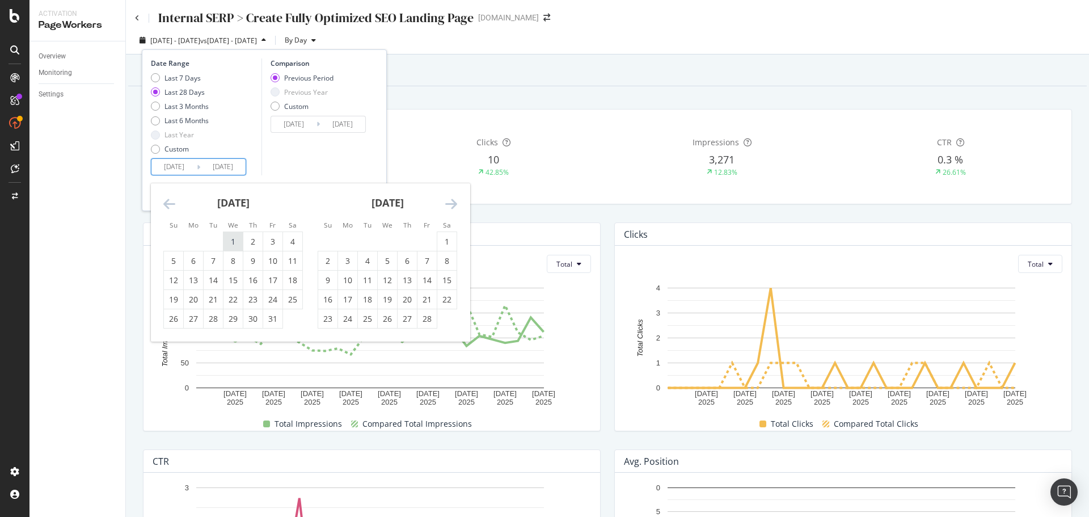
type input "[DATE]"
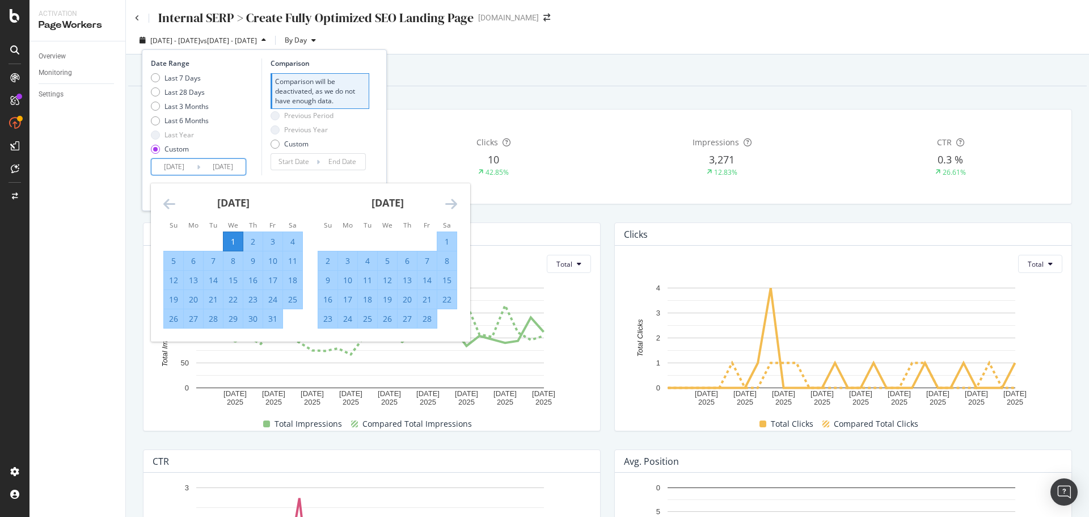
click at [447, 201] on icon "Move forward to switch to the next month." at bounding box center [451, 204] width 12 height 14
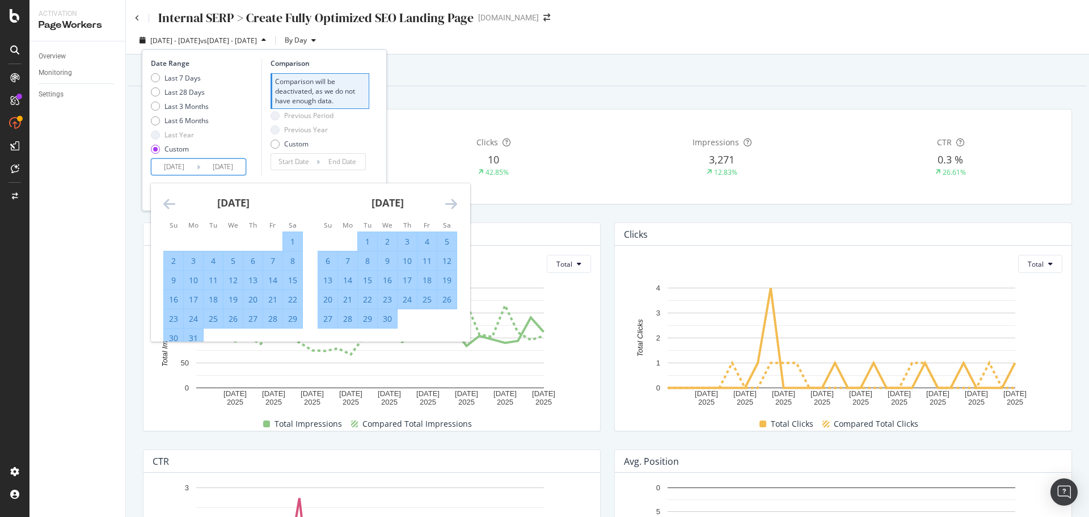
click at [447, 201] on icon "Move forward to switch to the next month." at bounding box center [451, 204] width 12 height 14
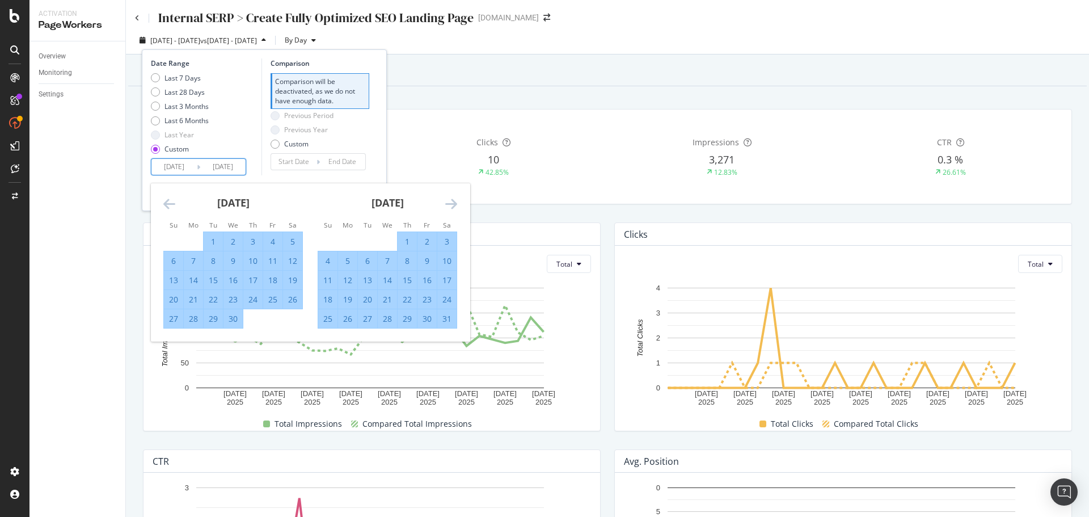
click at [447, 201] on icon "Move forward to switch to the next month." at bounding box center [451, 204] width 12 height 14
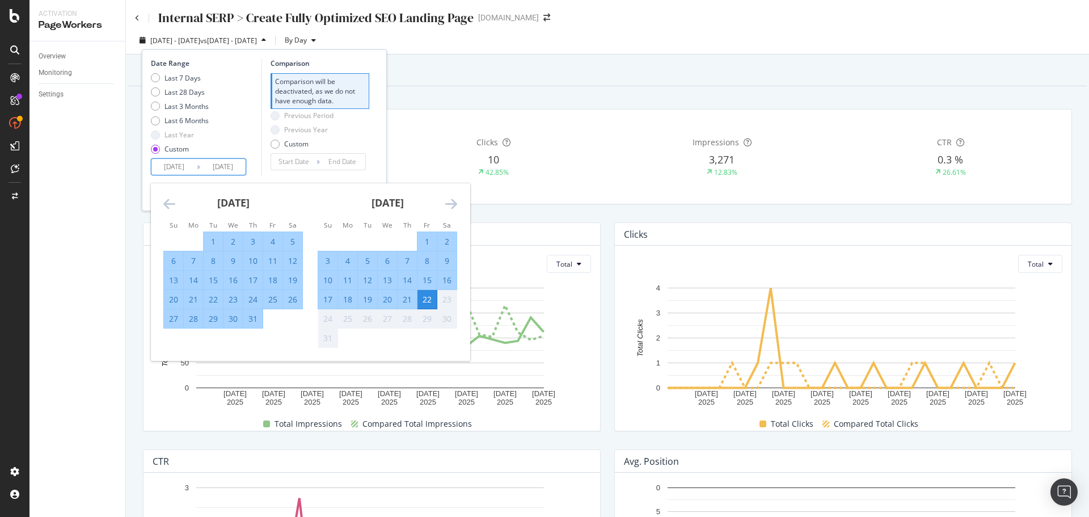
click at [447, 201] on icon "Move forward to switch to the next month." at bounding box center [451, 204] width 12 height 14
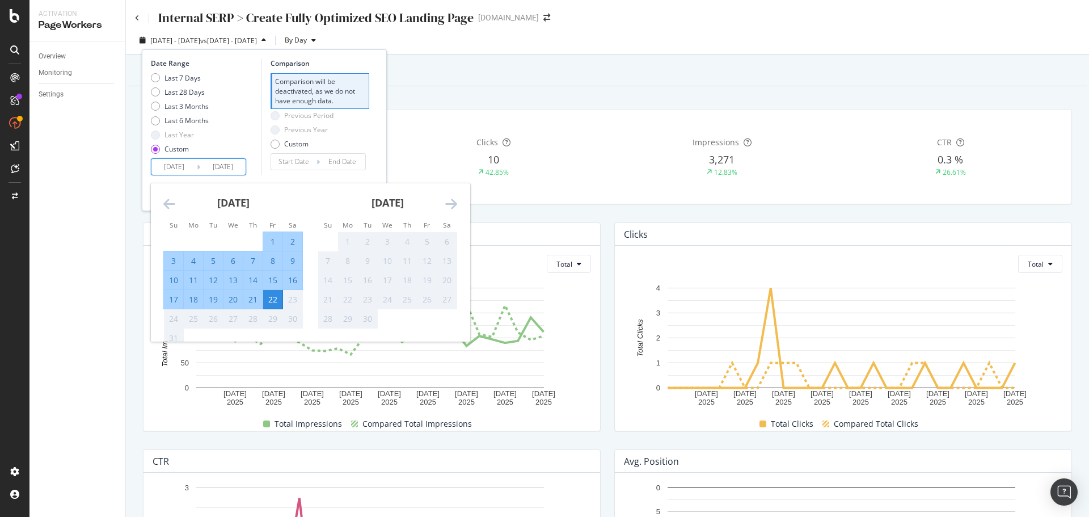
click at [275, 300] on div "22" at bounding box center [272, 299] width 19 height 11
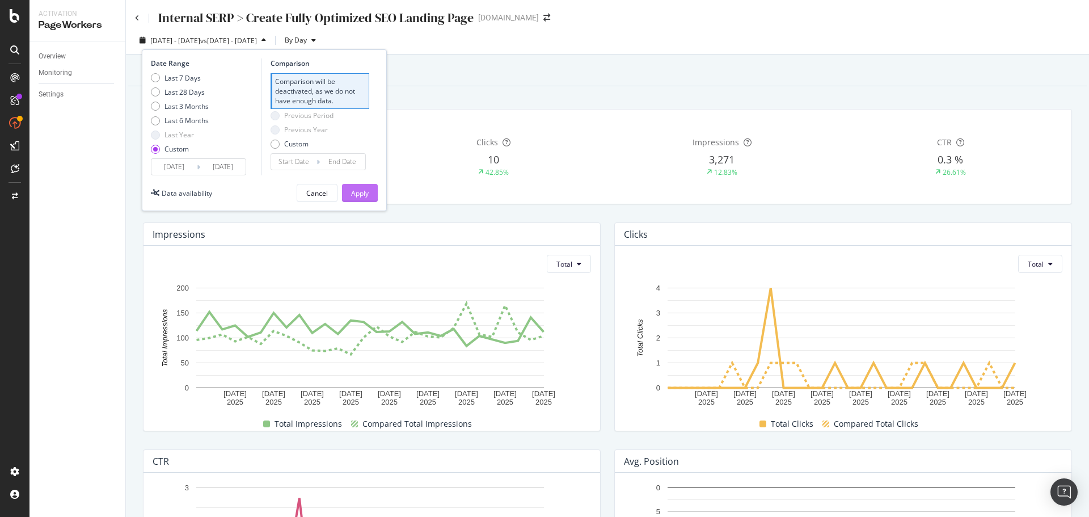
click at [374, 191] on button "Apply" at bounding box center [360, 193] width 36 height 18
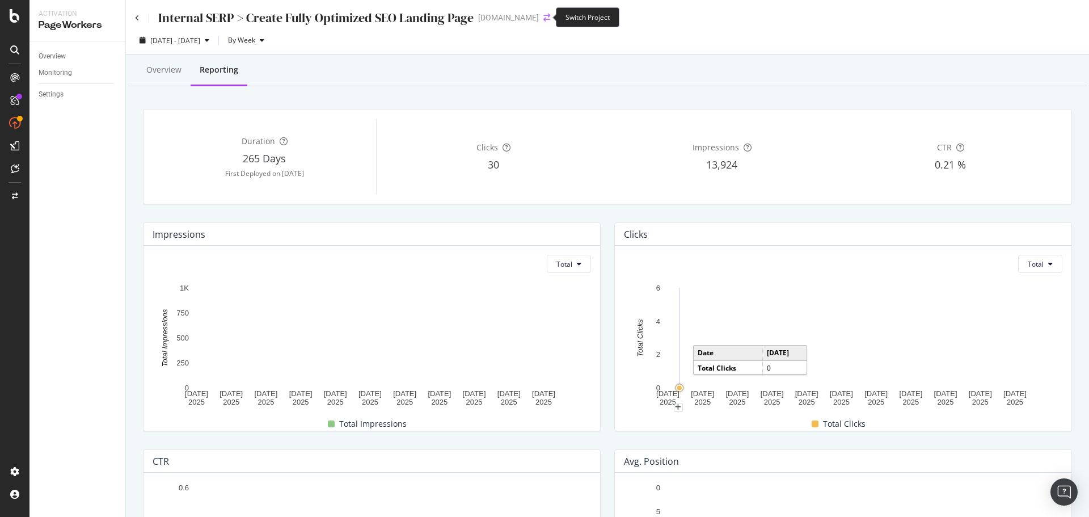
click at [545, 15] on icon "arrow-right-arrow-left" at bounding box center [547, 18] width 7 height 8
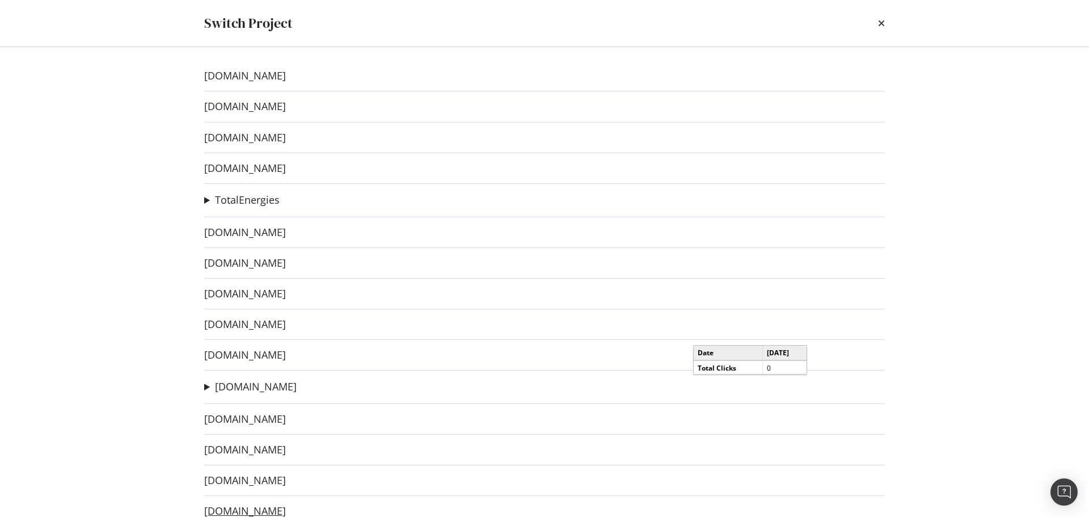
click at [271, 508] on link "[DOMAIN_NAME]" at bounding box center [245, 511] width 82 height 12
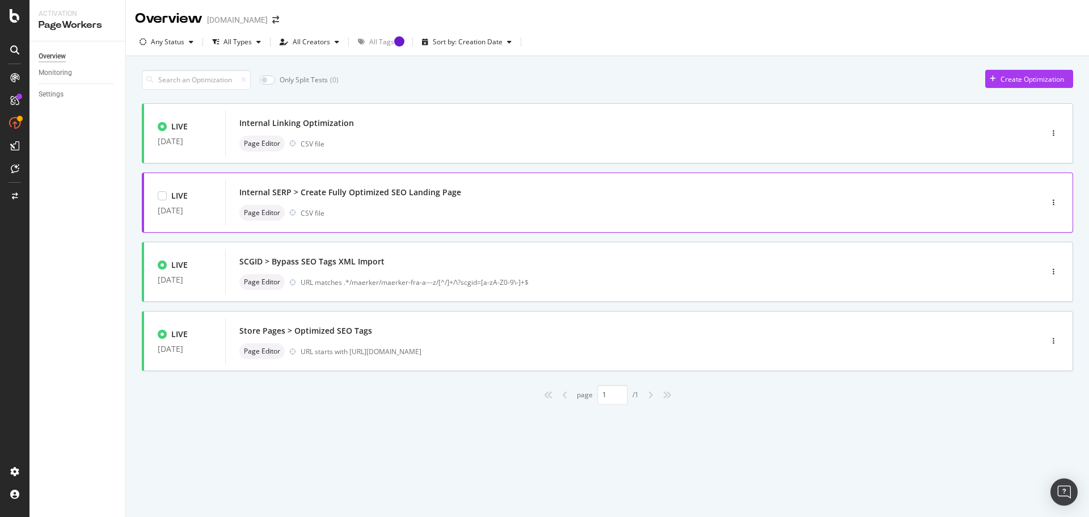
click at [443, 189] on div "Internal SERP > Create Fully Optimized SEO Landing Page" at bounding box center [350, 192] width 222 height 11
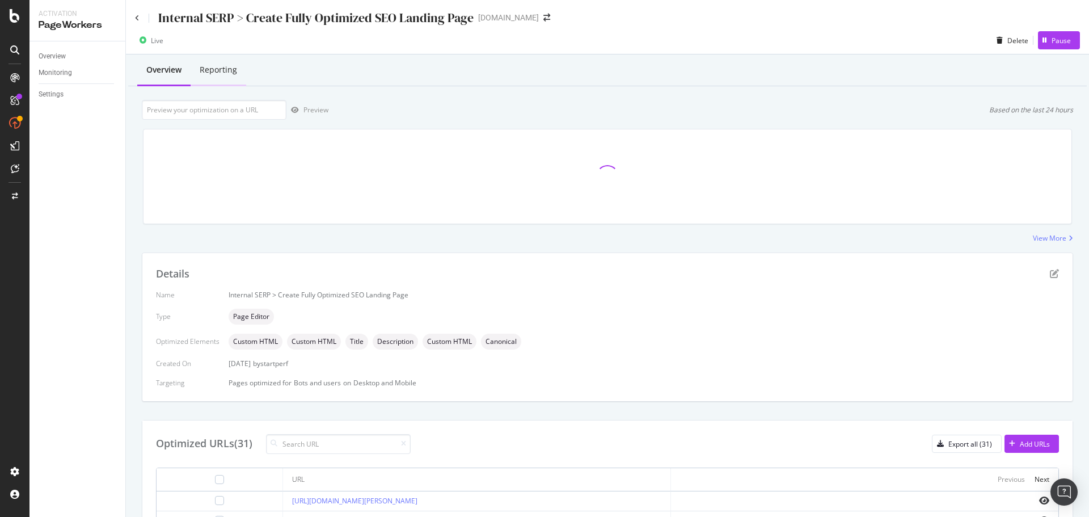
click at [228, 65] on div "Reporting" at bounding box center [218, 69] width 37 height 11
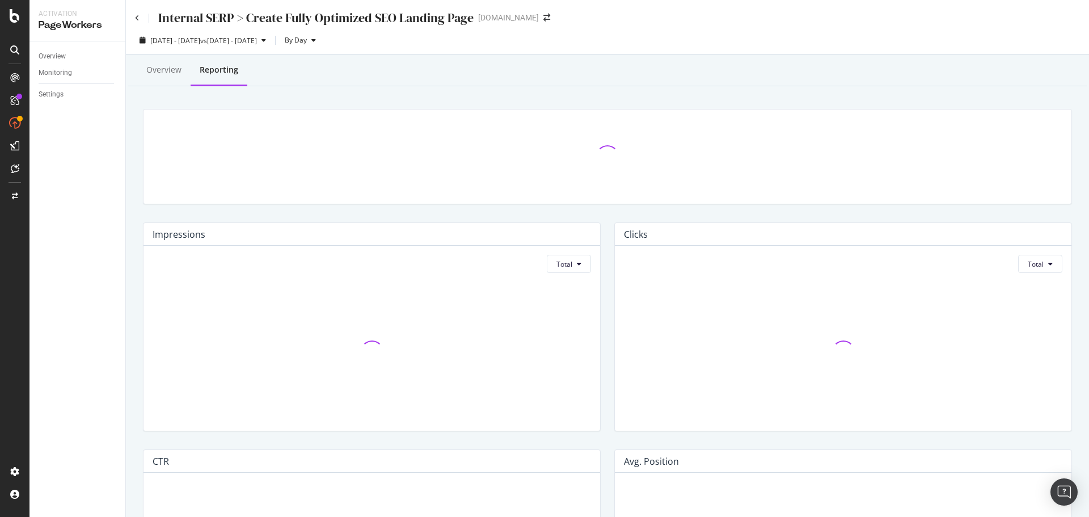
click at [275, 50] on div "[DATE] - [DATE] vs [DATE] - [DATE] By Day" at bounding box center [607, 42] width 963 height 23
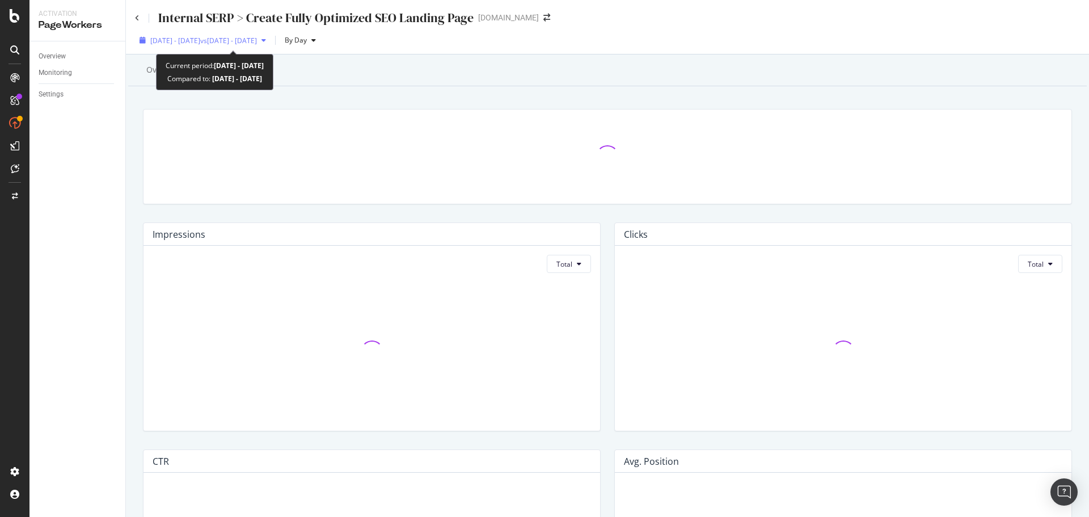
click at [257, 44] on span "vs [DATE] - [DATE]" at bounding box center [228, 41] width 57 height 10
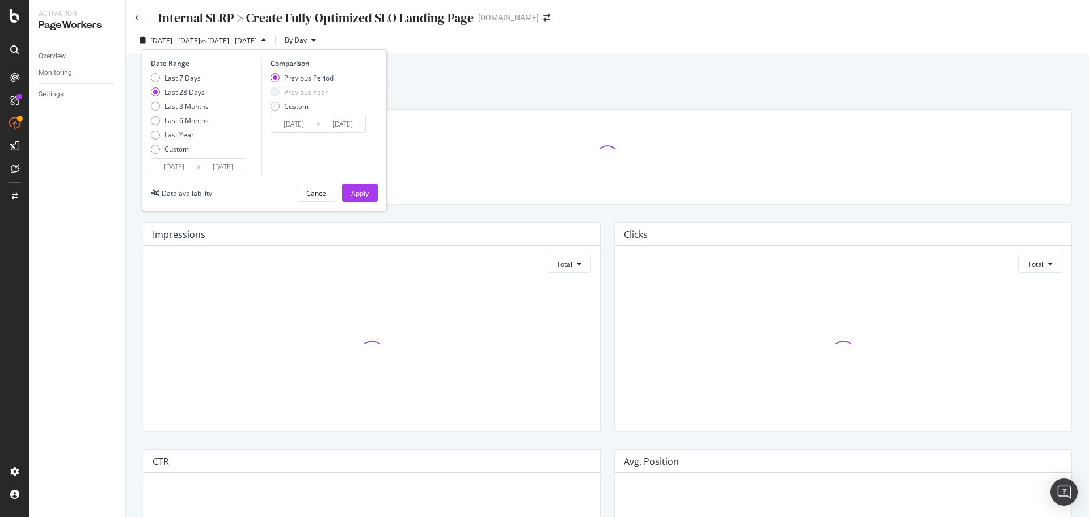
click at [197, 170] on icon at bounding box center [198, 167] width 3 height 11
click at [193, 164] on input "[DATE]" at bounding box center [173, 167] width 45 height 16
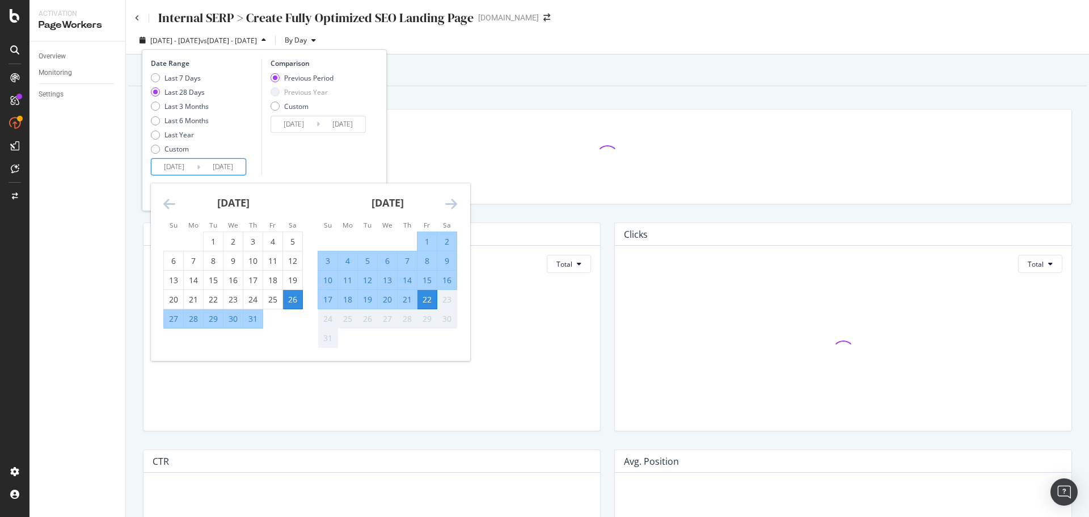
click at [170, 202] on icon "Move backward to switch to the previous month." at bounding box center [169, 204] width 12 height 14
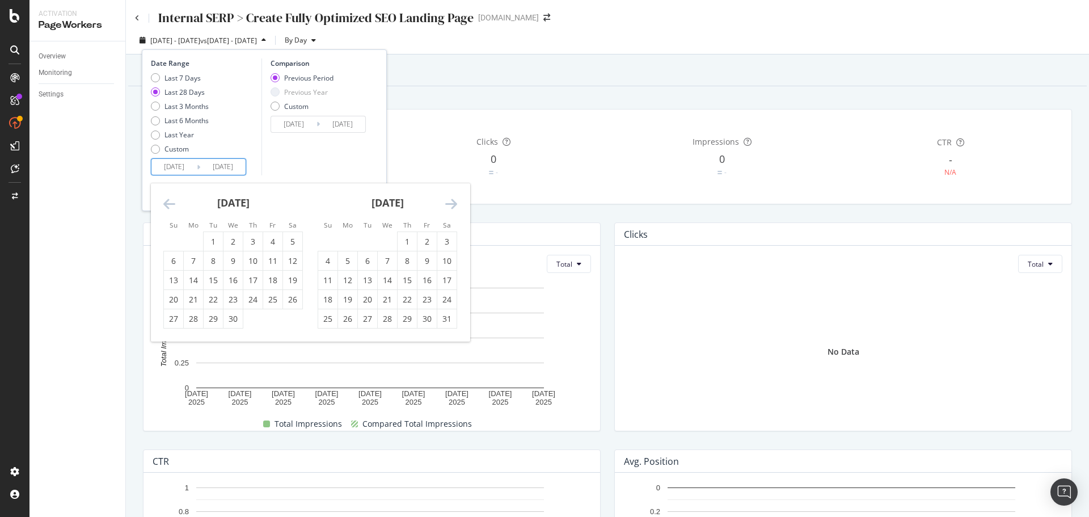
click at [170, 202] on icon "Move backward to switch to the previous month." at bounding box center [169, 204] width 12 height 14
click at [232, 246] on div "1" at bounding box center [233, 241] width 19 height 11
type input "[DATE]"
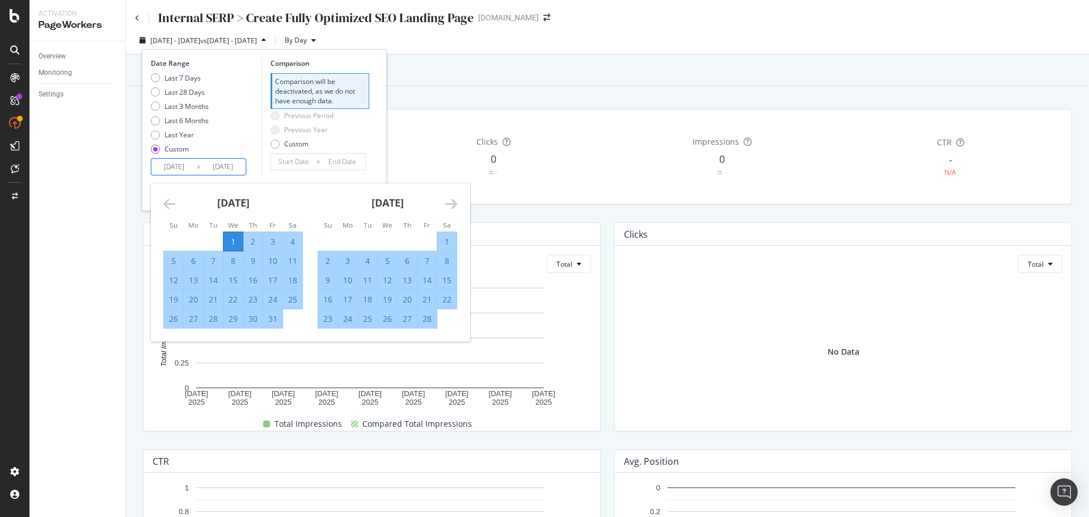
click at [455, 205] on icon "Move forward to switch to the next month." at bounding box center [451, 204] width 12 height 14
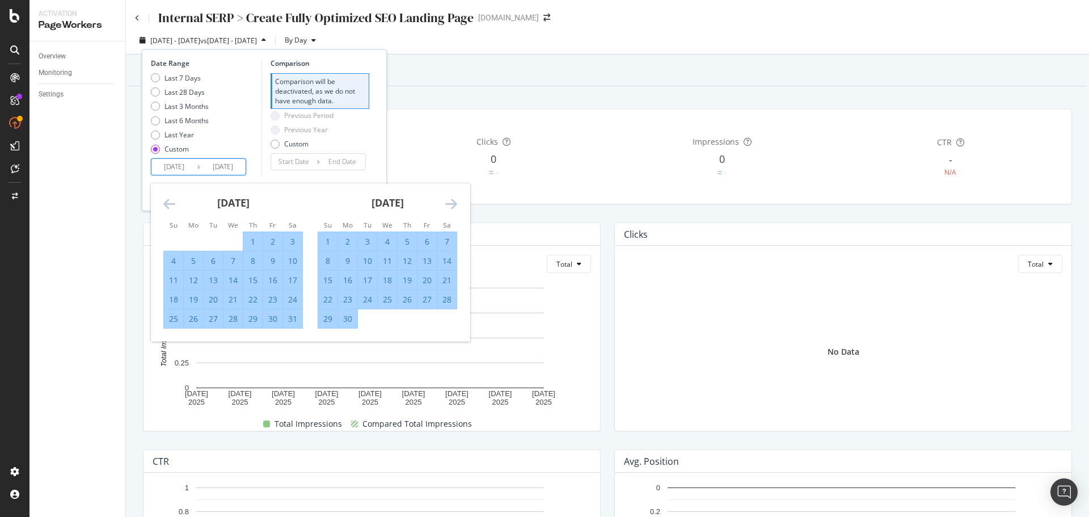
click at [454, 205] on icon "Move forward to switch to the next month." at bounding box center [451, 204] width 12 height 14
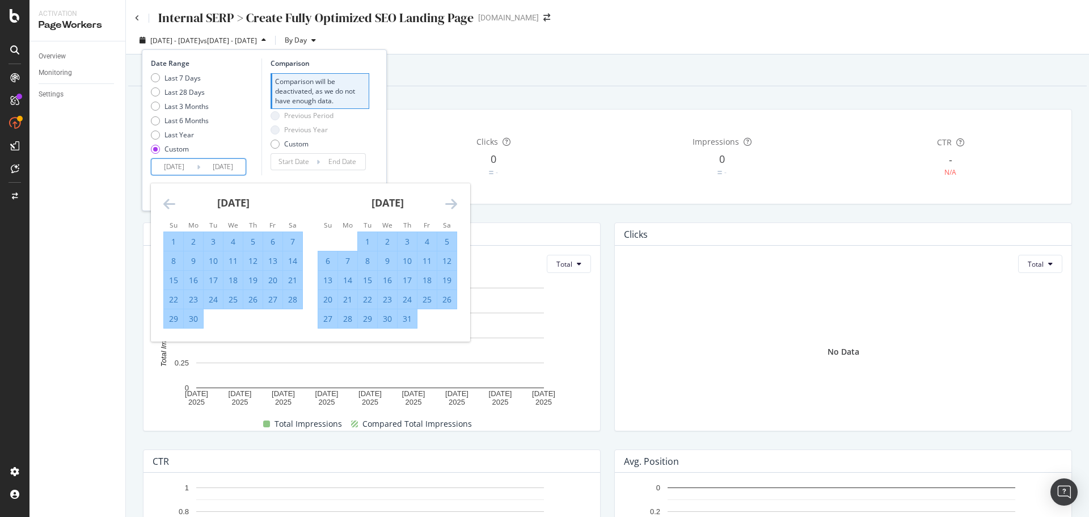
click at [454, 204] on icon "Move forward to switch to the next month." at bounding box center [451, 204] width 12 height 14
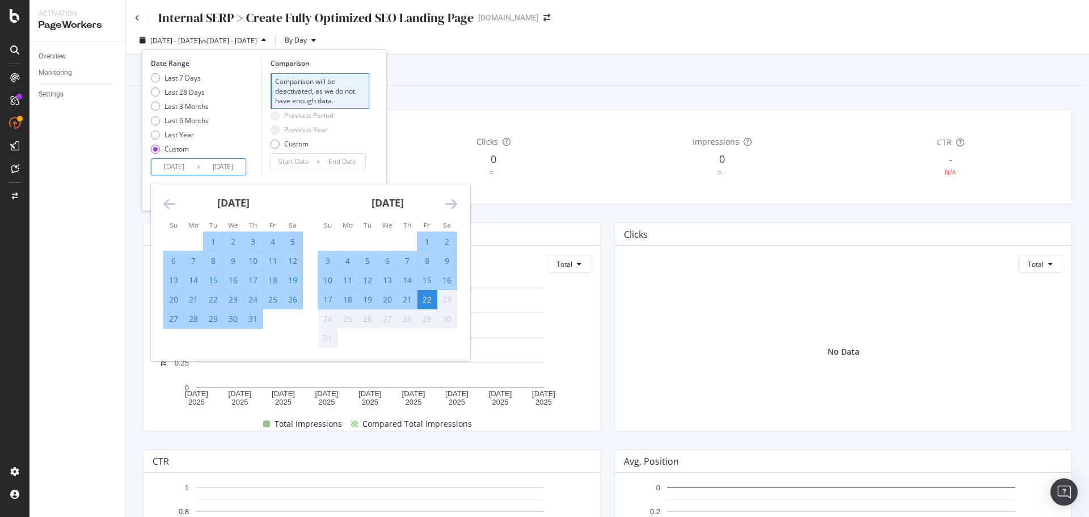
click at [427, 296] on div "22" at bounding box center [427, 299] width 19 height 11
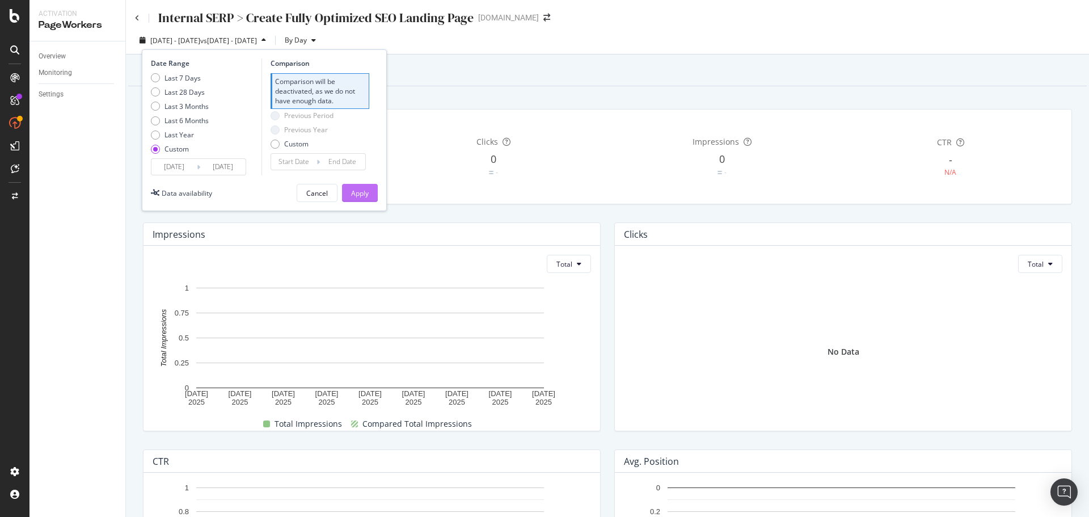
click at [369, 192] on button "Apply" at bounding box center [360, 193] width 36 height 18
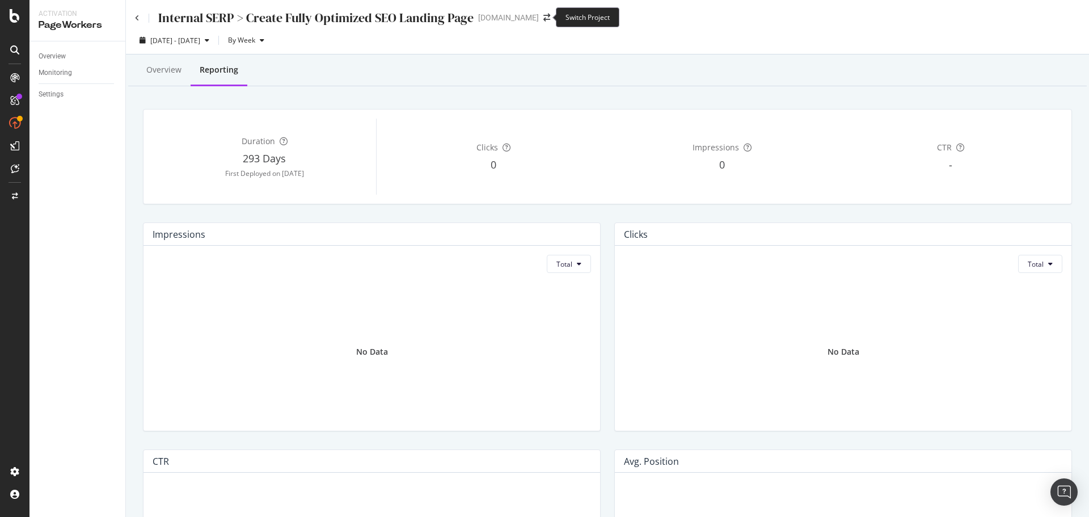
click at [540, 16] on span at bounding box center [547, 18] width 16 height 8
click at [544, 16] on icon "arrow-right-arrow-left" at bounding box center [547, 18] width 7 height 8
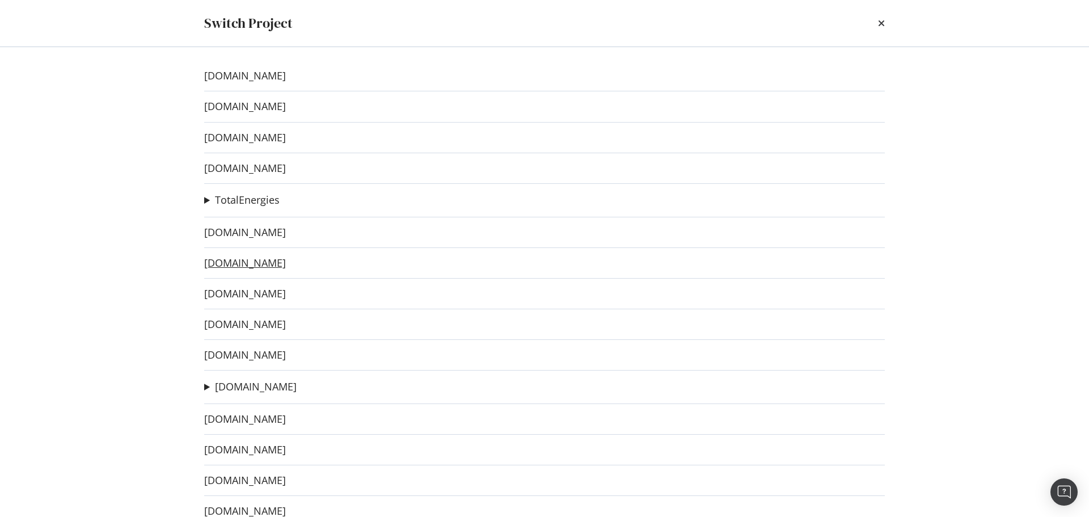
click at [263, 265] on link "[DOMAIN_NAME]" at bounding box center [245, 263] width 82 height 12
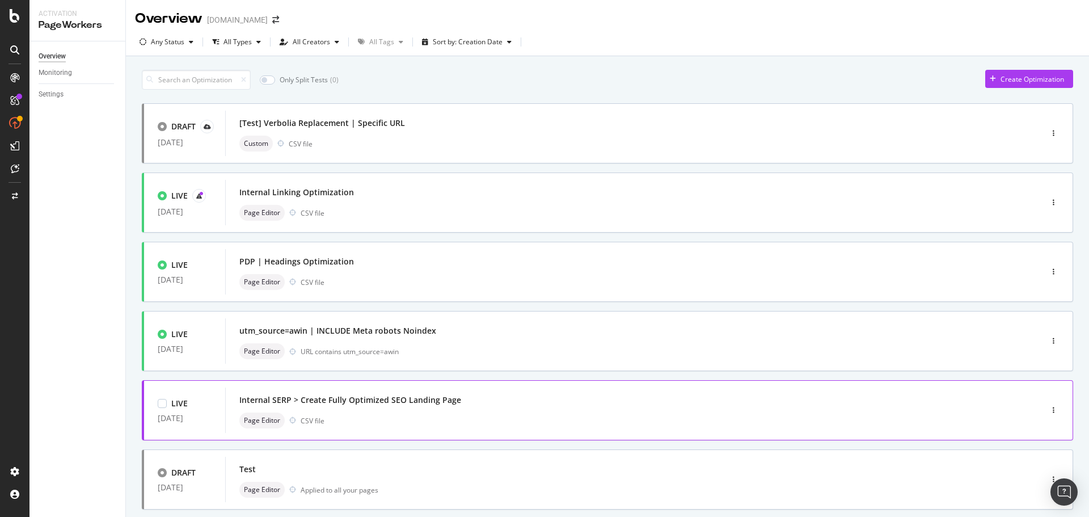
click at [415, 401] on div "Internal SERP > Create Fully Optimized SEO Landing Page" at bounding box center [350, 399] width 222 height 11
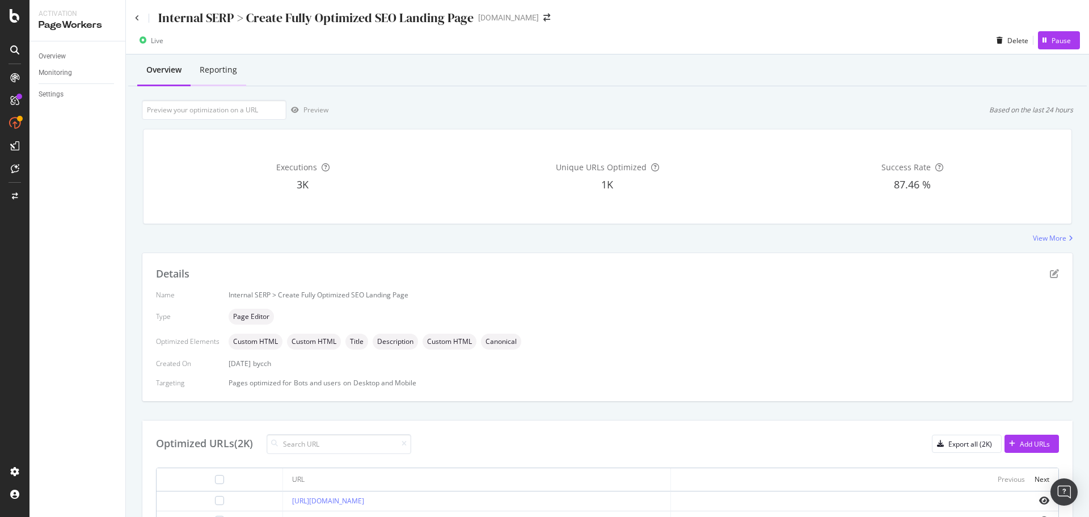
click at [230, 70] on div "Reporting" at bounding box center [218, 69] width 37 height 11
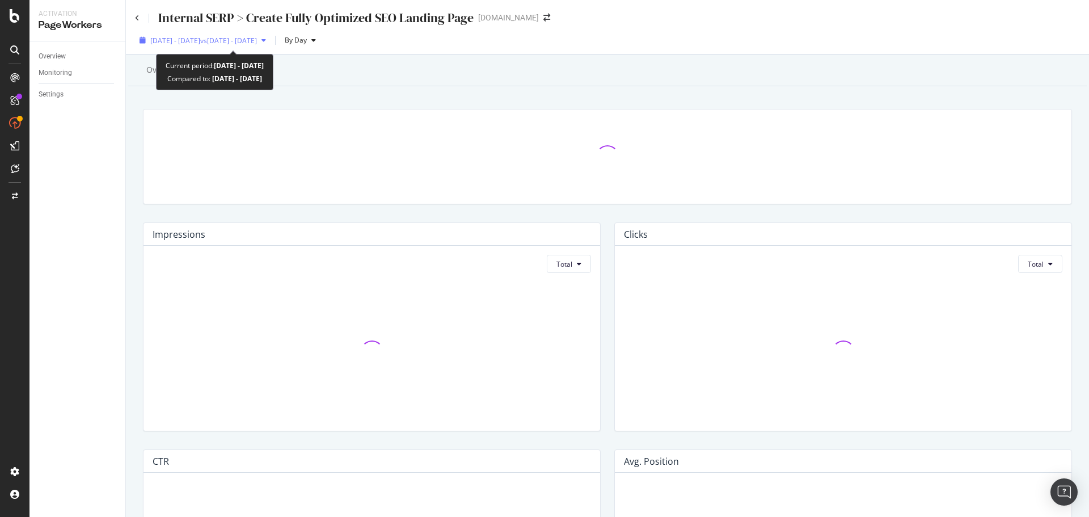
click at [191, 42] on span "[DATE] - [DATE]" at bounding box center [175, 41] width 50 height 10
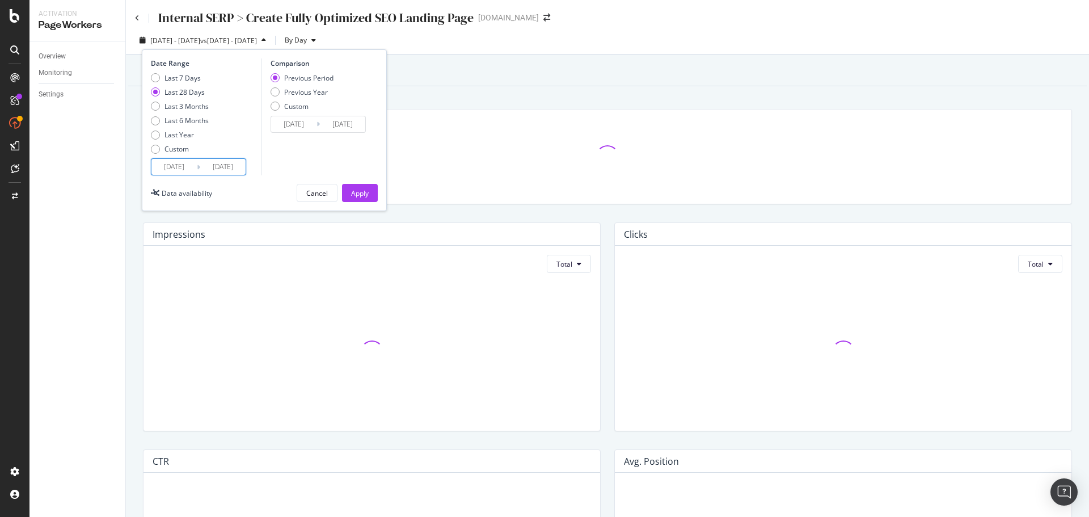
click at [168, 163] on input "[DATE]" at bounding box center [173, 167] width 45 height 16
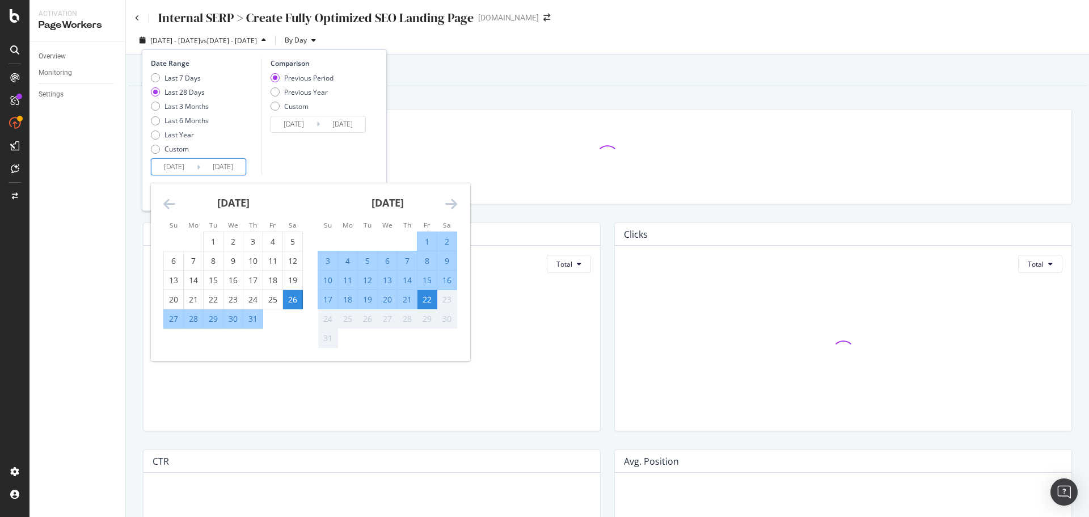
click at [170, 201] on icon "Move backward to switch to the previous month." at bounding box center [169, 204] width 12 height 14
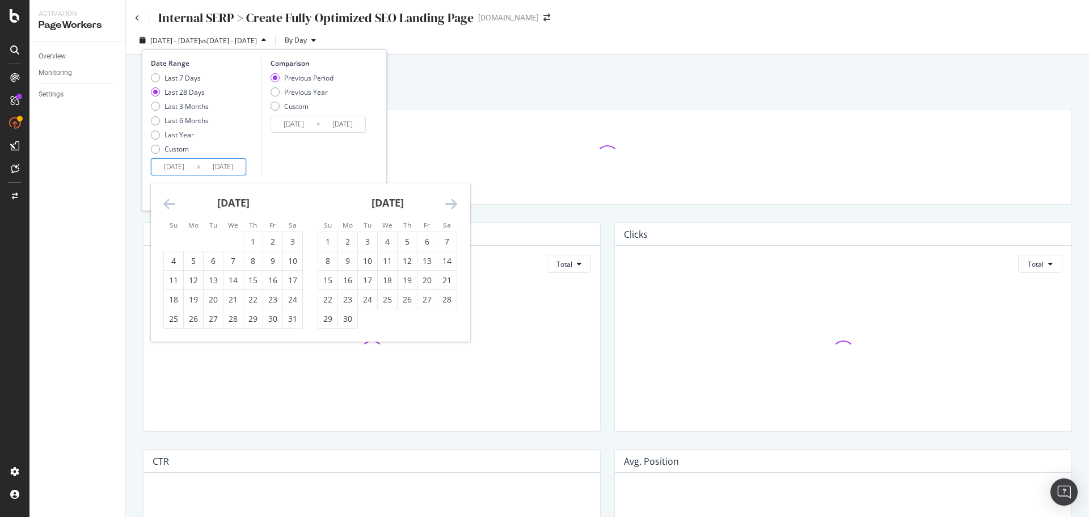
click at [170, 201] on icon "Move backward to switch to the previous month." at bounding box center [169, 204] width 12 height 14
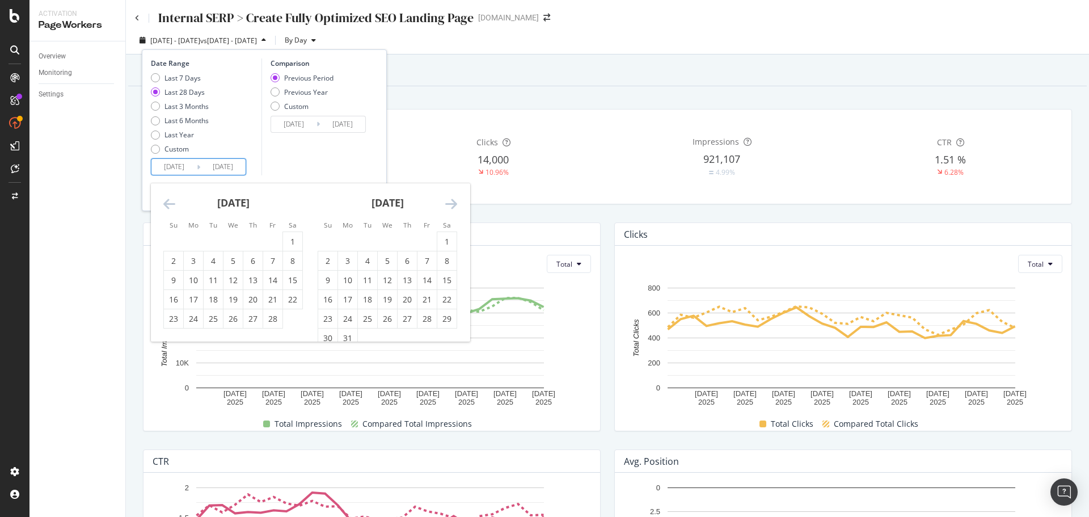
click at [170, 201] on icon "Move backward to switch to the previous month." at bounding box center [169, 204] width 12 height 14
click at [231, 237] on div "1" at bounding box center [233, 241] width 19 height 11
type input "[DATE]"
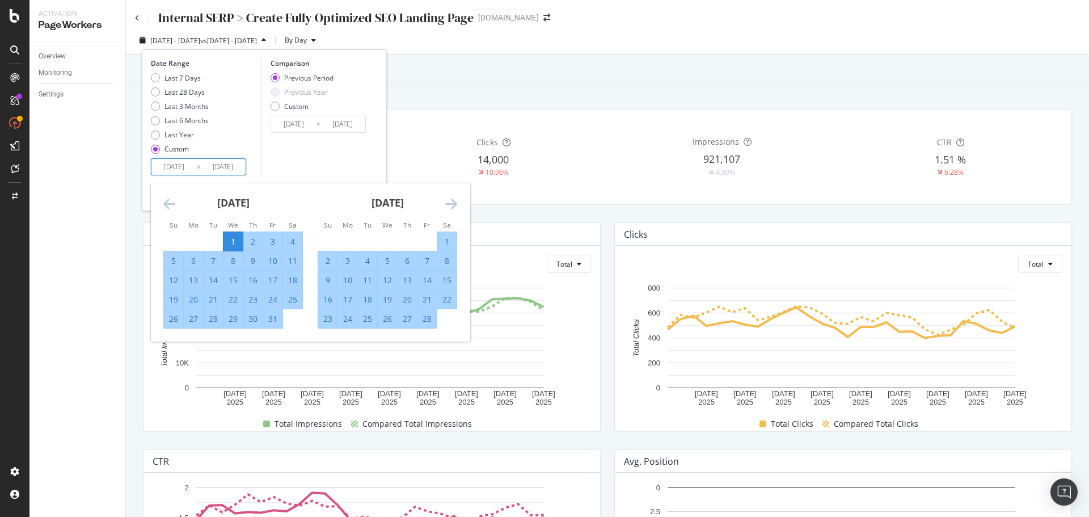
click at [456, 208] on icon "Move forward to switch to the next month." at bounding box center [451, 204] width 12 height 14
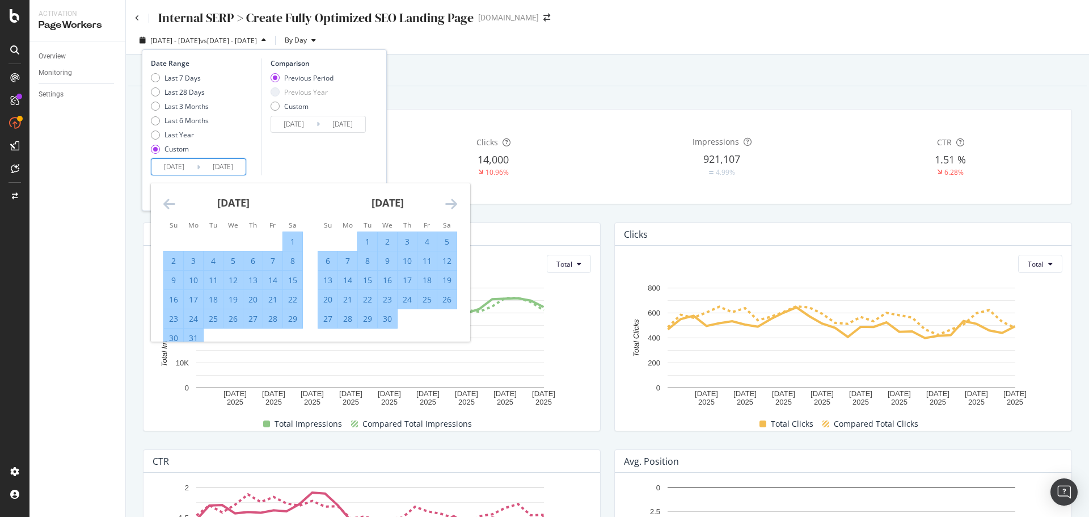
click at [456, 208] on icon "Move forward to switch to the next month." at bounding box center [451, 204] width 12 height 14
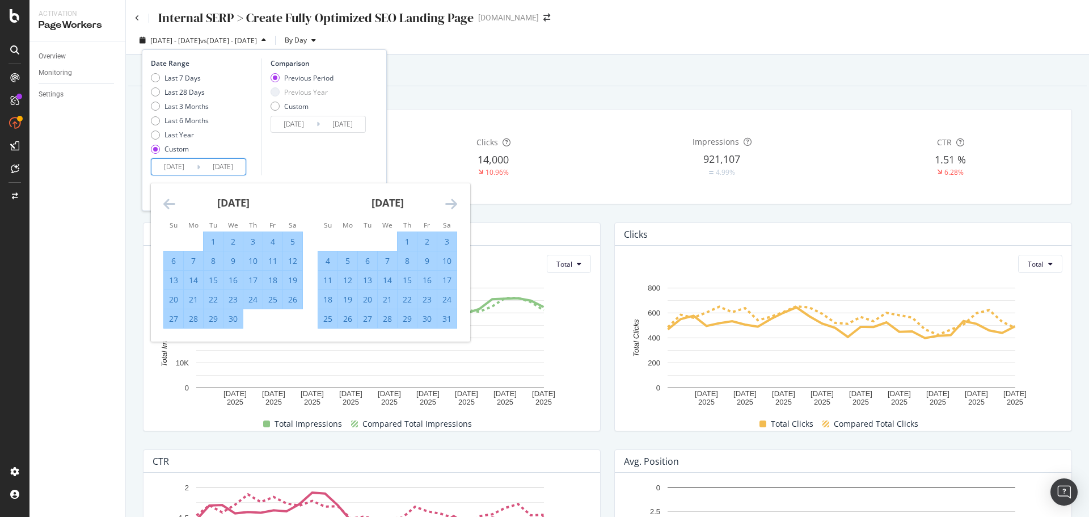
click at [455, 208] on icon "Move forward to switch to the next month." at bounding box center [451, 204] width 12 height 14
click at [424, 298] on div "22" at bounding box center [427, 299] width 19 height 11
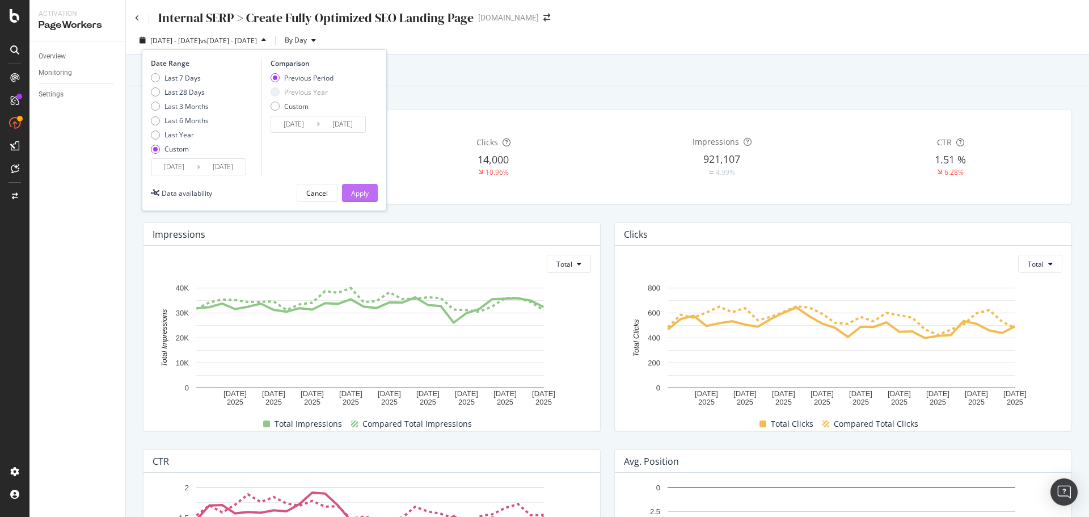
click at [364, 192] on div "Apply" at bounding box center [360, 193] width 18 height 10
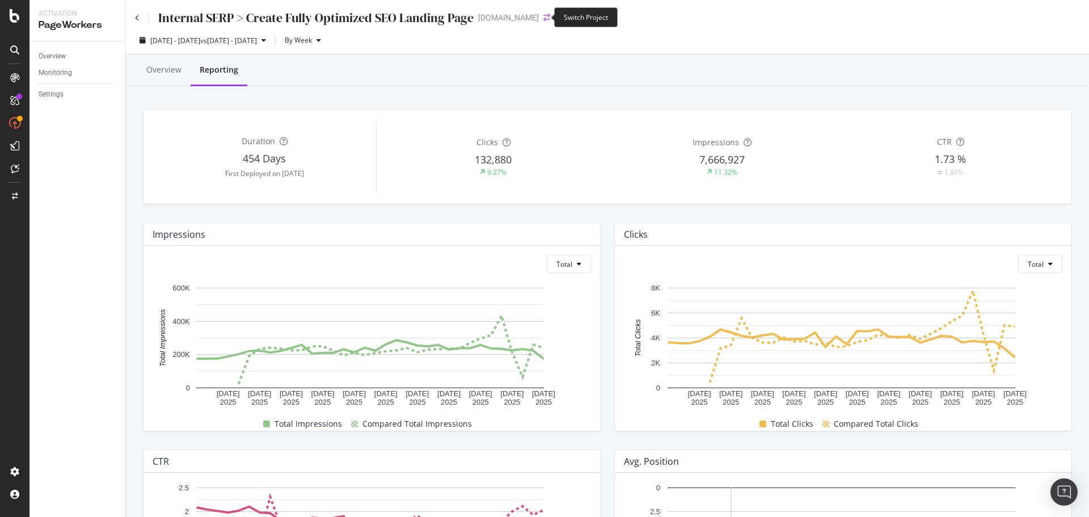
click at [544, 18] on icon "arrow-right-arrow-left" at bounding box center [547, 18] width 7 height 8
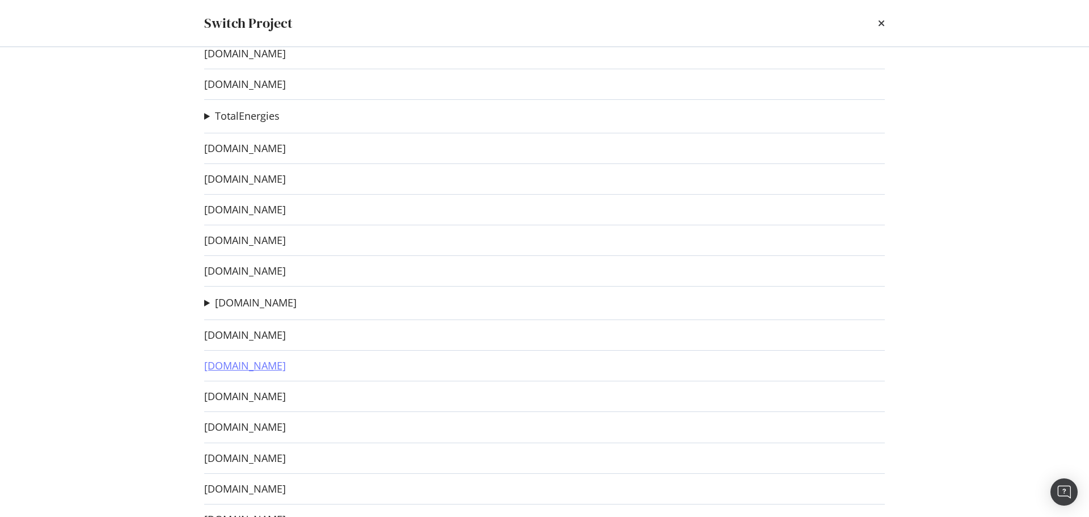
scroll to position [113, 0]
click at [275, 305] on link "[DOMAIN_NAME]" at bounding box center [245, 306] width 82 height 12
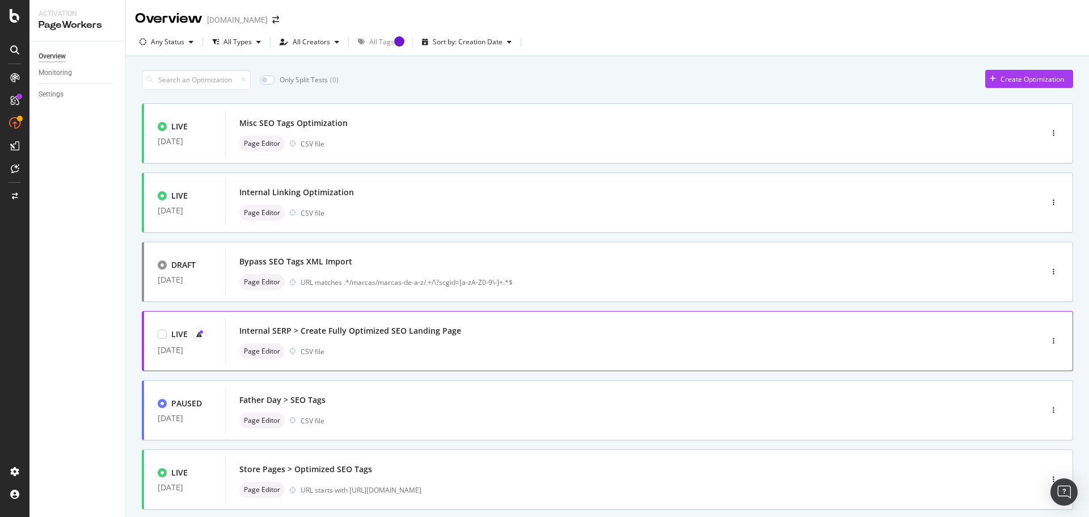
click at [432, 327] on div "Internal SERP > Create Fully Optimized SEO Landing Page" at bounding box center [350, 330] width 222 height 11
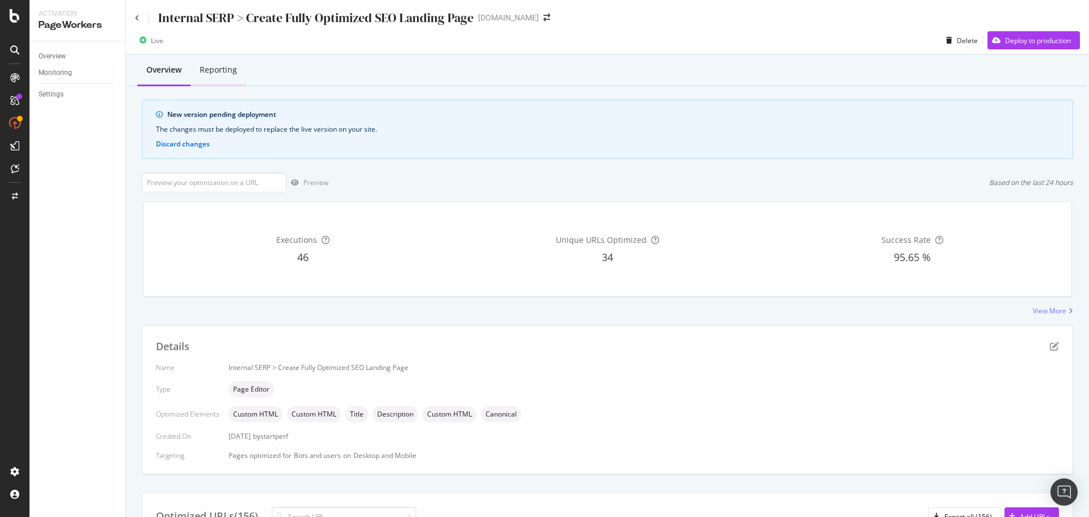
click at [236, 66] on div "Reporting" at bounding box center [218, 69] width 37 height 11
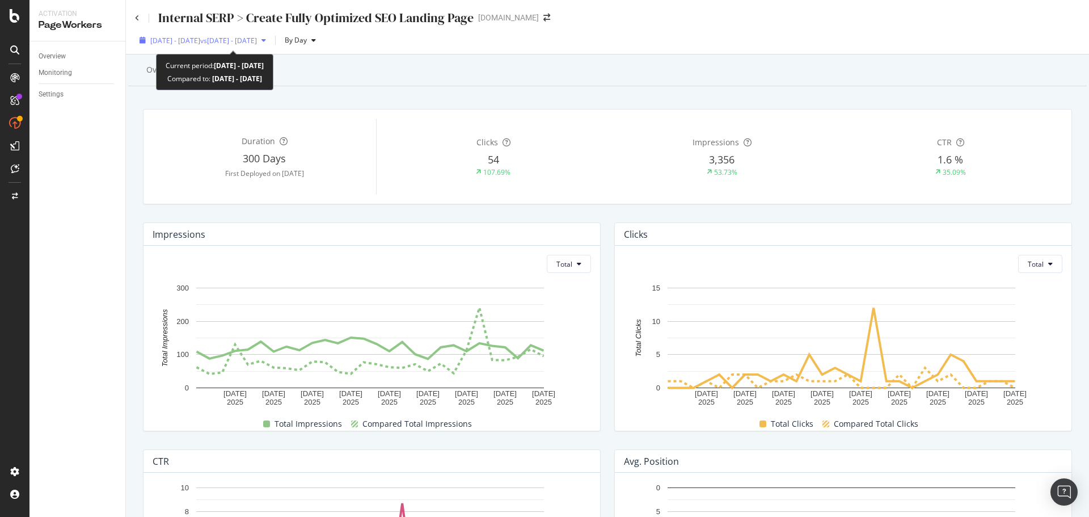
click at [257, 41] on span "vs [DATE] - [DATE]" at bounding box center [228, 41] width 57 height 10
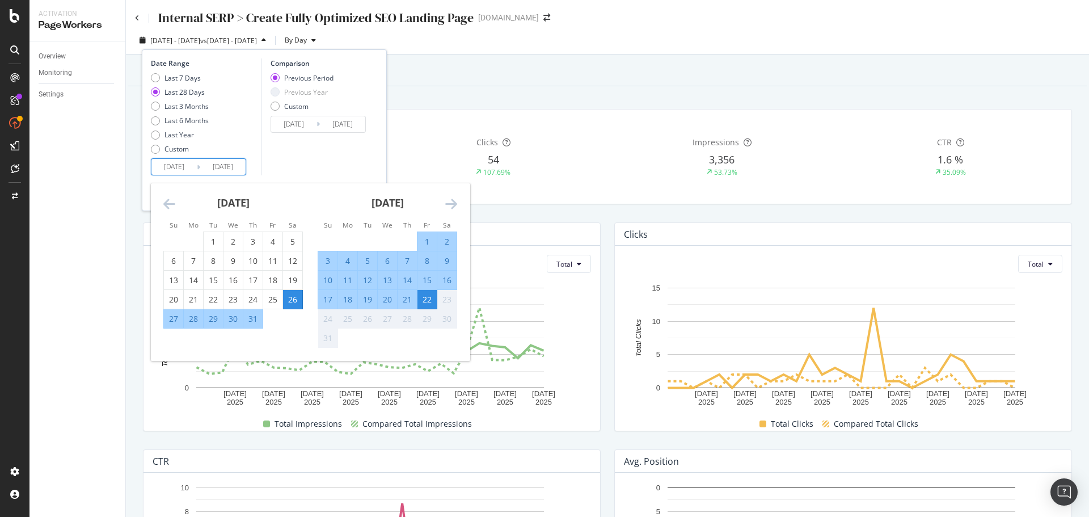
click at [186, 166] on input "[DATE]" at bounding box center [173, 167] width 45 height 16
click at [167, 202] on icon "Move backward to switch to the previous month." at bounding box center [169, 204] width 12 height 14
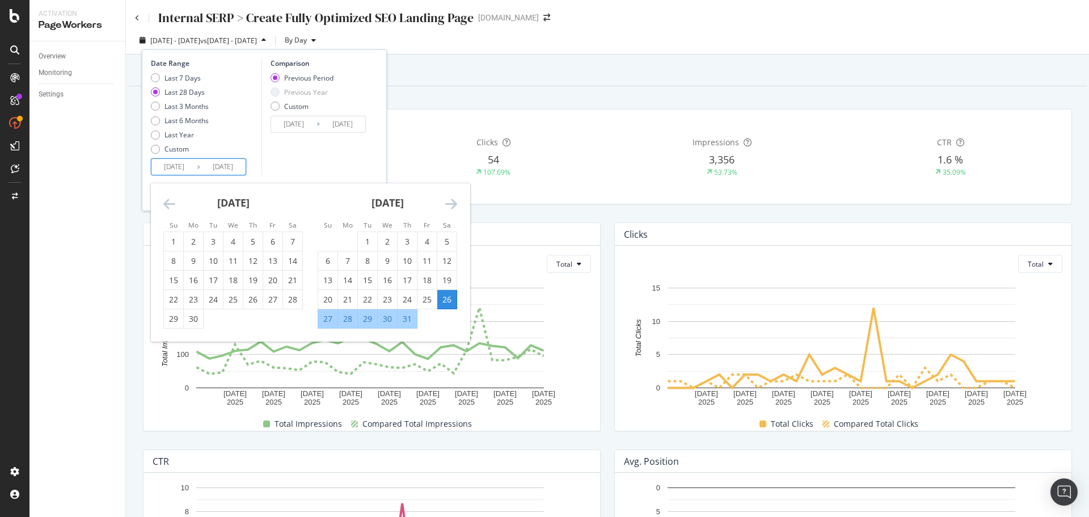
click at [167, 202] on icon "Move backward to switch to the previous month." at bounding box center [169, 204] width 12 height 14
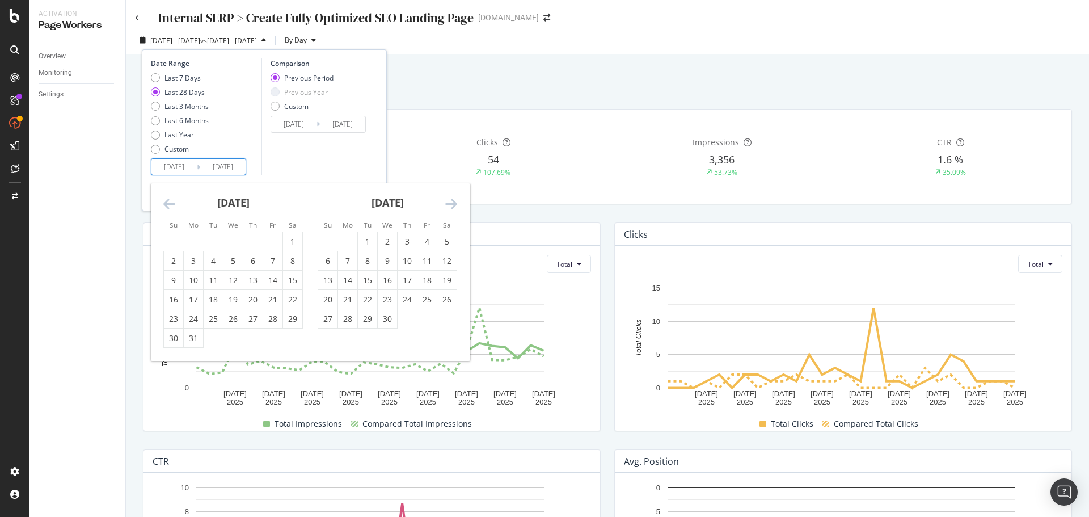
click at [167, 202] on icon "Move backward to switch to the previous month." at bounding box center [169, 204] width 12 height 14
click at [234, 245] on div "1" at bounding box center [233, 241] width 19 height 11
type input "[DATE]"
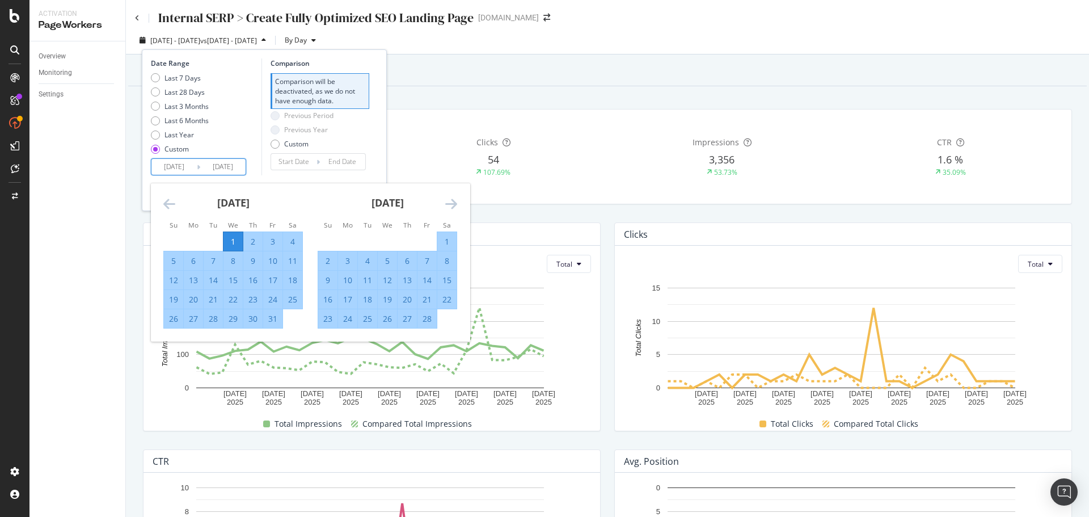
click at [448, 203] on icon "Move forward to switch to the next month." at bounding box center [451, 204] width 12 height 14
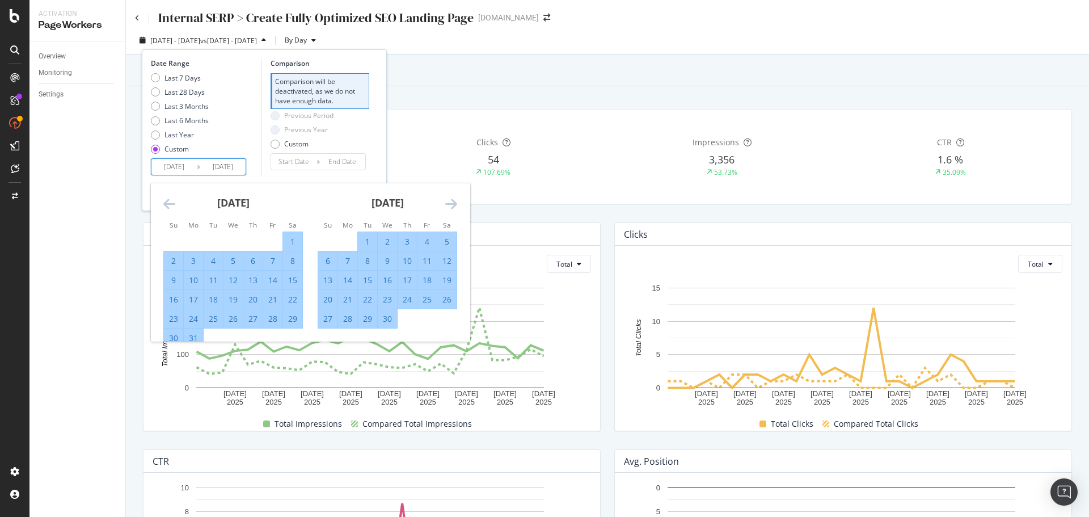
click at [448, 202] on icon "Move forward to switch to the next month." at bounding box center [451, 204] width 12 height 14
click at [448, 201] on icon "Move forward to switch to the next month." at bounding box center [451, 204] width 12 height 14
click at [447, 199] on icon "Move forward to switch to the next month." at bounding box center [451, 204] width 12 height 14
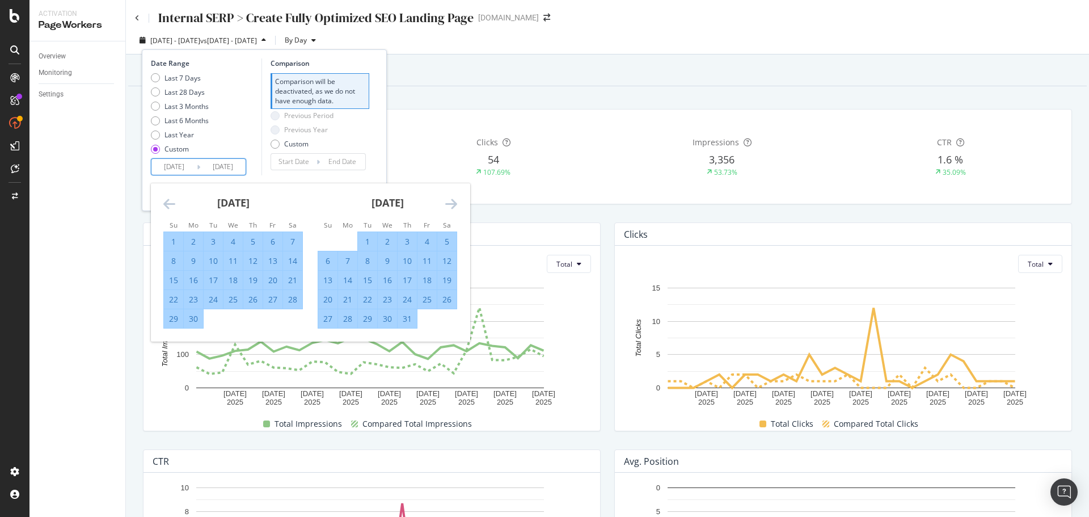
click at [446, 199] on icon "Move forward to switch to the next month." at bounding box center [451, 204] width 12 height 14
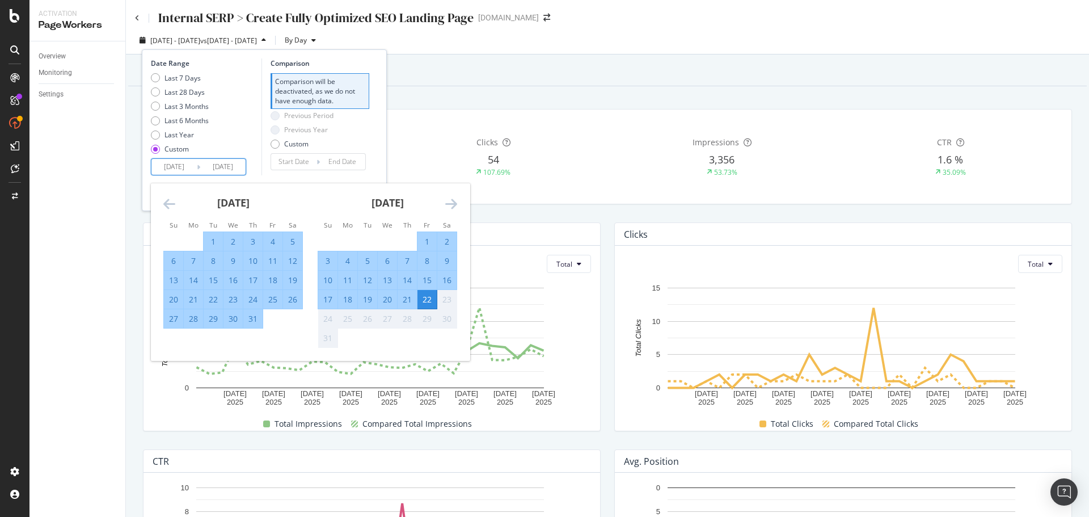
click at [446, 199] on icon "Move forward to switch to the next month." at bounding box center [451, 204] width 12 height 14
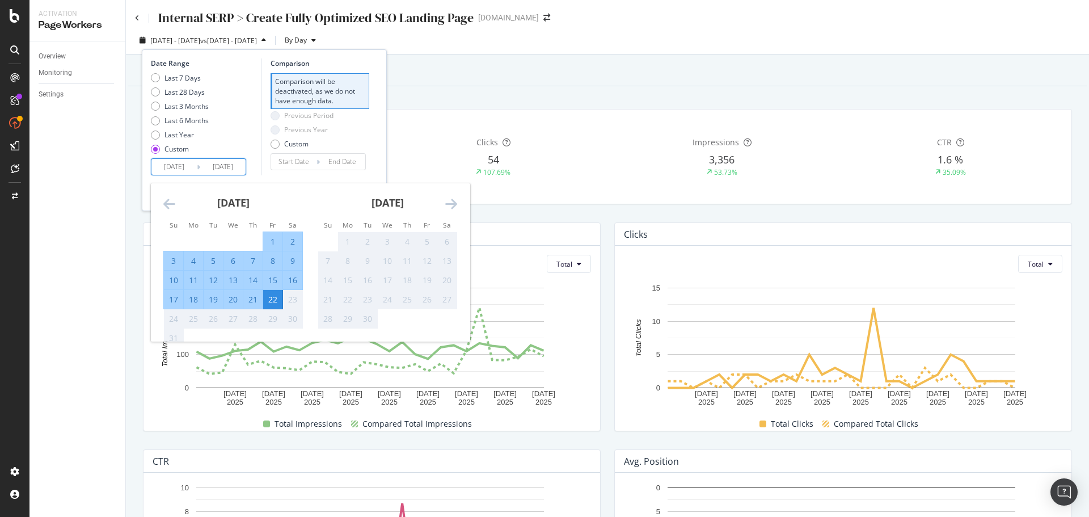
click at [270, 301] on div "22" at bounding box center [272, 299] width 19 height 11
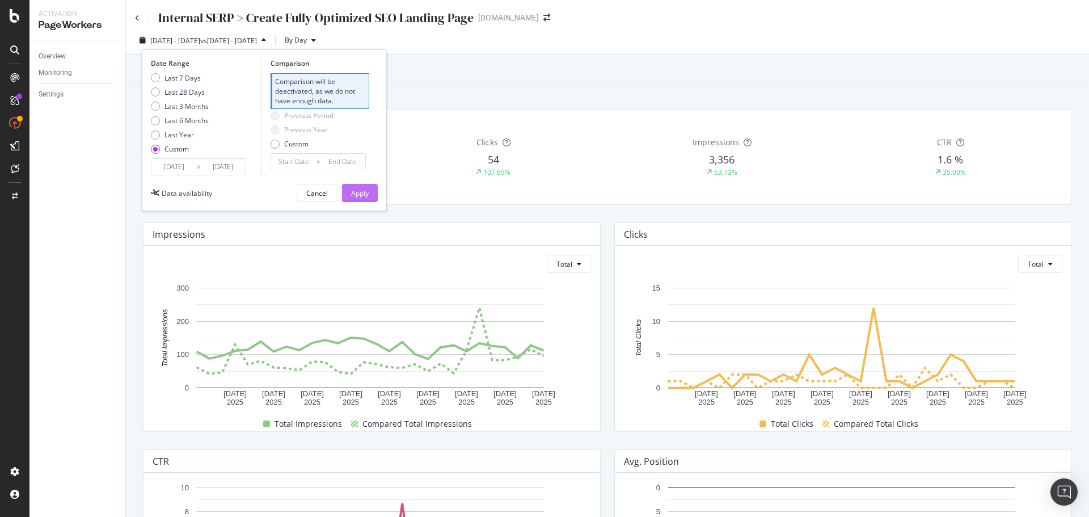
click at [363, 199] on div "Apply" at bounding box center [360, 192] width 18 height 17
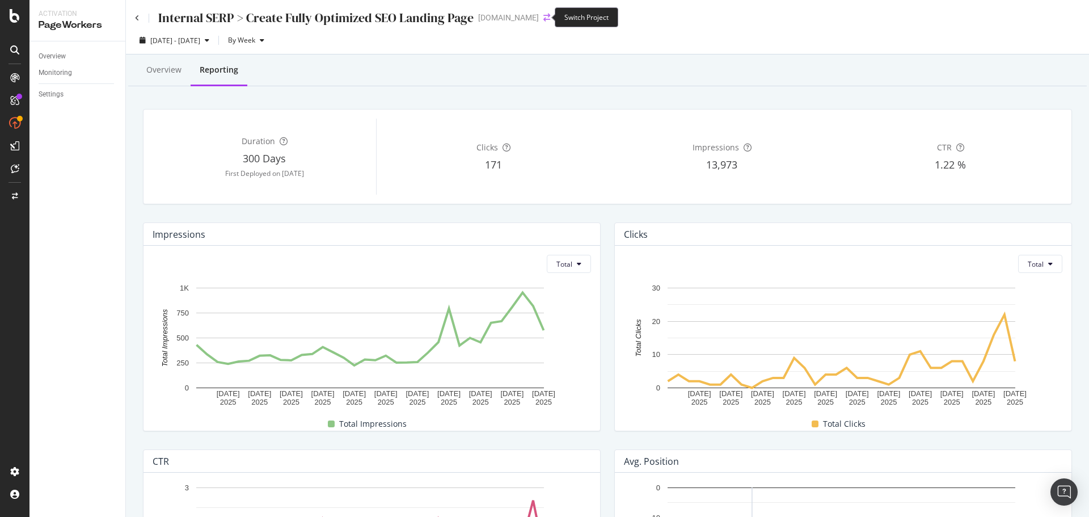
click at [544, 15] on icon "arrow-right-arrow-left" at bounding box center [547, 18] width 7 height 8
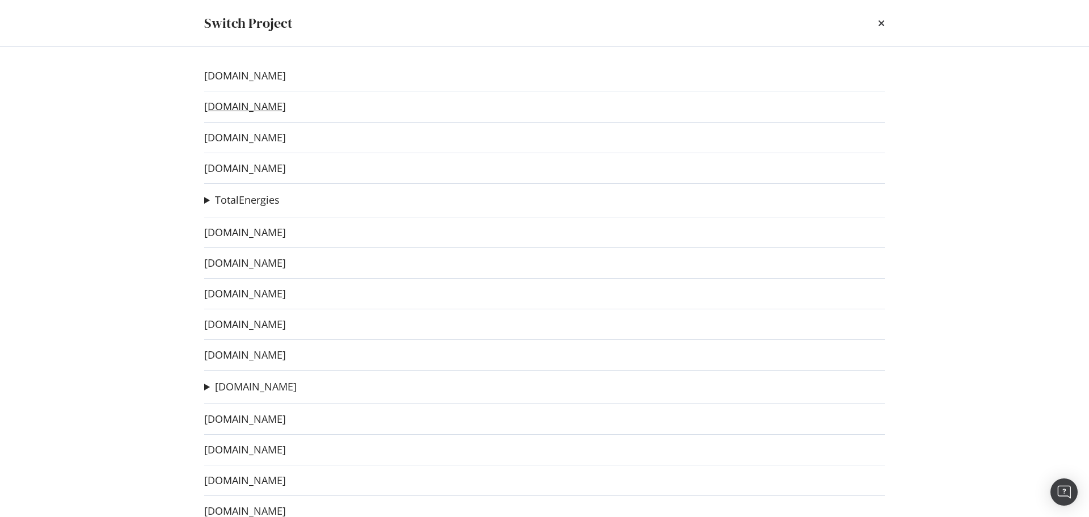
click at [286, 107] on link "[DOMAIN_NAME]" at bounding box center [245, 106] width 82 height 12
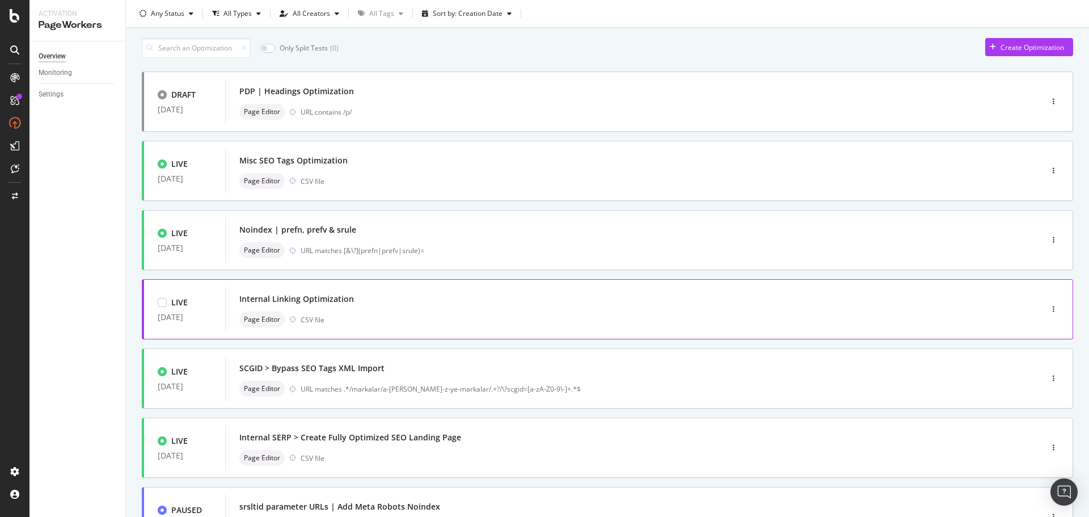
scroll to position [113, 0]
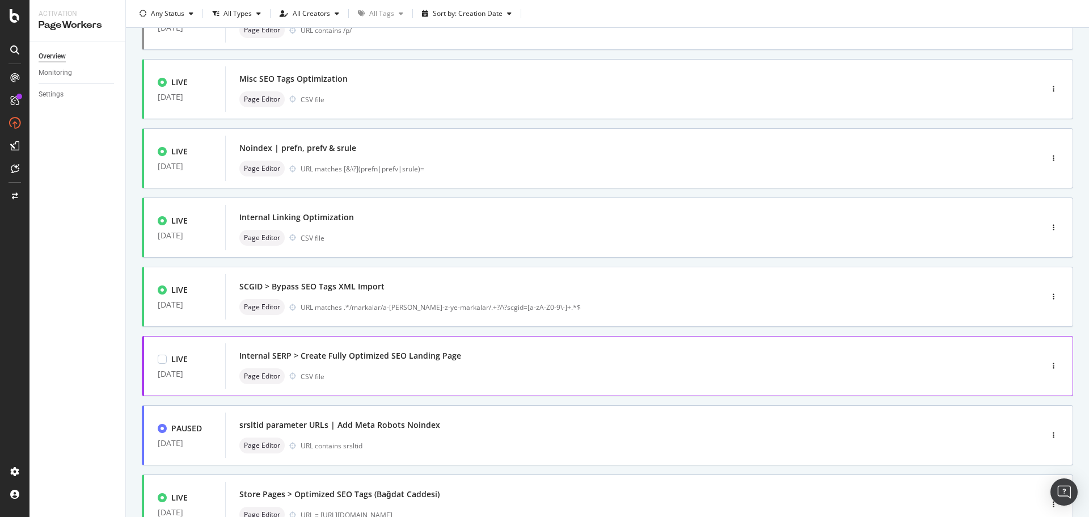
click at [356, 351] on div "Internal SERP > Create Fully Optimized SEO Landing Page" at bounding box center [350, 355] width 222 height 11
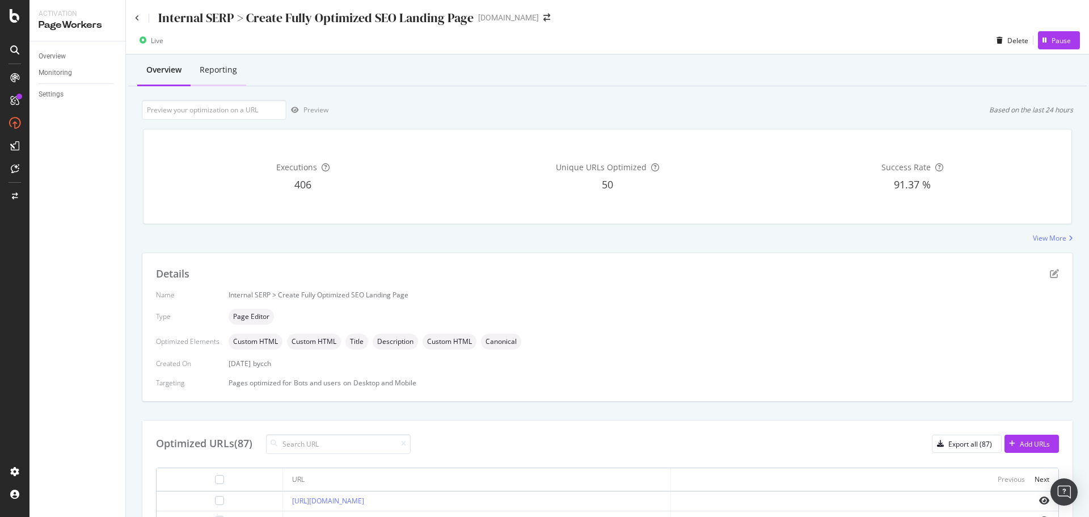
click at [230, 71] on div "Reporting" at bounding box center [218, 69] width 37 height 11
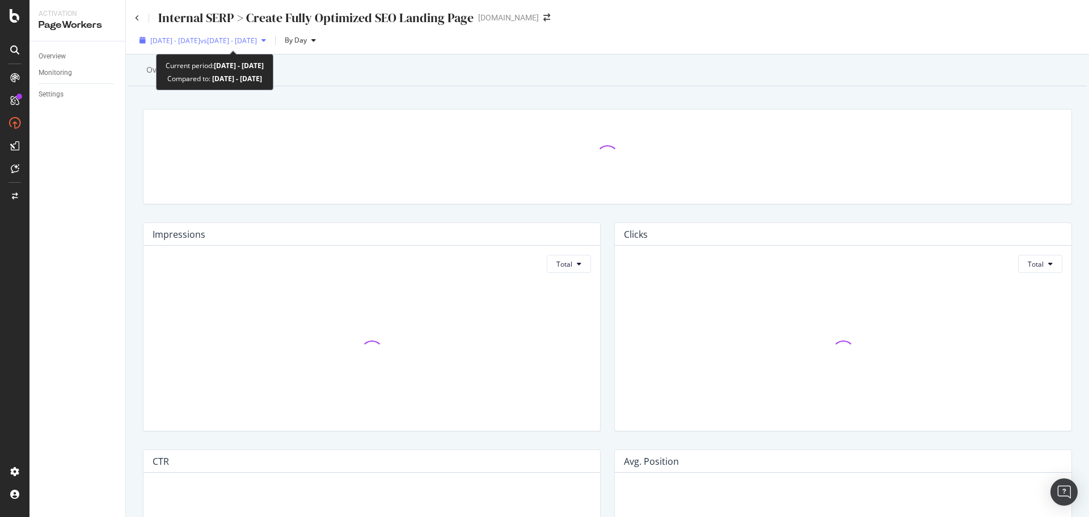
click at [257, 43] on span "vs [DATE] - [DATE]" at bounding box center [228, 41] width 57 height 10
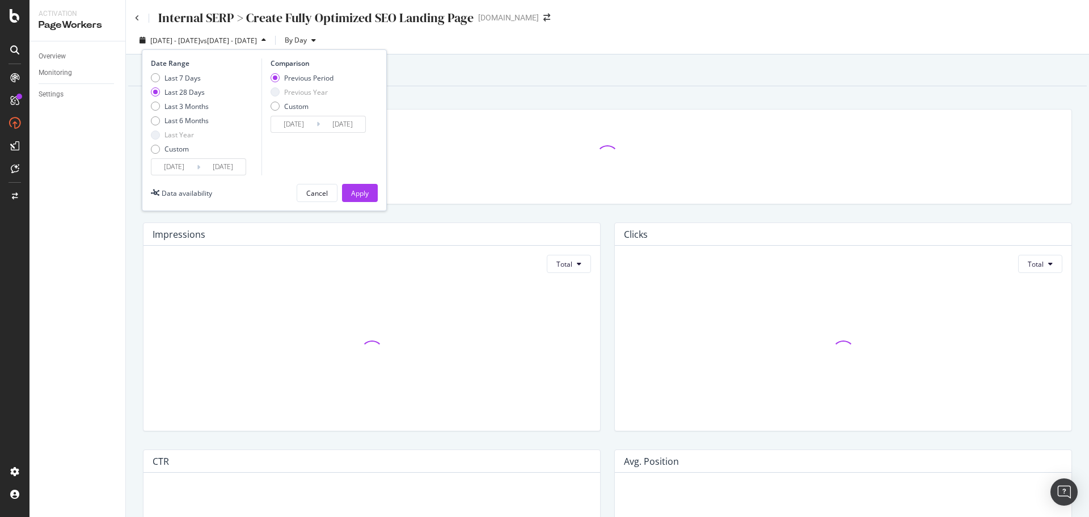
click at [178, 159] on input "[DATE]" at bounding box center [173, 167] width 45 height 16
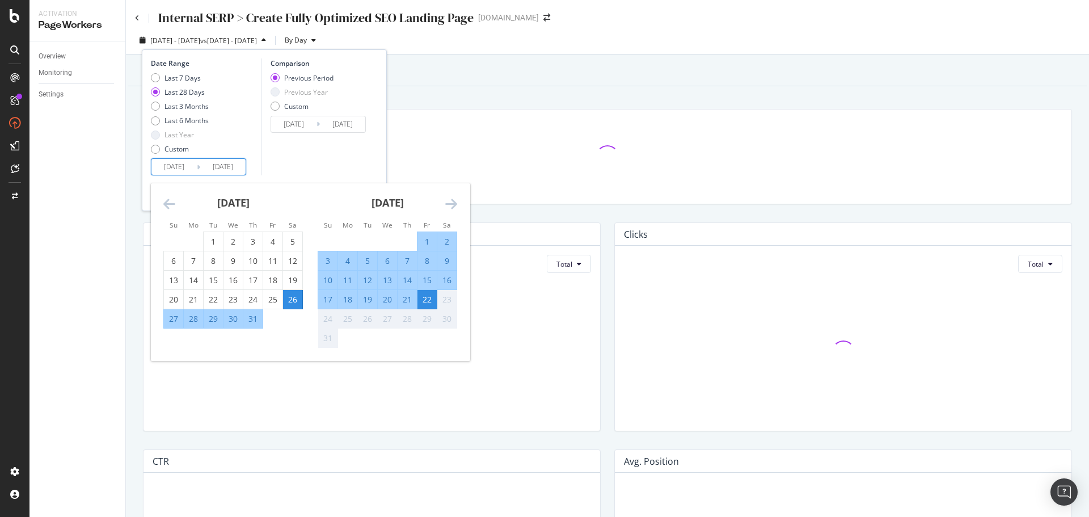
click at [165, 199] on icon "Move backward to switch to the previous month." at bounding box center [169, 204] width 12 height 14
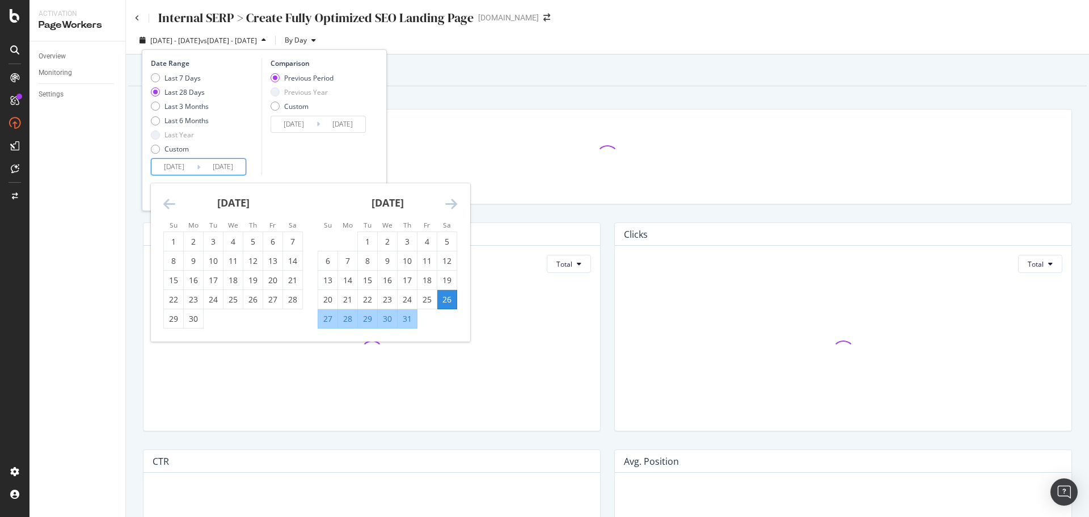
click at [166, 199] on icon "Move backward to switch to the previous month." at bounding box center [169, 204] width 12 height 14
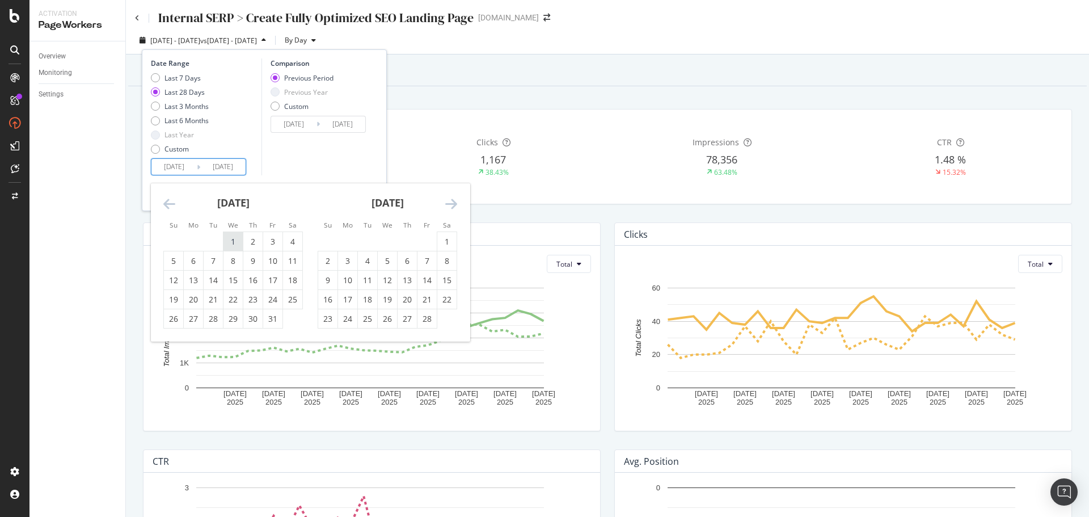
click at [237, 239] on div "1" at bounding box center [233, 241] width 19 height 11
type input "[DATE]"
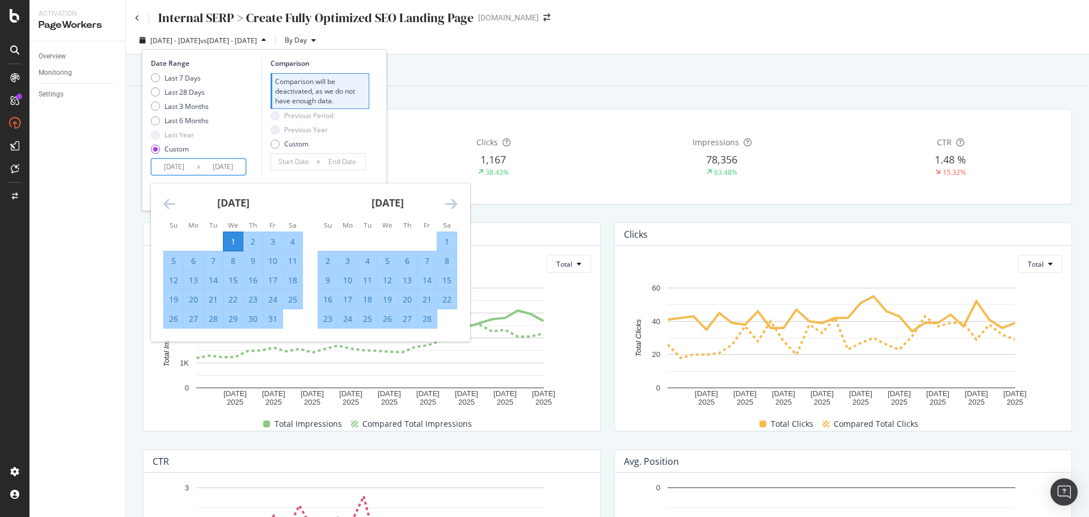
click at [453, 201] on icon "Move forward to switch to the next month." at bounding box center [451, 204] width 12 height 14
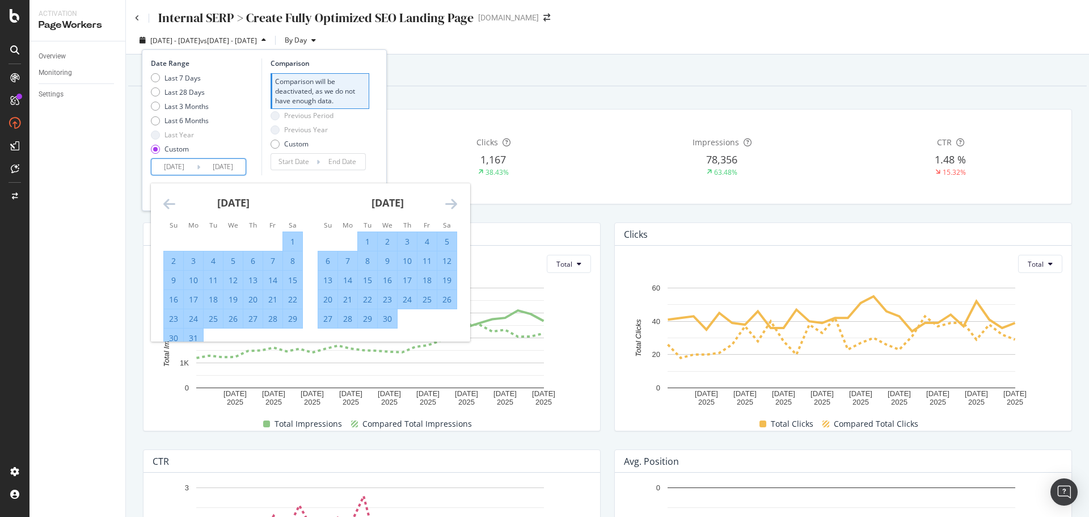
click at [453, 201] on icon "Move forward to switch to the next month." at bounding box center [451, 204] width 12 height 14
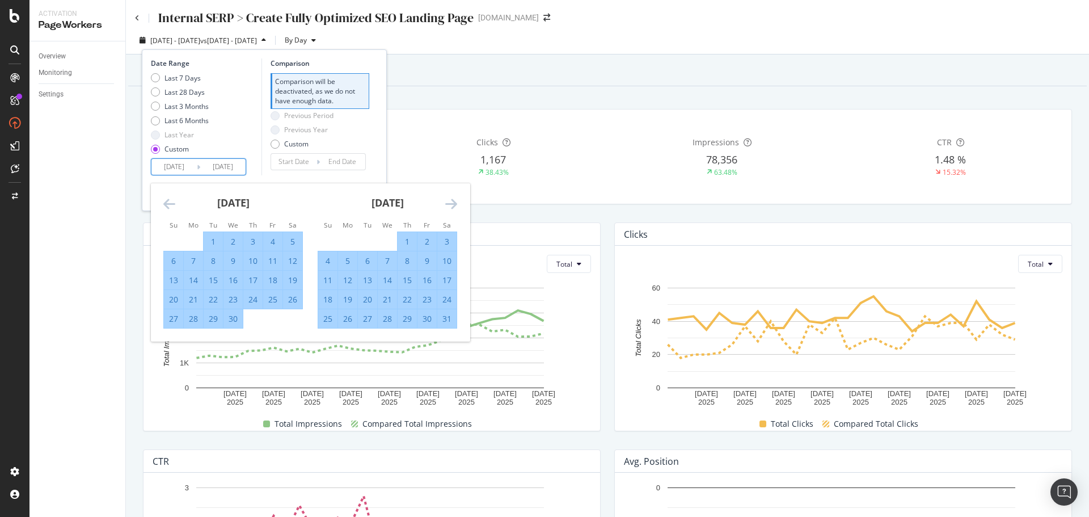
click at [453, 201] on icon "Move forward to switch to the next month." at bounding box center [451, 204] width 12 height 14
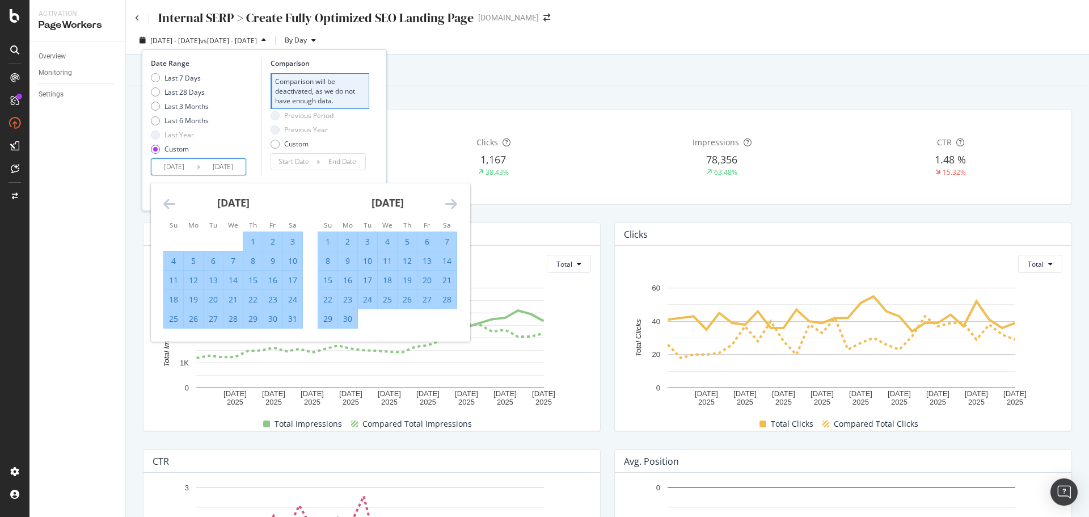
click at [453, 201] on icon "Move forward to switch to the next month." at bounding box center [451, 204] width 12 height 14
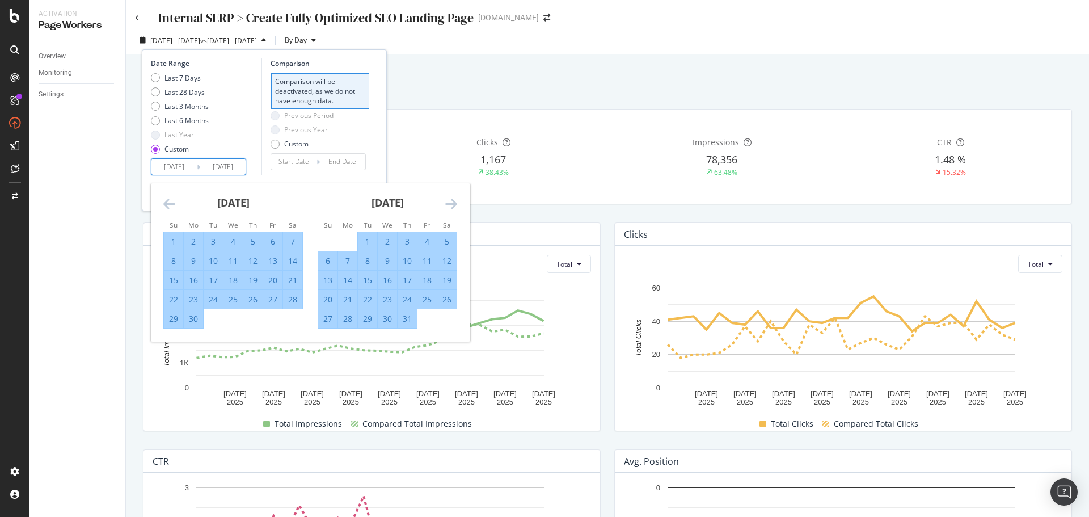
click at [453, 201] on icon "Move forward to switch to the next month." at bounding box center [451, 204] width 12 height 14
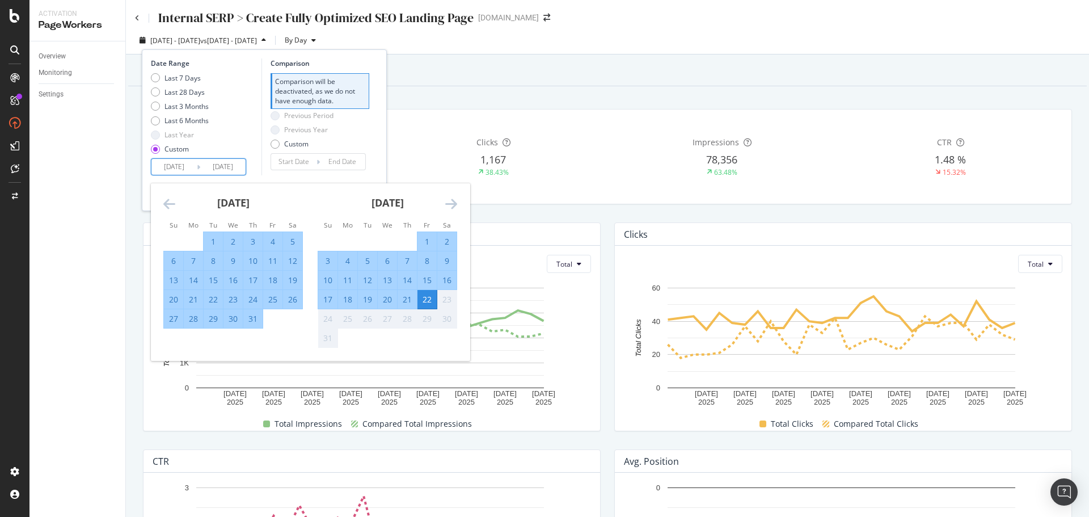
click at [422, 301] on div "22" at bounding box center [427, 299] width 19 height 11
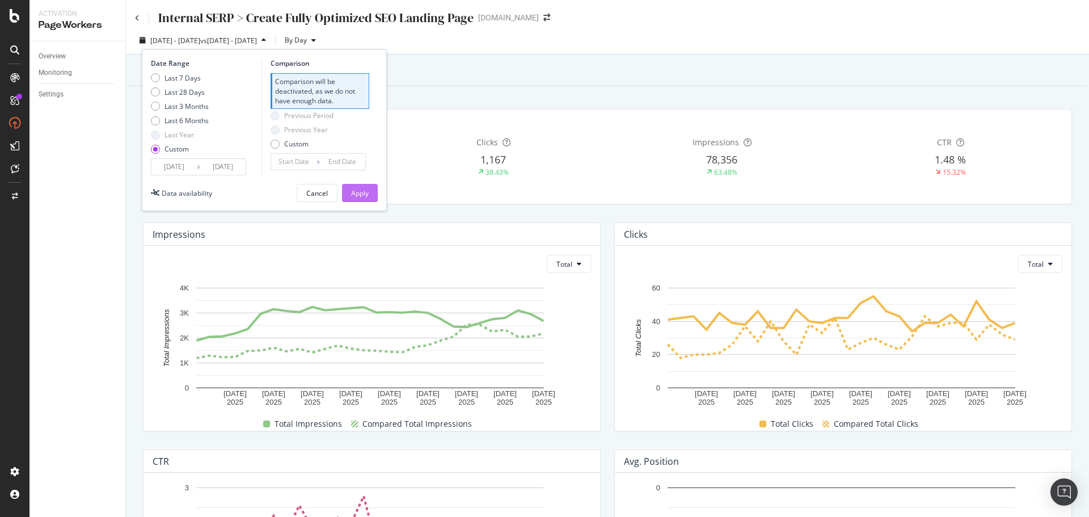
click at [361, 194] on div "Apply" at bounding box center [360, 193] width 18 height 10
